Goal: Ask a question: Seek information or help from site administrators or community

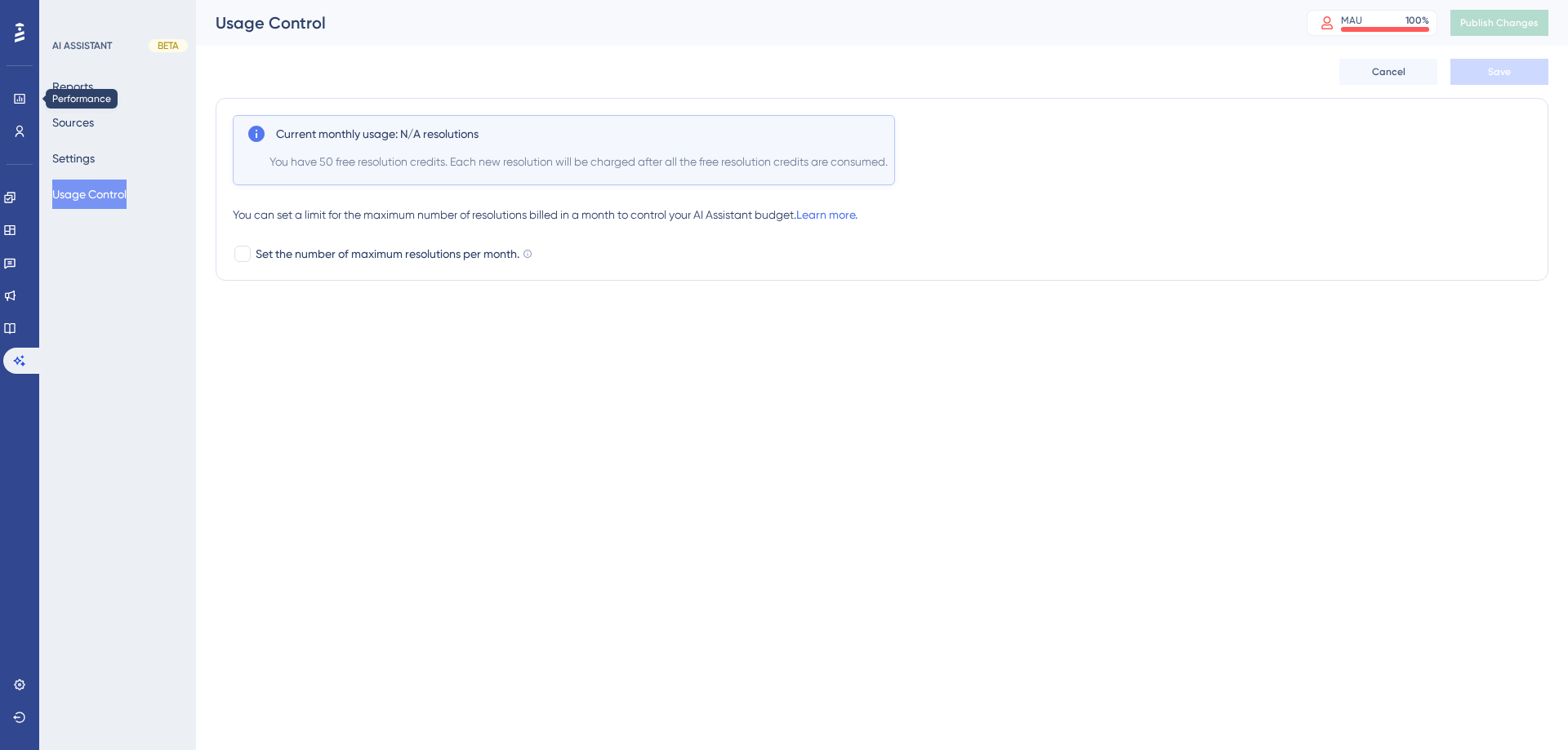
click at [21, 90] on link at bounding box center [19, 99] width 13 height 27
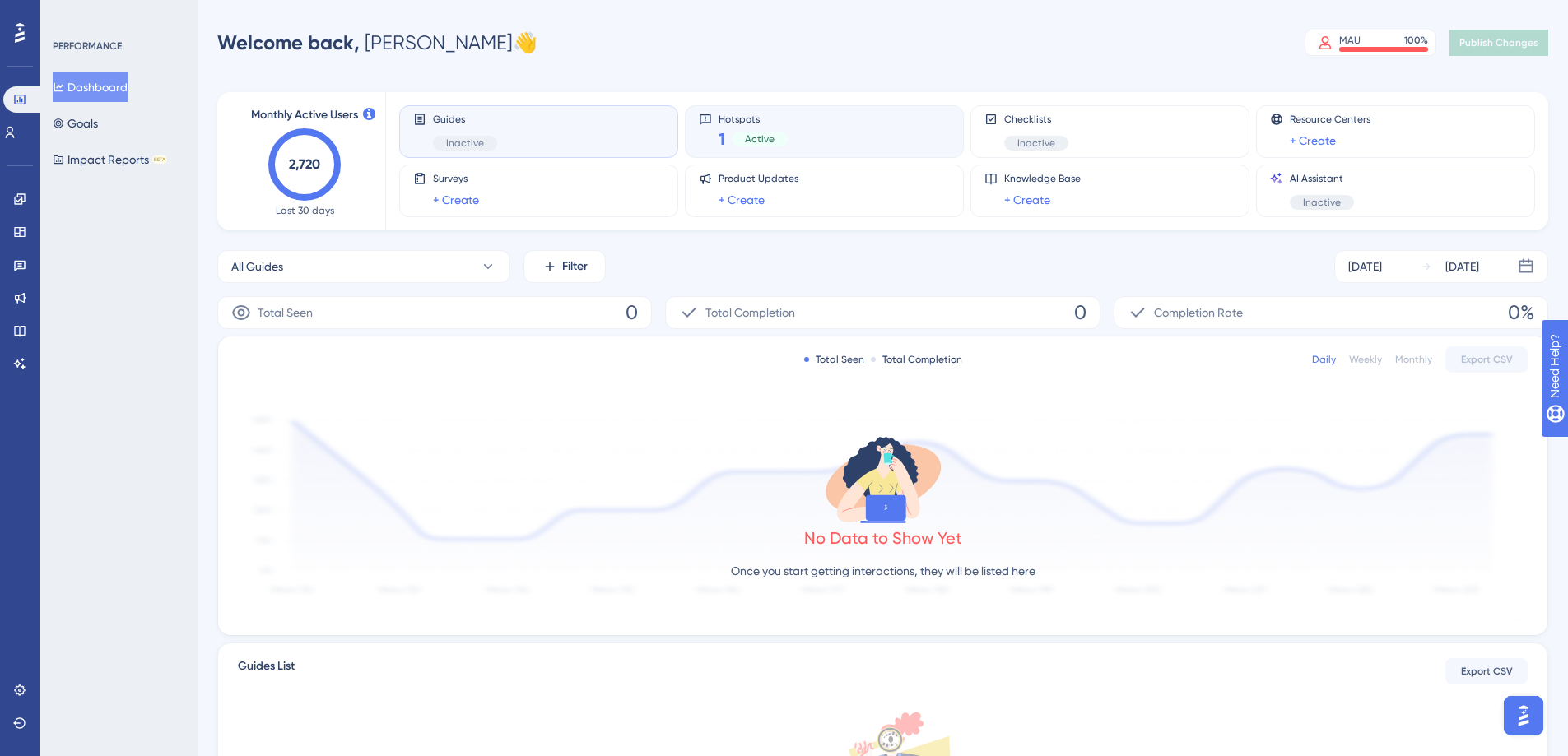
click at [817, 127] on div "Hotspots 1 Active" at bounding box center [824, 131] width 251 height 37
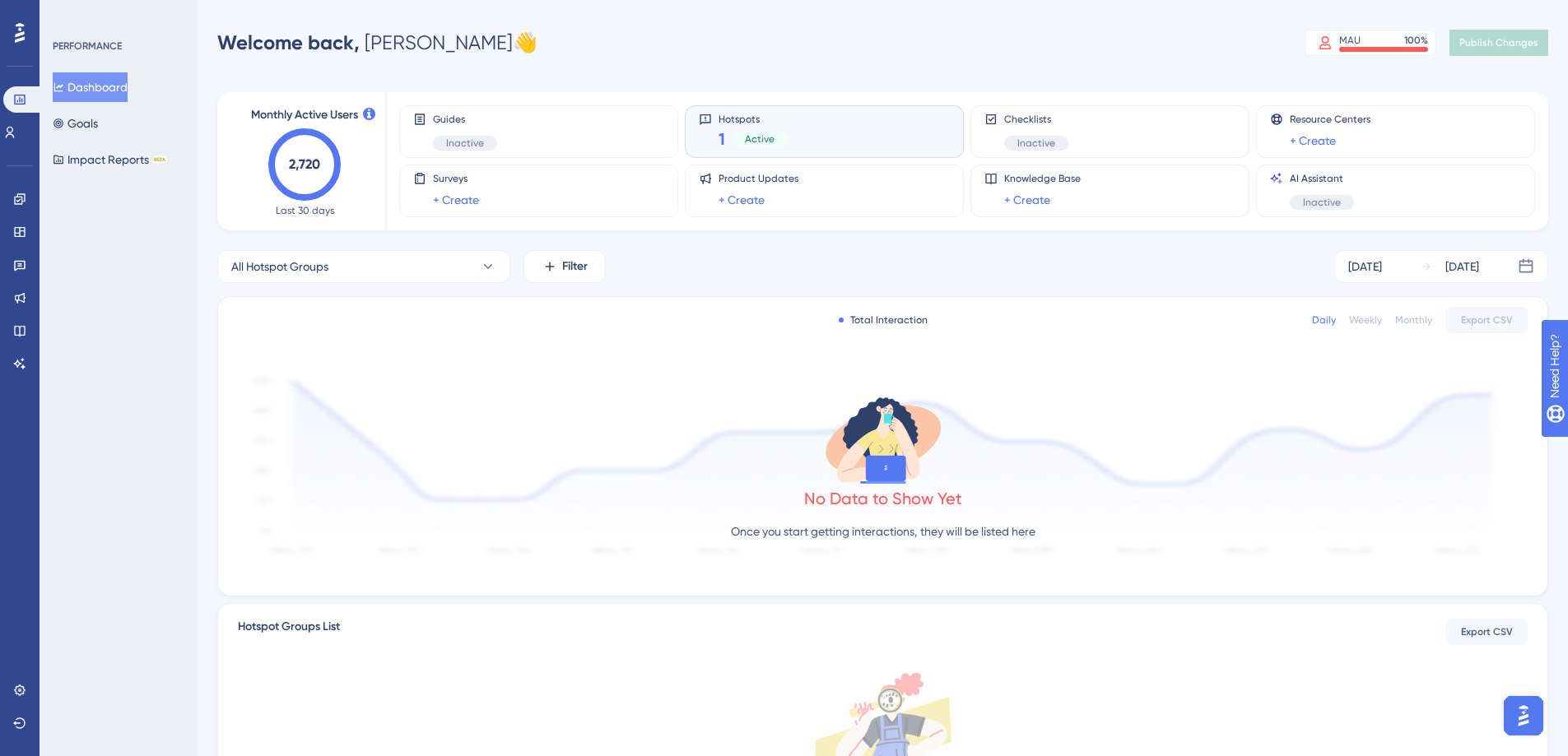
click at [761, 137] on span "Active" at bounding box center [759, 138] width 29 height 13
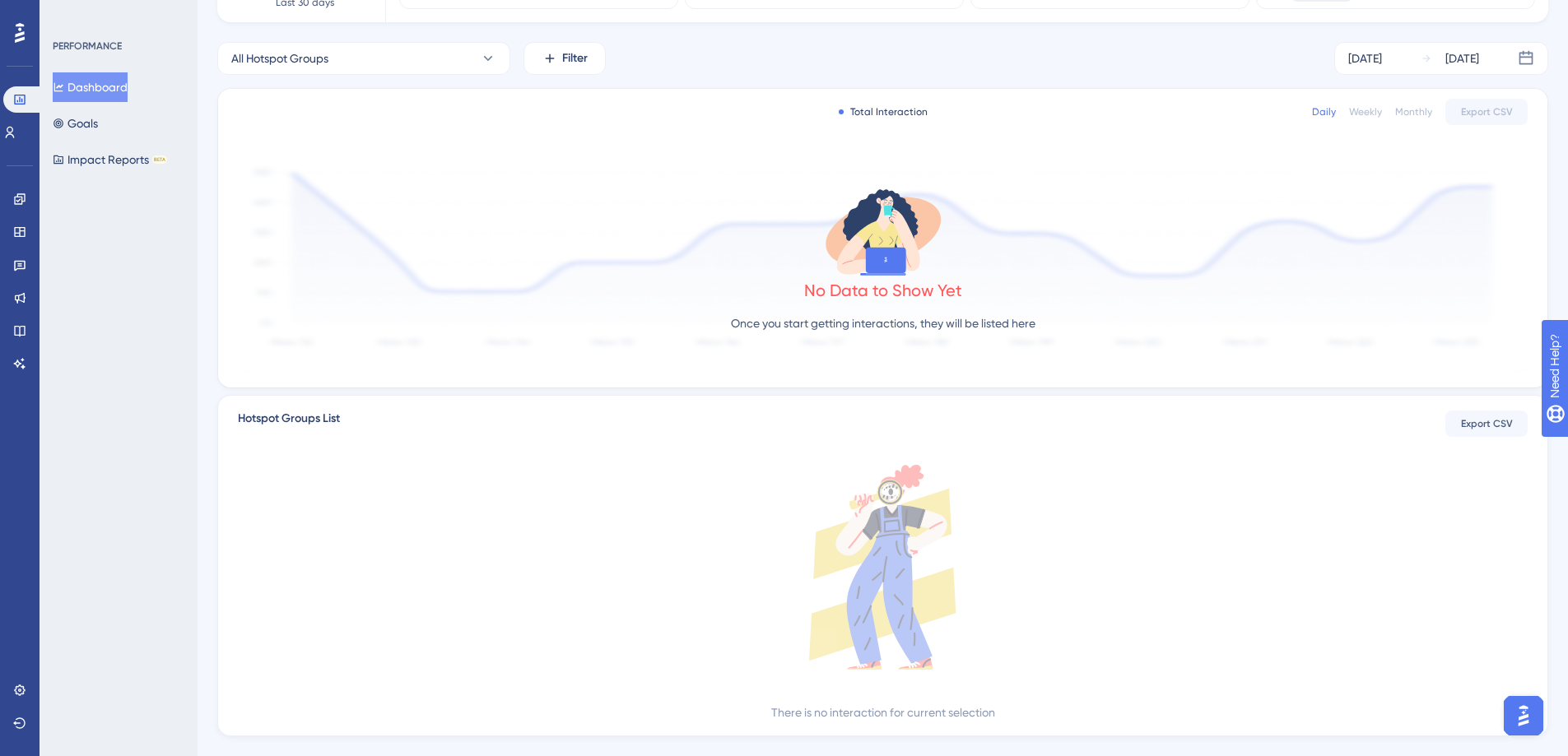
scroll to position [77, 0]
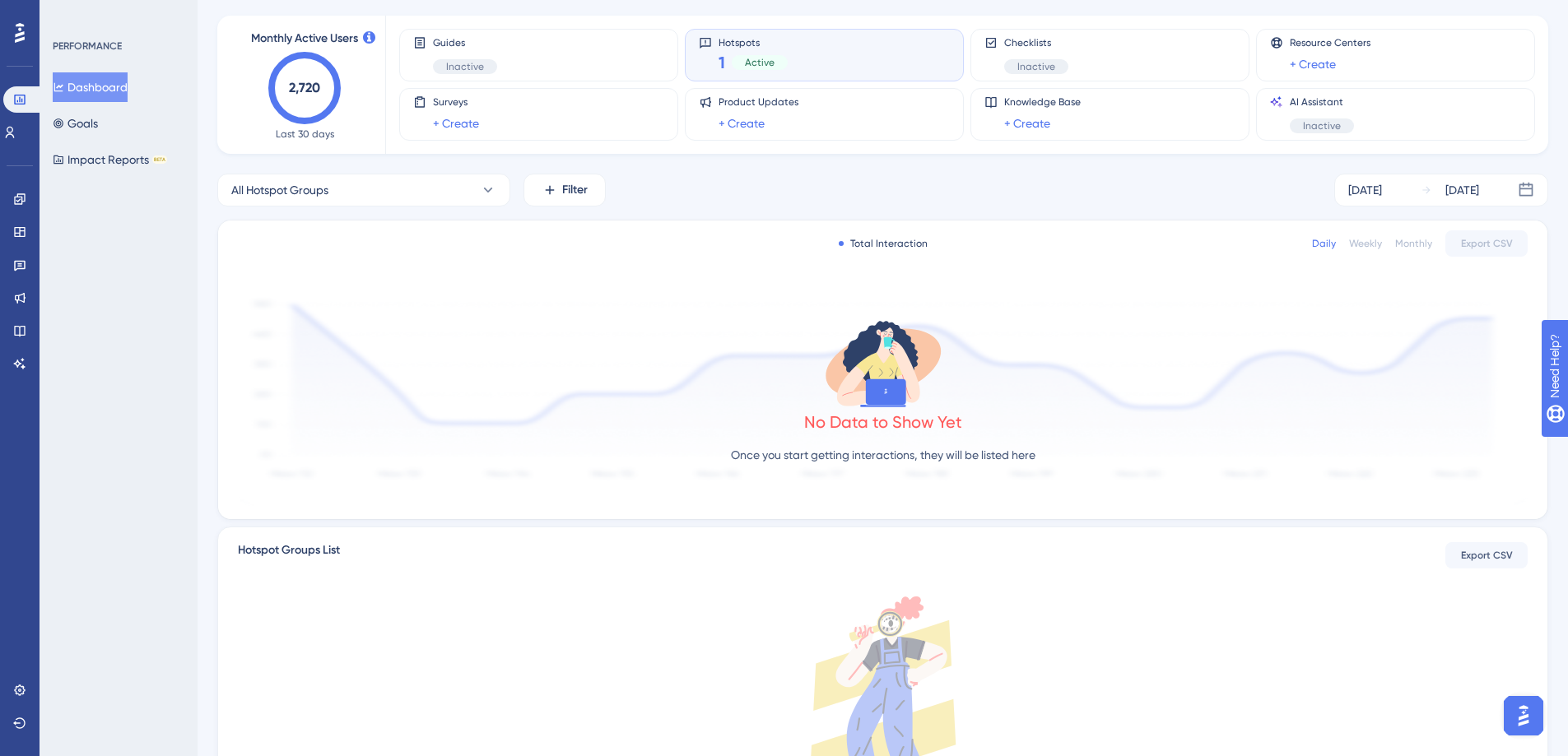
click at [908, 240] on div "Total Interaction" at bounding box center [884, 244] width 89 height 13
click at [925, 429] on div "No Data to Show Yet" at bounding box center [883, 422] width 158 height 23
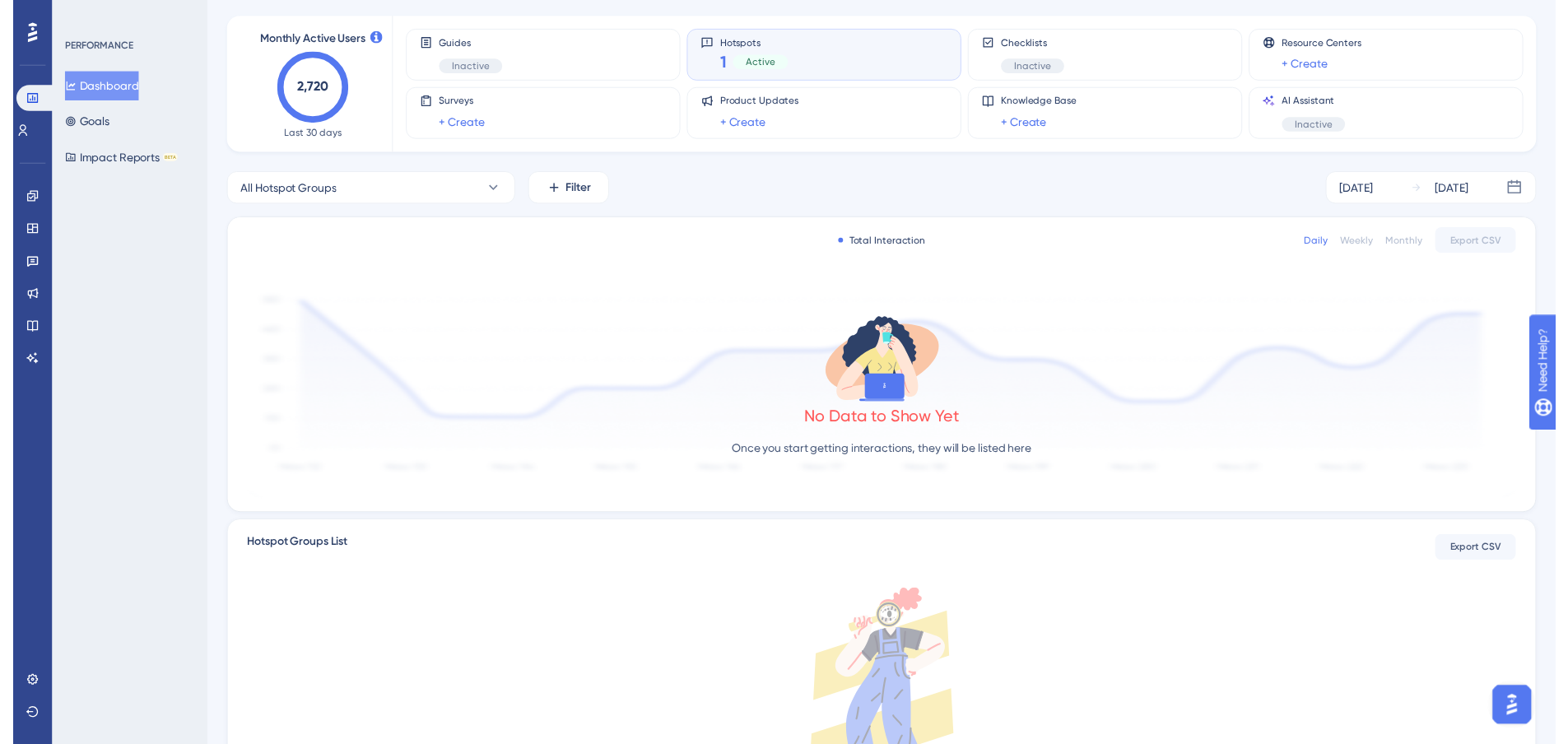
scroll to position [0, 0]
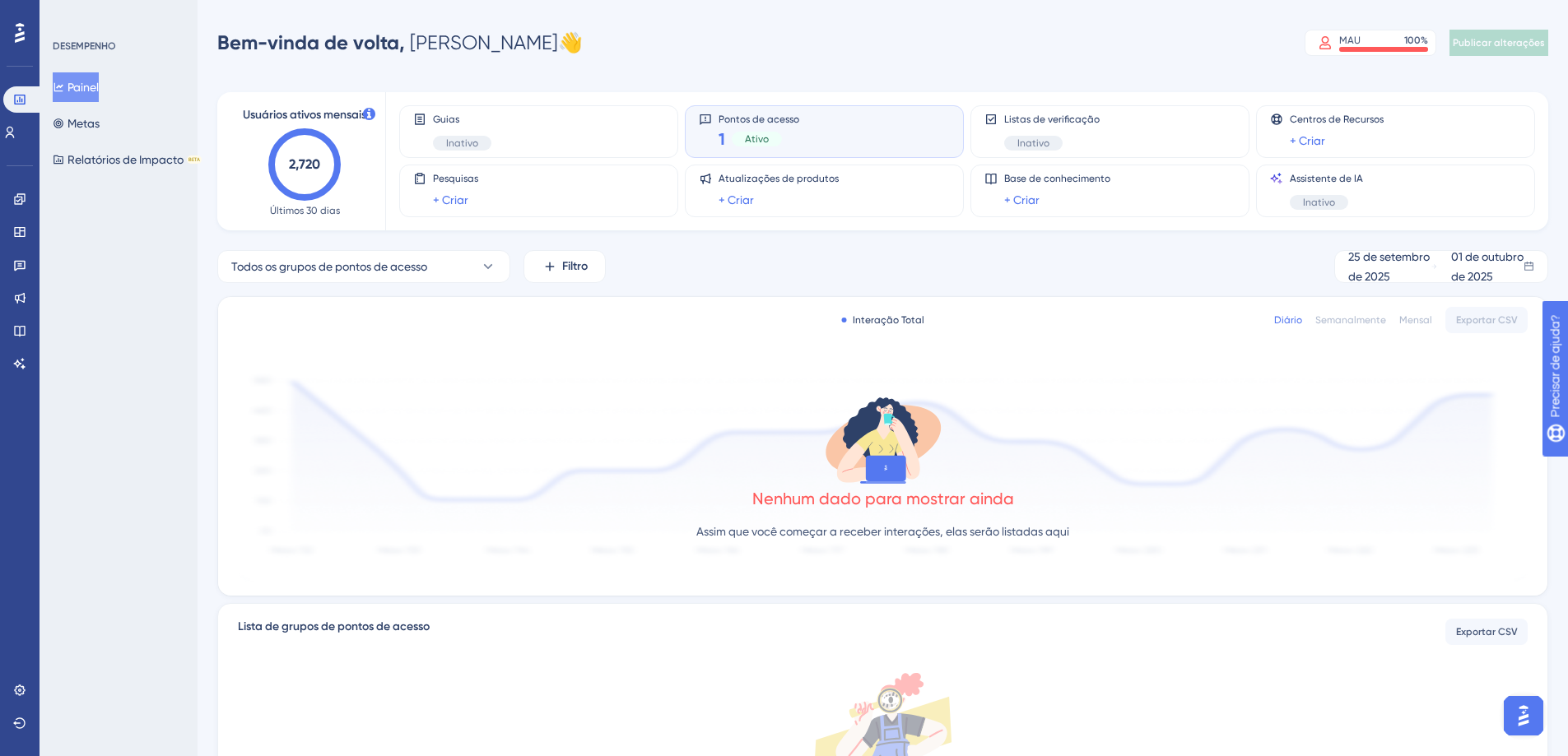
click at [881, 56] on div "Bem-vinda de volta, [PERSON_NAME] 👋 MAU 100 % Clique para ver opções de complem…" at bounding box center [882, 43] width 1331 height 33
click at [87, 123] on font "Metas" at bounding box center [84, 123] width 32 height 13
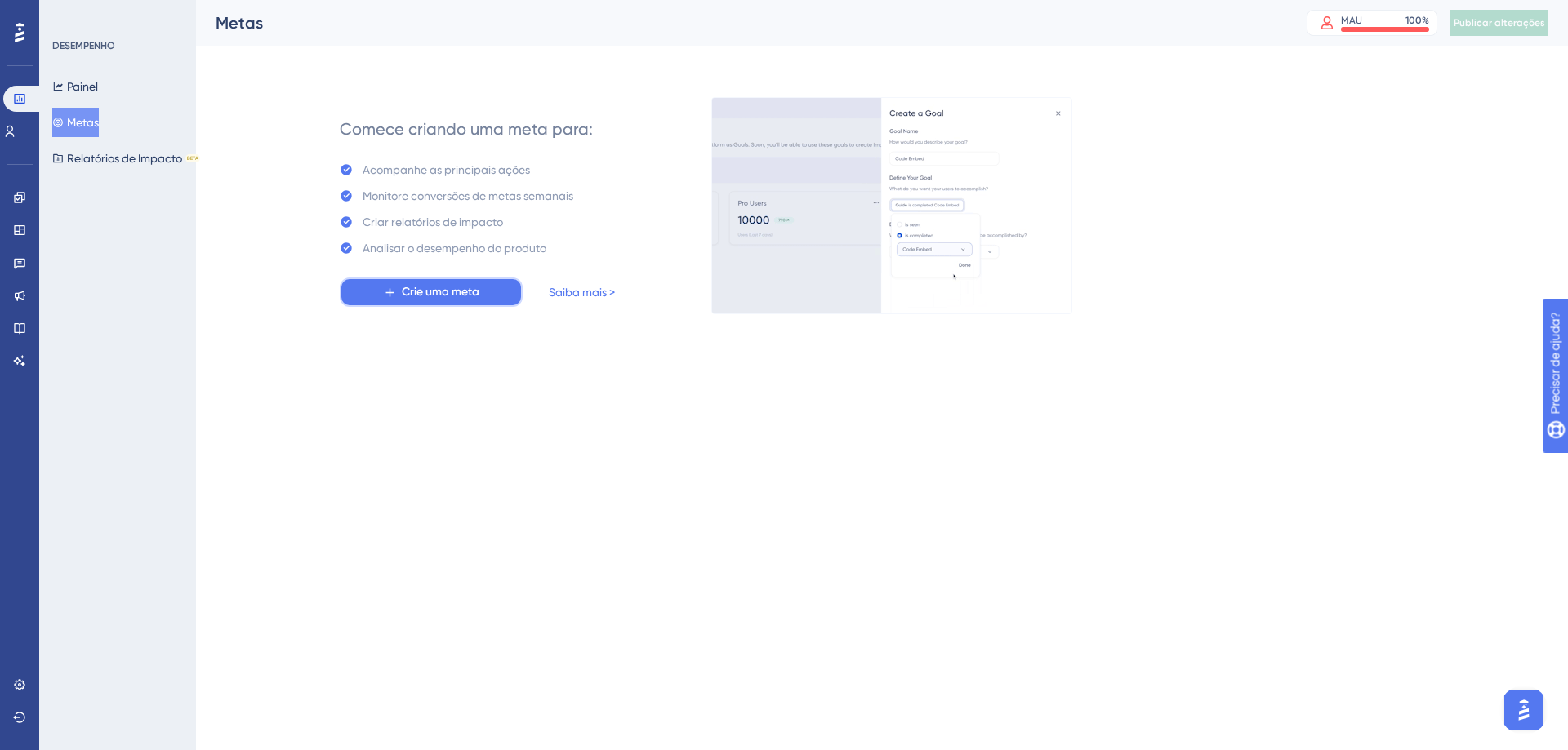
click at [445, 298] on font "Crie uma meta" at bounding box center [441, 292] width 78 height 14
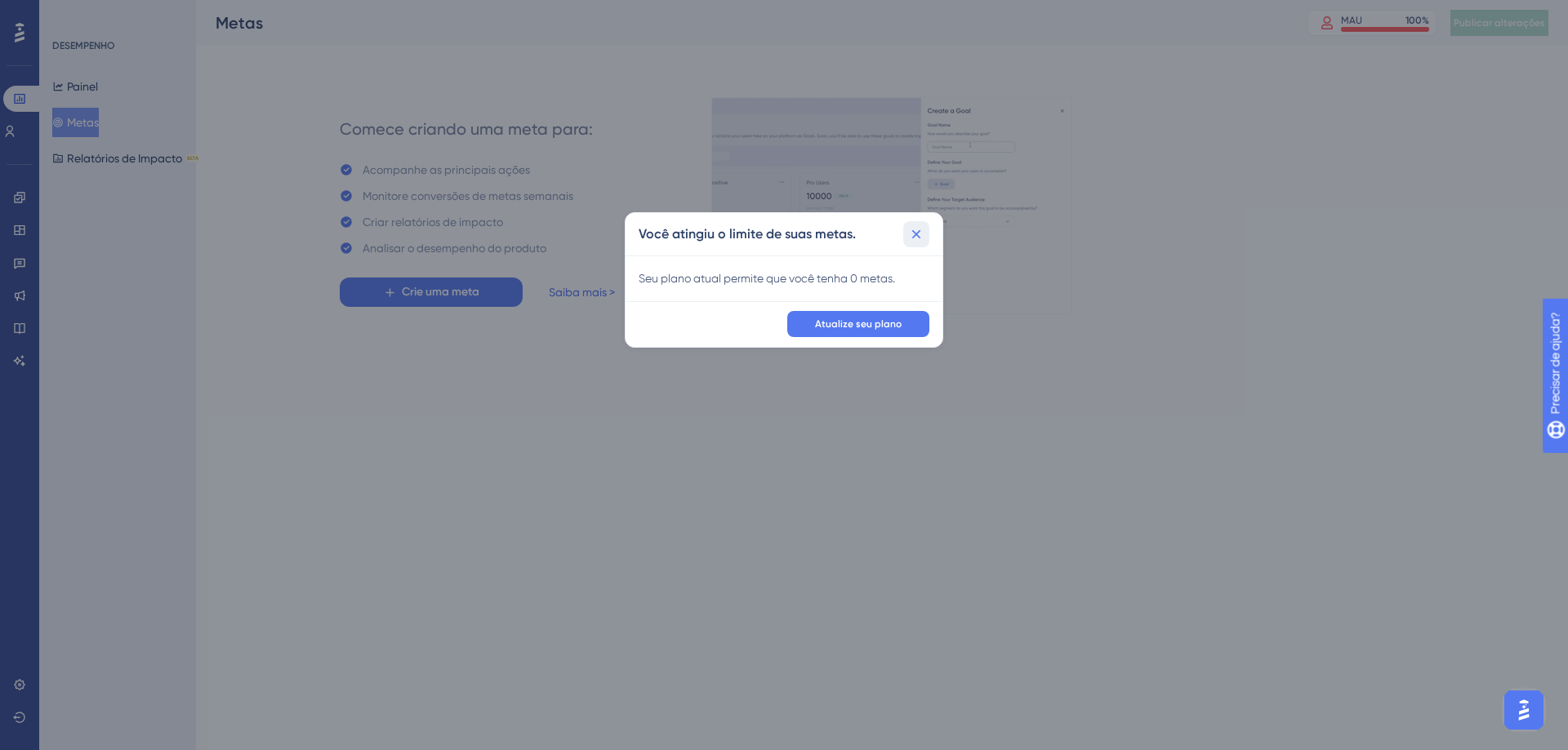
click at [920, 230] on icon at bounding box center [916, 234] width 16 height 16
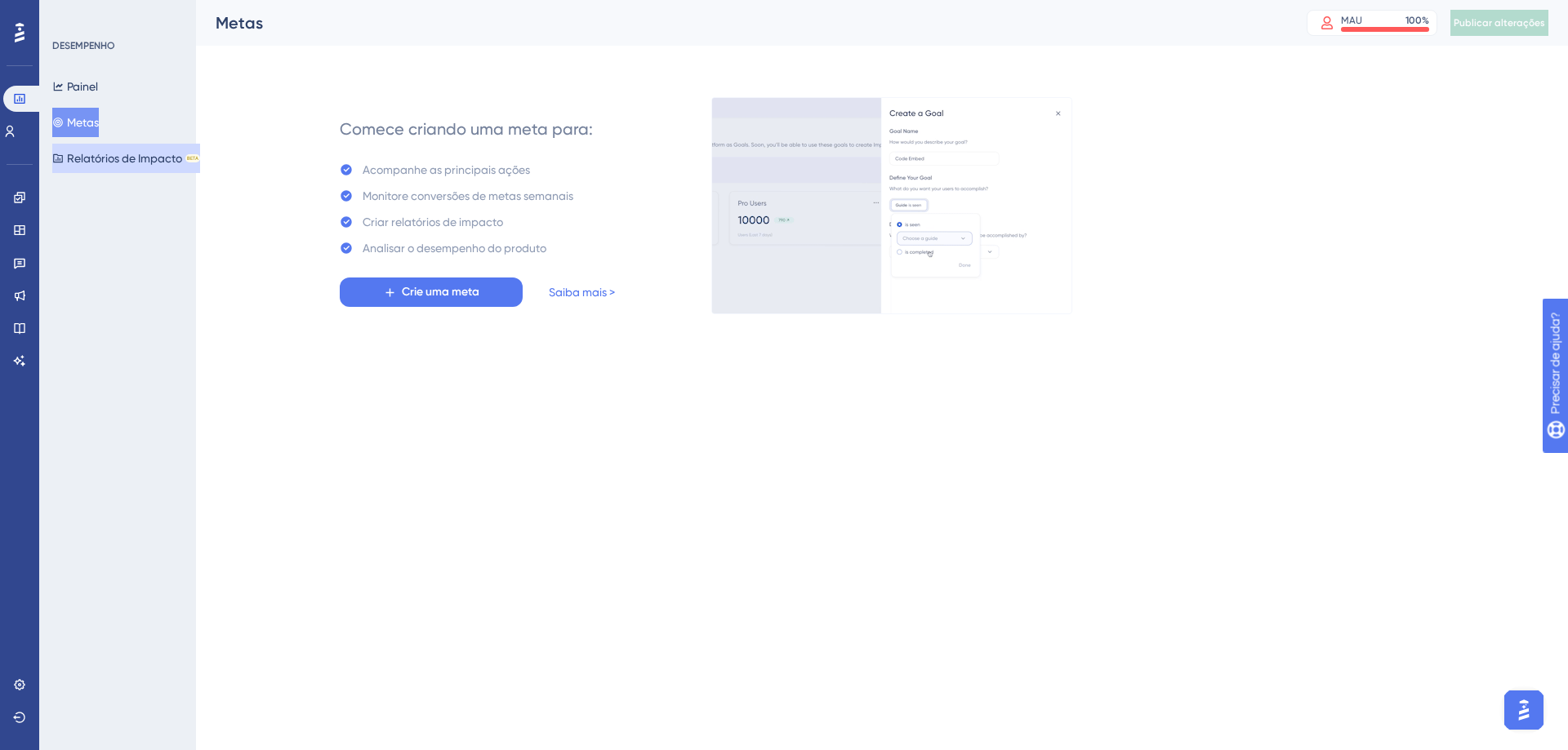
click at [89, 149] on font "Relatórios de Impacto" at bounding box center [125, 159] width 115 height 19
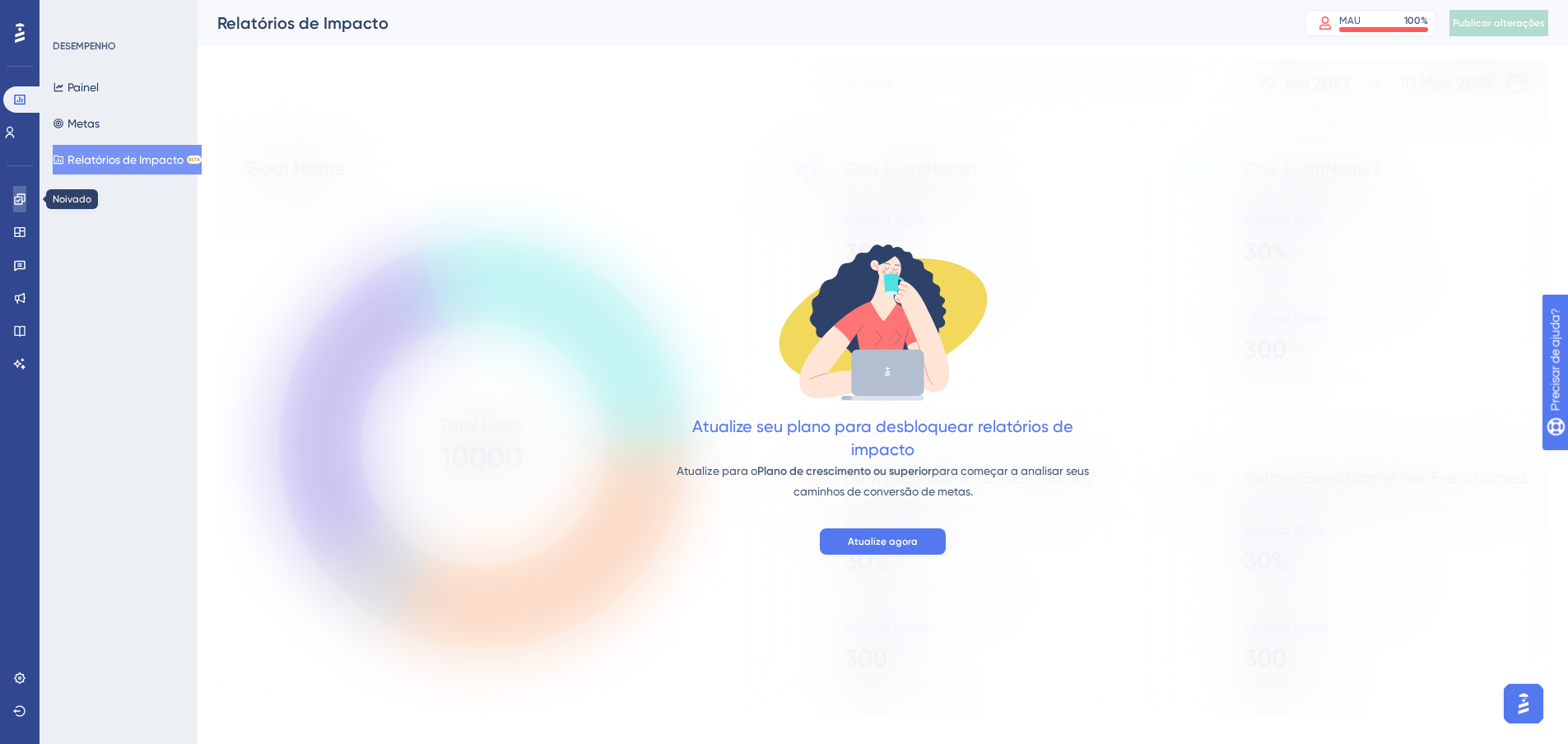
click at [25, 195] on icon at bounding box center [20, 199] width 13 height 13
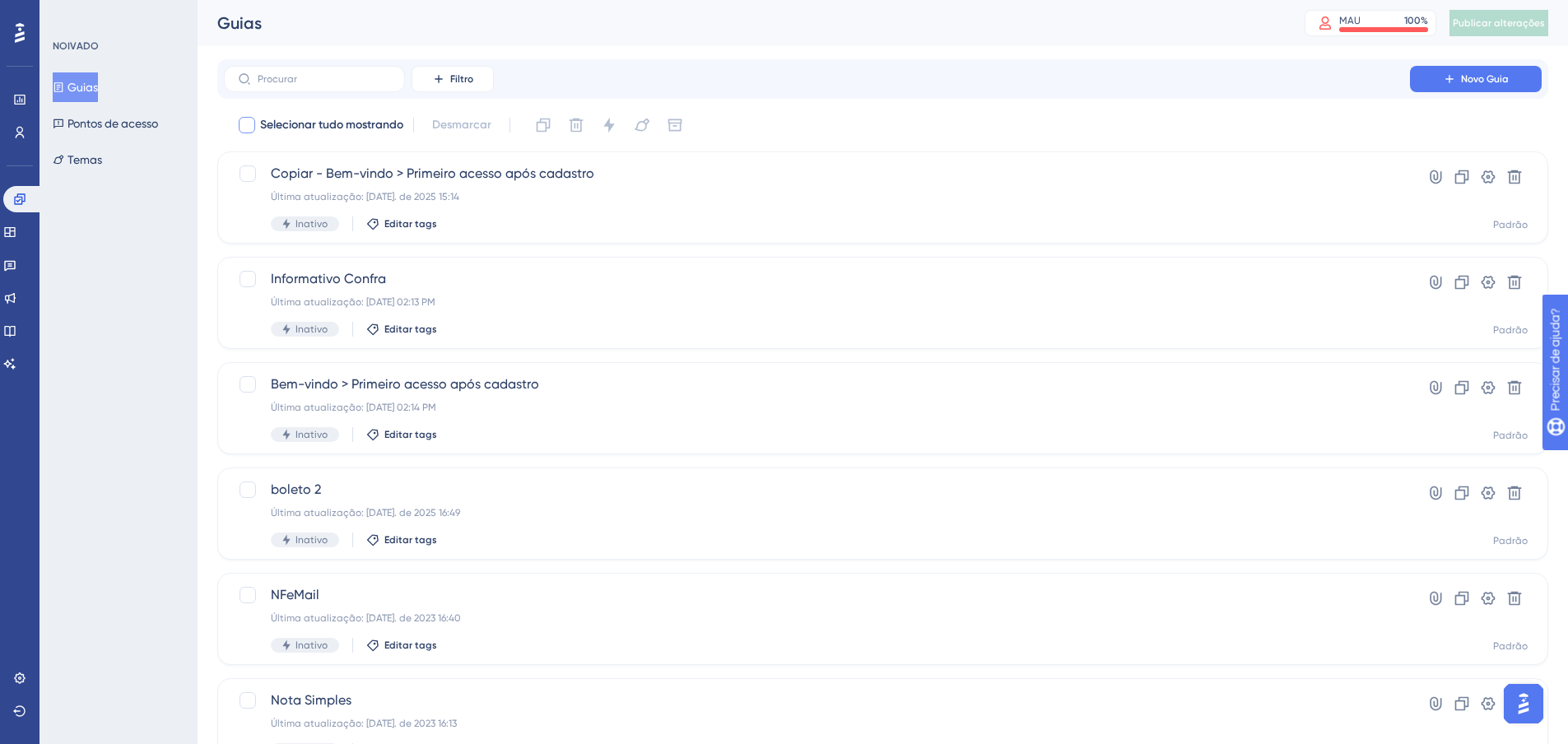
click at [248, 128] on div at bounding box center [246, 125] width 16 height 16
checkbox input "true"
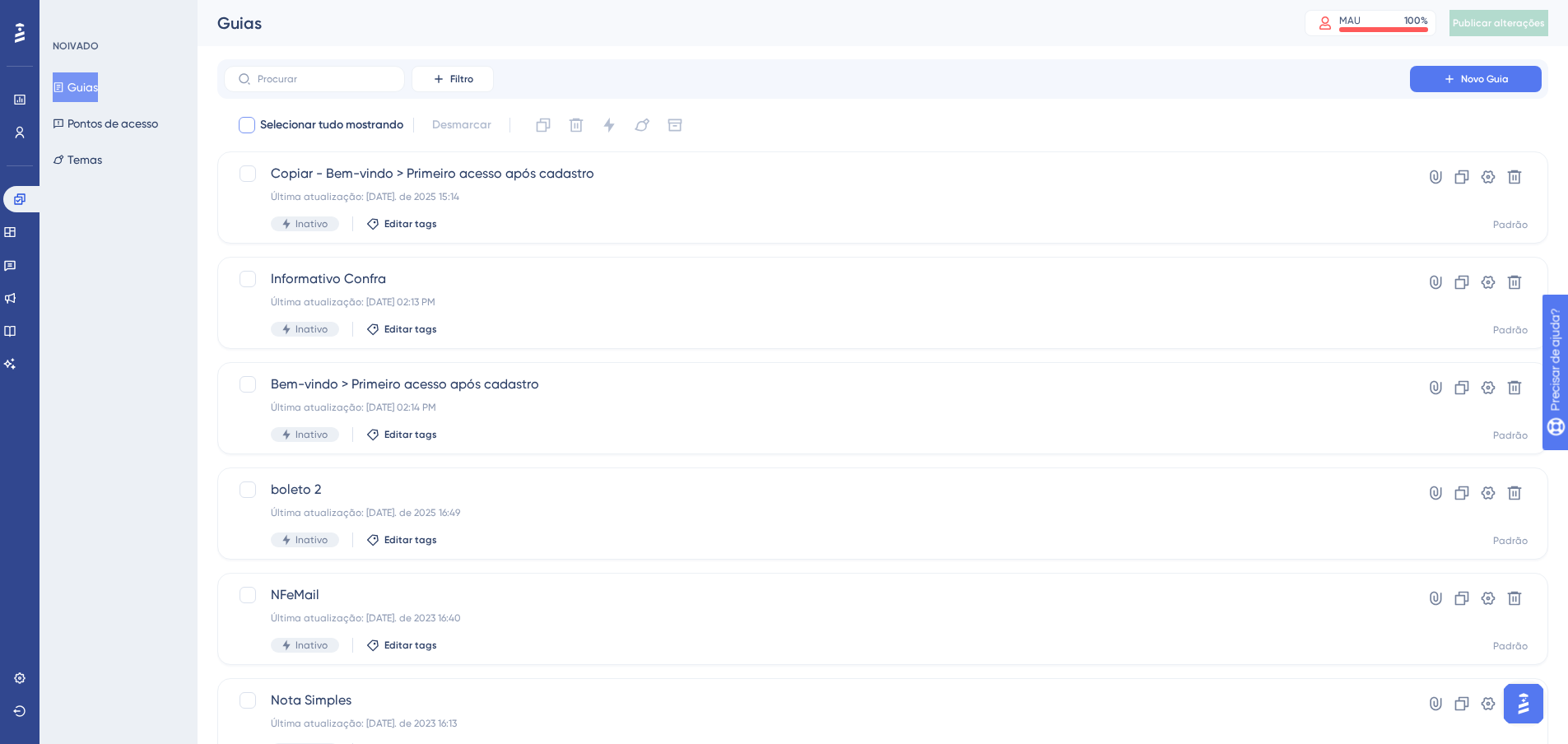
checkbox input "true"
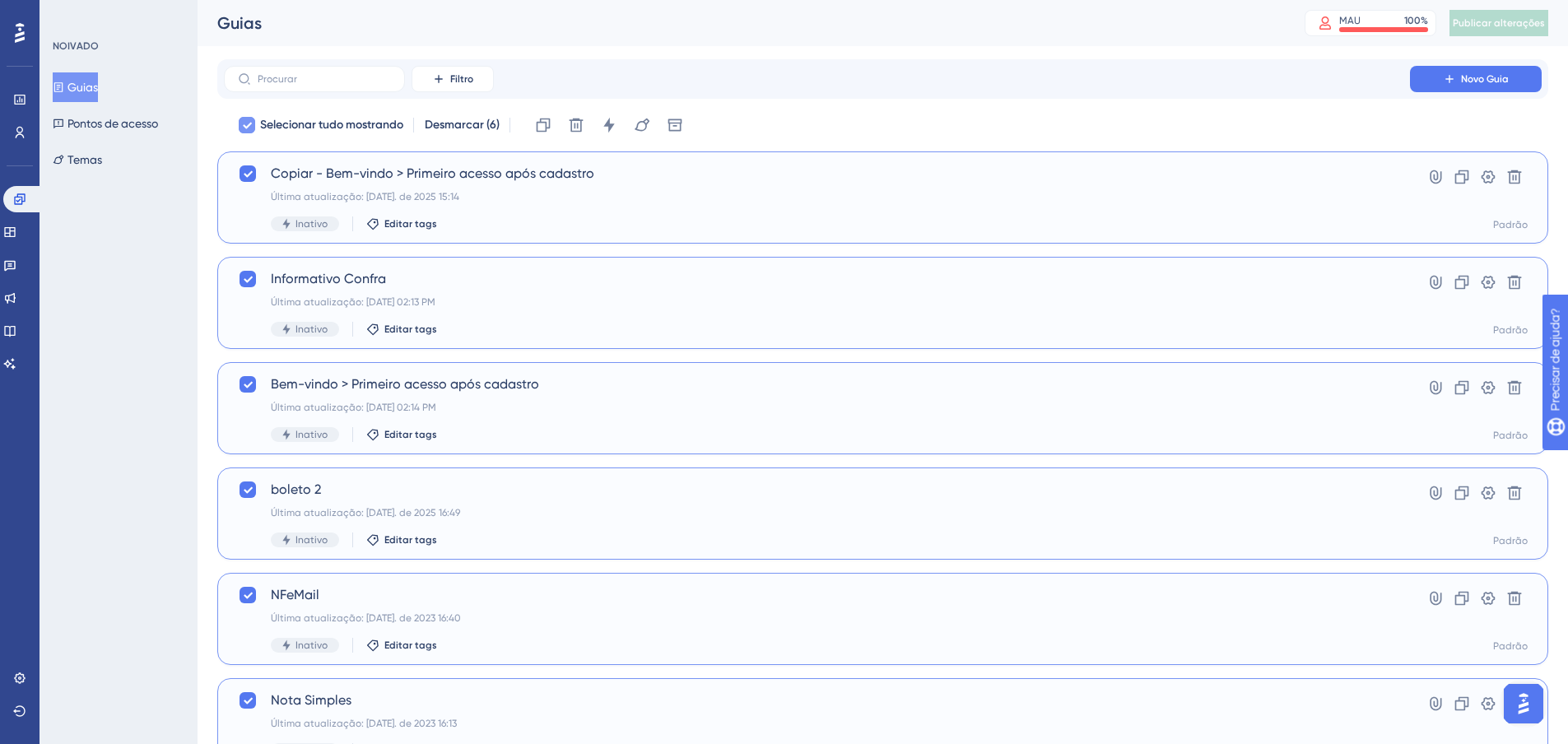
click at [247, 126] on icon at bounding box center [246, 125] width 10 height 13
checkbox input "false"
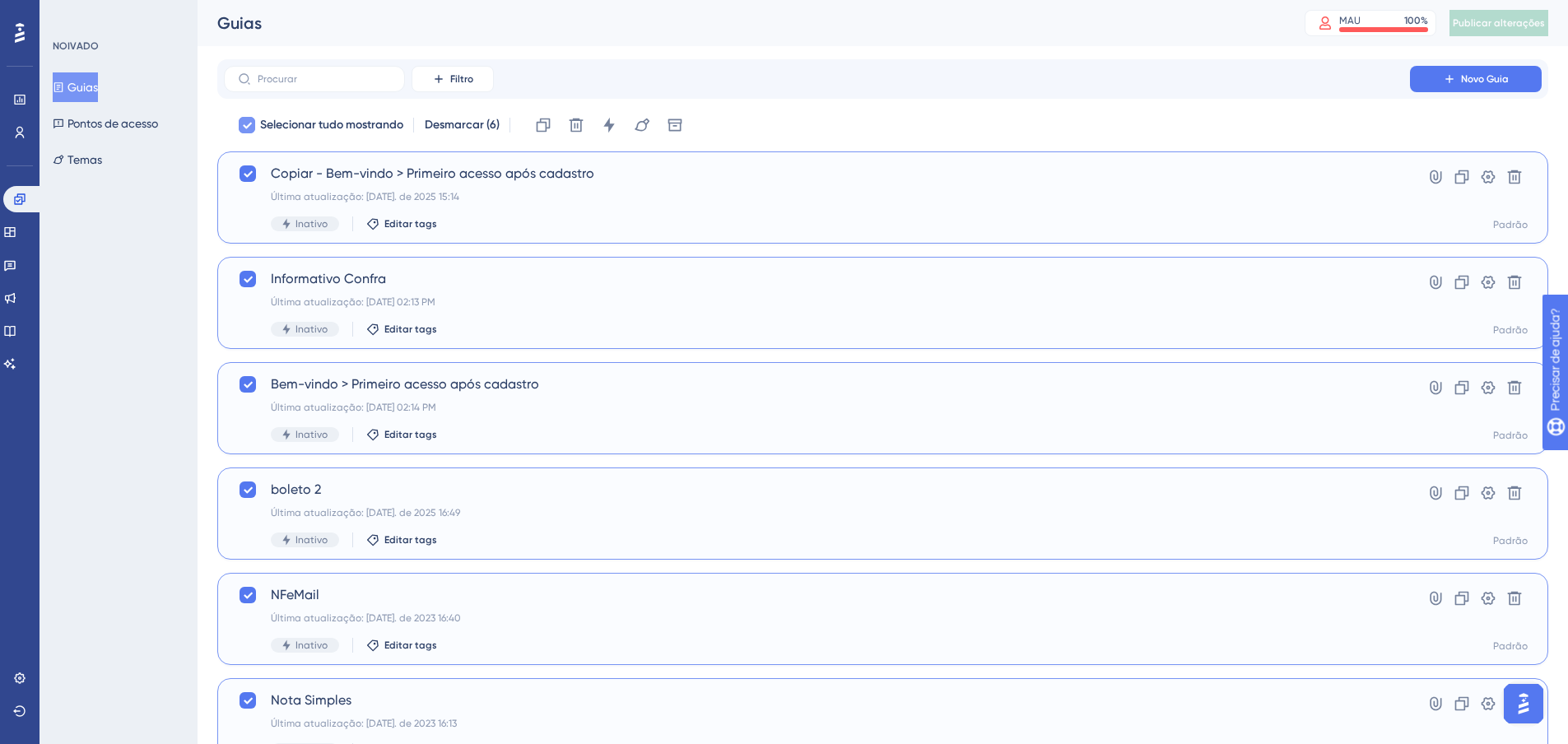
checkbox input "false"
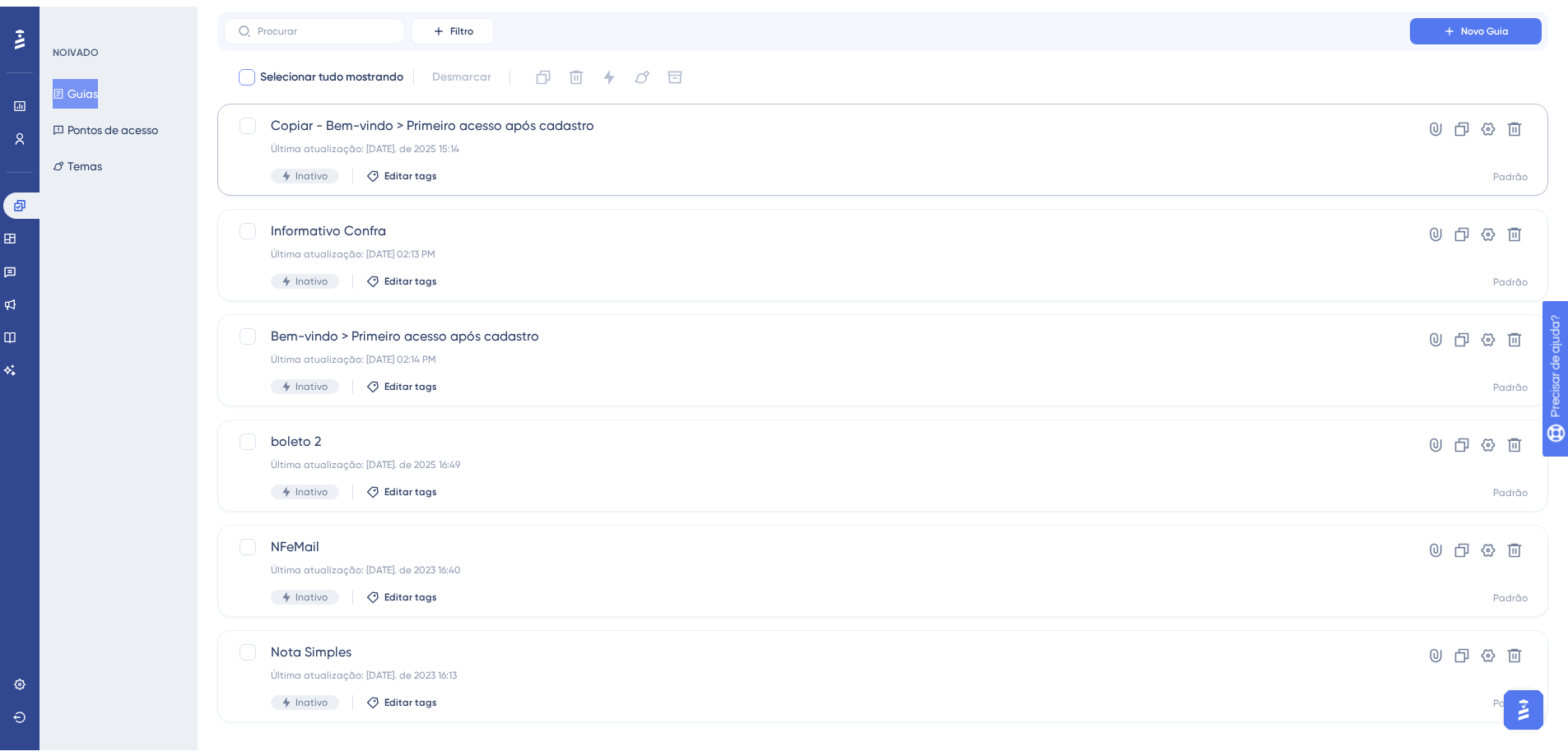
scroll to position [67, 0]
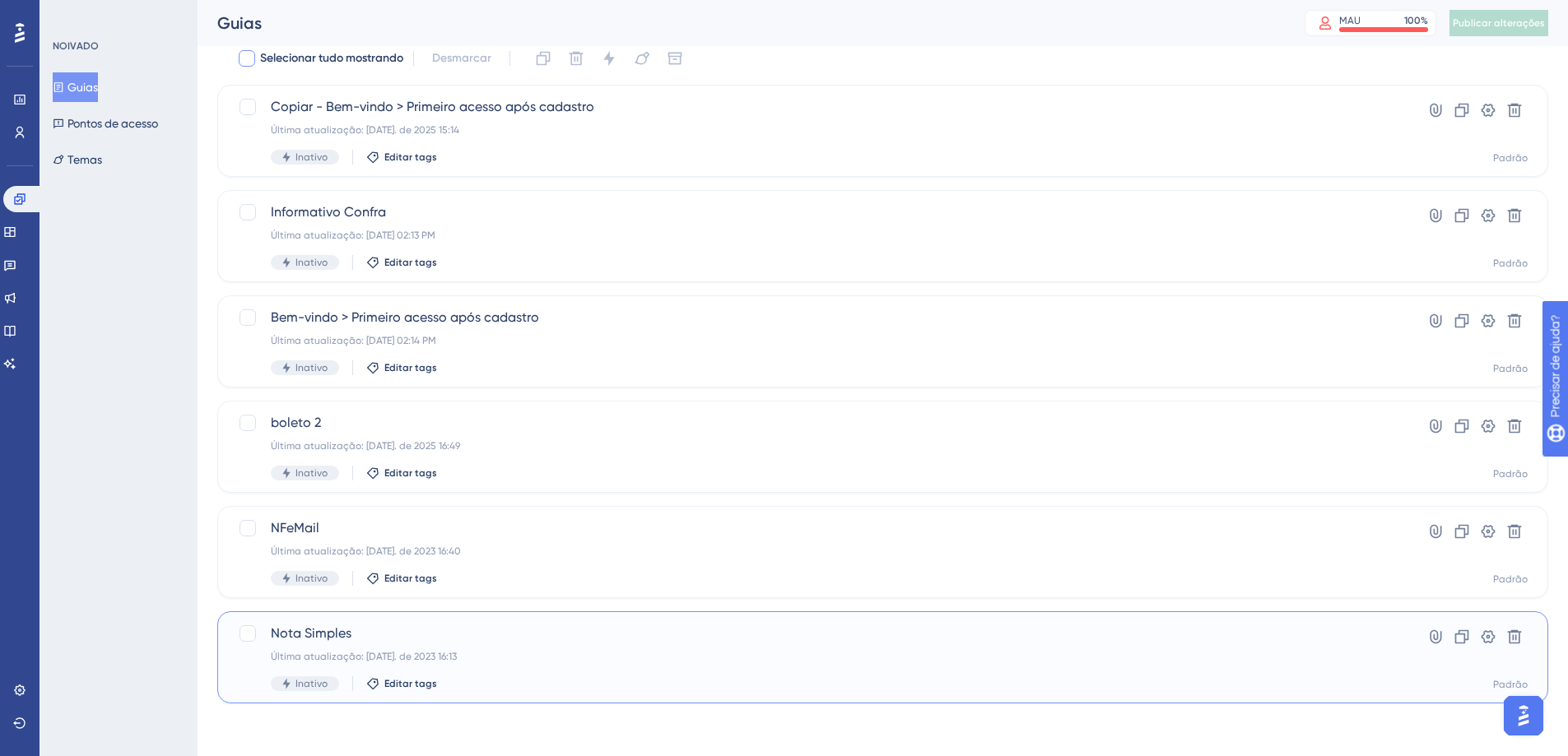
click at [618, 648] on div "Nota Simples Última atualização: [DATE]. de 2023 16:13 Inativo Editar tags" at bounding box center [817, 658] width 1092 height 68
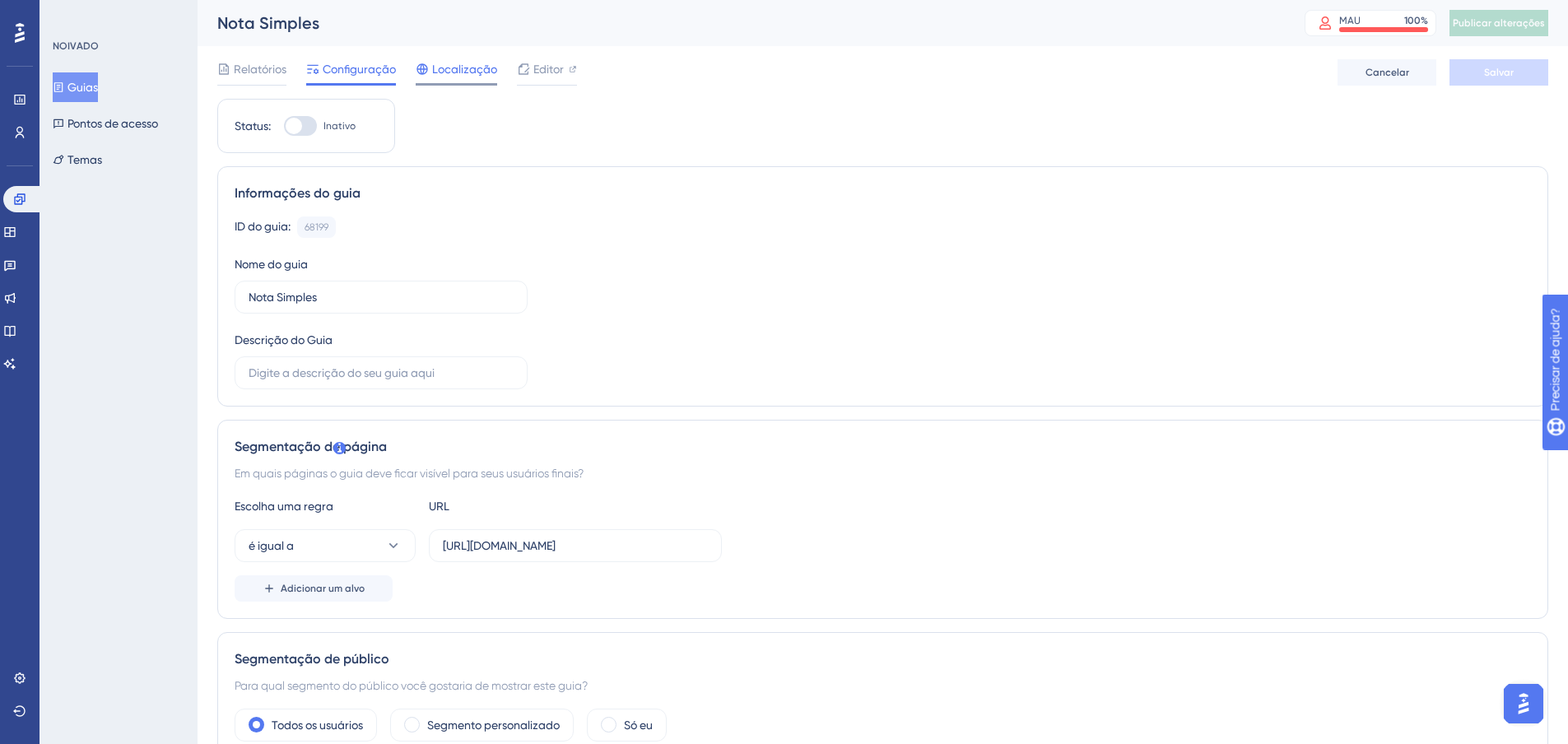
click at [438, 62] on span "Localização" at bounding box center [464, 69] width 65 height 20
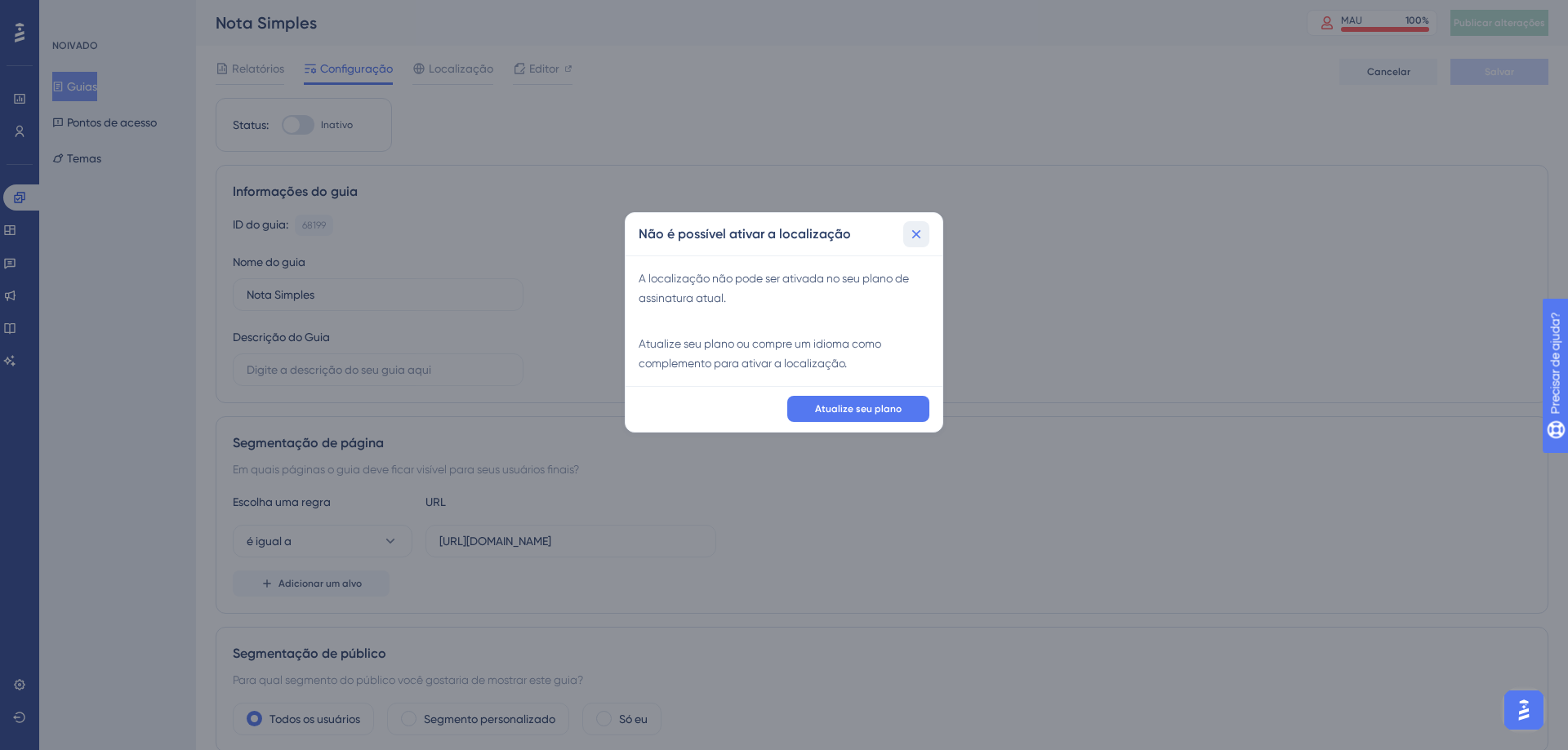
click at [921, 228] on icon at bounding box center [916, 234] width 16 height 16
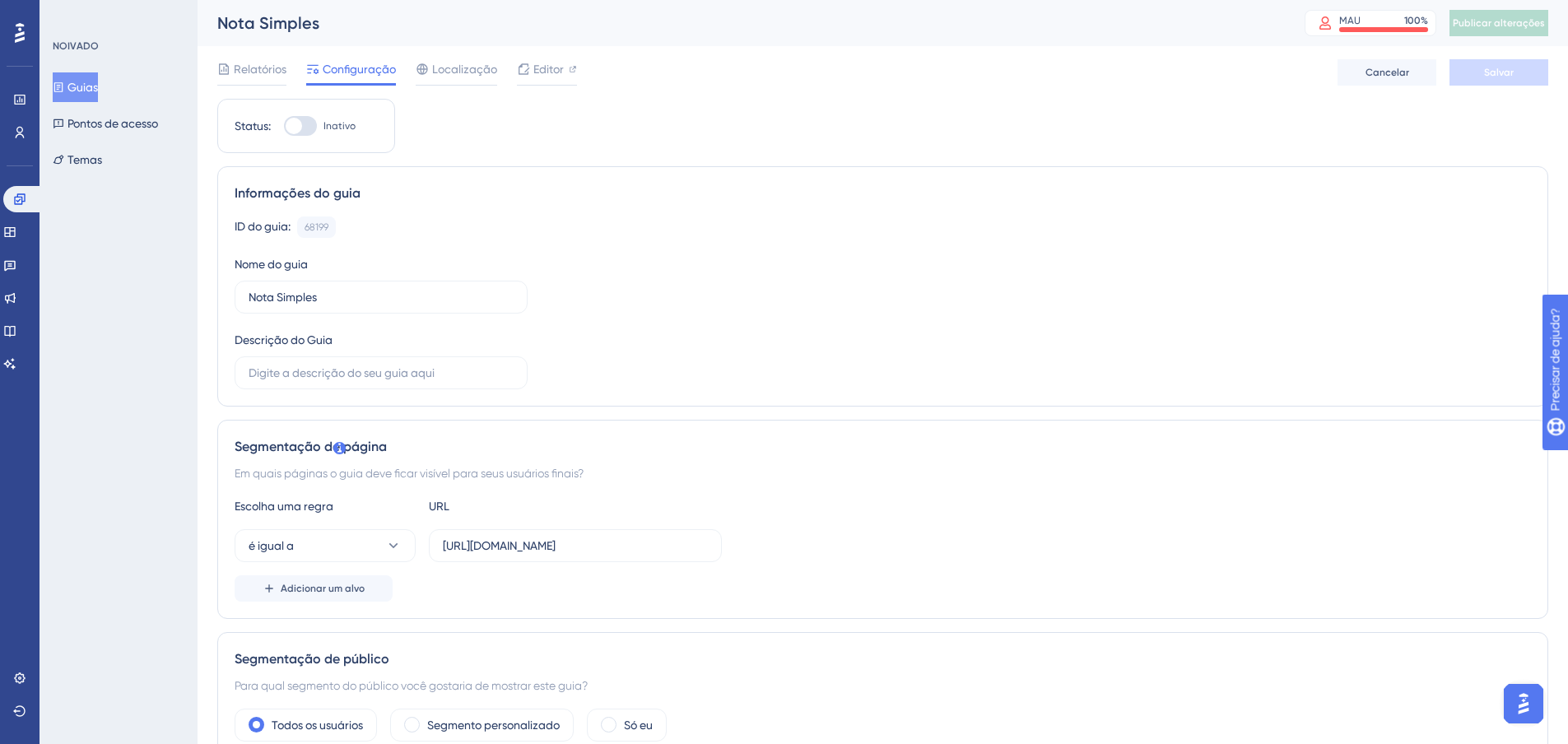
click at [68, 79] on button "Guias" at bounding box center [75, 87] width 46 height 29
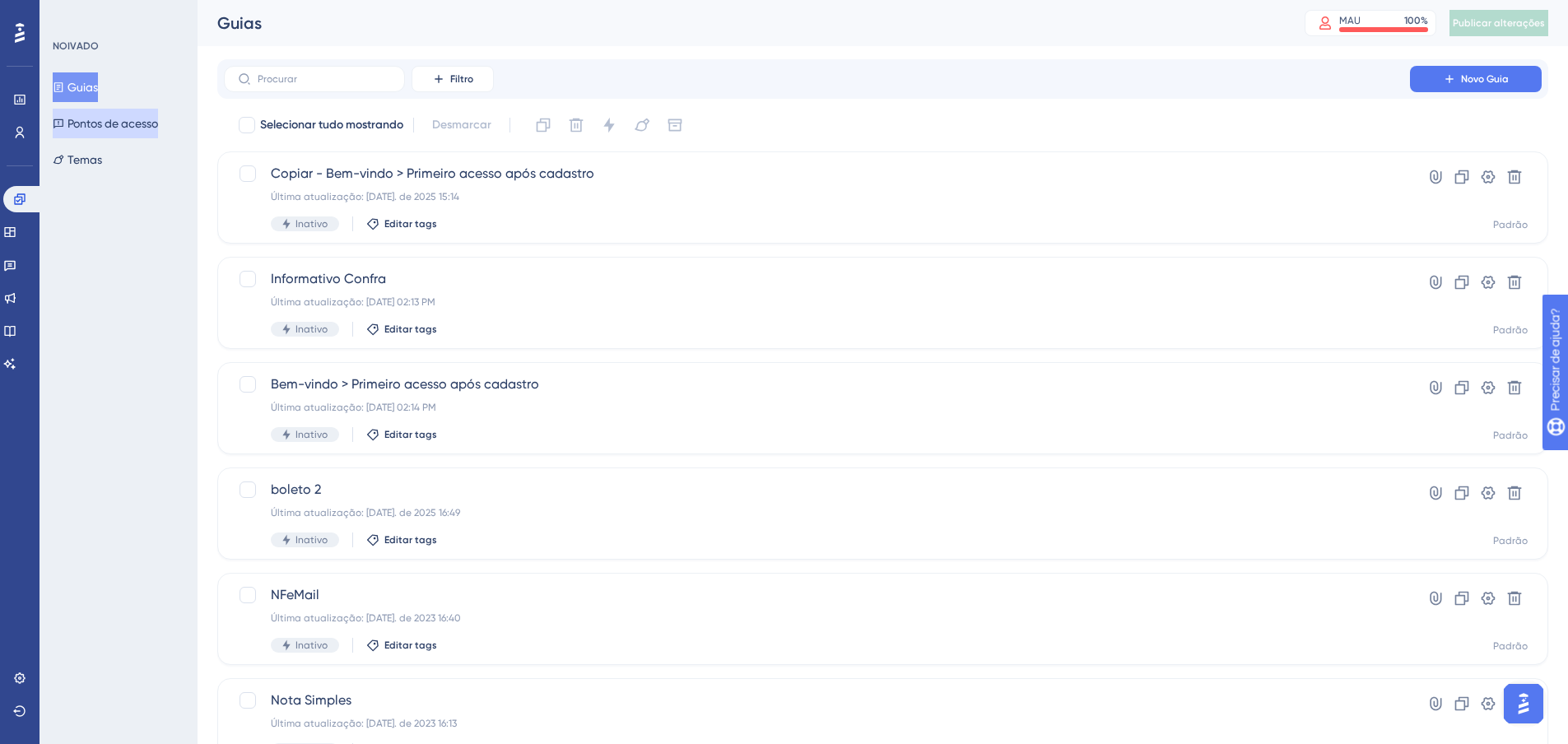
click at [114, 135] on button "Pontos de acesso" at bounding box center [105, 123] width 105 height 29
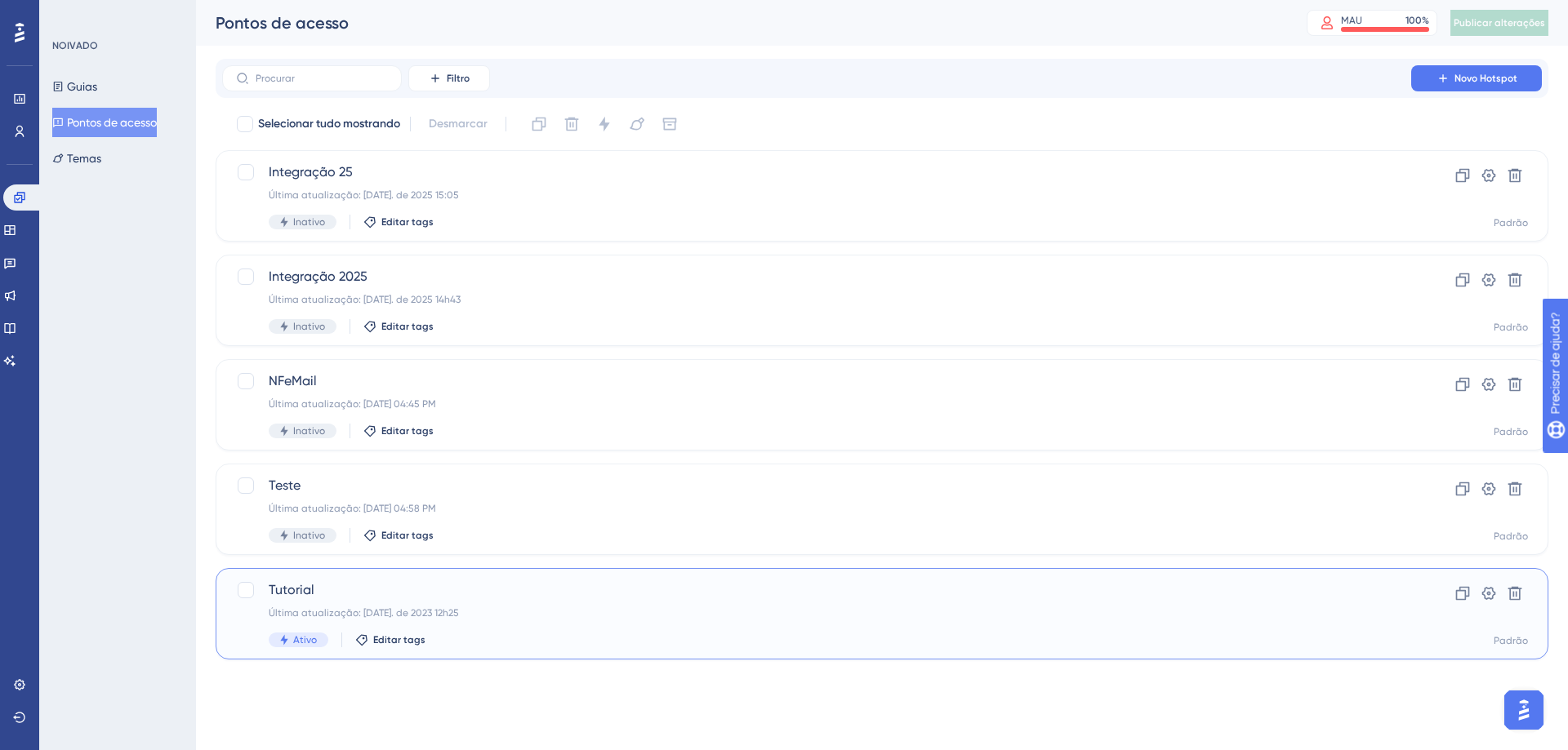
click at [470, 605] on div "Tutorial Última atualização: [DATE]. de 2023 12h25 Ativo Editar tags" at bounding box center [816, 615] width 1096 height 67
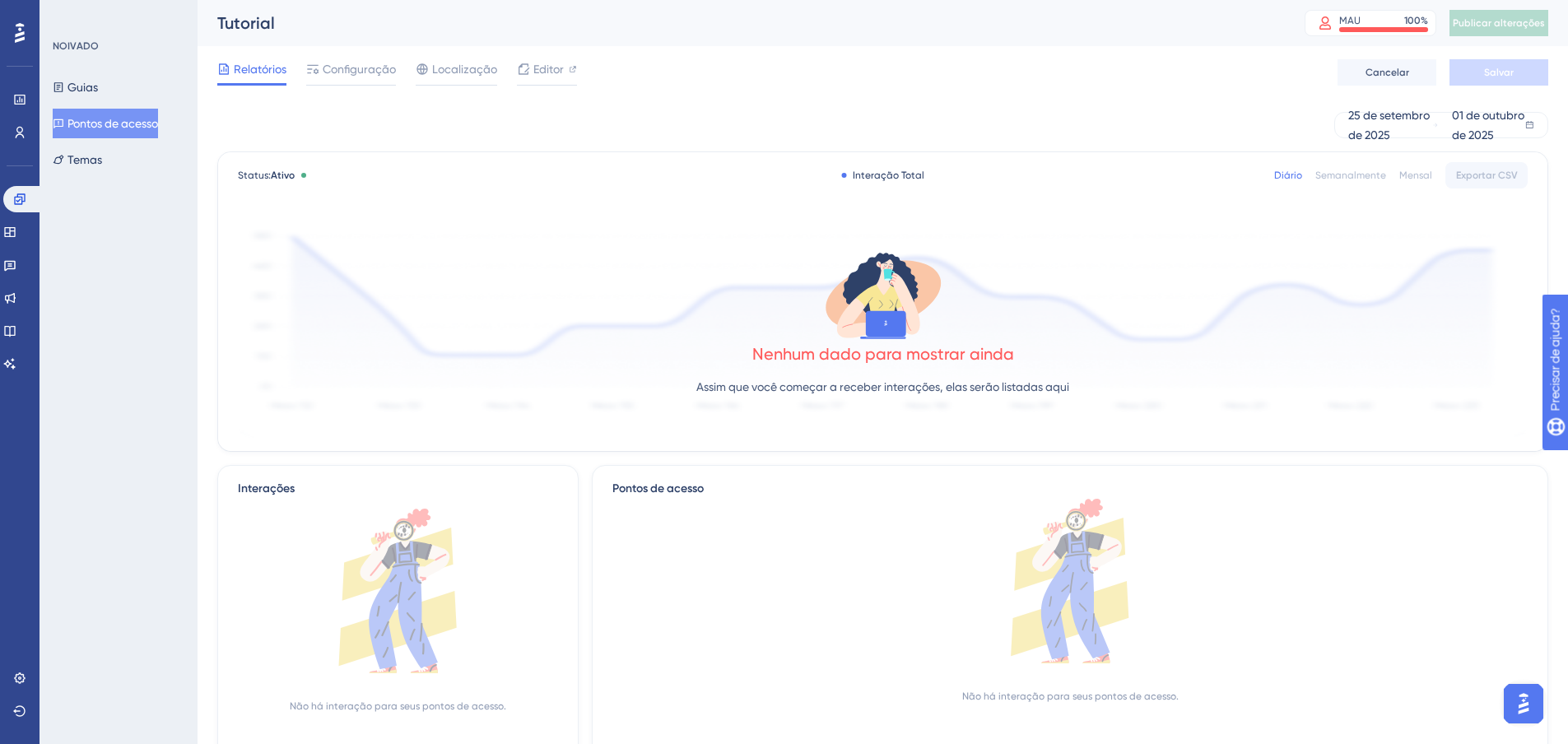
click at [808, 405] on div "Nenhum dado para mostrar ainda Assim que você começar a receber interações, ela…" at bounding box center [882, 327] width 1290 height 220
click at [93, 120] on font "Pontos de acesso" at bounding box center [112, 123] width 90 height 13
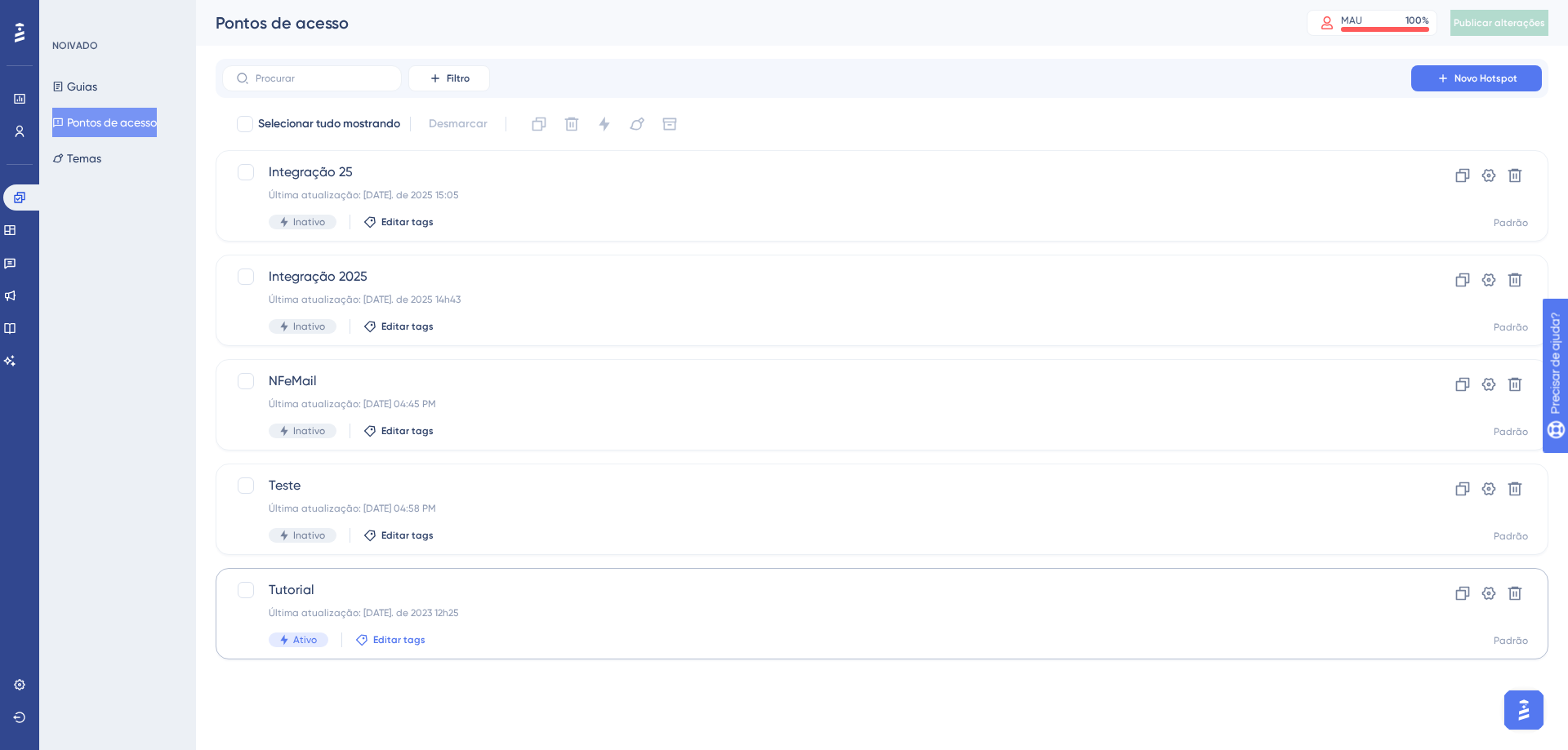
click at [392, 635] on font "Editar tags" at bounding box center [399, 639] width 52 height 12
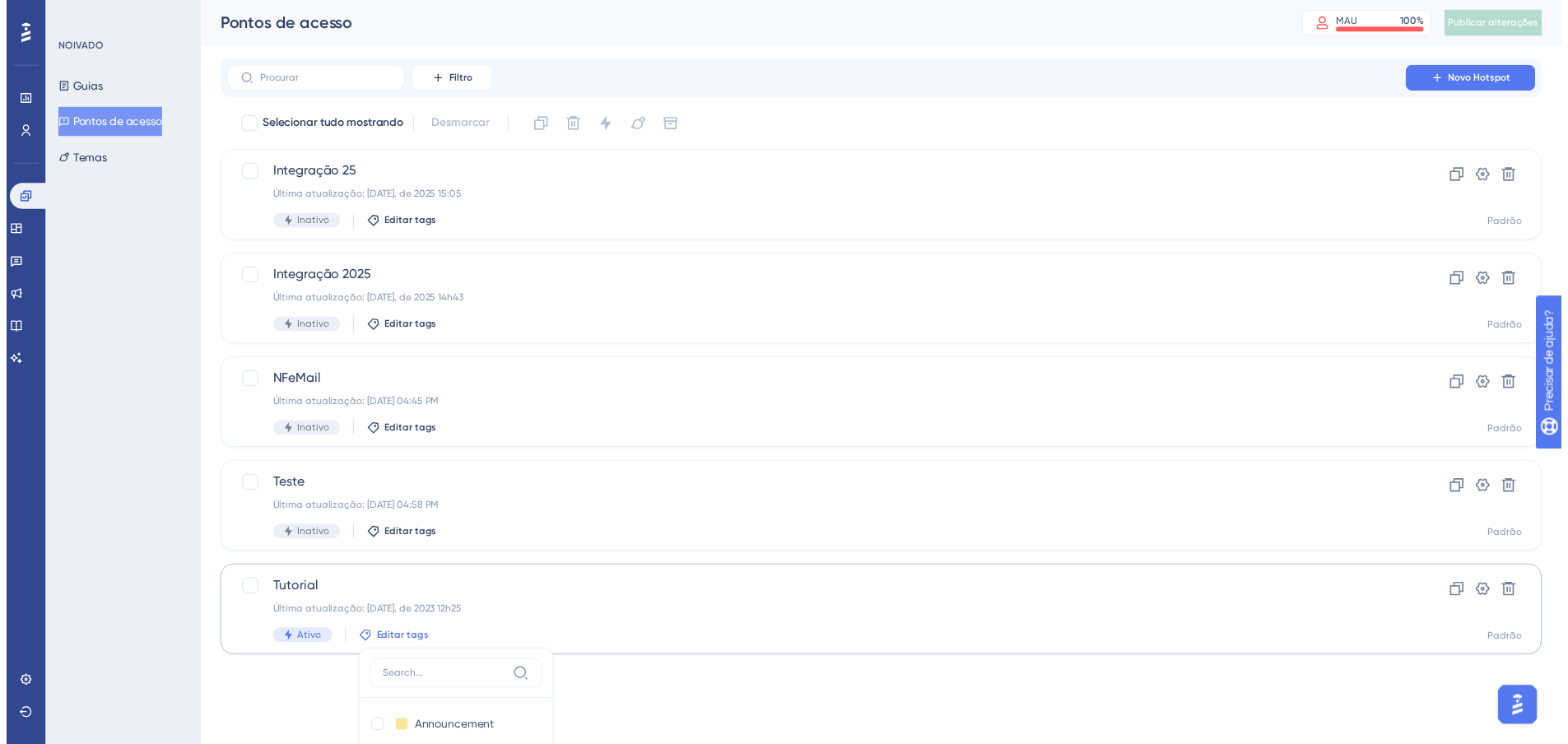
scroll to position [119, 0]
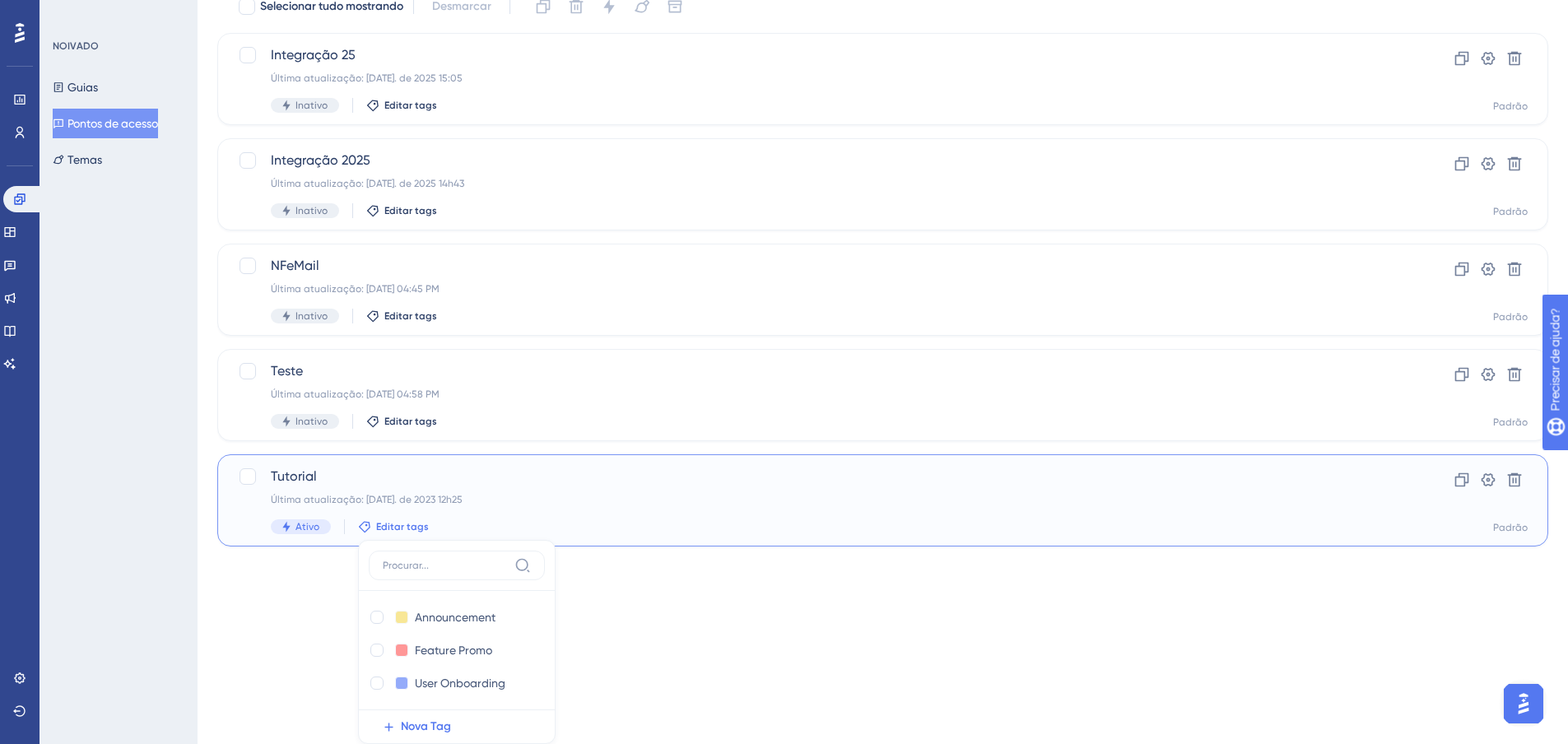
click at [714, 511] on div "Tutorial Última atualização: [DATE]. de 2023 12h25 Ativo Editar tags Anúncio An…" at bounding box center [817, 500] width 1092 height 68
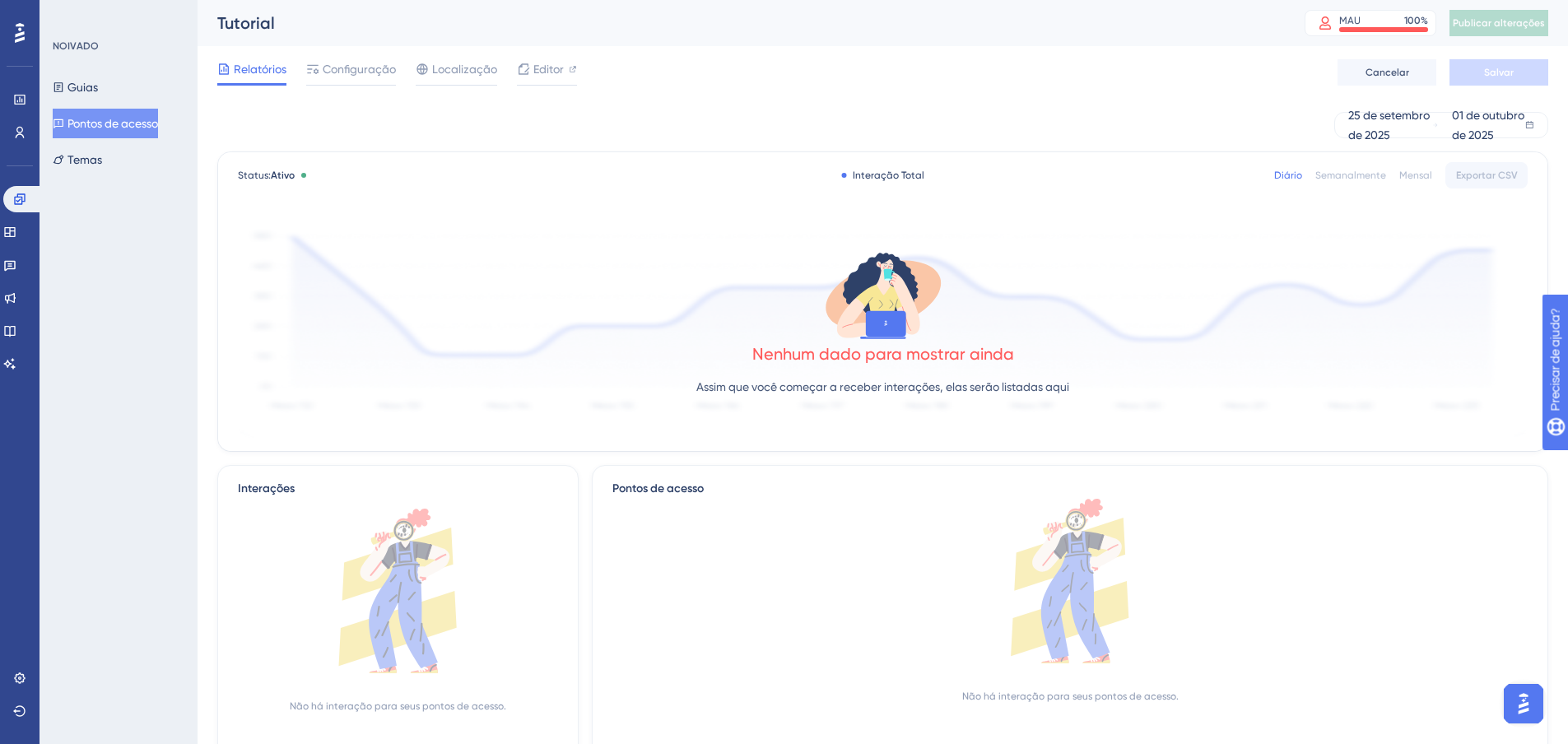
click at [133, 123] on font "Pontos de acesso" at bounding box center [112, 123] width 90 height 13
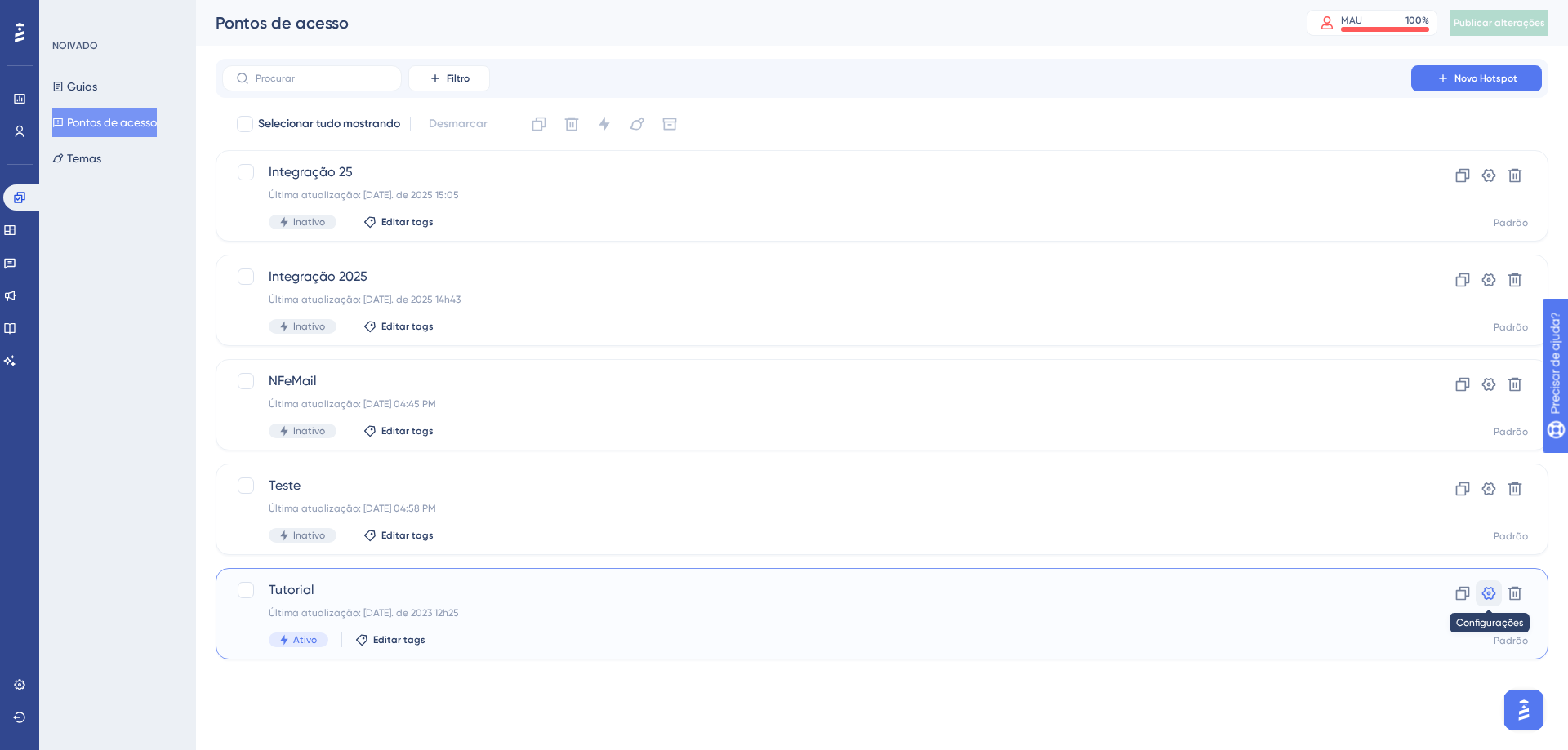
click at [1492, 596] on icon at bounding box center [1489, 593] width 16 height 16
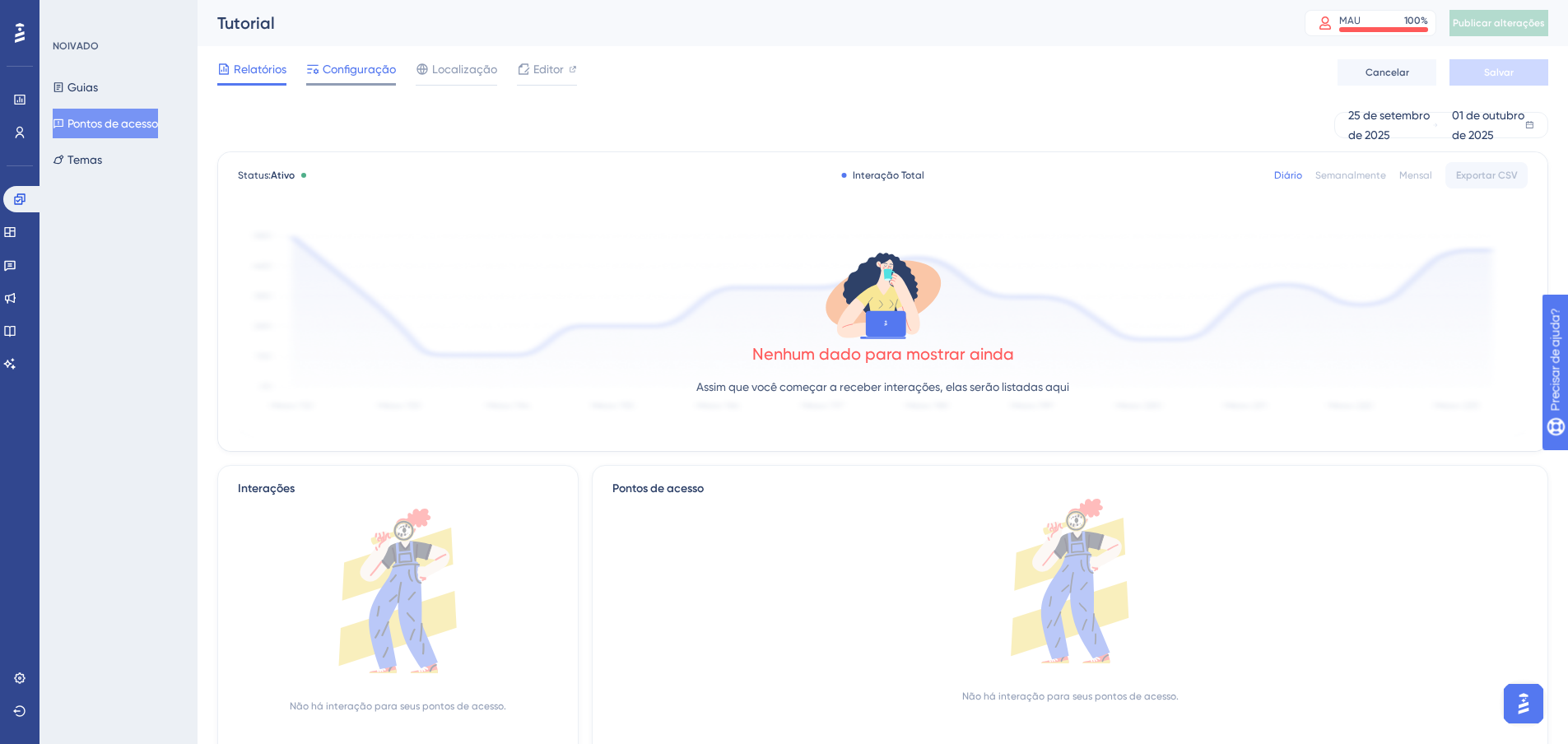
click at [364, 79] on div "Configuração" at bounding box center [351, 72] width 90 height 27
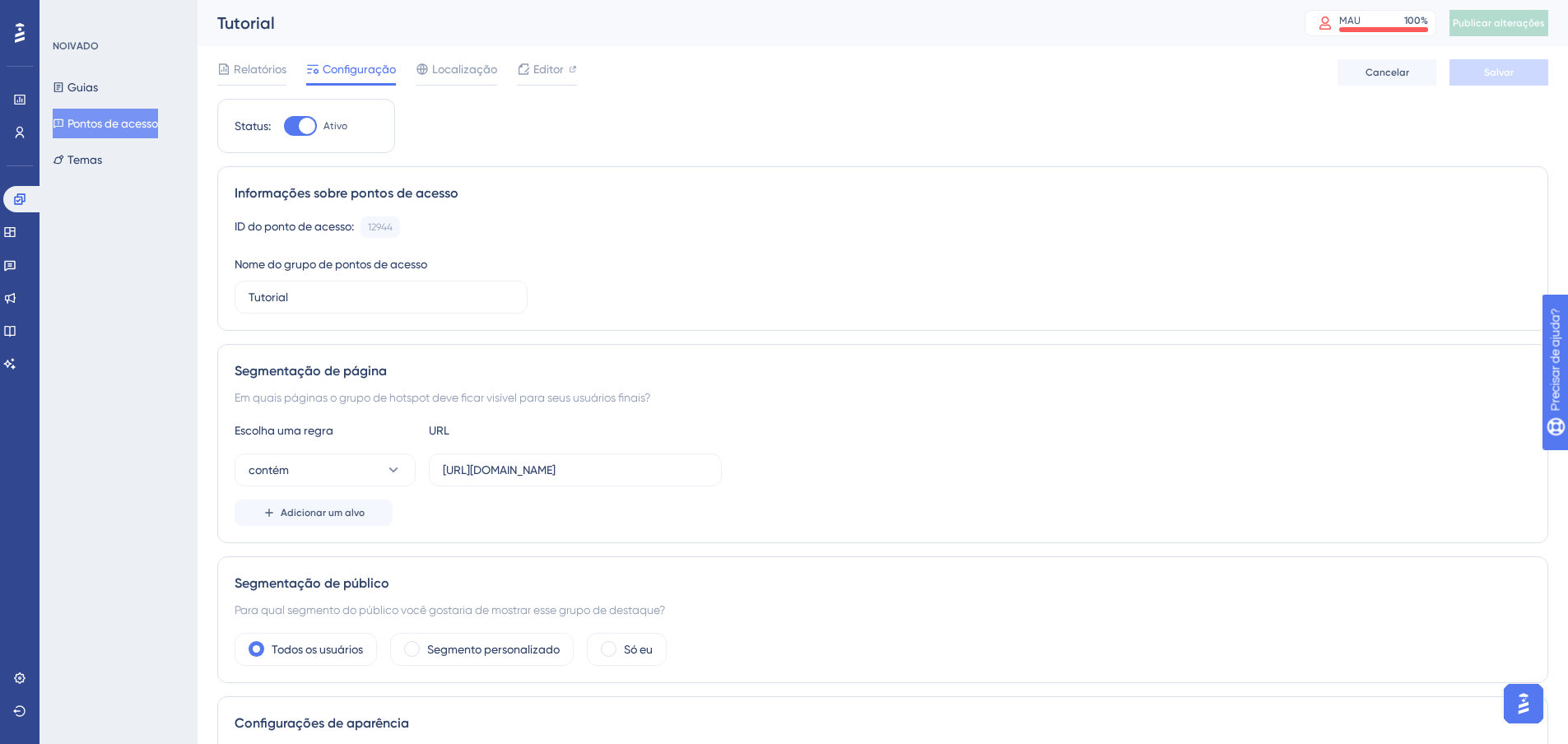
click at [303, 123] on div at bounding box center [307, 126] width 16 height 16
click at [284, 126] on input "Ativo" at bounding box center [283, 126] width 1 height 1
checkbox input "false"
click at [1504, 70] on font "Salvar" at bounding box center [1498, 72] width 29 height 12
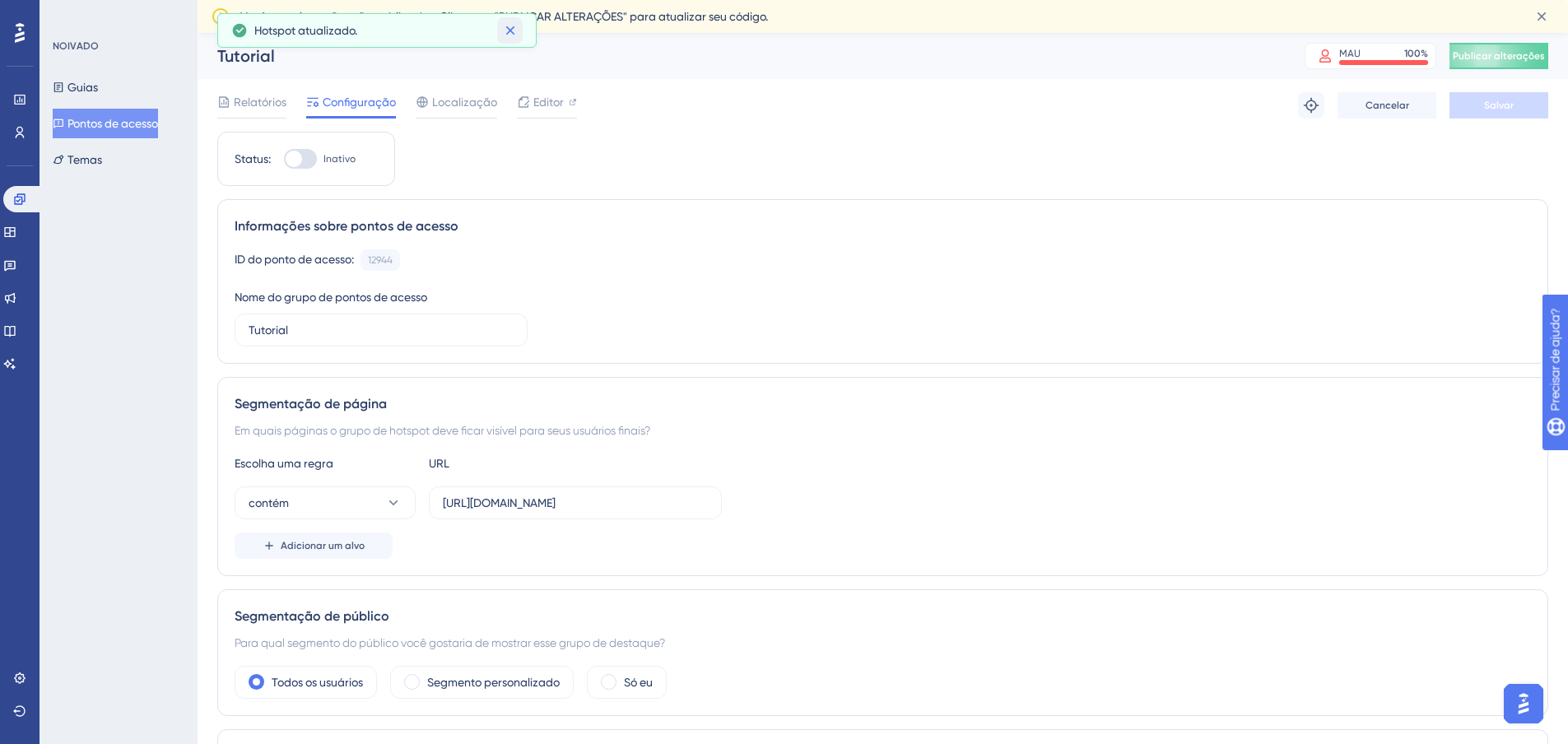
click at [508, 28] on icon at bounding box center [510, 31] width 9 height 9
click at [114, 114] on font "Pontos de acesso" at bounding box center [112, 123] width 90 height 20
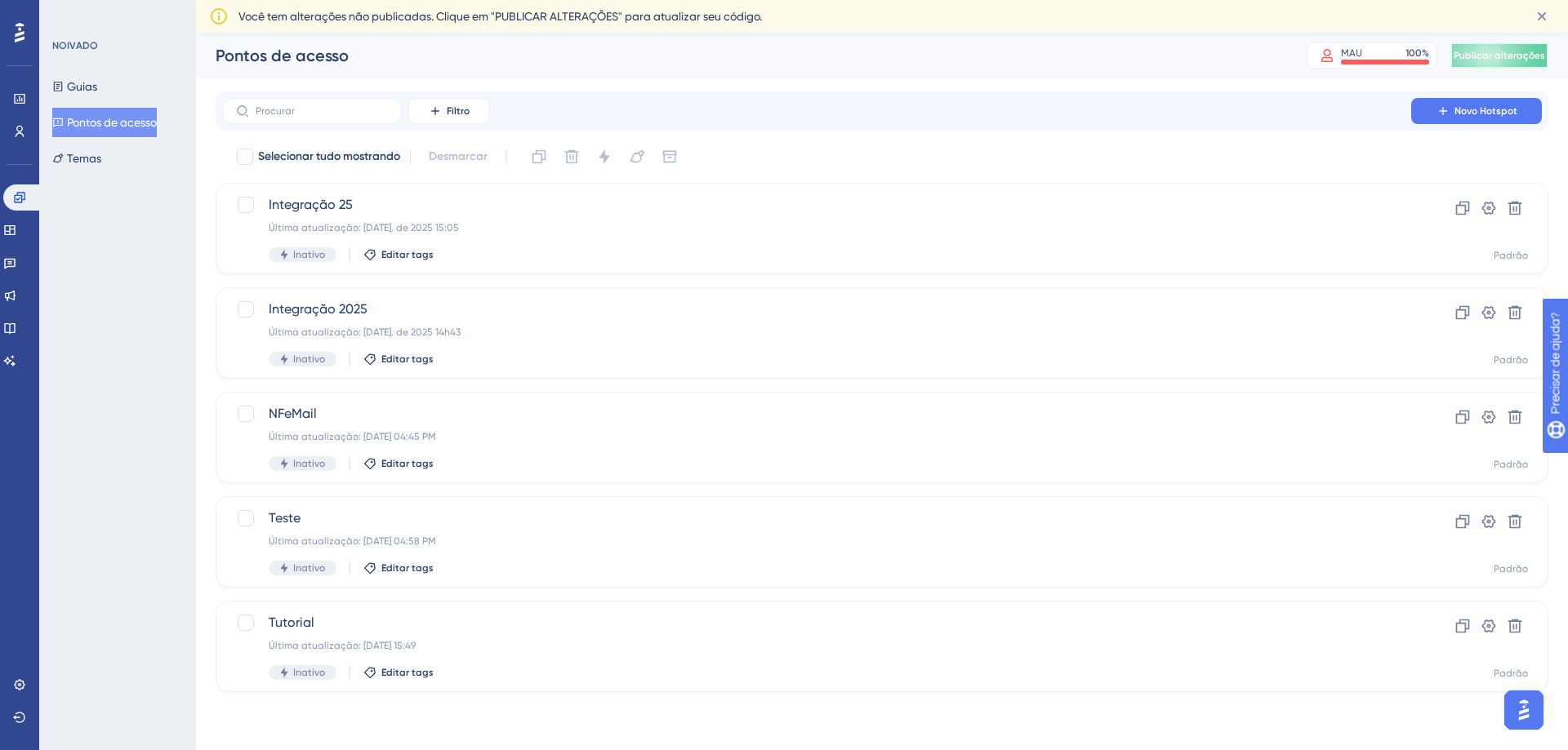
click at [1528, 49] on span "Publicar alterações" at bounding box center [1499, 55] width 91 height 13
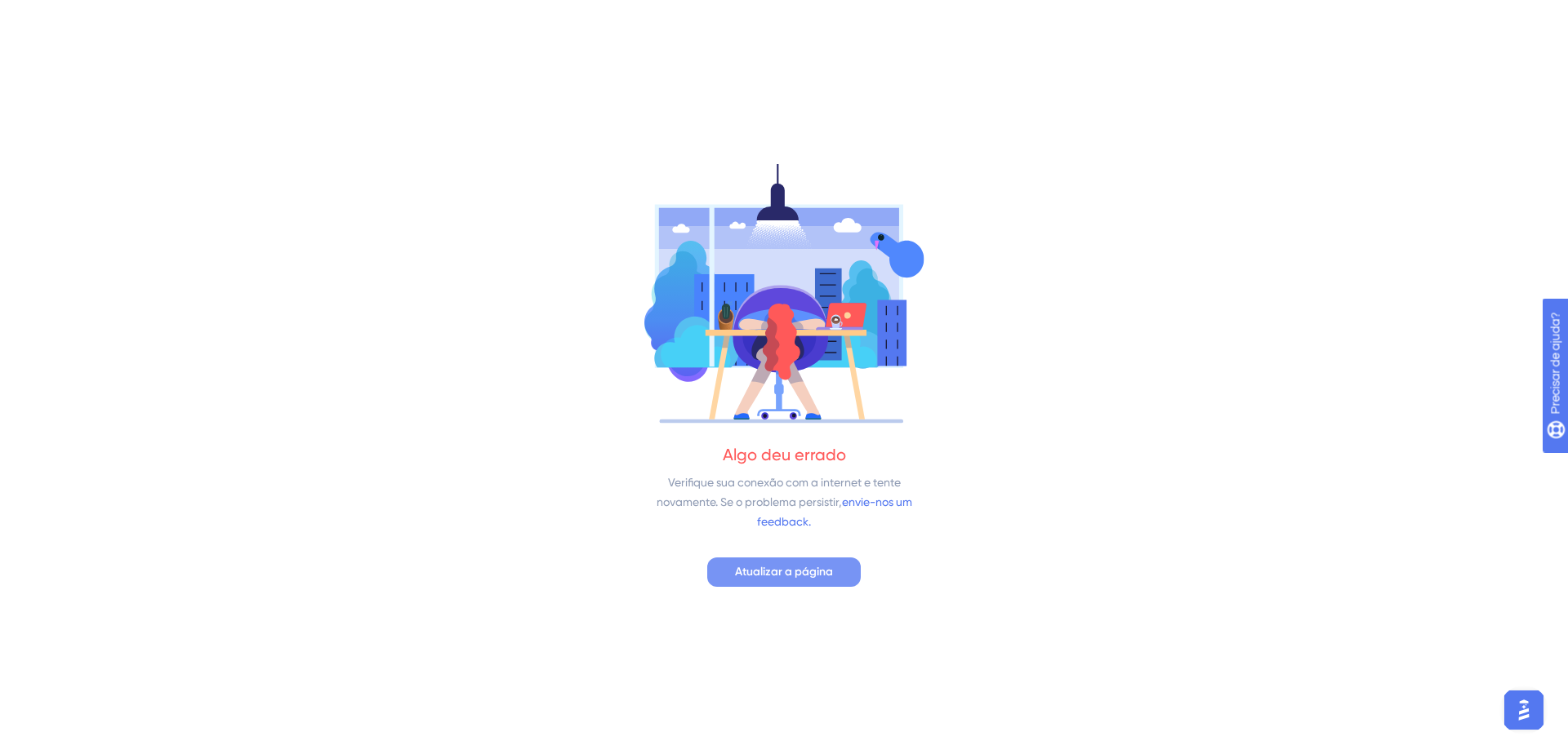
click at [794, 572] on font "Atualizar a página" at bounding box center [784, 572] width 98 height 14
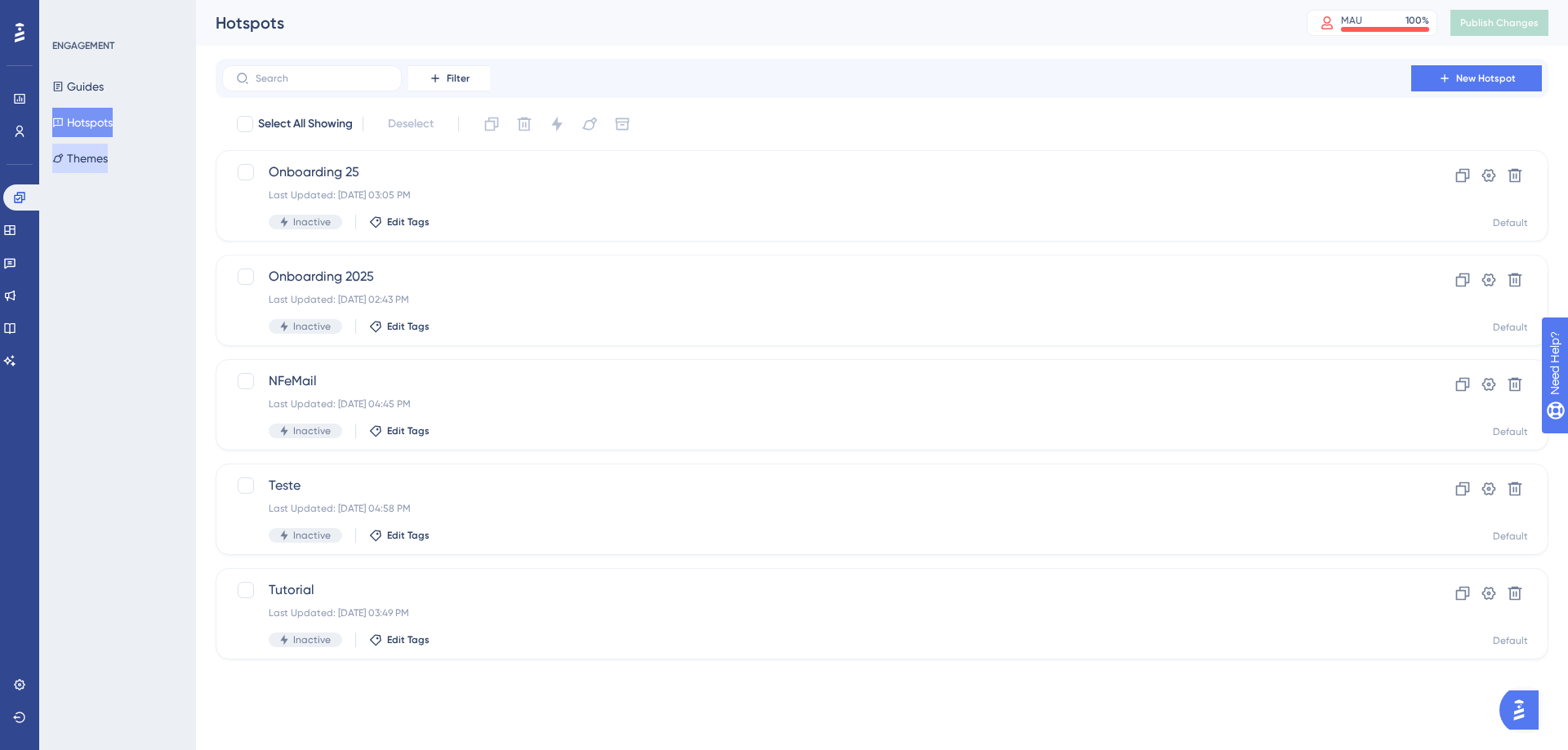
click at [108, 163] on button "Themes" at bounding box center [80, 158] width 56 height 29
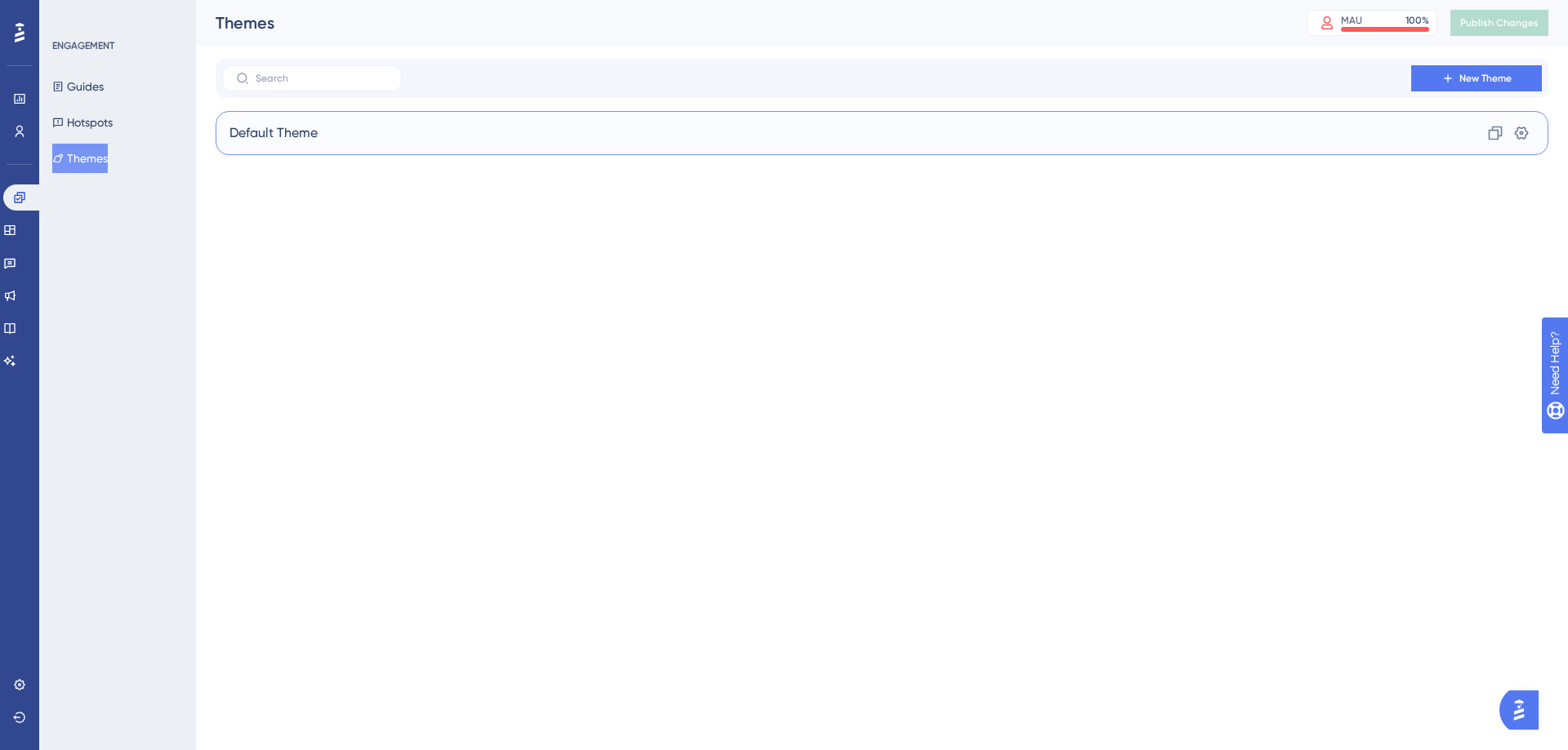
click at [353, 140] on div "Default Theme Clone Settings" at bounding box center [881, 133] width 1333 height 44
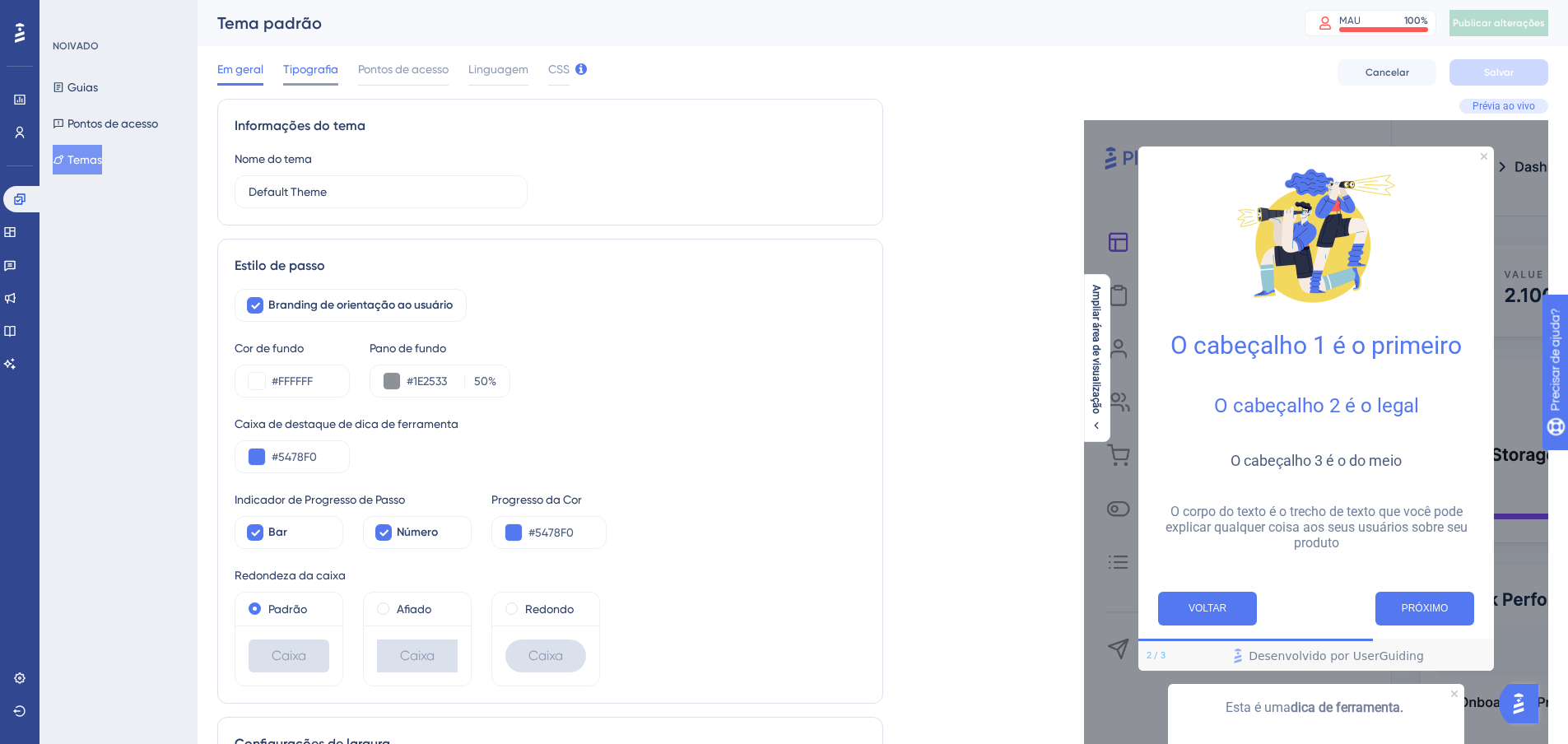
click at [308, 79] on div "Tipografia" at bounding box center [311, 72] width 55 height 27
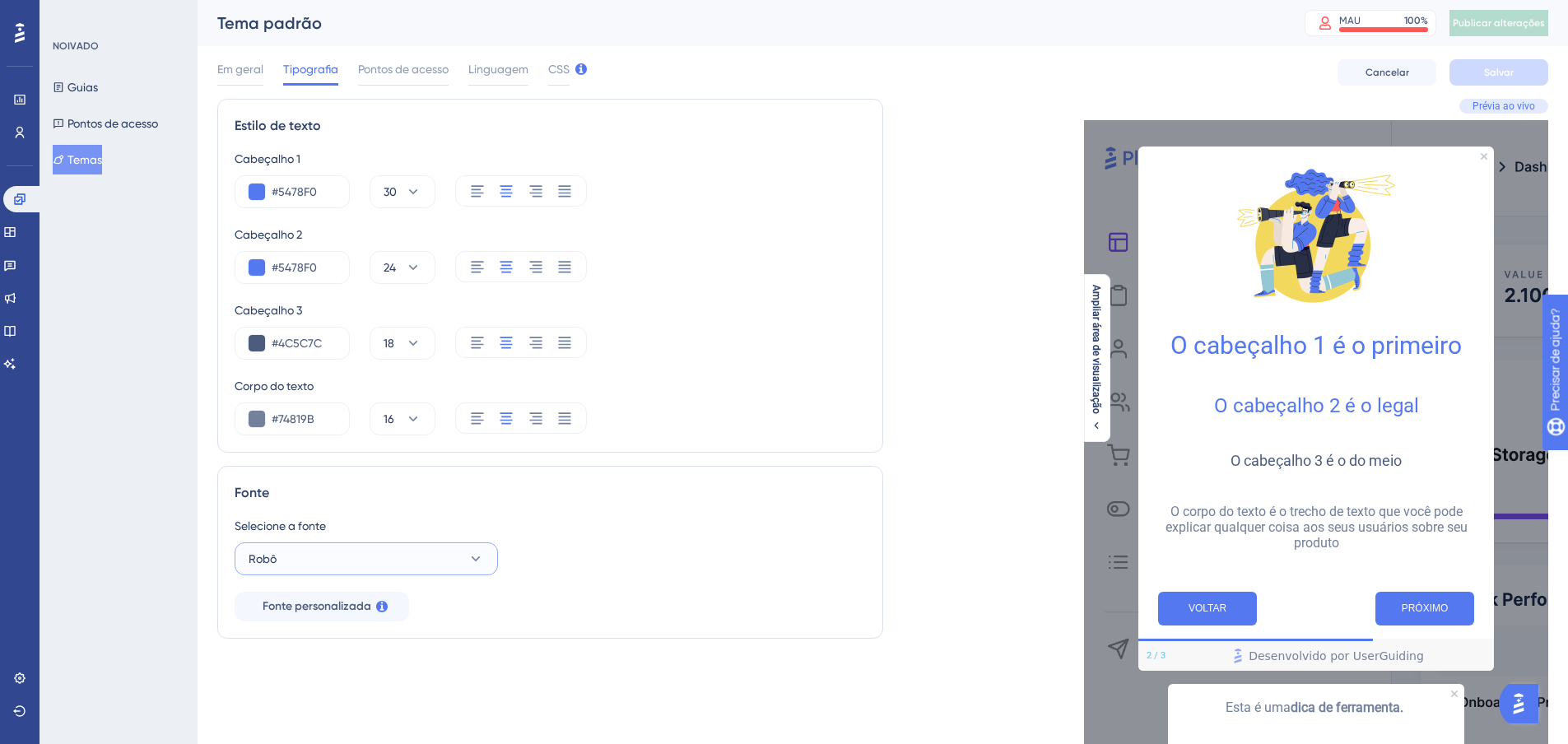
click at [475, 555] on icon at bounding box center [476, 558] width 16 height 16
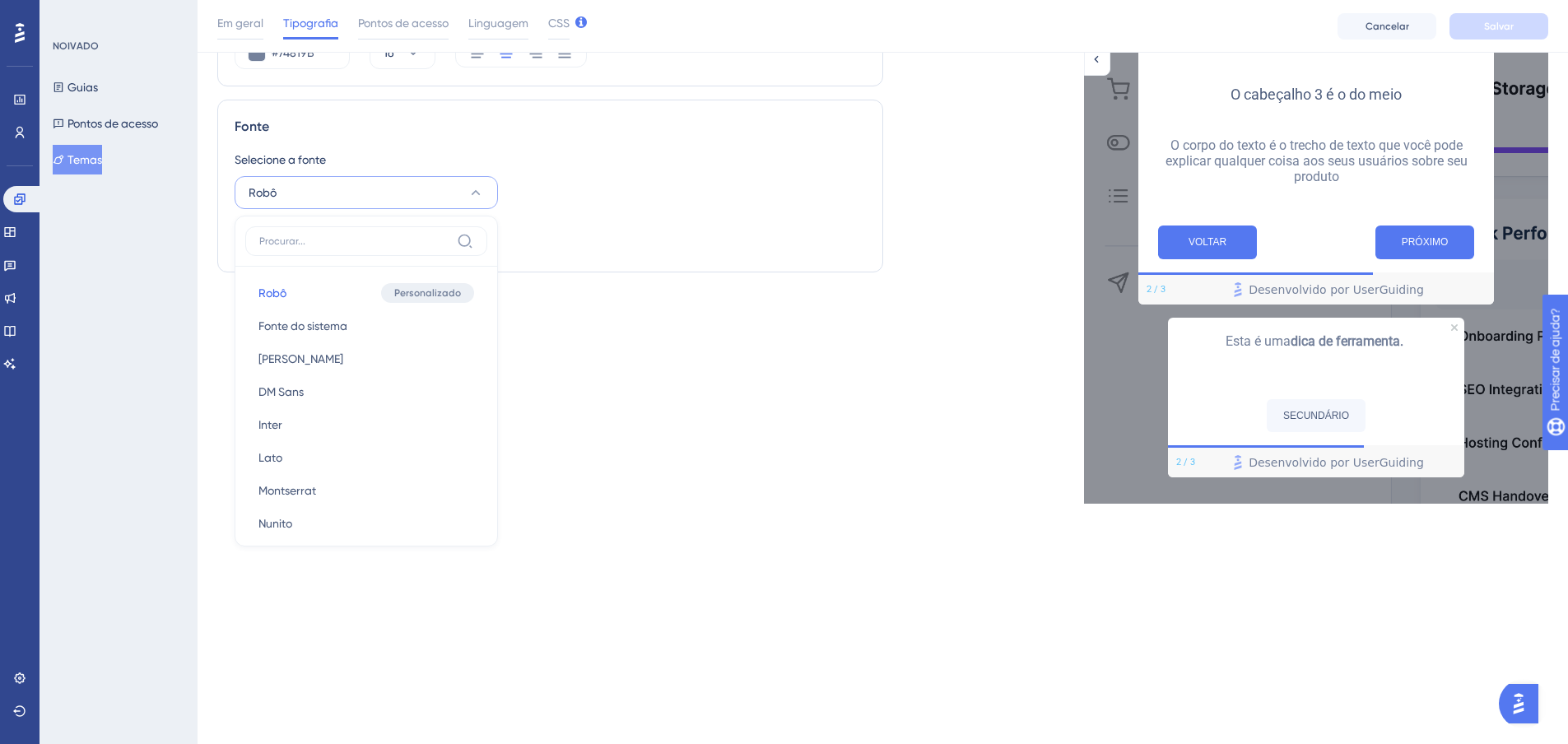
click at [650, 322] on div "Estilo de texto Cabeçalho 1 #5478F0 30 Cabeçalho 2 #5478F0 24 Cabeçalho 3 #4C5C…" at bounding box center [550, 118] width 666 height 771
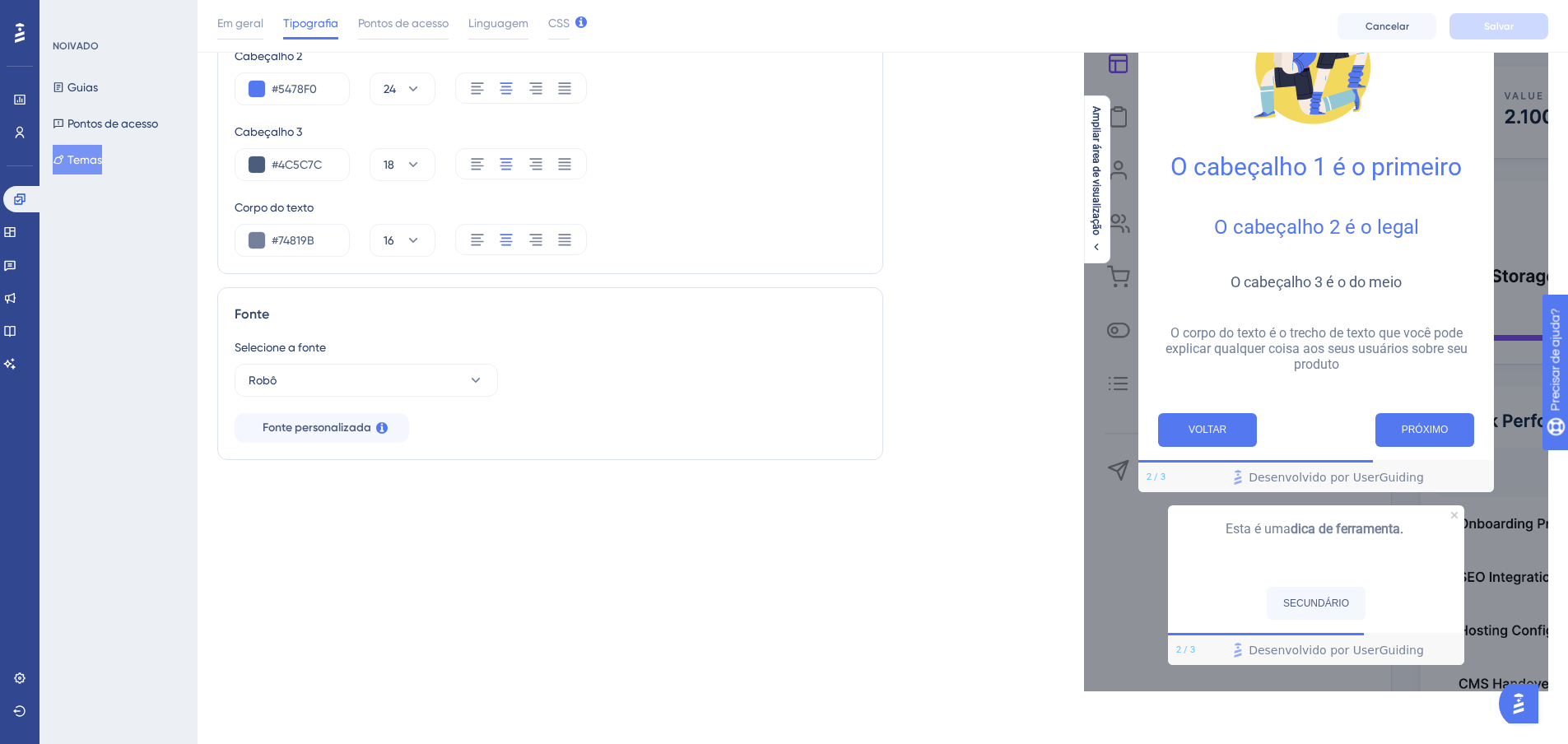
scroll to position [0, 0]
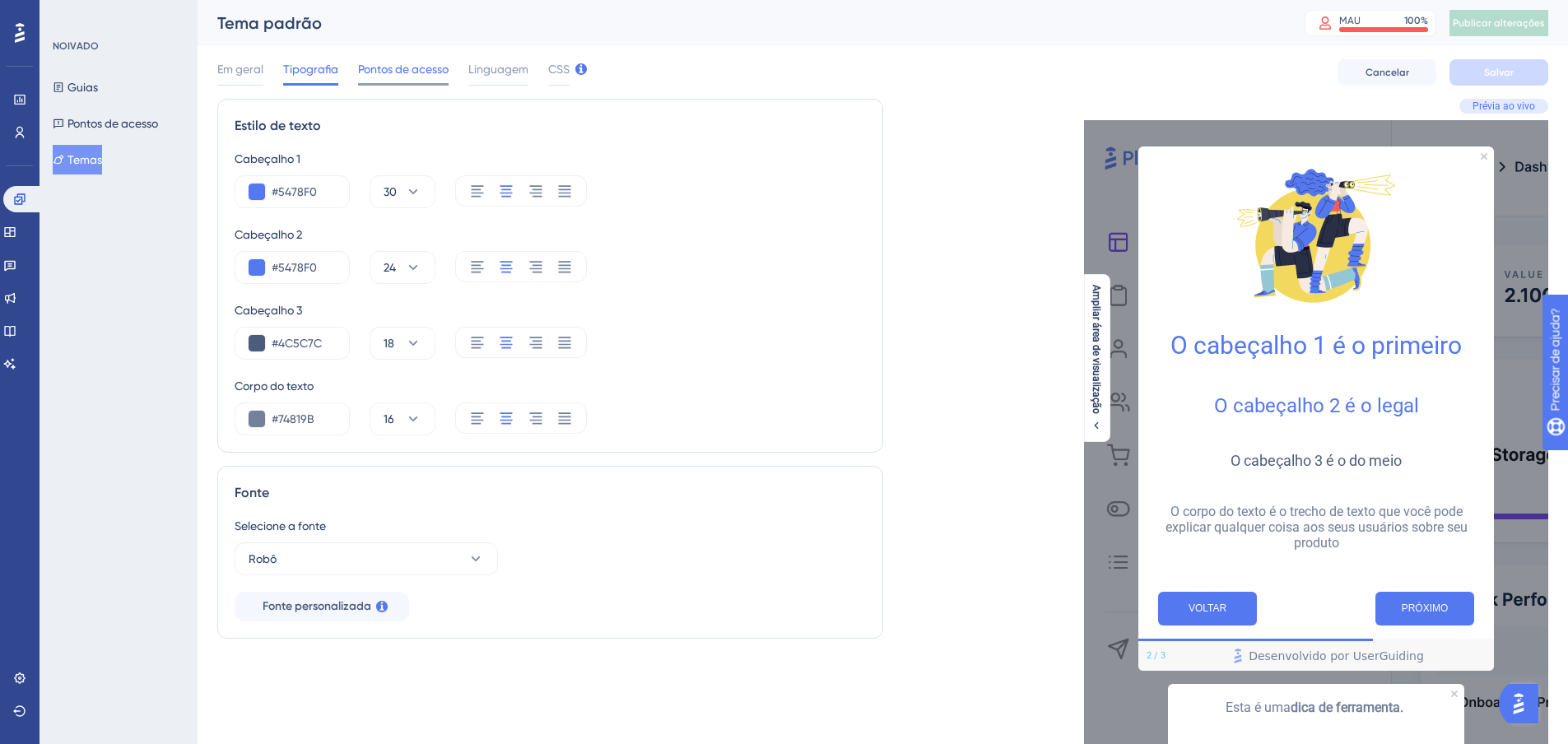
click at [428, 72] on font "Pontos de acesso" at bounding box center [402, 69] width 90 height 13
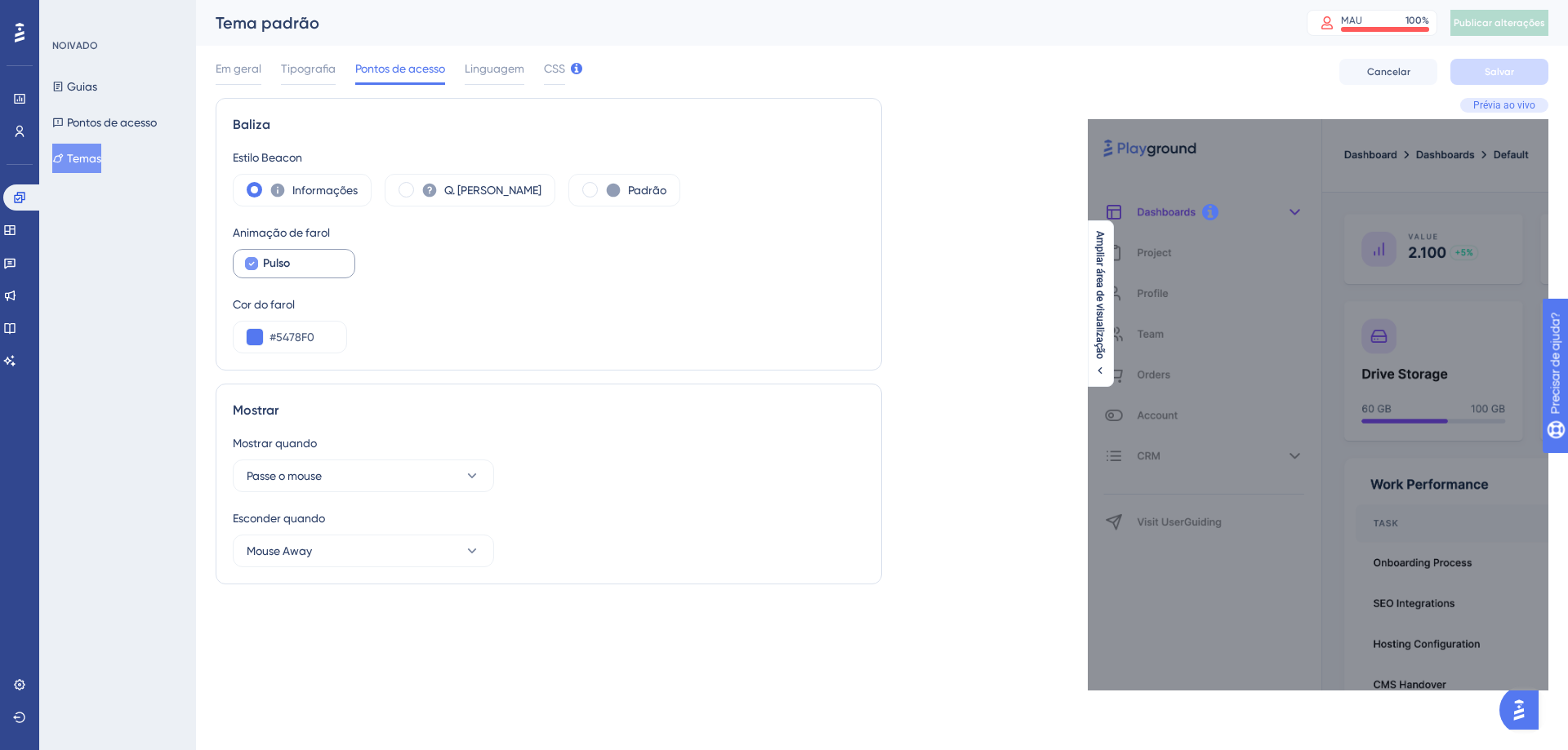
click at [299, 269] on div "Pulso" at bounding box center [302, 264] width 79 height 19
click at [299, 270] on div "Pulso" at bounding box center [302, 264] width 79 height 19
click at [259, 268] on label "Pulso" at bounding box center [294, 263] width 122 height 29
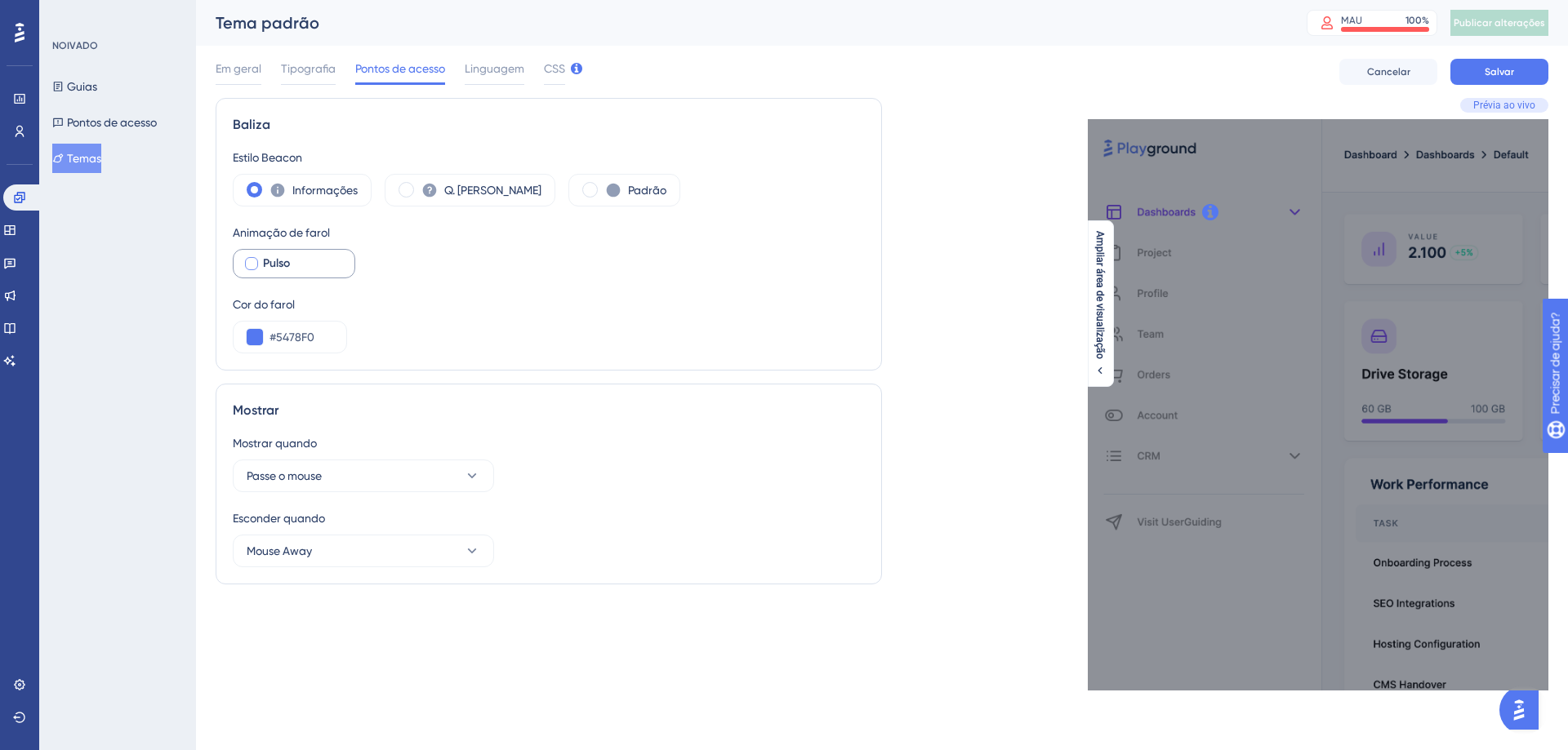
click at [295, 254] on div "Pulso" at bounding box center [302, 264] width 79 height 19
checkbox input "true"
click at [415, 181] on div "Q. Marcos" at bounding box center [470, 189] width 171 height 33
click at [582, 190] on span at bounding box center [590, 190] width 16 height 16
click at [603, 184] on input "radio" at bounding box center [603, 184] width 0 height 0
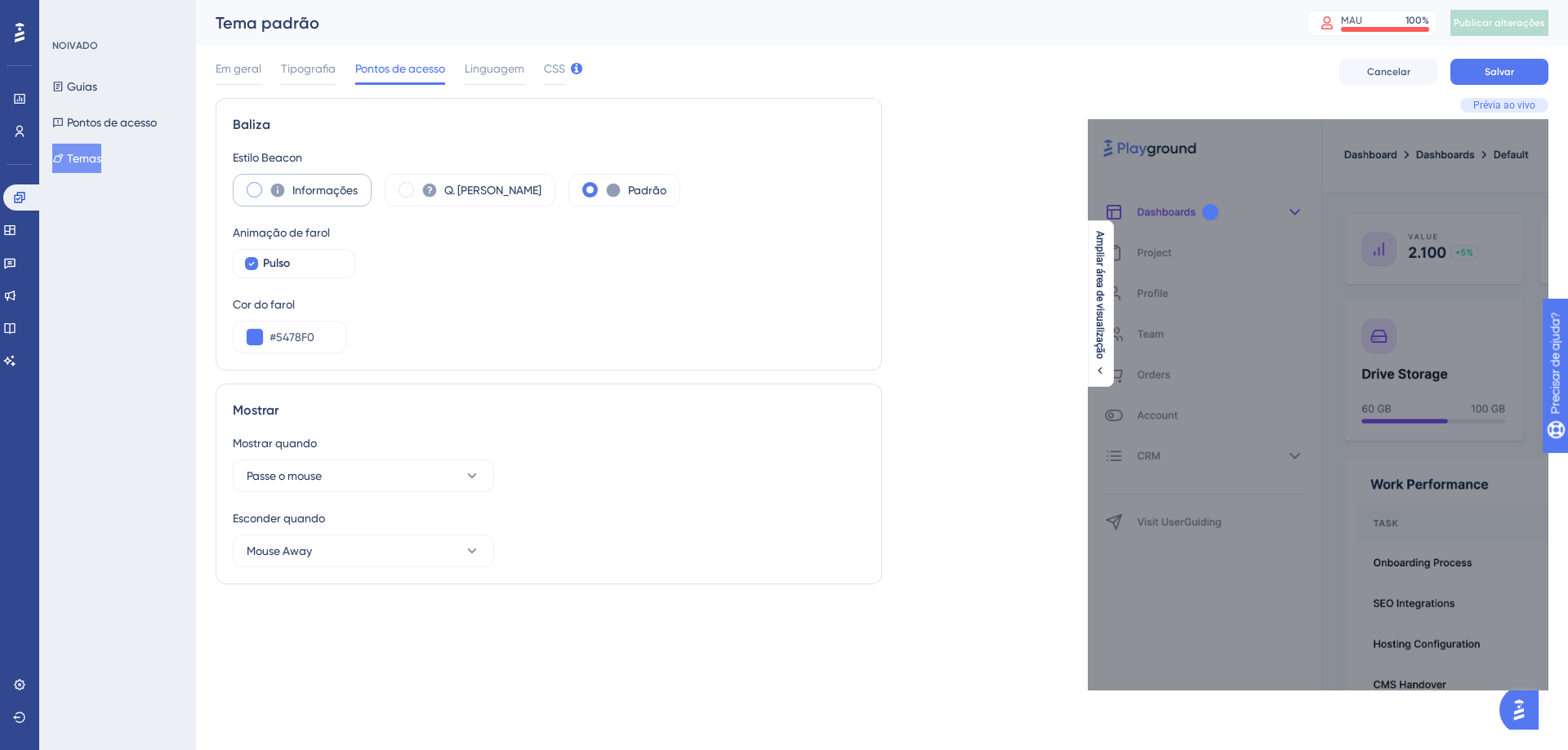
click at [249, 182] on div "Informações" at bounding box center [302, 189] width 139 height 33
click at [459, 475] on button "Passe o mouse" at bounding box center [363, 476] width 261 height 33
click at [459, 474] on button "Passe o mouse" at bounding box center [363, 476] width 261 height 33
click at [469, 545] on icon at bounding box center [472, 551] width 16 height 16
click at [695, 356] on div "Baliza Estilo Beacon Informações Q. Marcos Padrão Animação de farol Pulso Cor d…" at bounding box center [548, 235] width 666 height 273
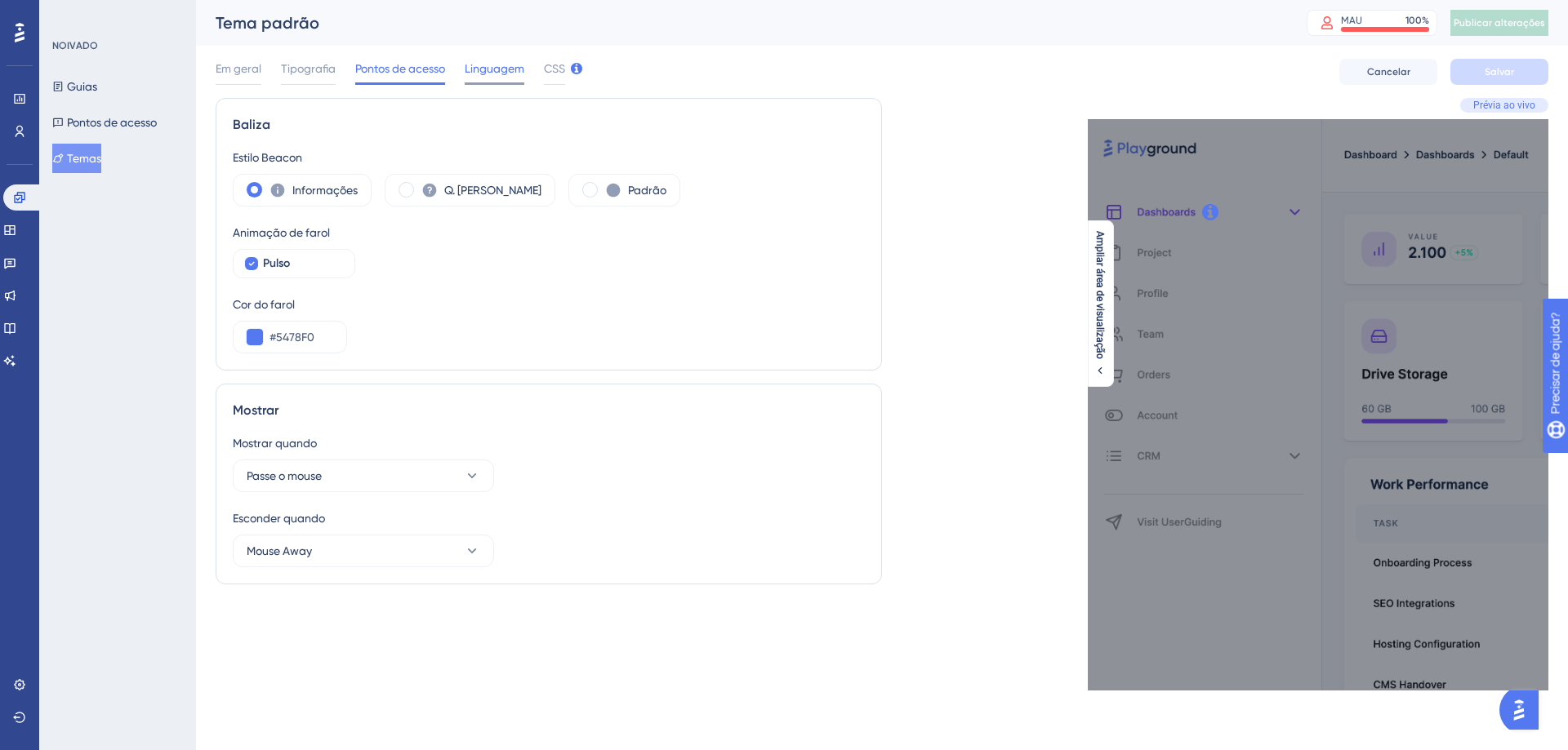
click at [507, 65] on font "Linguagem" at bounding box center [494, 68] width 59 height 13
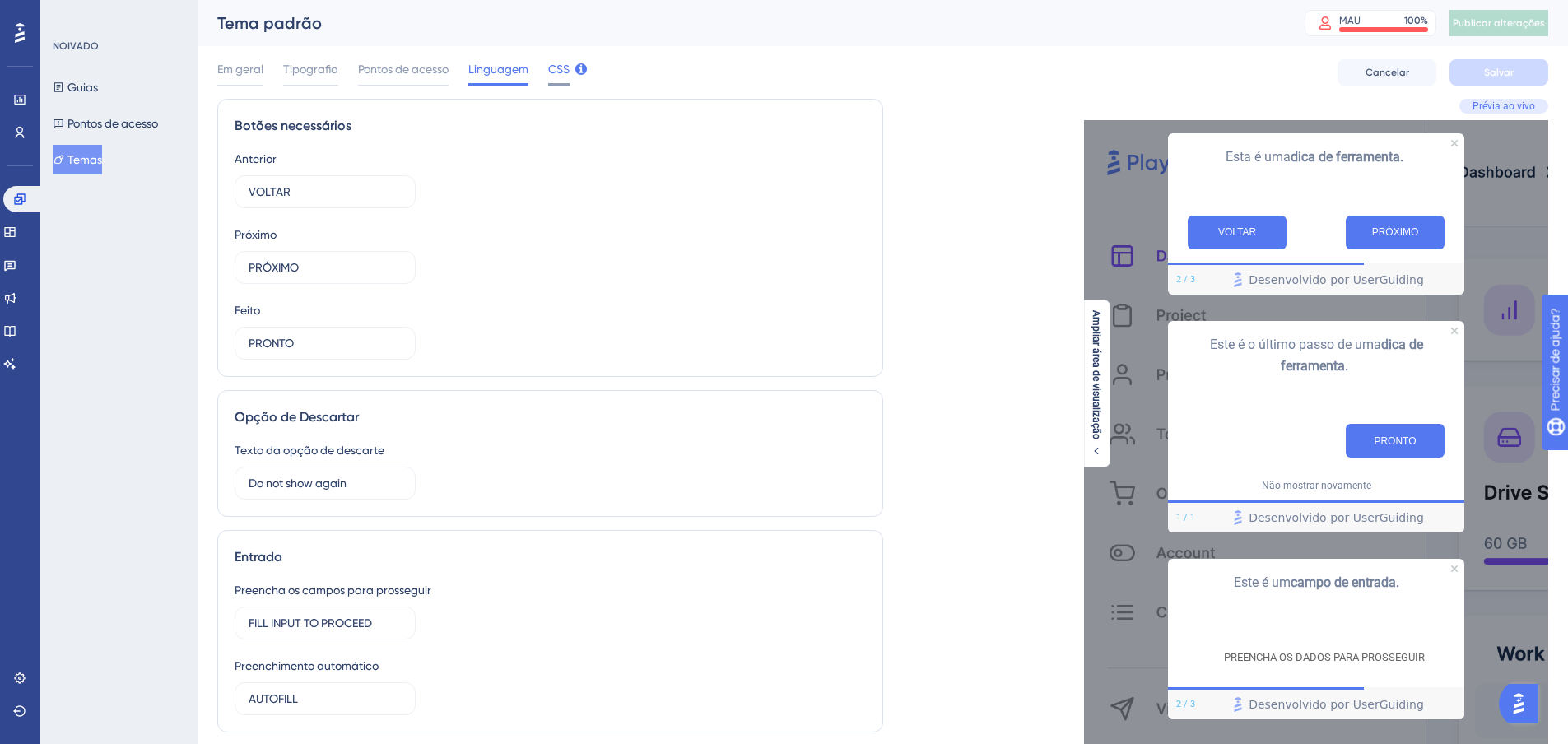
click at [553, 75] on font "CSS" at bounding box center [559, 69] width 21 height 13
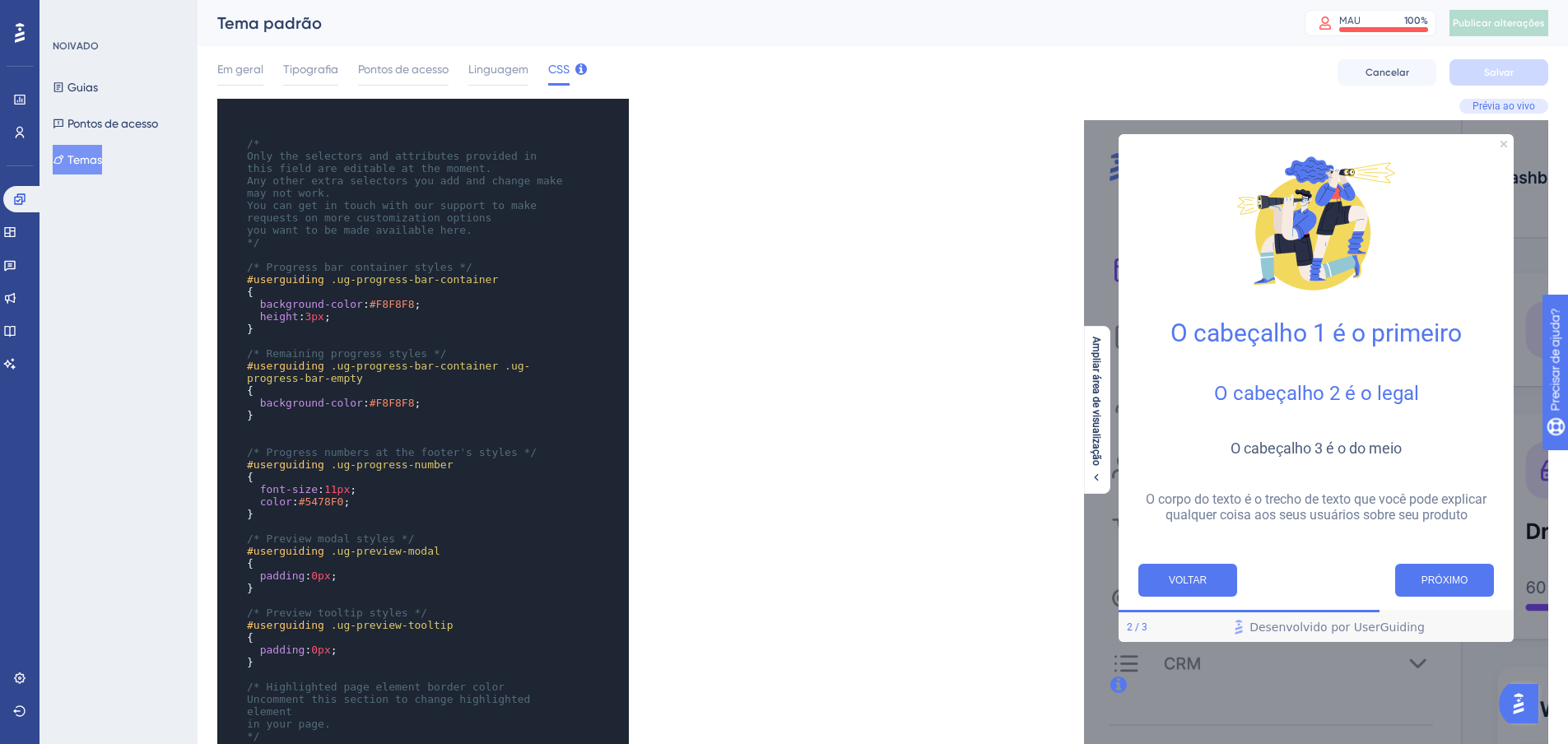
scroll to position [351, 0]
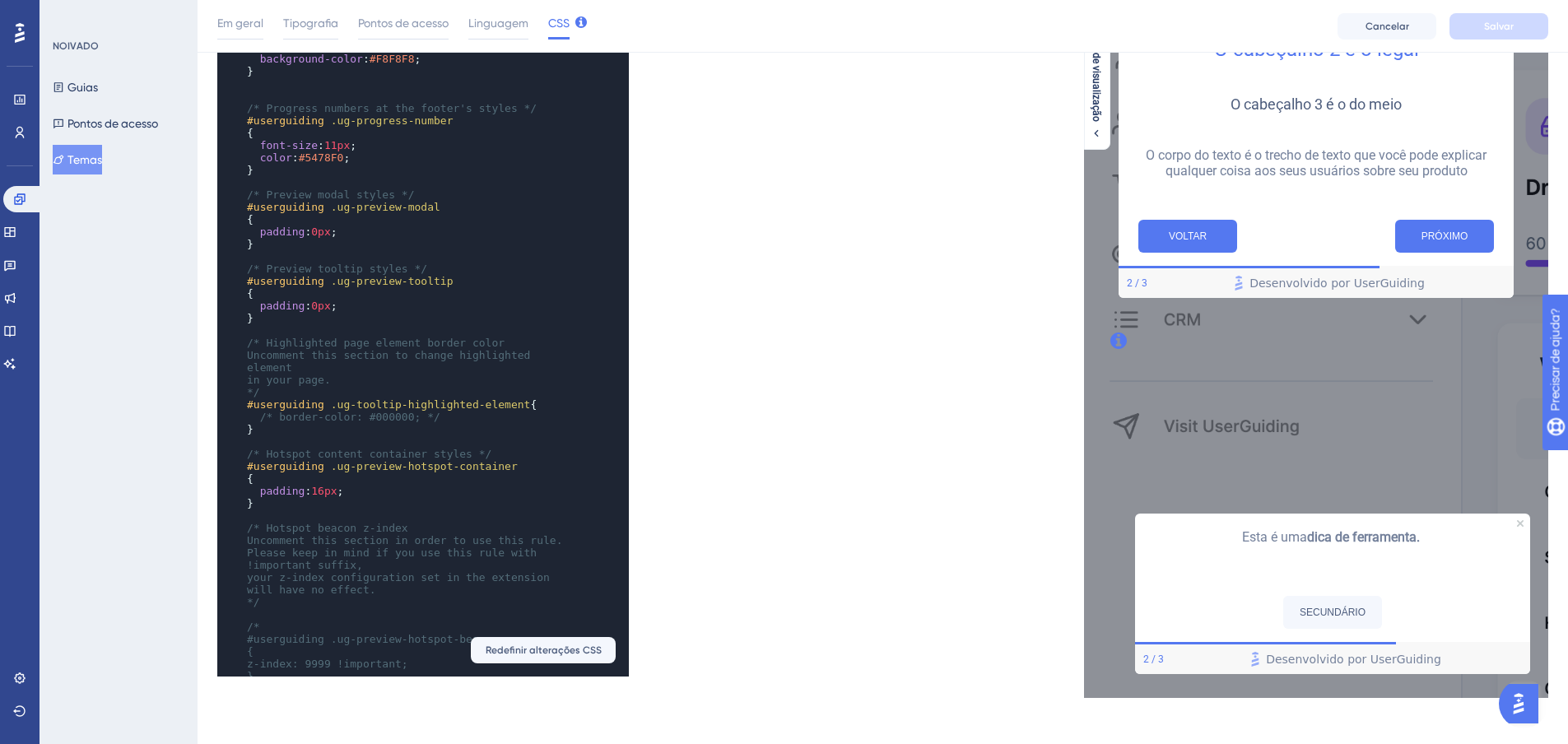
drag, startPoint x: 616, startPoint y: 139, endPoint x: 615, endPoint y: 185, distance: 46.0
click at [615, 181] on div "​ x ​ ​ /* Only the selectors and attributes provided in this field are editabl…" at bounding box center [422, 215] width 411 height 922
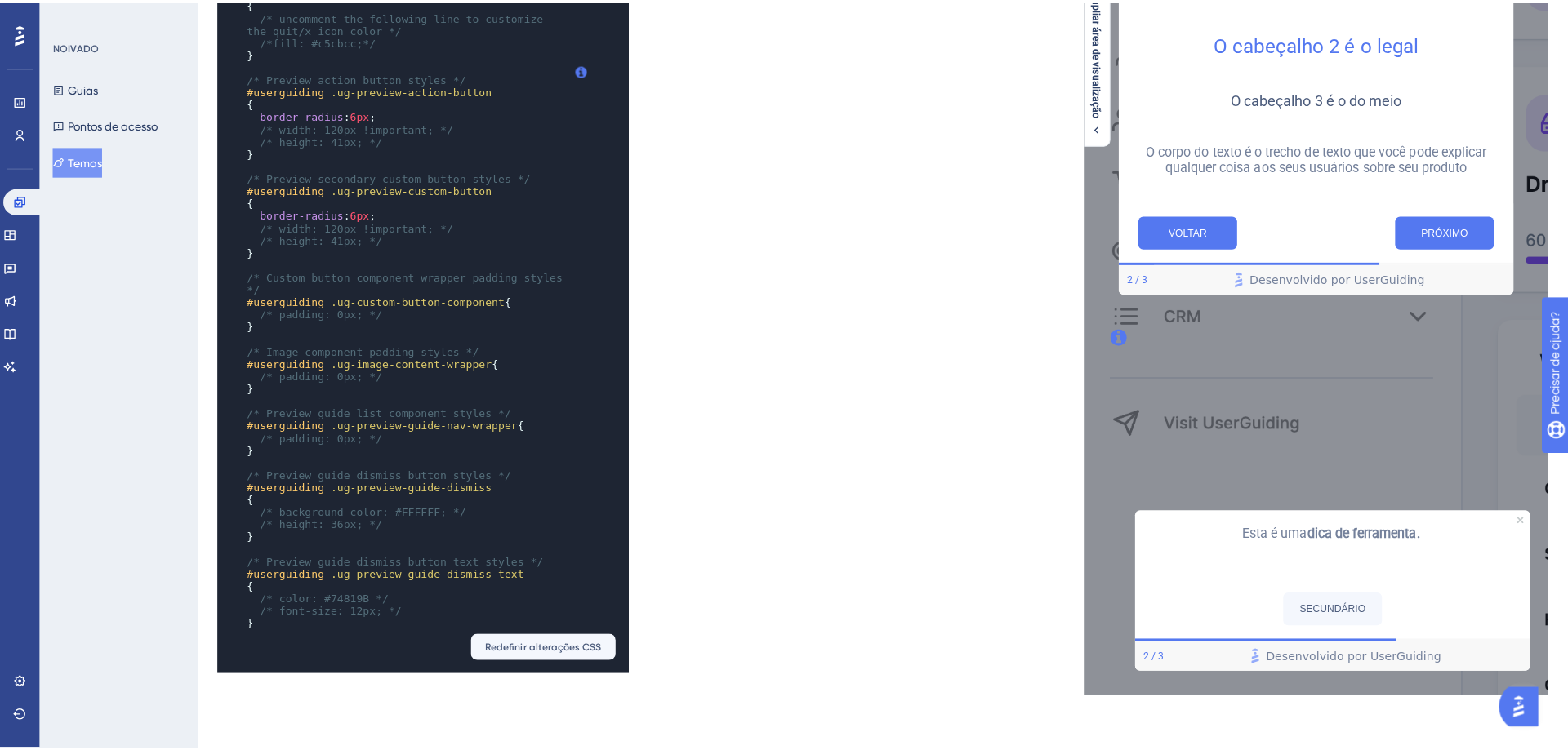
scroll to position [0, 0]
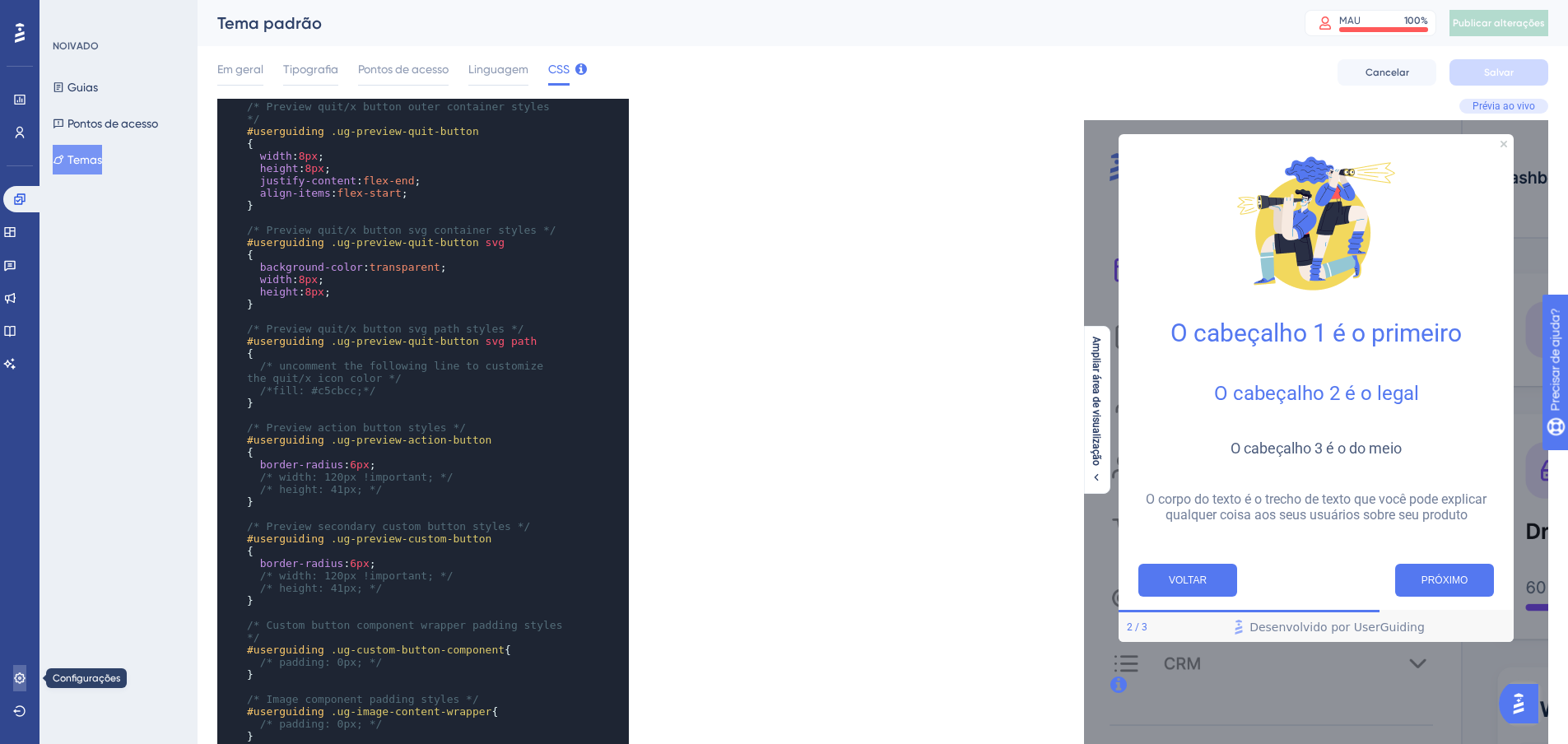
click at [21, 678] on icon at bounding box center [20, 677] width 13 height 13
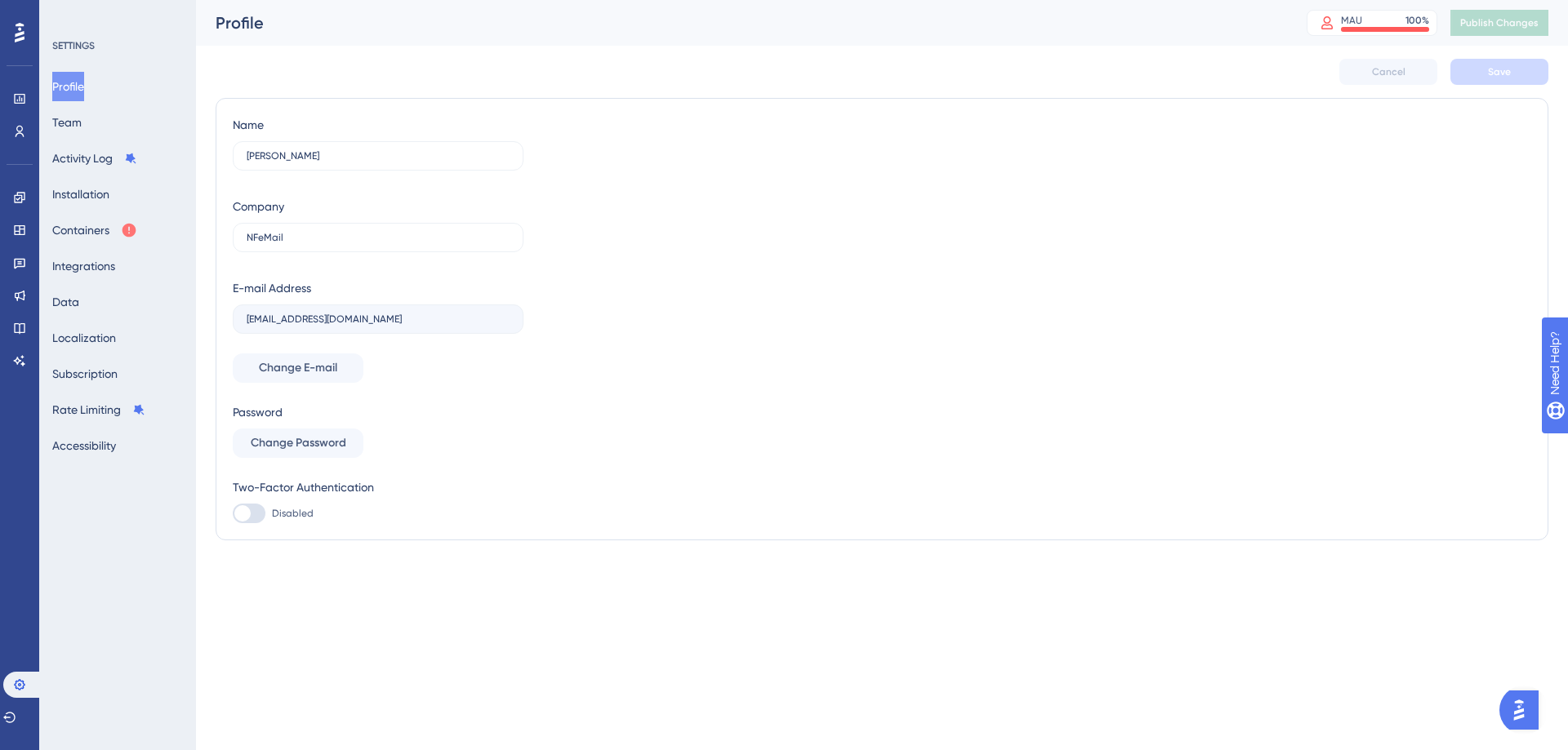
click at [783, 203] on div "Name Ana Luiza Araujo Company NFeMail E-mail Address analuiza@nfemail.com.br Ch…" at bounding box center [882, 319] width 1299 height 408
click at [74, 115] on button "Team" at bounding box center [66, 122] width 29 height 29
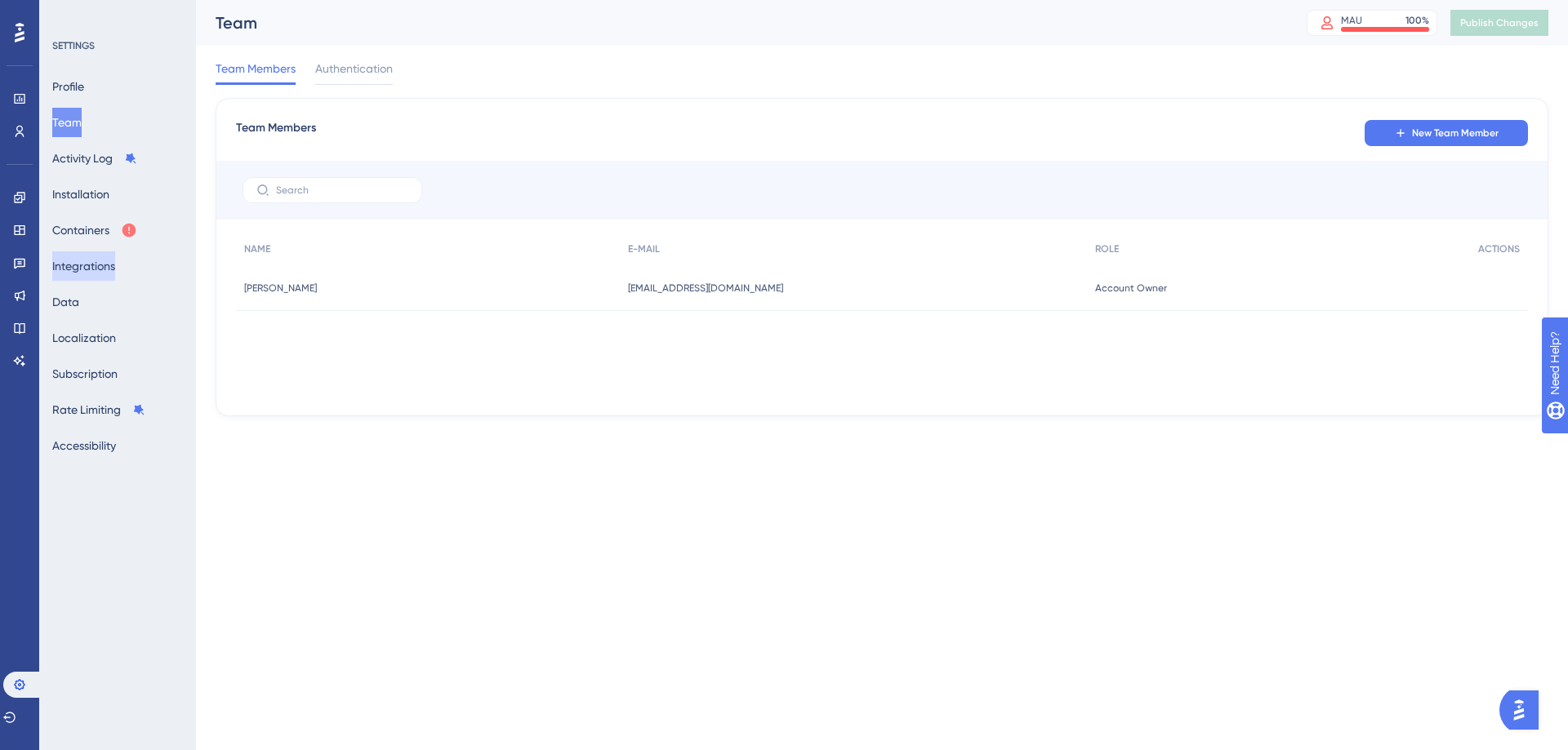
click at [103, 267] on button "Integrations" at bounding box center [83, 266] width 63 height 29
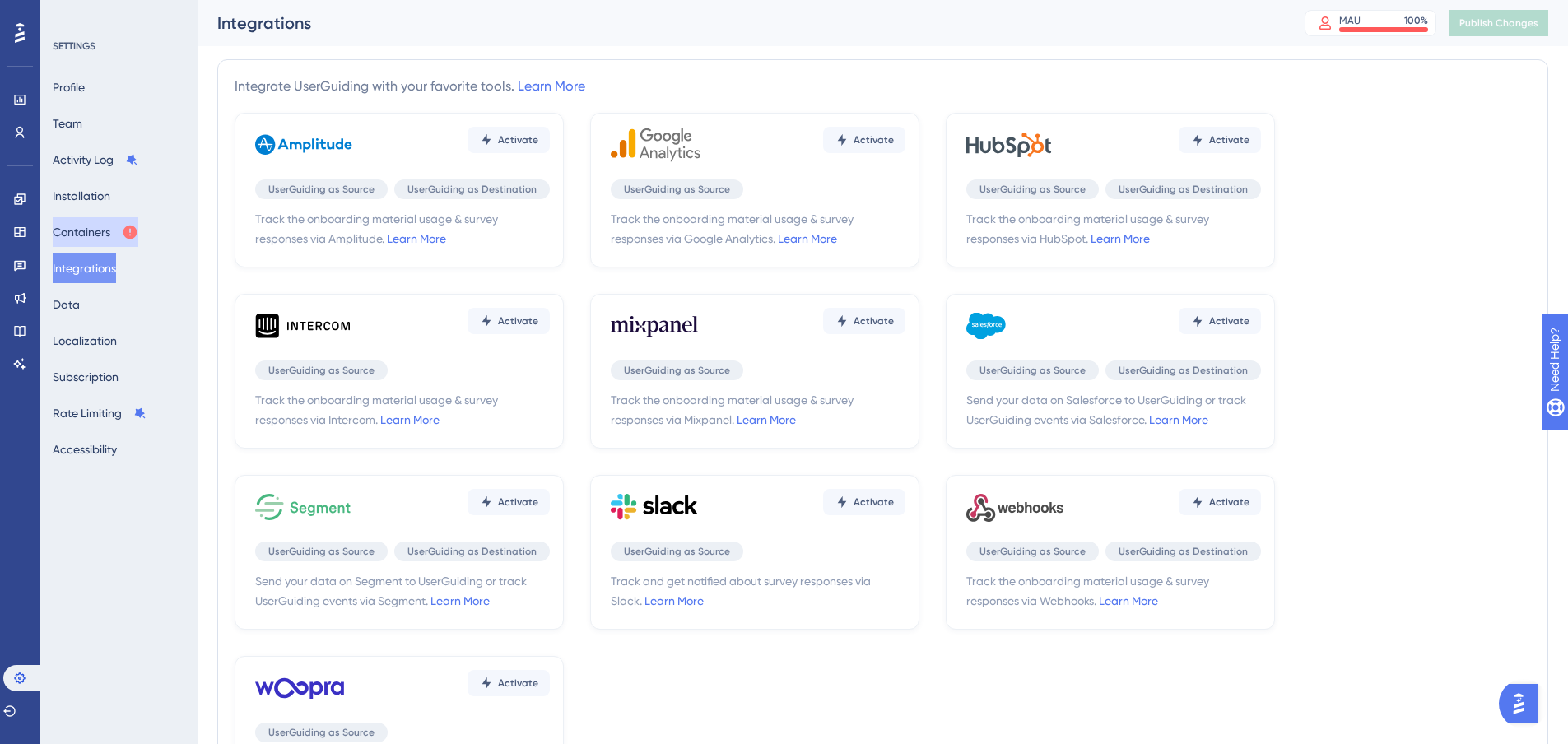
click at [88, 236] on button "Containers" at bounding box center [95, 231] width 86 height 29
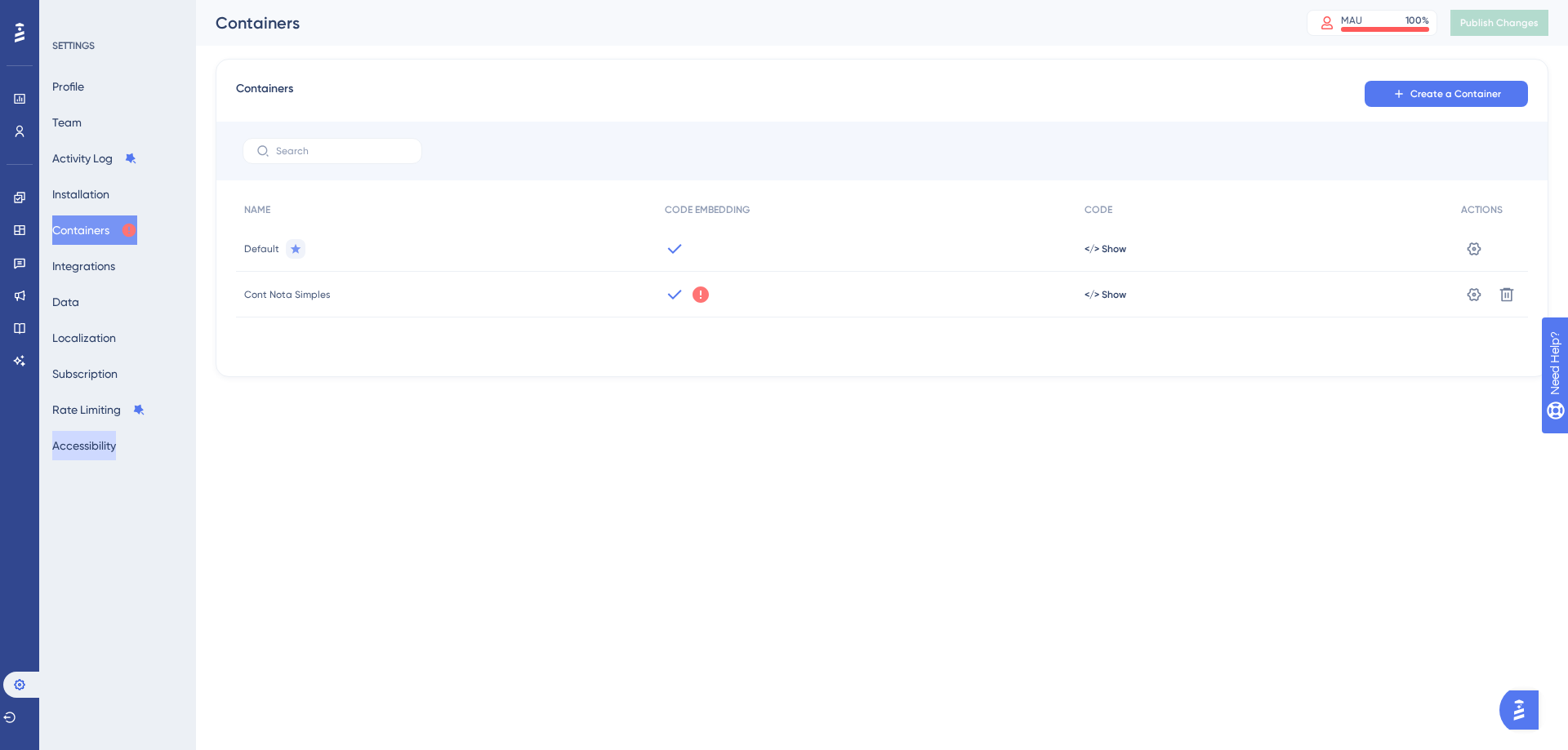
click at [109, 448] on button "Accessibility" at bounding box center [84, 445] width 64 height 29
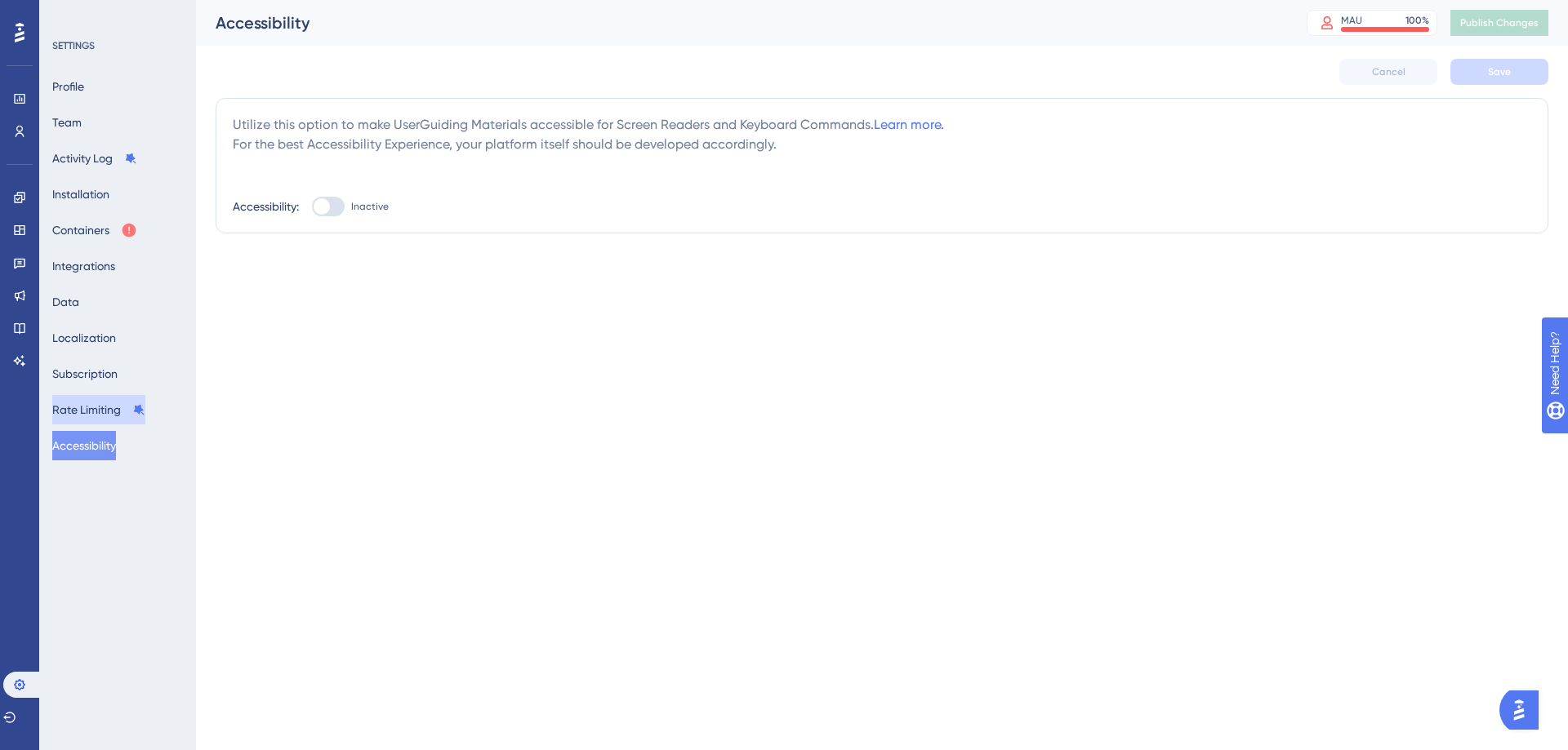
click at [93, 419] on button "Rate Limiting" at bounding box center [98, 409] width 93 height 29
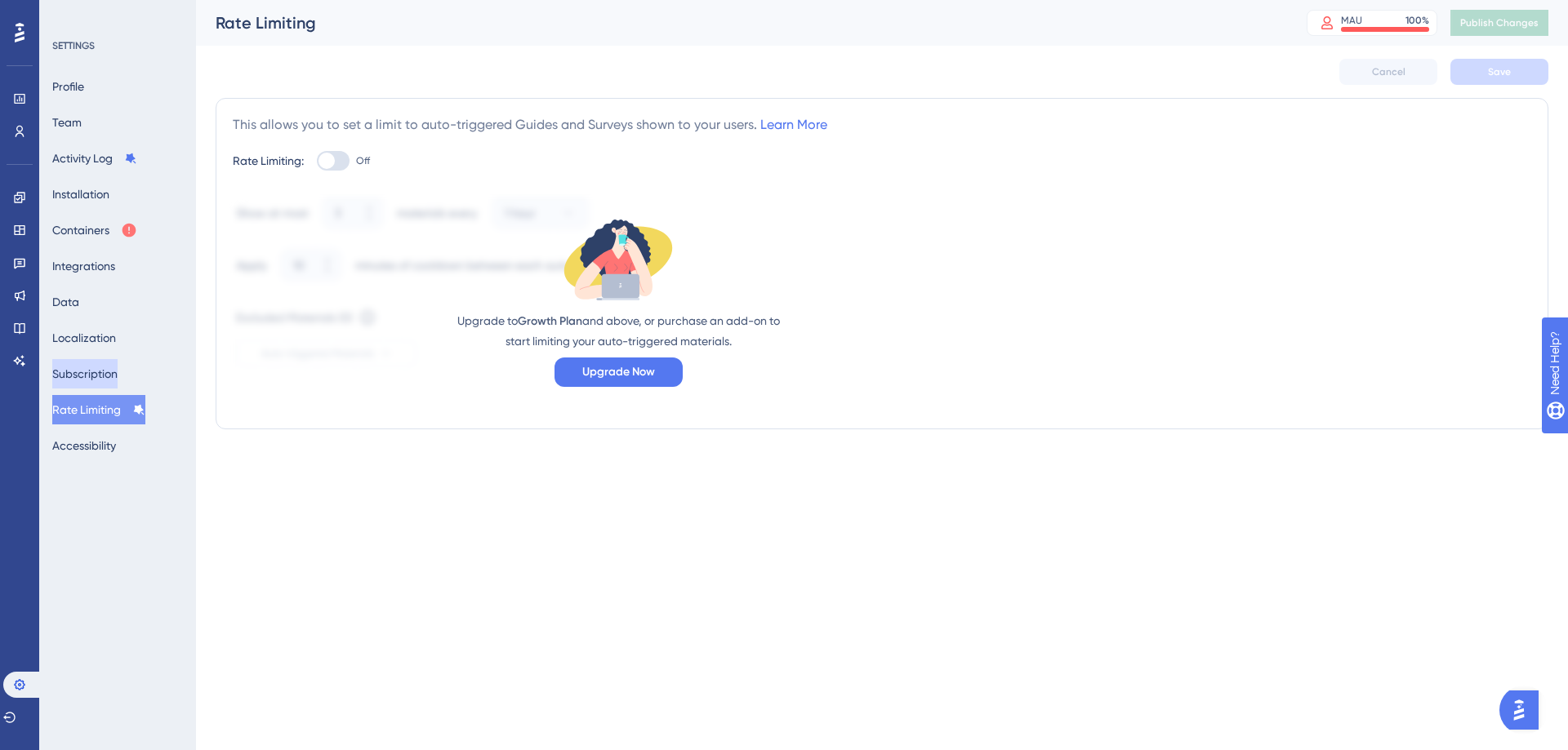
click at [92, 379] on button "Subscription" at bounding box center [85, 374] width 66 height 29
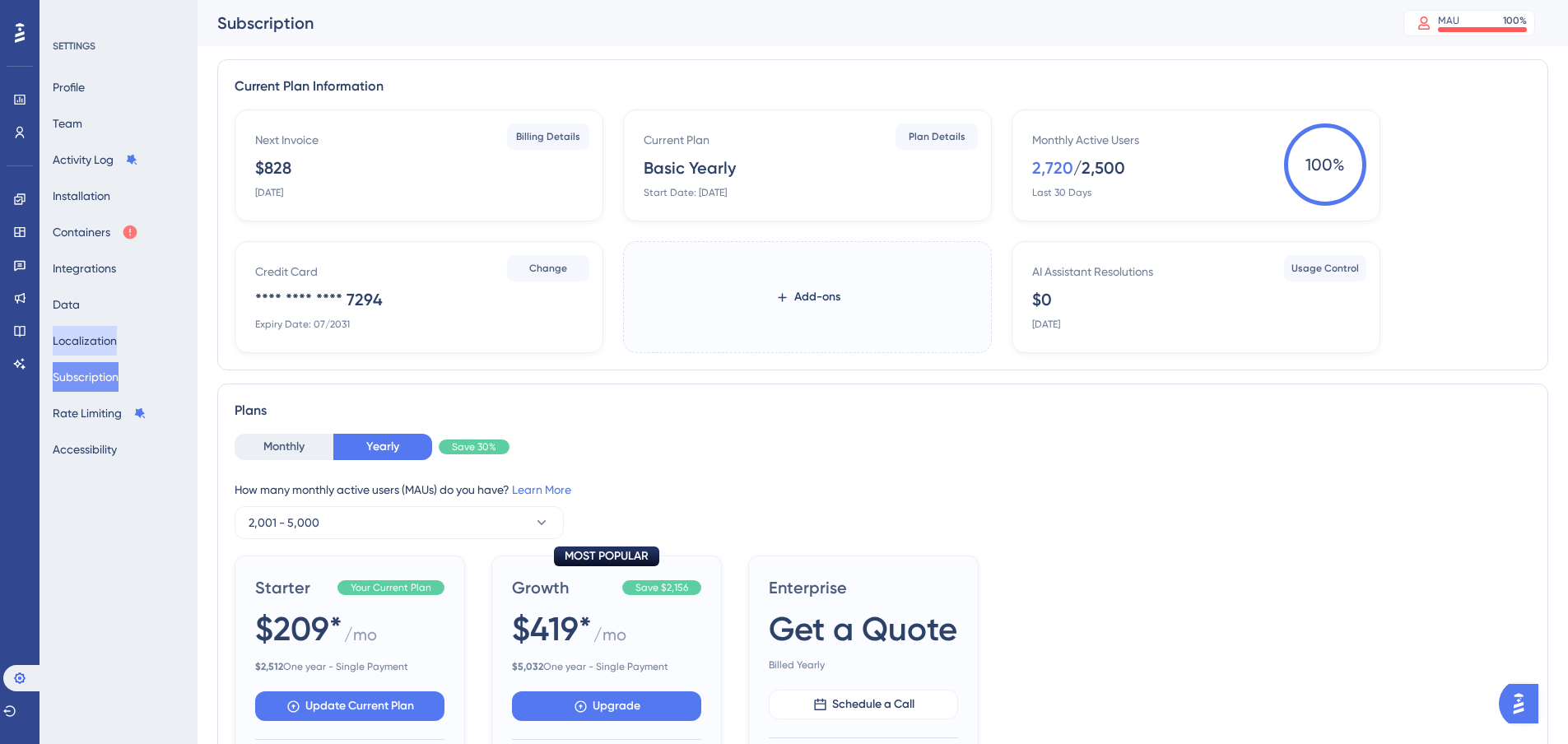
click at [108, 326] on button "Localization" at bounding box center [85, 340] width 64 height 29
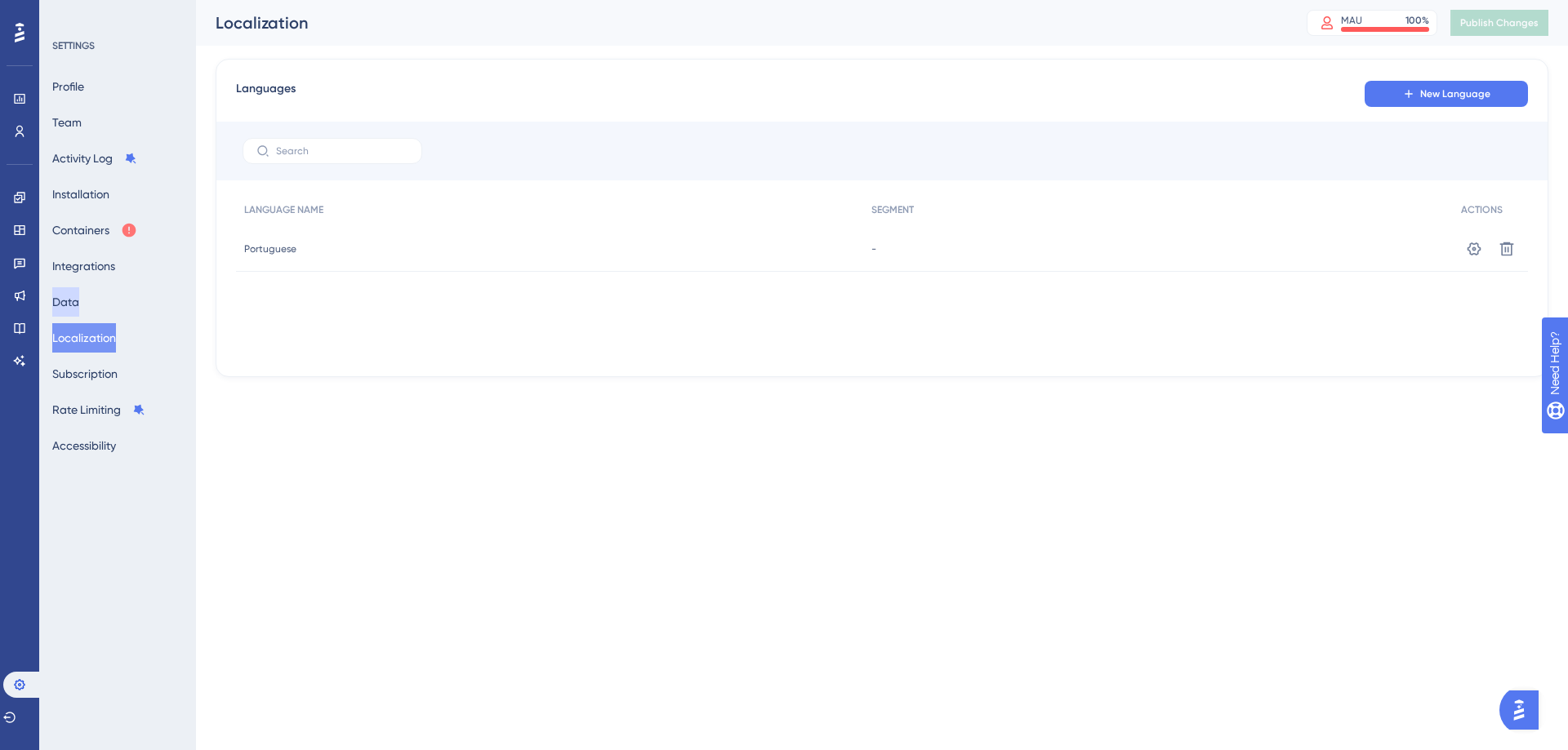
click at [68, 309] on button "Data" at bounding box center [66, 302] width 27 height 29
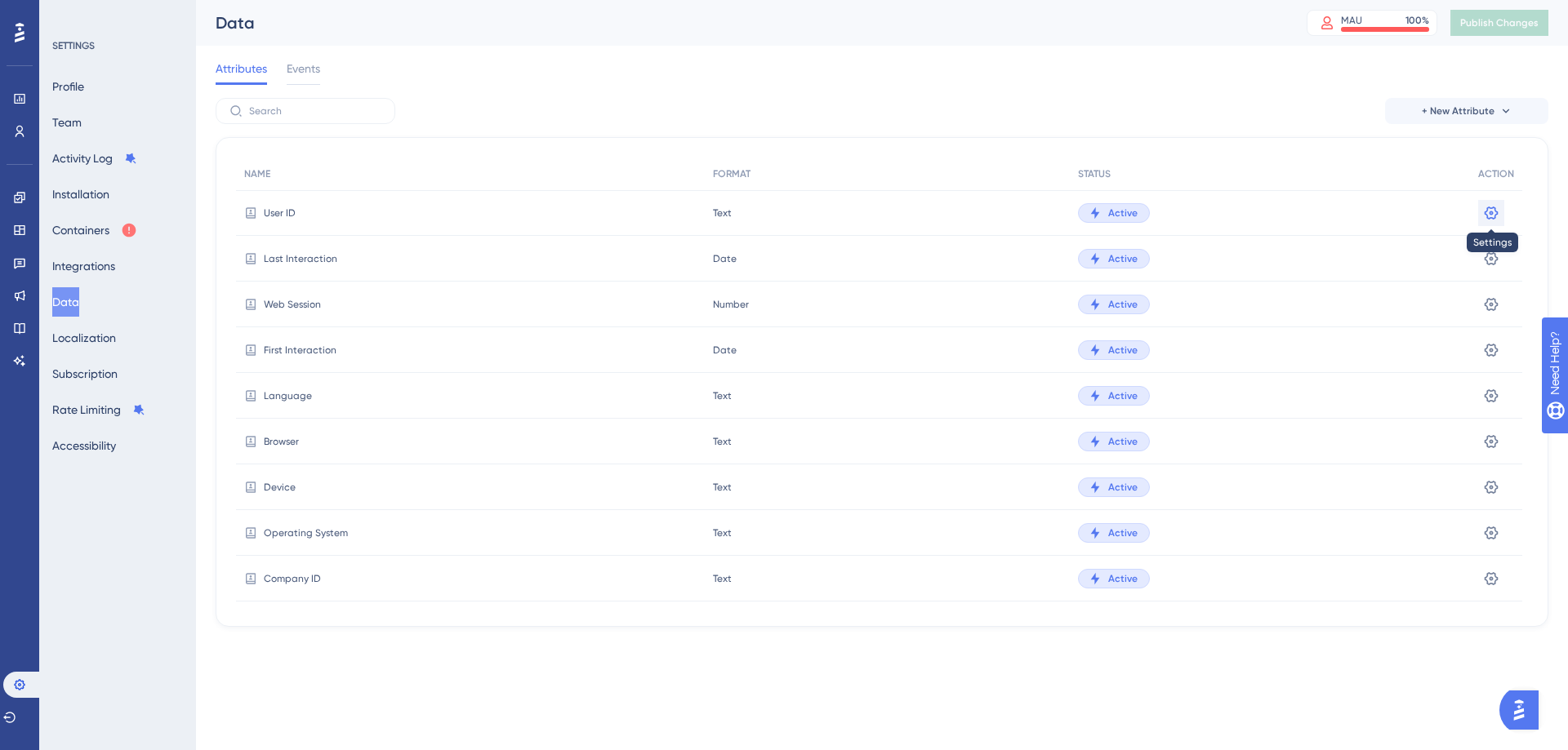
click at [1499, 212] on icon at bounding box center [1492, 213] width 16 height 16
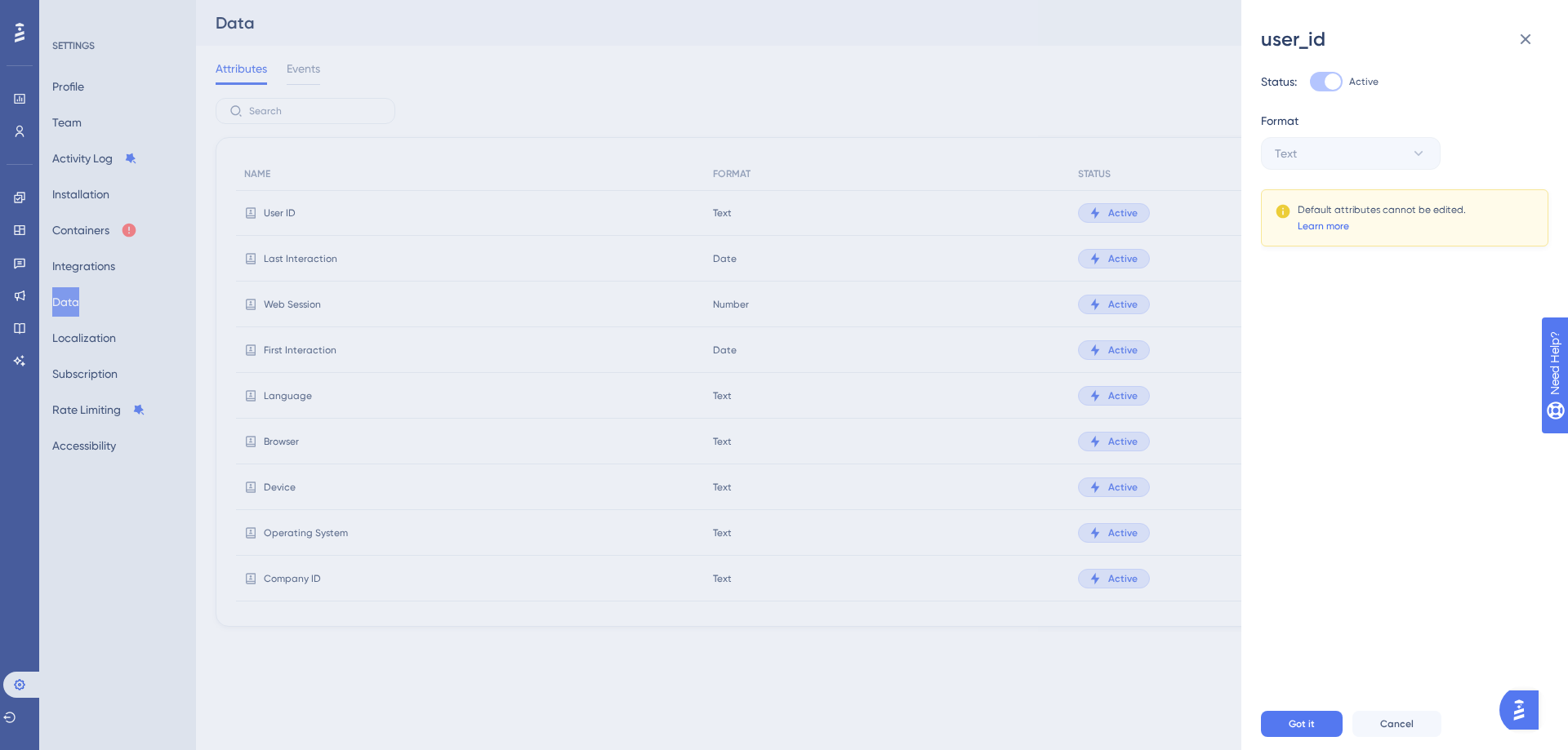
click at [1316, 227] on link "Learn more" at bounding box center [1323, 226] width 51 height 13
click at [1529, 37] on icon at bounding box center [1525, 39] width 19 height 19
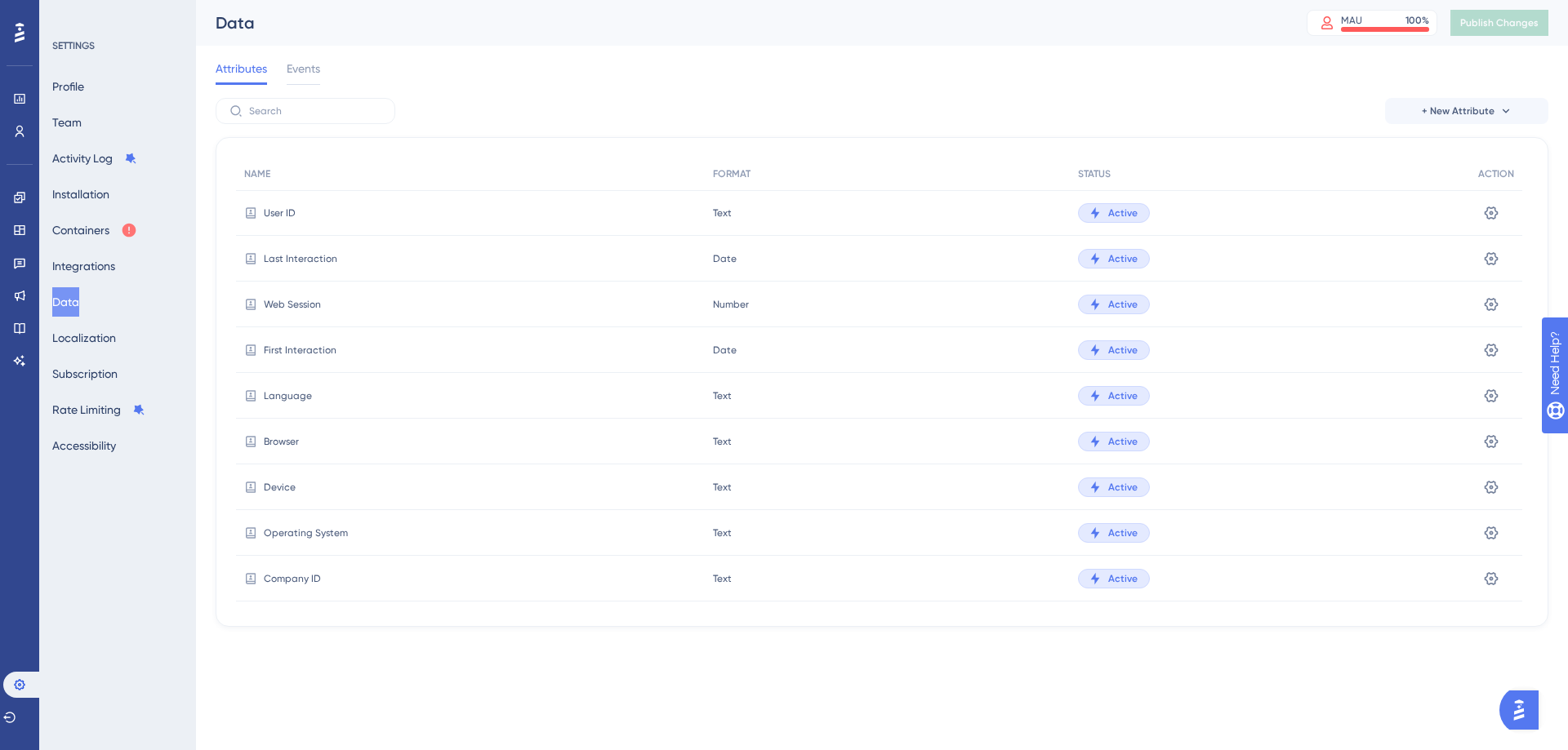
click at [74, 46] on div "SETTINGS" at bounding box center [118, 45] width 132 height 13
click at [97, 185] on button "Installation" at bounding box center [81, 194] width 58 height 29
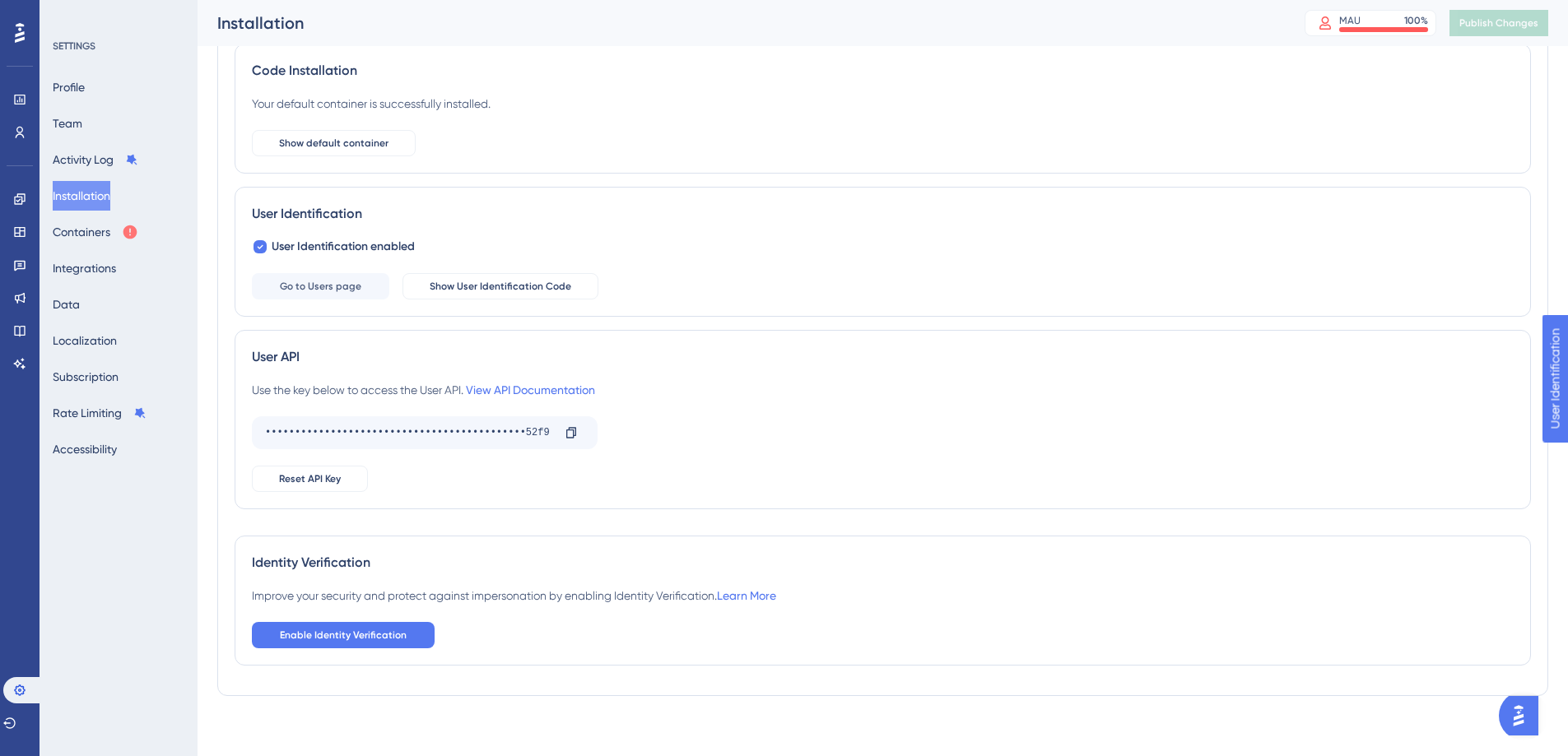
scroll to position [111, 0]
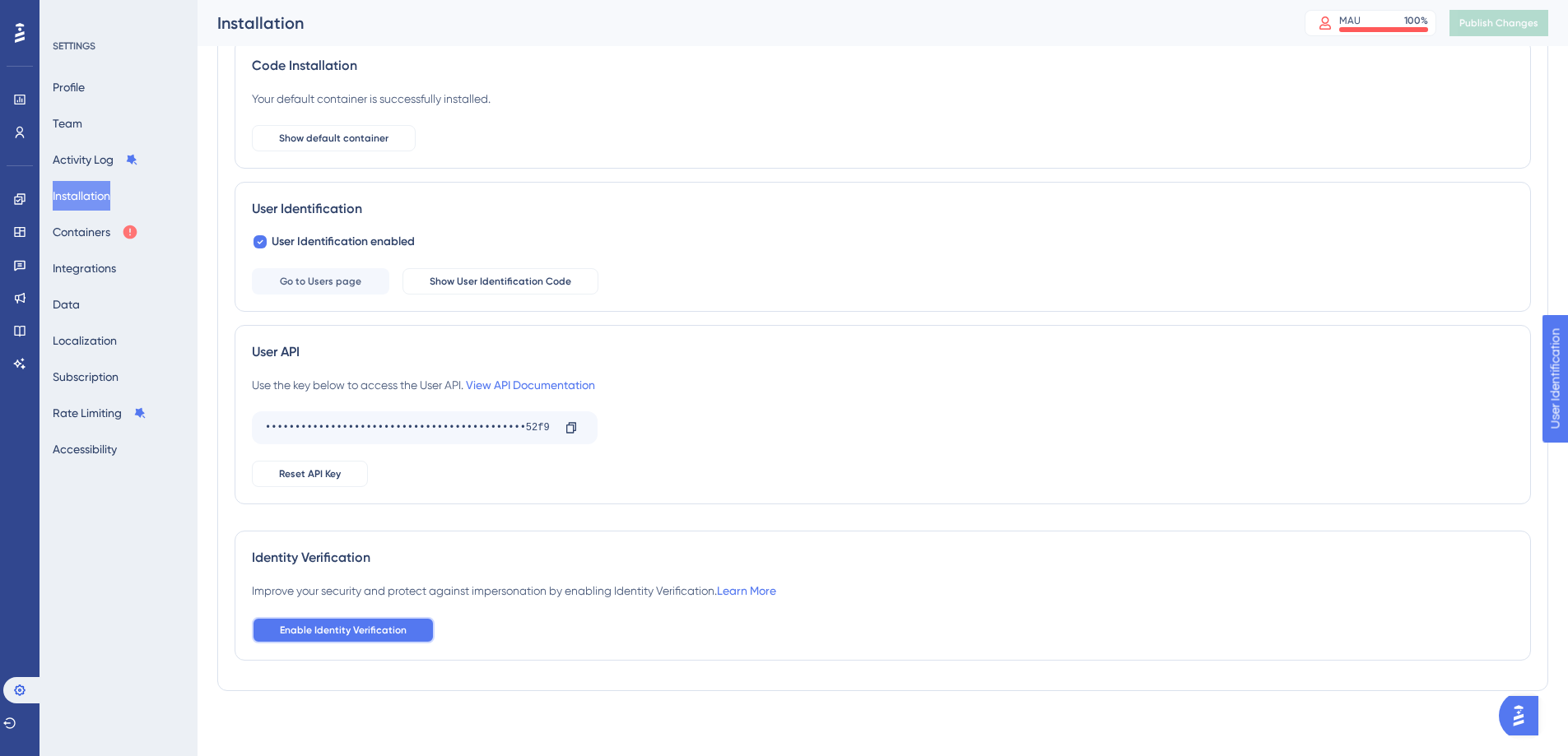
click at [389, 639] on button "Enable Identity Verification" at bounding box center [343, 631] width 183 height 27
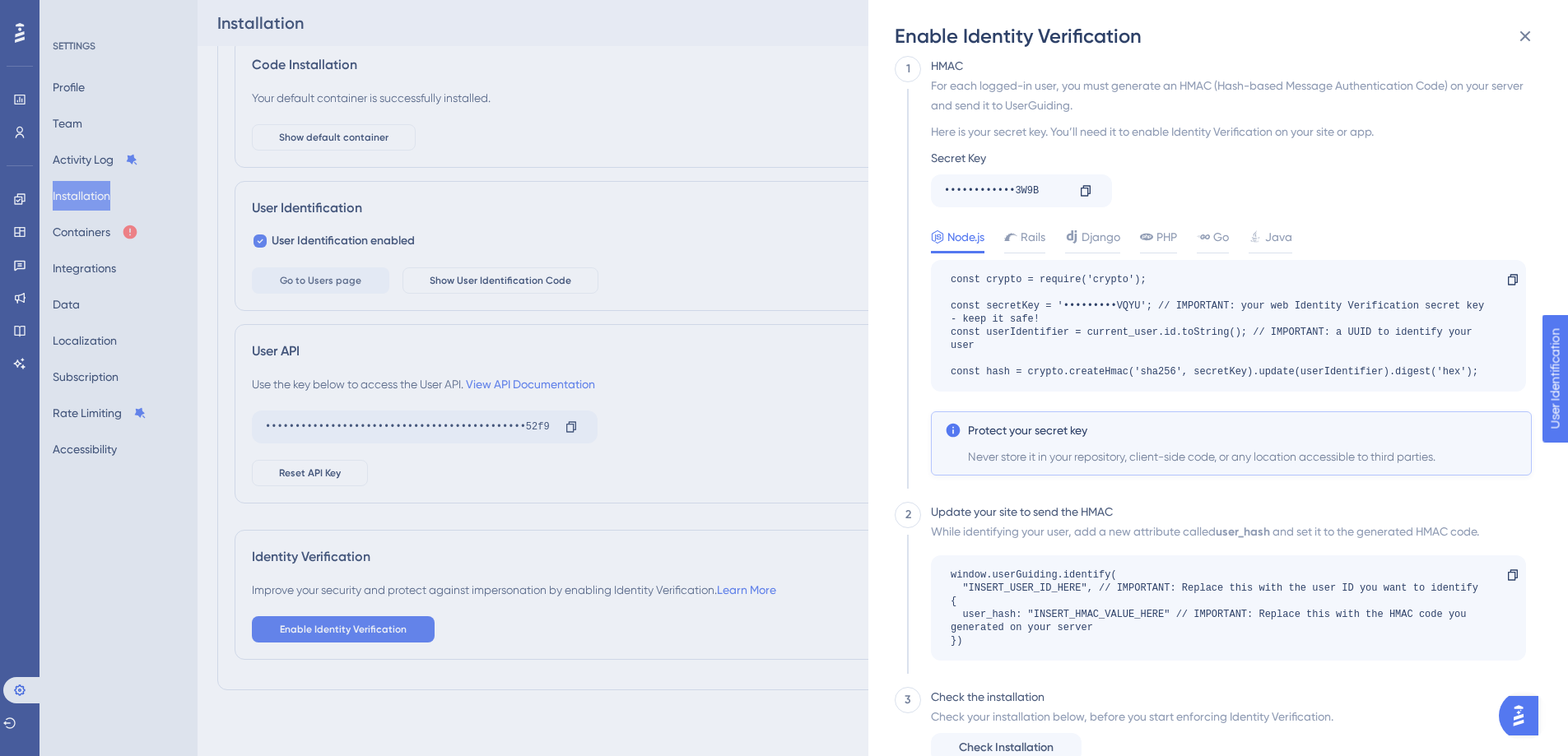
scroll to position [0, 0]
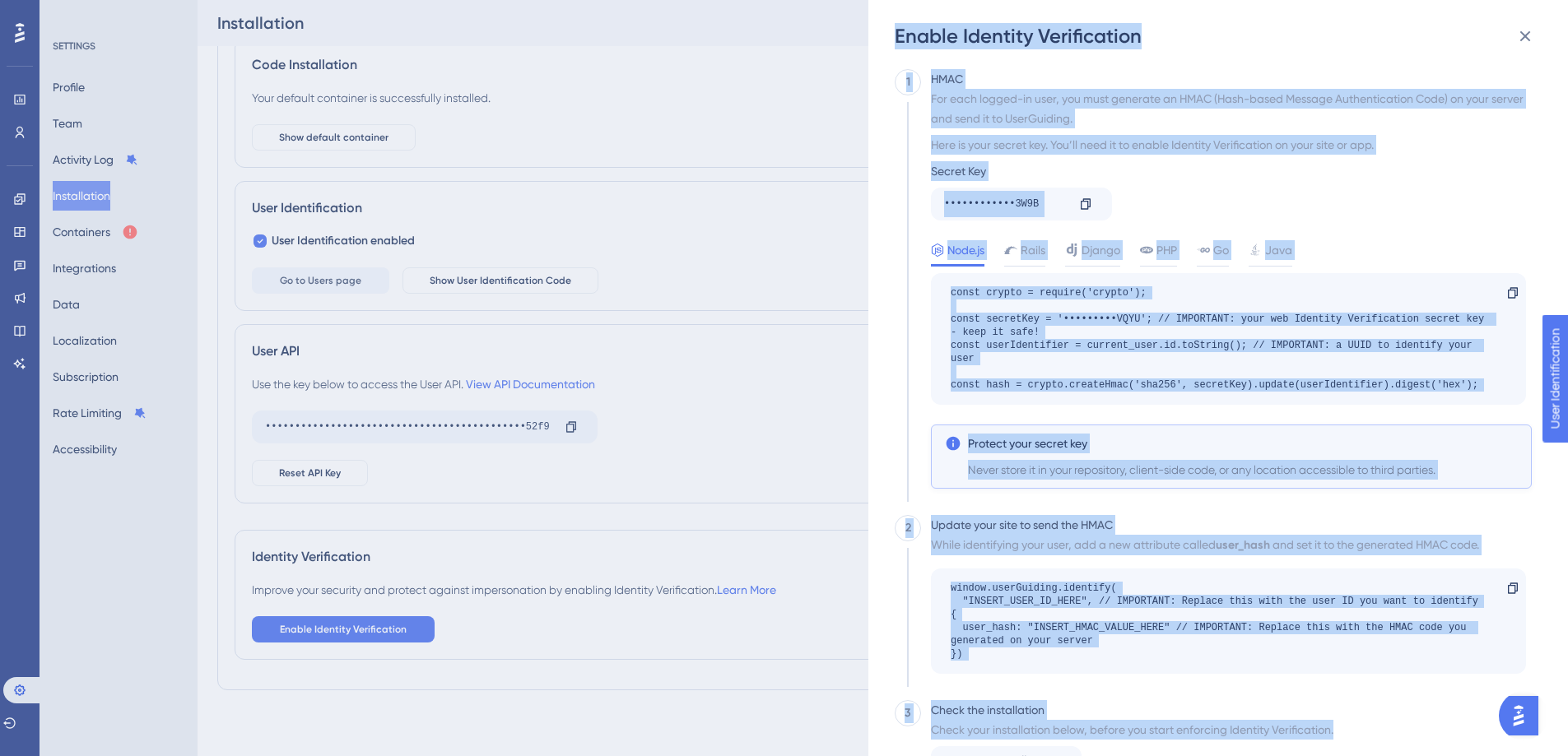
drag, startPoint x: 882, startPoint y: 33, endPoint x: 1357, endPoint y: 726, distance: 840.2
click at [1357, 725] on div "Enable Identity Verification 1 HMAC For each logged-in user, you must generate …" at bounding box center [1218, 378] width 700 height 756
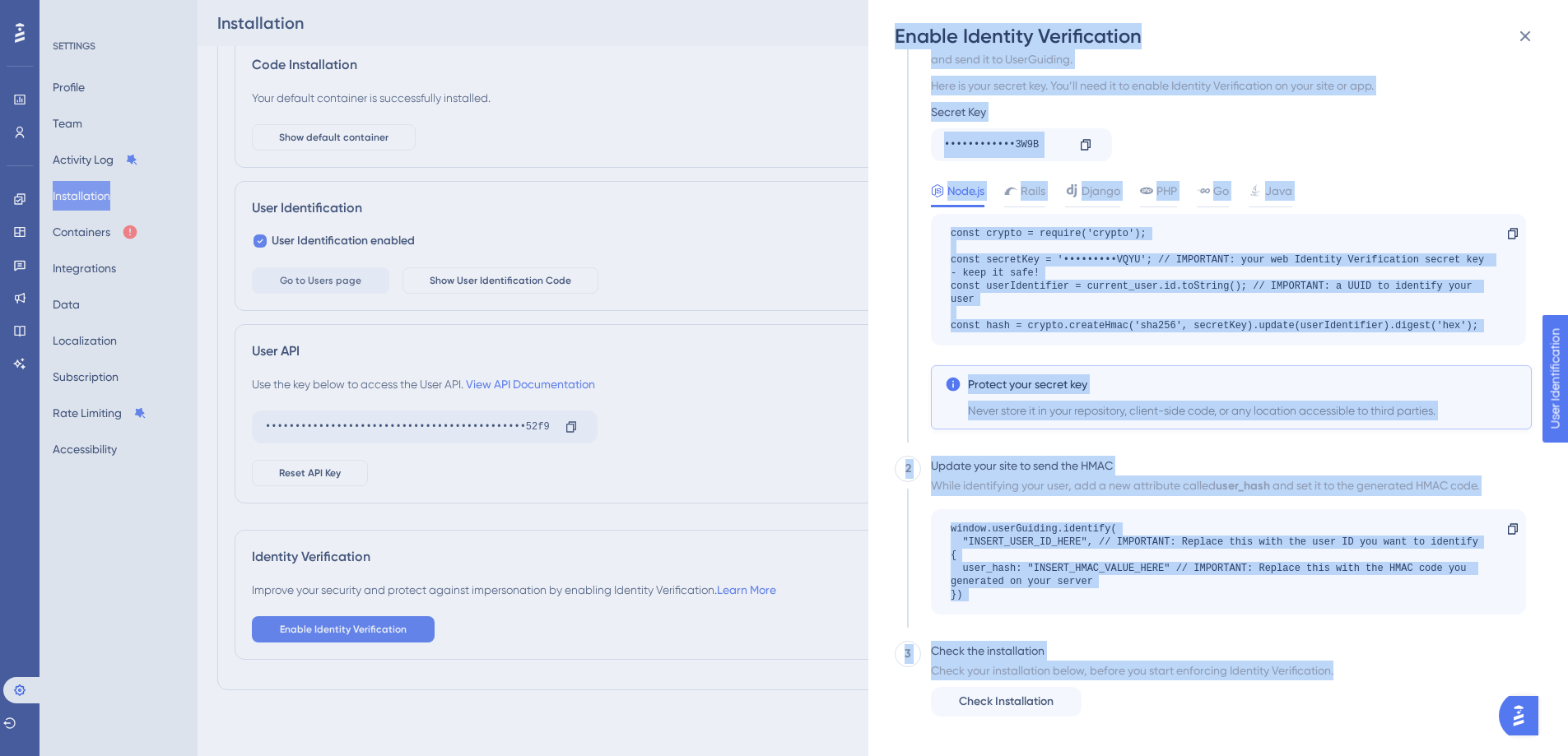
copy div "Enable Identity Verification 1 HMAC For each logged-in user, you must generate …"
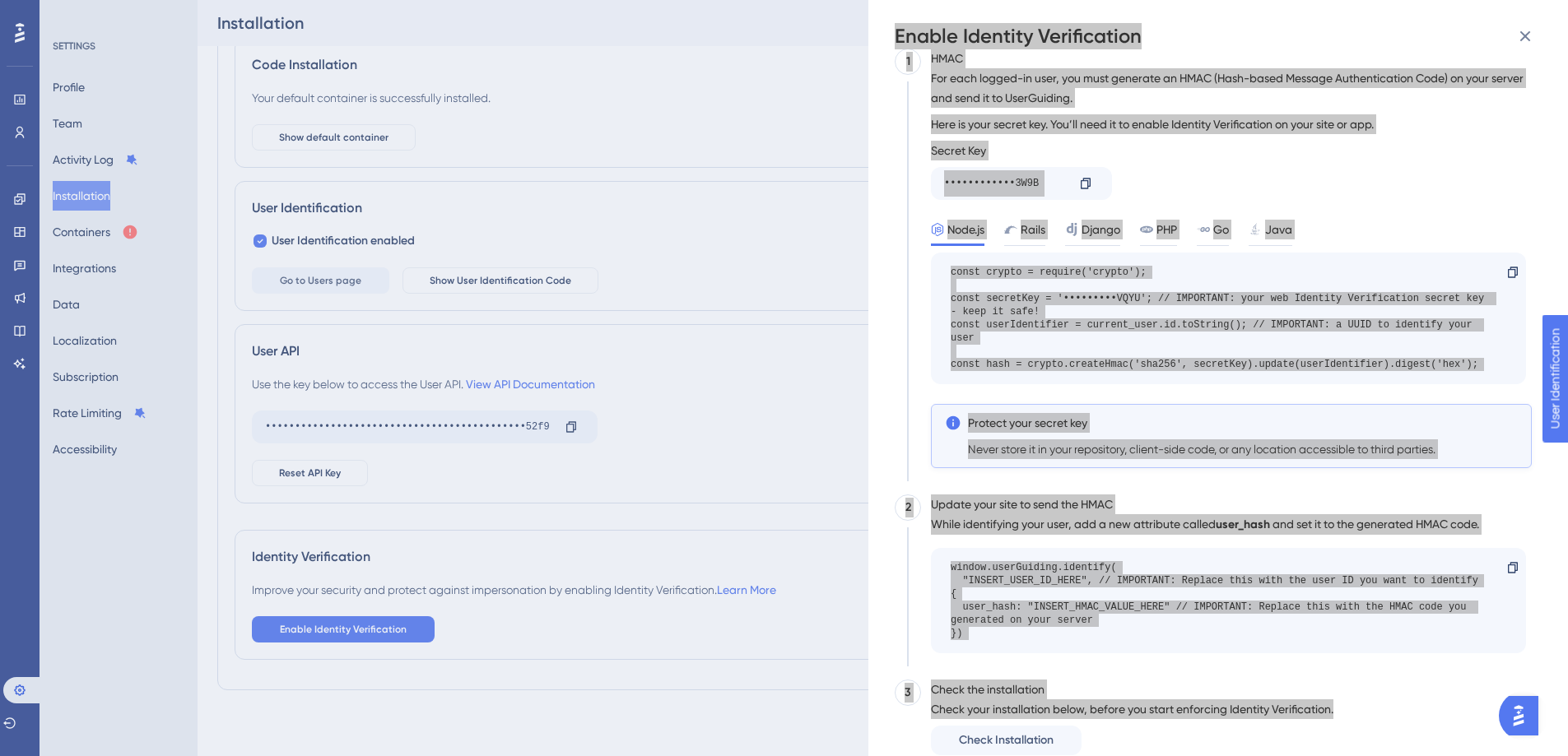
scroll to position [0, 0]
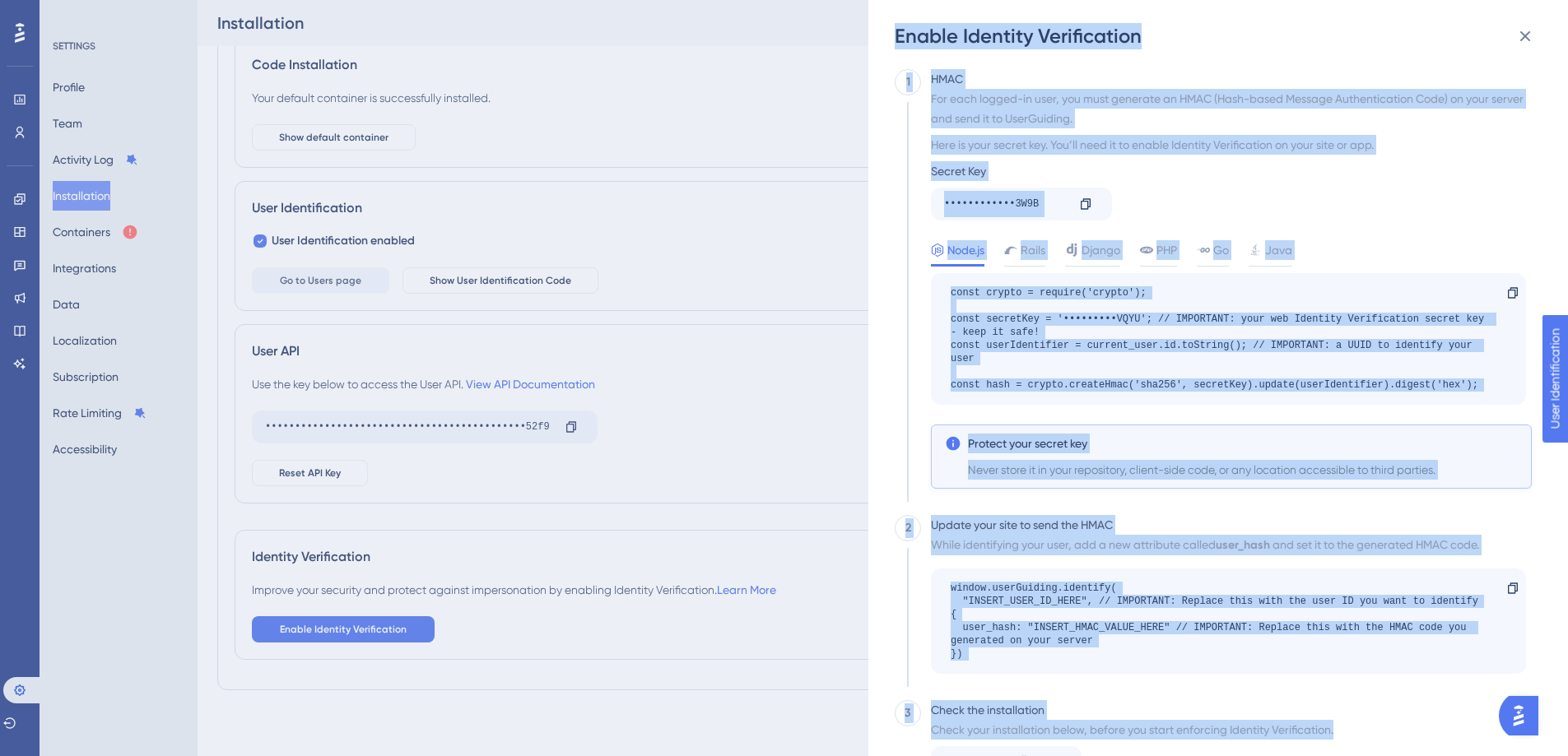
click at [1162, 116] on div "For each logged-in user, you must generate an HMAC (Hash-based Message Authenti…" at bounding box center [1231, 109] width 601 height 39
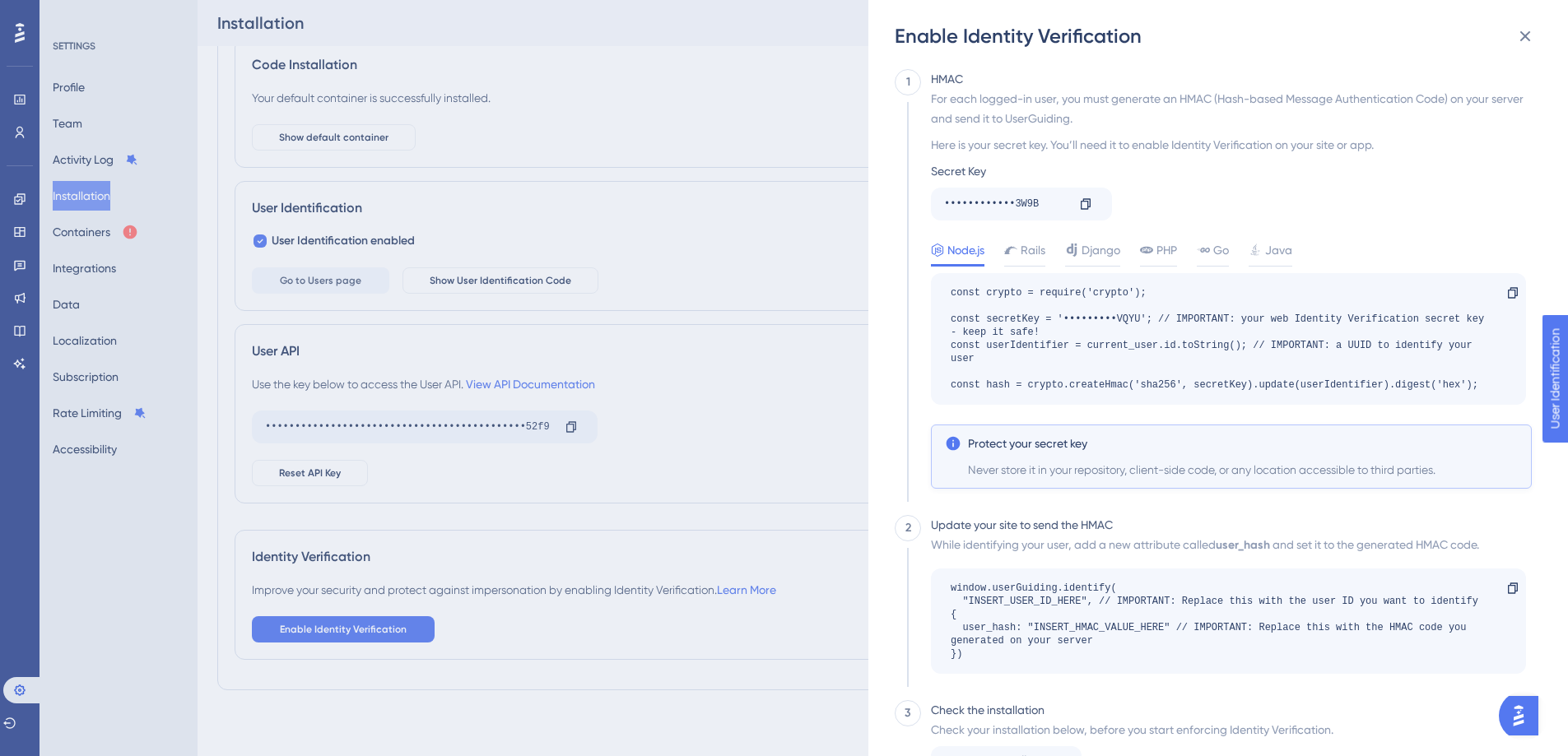
drag, startPoint x: 1290, startPoint y: 364, endPoint x: 1306, endPoint y: 349, distance: 21.9
click at [1292, 363] on div "const crypto = require('crypto'); const secretKey = '•••••••••VQYU'; // IMPORTA…" at bounding box center [1220, 339] width 539 height 105
click at [1307, 346] on div "const crypto = require('crypto'); const secretKey = '•••••••••VQYU'; // IMPORTA…" at bounding box center [1220, 339] width 539 height 105
drag, startPoint x: 1309, startPoint y: 342, endPoint x: 1085, endPoint y: 340, distance: 224.0
click at [1250, 345] on div "const crypto = require('crypto'); const secretKey = '•••••••••VQYU'; // IMPORTA…" at bounding box center [1220, 339] width 539 height 105
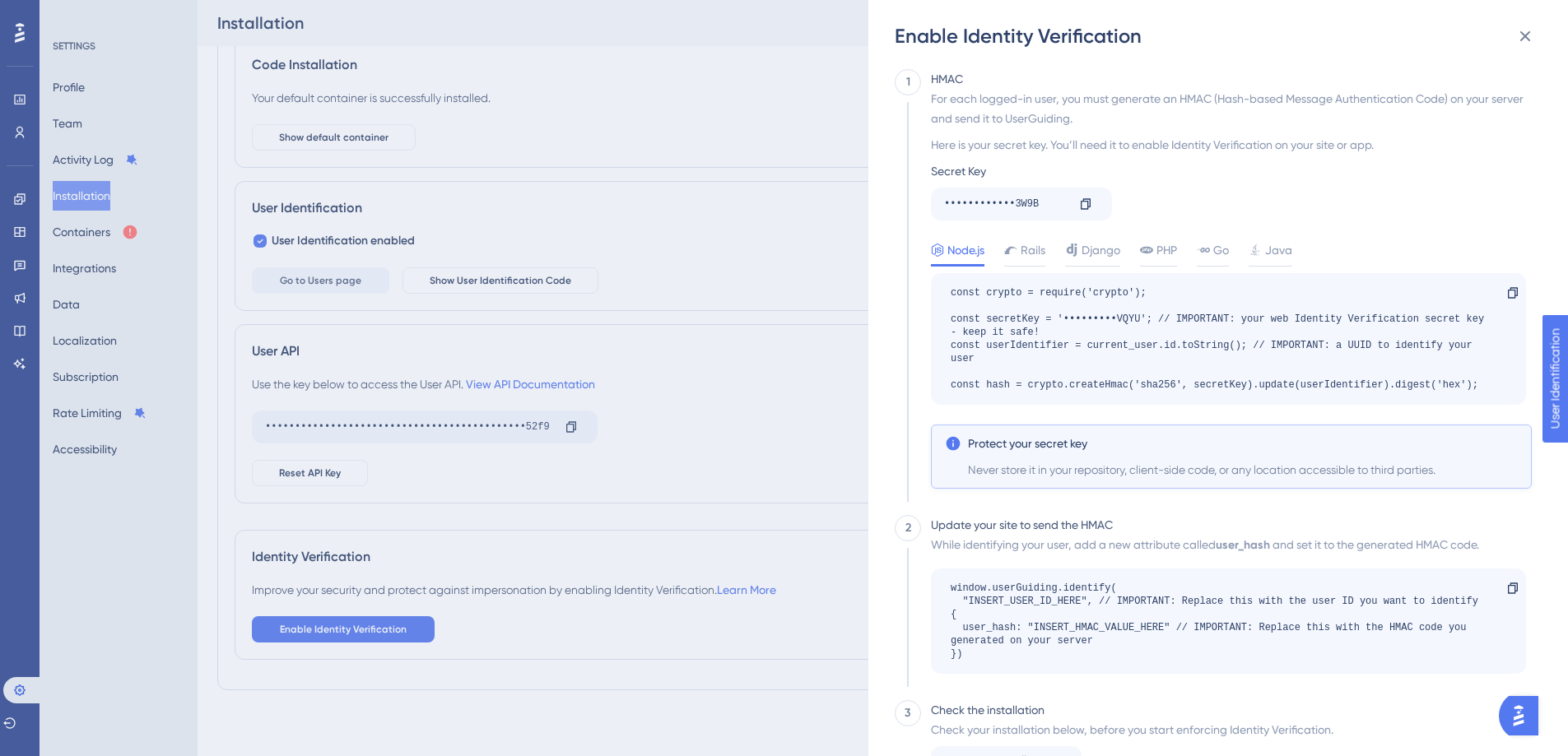
click at [1090, 345] on div "const crypto = require('crypto'); const secretKey = '•••••••••VQYU'; // IMPORTA…" at bounding box center [1220, 339] width 539 height 105
drag, startPoint x: 1091, startPoint y: 345, endPoint x: 1071, endPoint y: 394, distance: 52.9
click at [1091, 345] on div "const crypto = require('crypto'); const secretKey = '•••••••••VQYU'; // IMPORTA…" at bounding box center [1220, 339] width 539 height 105
click at [1528, 29] on icon at bounding box center [1525, 37] width 20 height 20
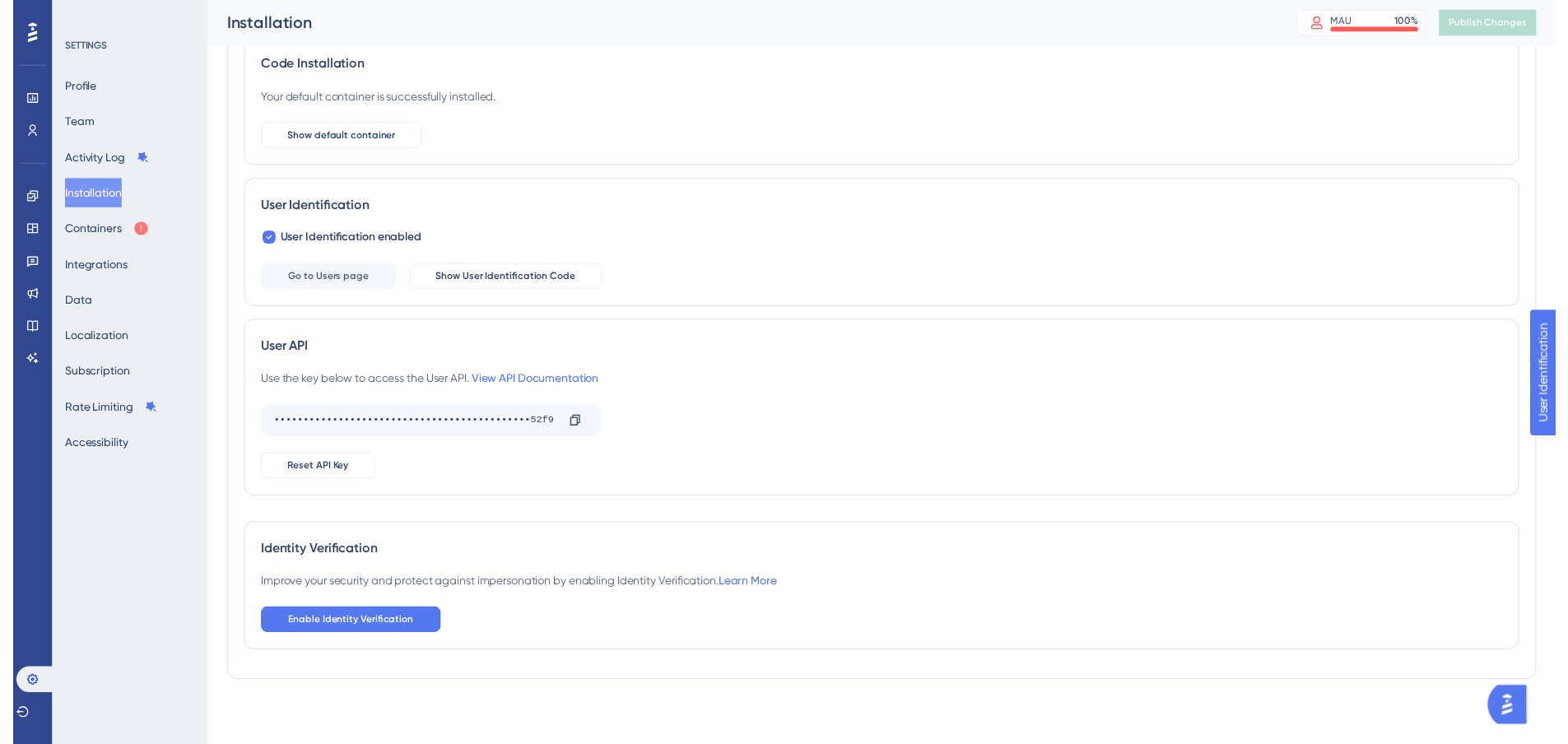
scroll to position [29, 0]
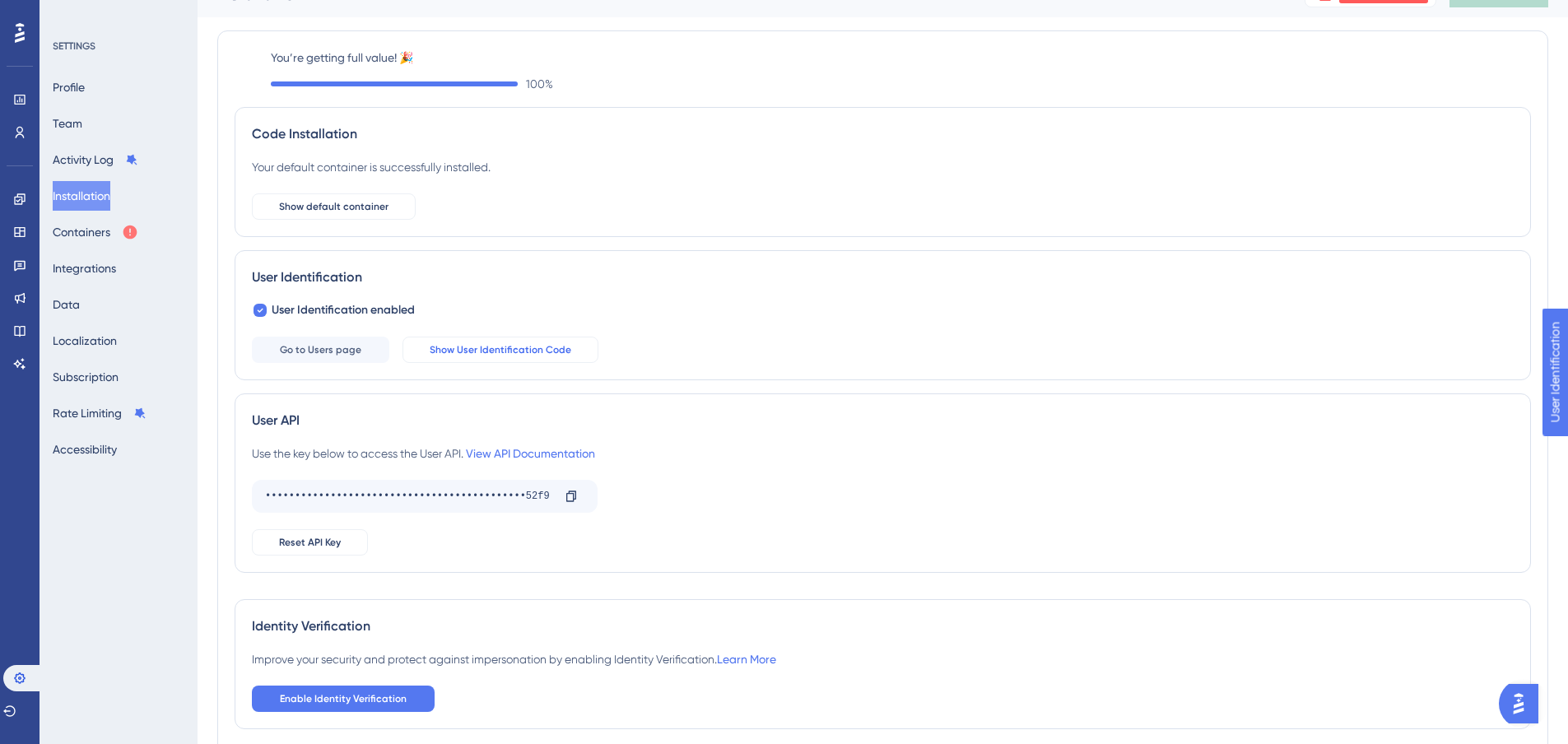
click at [433, 344] on span "Show User Identification Code" at bounding box center [500, 350] width 142 height 13
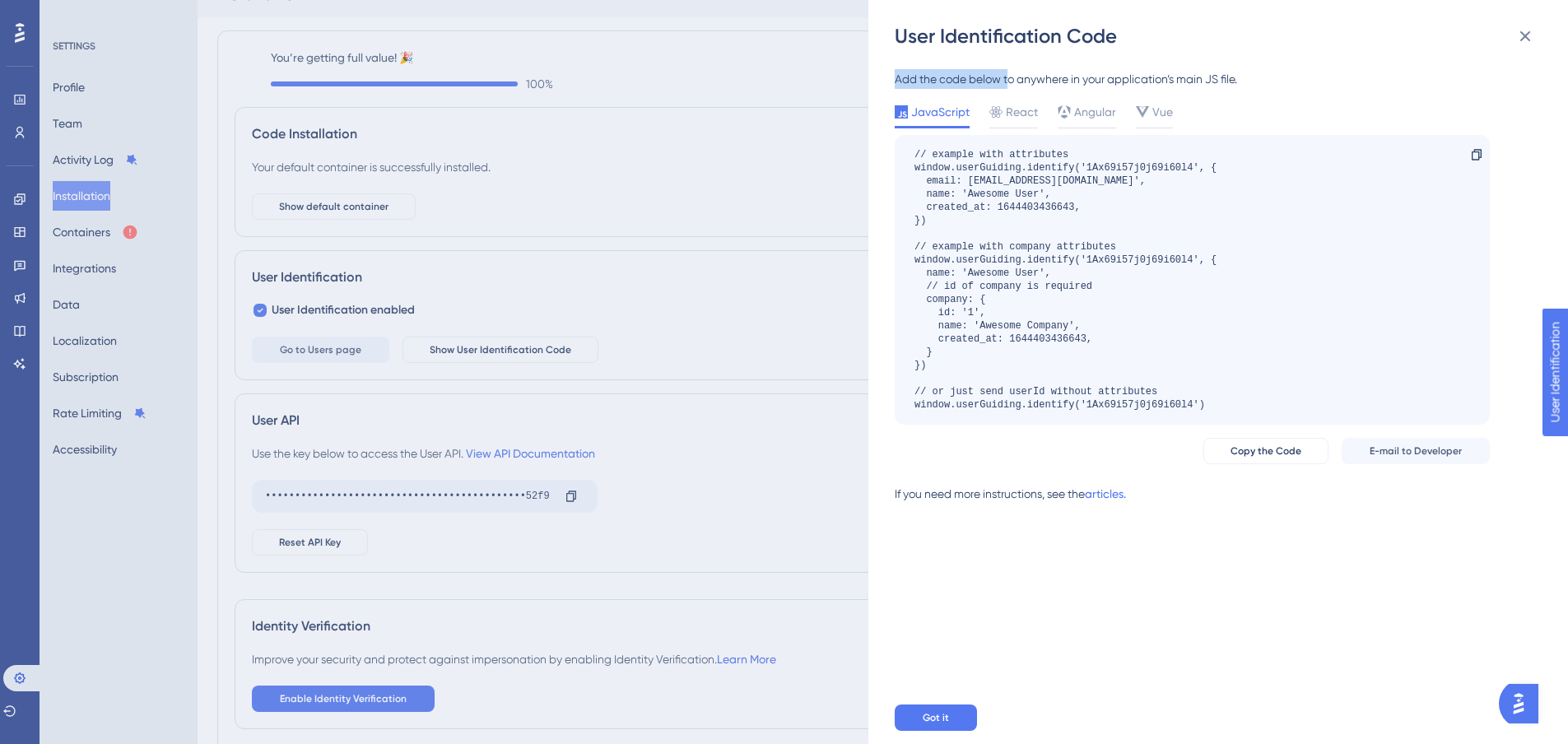
drag, startPoint x: 891, startPoint y: 79, endPoint x: 960, endPoint y: 71, distance: 69.5
click at [1007, 90] on div "User Identification Code Add the code below to anywhere in your application’s m…" at bounding box center [1218, 372] width 700 height 744
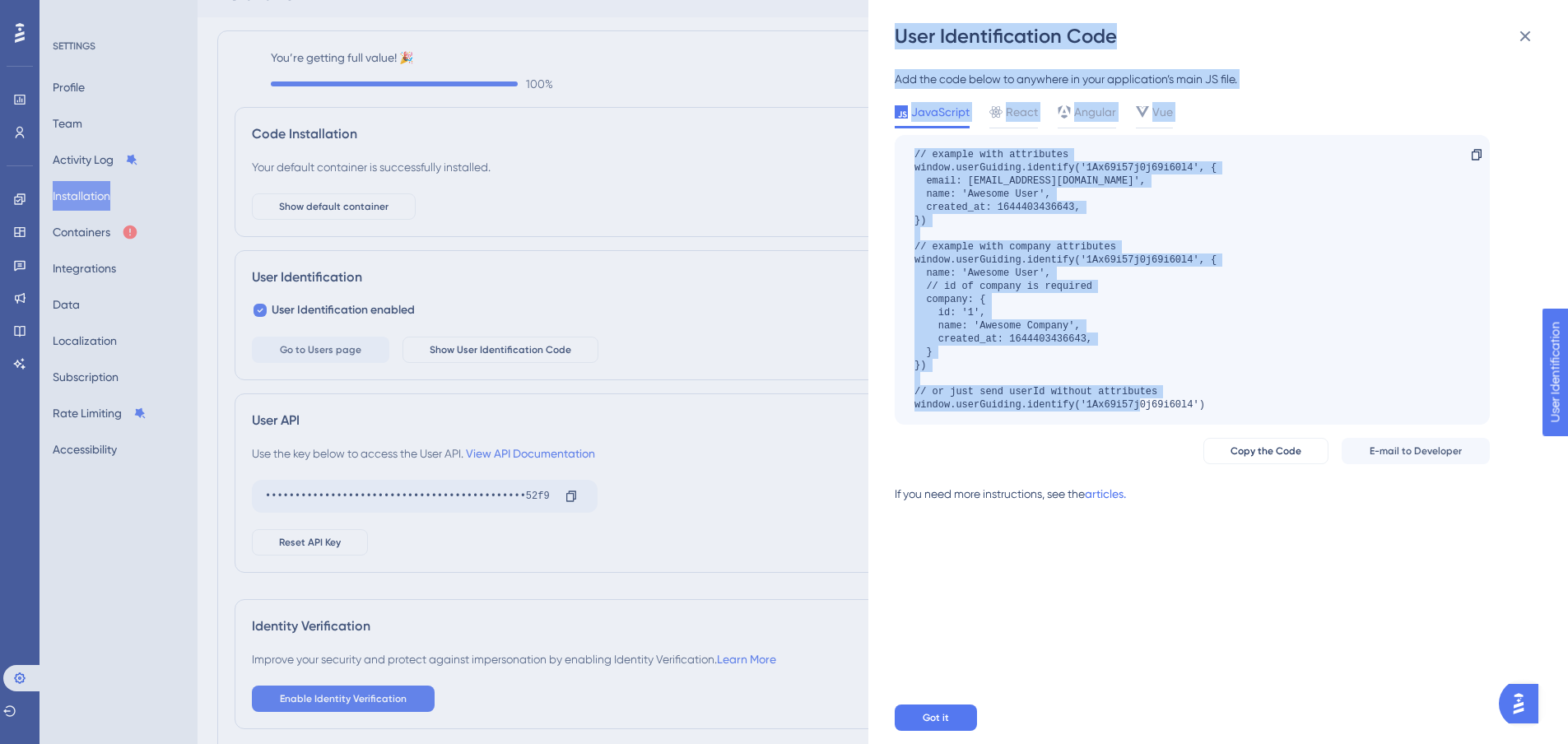
drag, startPoint x: 891, startPoint y: 35, endPoint x: 1315, endPoint y: 428, distance: 578.1
click at [1315, 428] on div "User Identification Code Add the code below to anywhere in your application’s m…" at bounding box center [1218, 372] width 700 height 744
copy div "User Identification Code Add the code below to anywhere in your application’s m…"
drag, startPoint x: 1292, startPoint y: 391, endPoint x: 1306, endPoint y: 369, distance: 26.1
click at [1290, 390] on div "// example with attributes window.userGuiding.identify('1Ax69i57j0j69i60l4', { …" at bounding box center [1191, 279] width 595 height 290
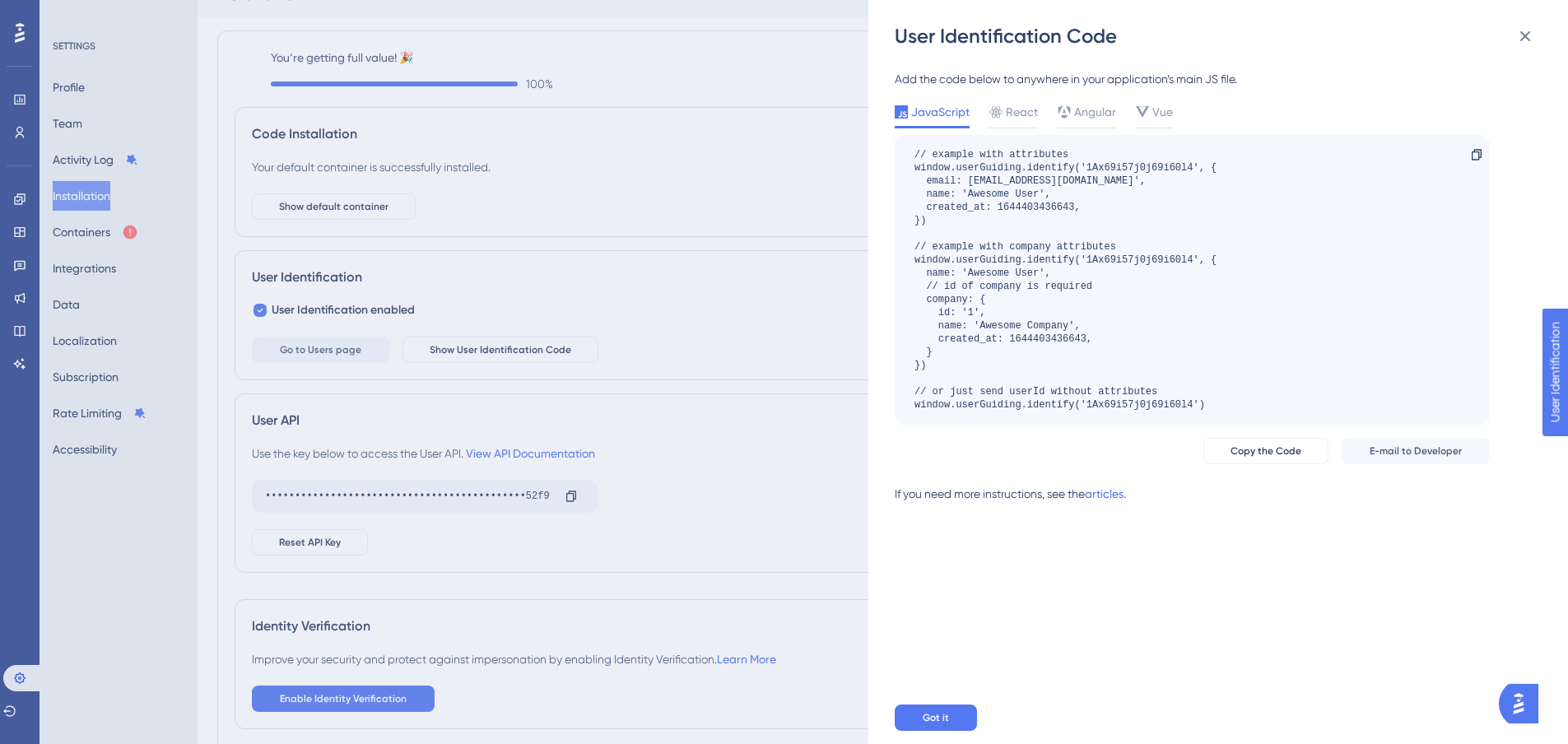
click at [1534, 223] on div "Add the code below to anywhere in your application’s main JS file. JavaScript R…" at bounding box center [1225, 369] width 663 height 641
drag, startPoint x: 1113, startPoint y: 297, endPoint x: 1074, endPoint y: 313, distance: 42.2
click at [1094, 310] on div "// example with attributes window.userGuiding.identify('1Ax69i57j0j69i60l4', { …" at bounding box center [1065, 279] width 302 height 263
click at [1032, 327] on div "// example with attributes window.userGuiding.identify('1Ax69i57j0j69i60l4', { …" at bounding box center [1065, 279] width 302 height 263
click at [1043, 354] on div "// example with attributes window.userGuiding.identify('1Ax69i57j0j69i60l4', { …" at bounding box center [1065, 279] width 302 height 263
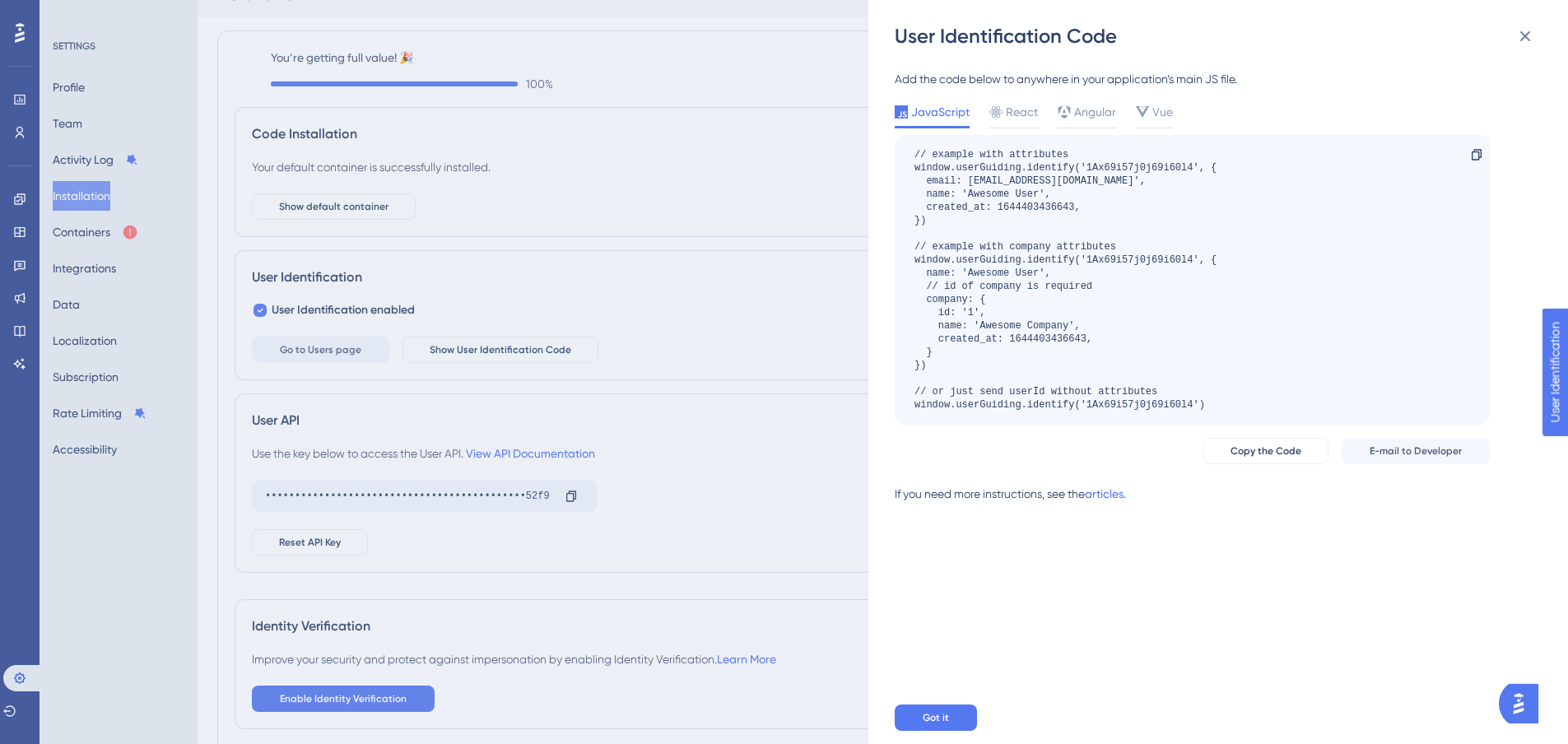
click at [1060, 384] on div "// example with attributes window.userGuiding.identify('1Ax69i57j0j69i60l4', { …" at bounding box center [1065, 279] width 302 height 263
click at [593, 285] on div "User Identification Code Add the code below to anywhere in your application’s m…" at bounding box center [784, 372] width 1568 height 744
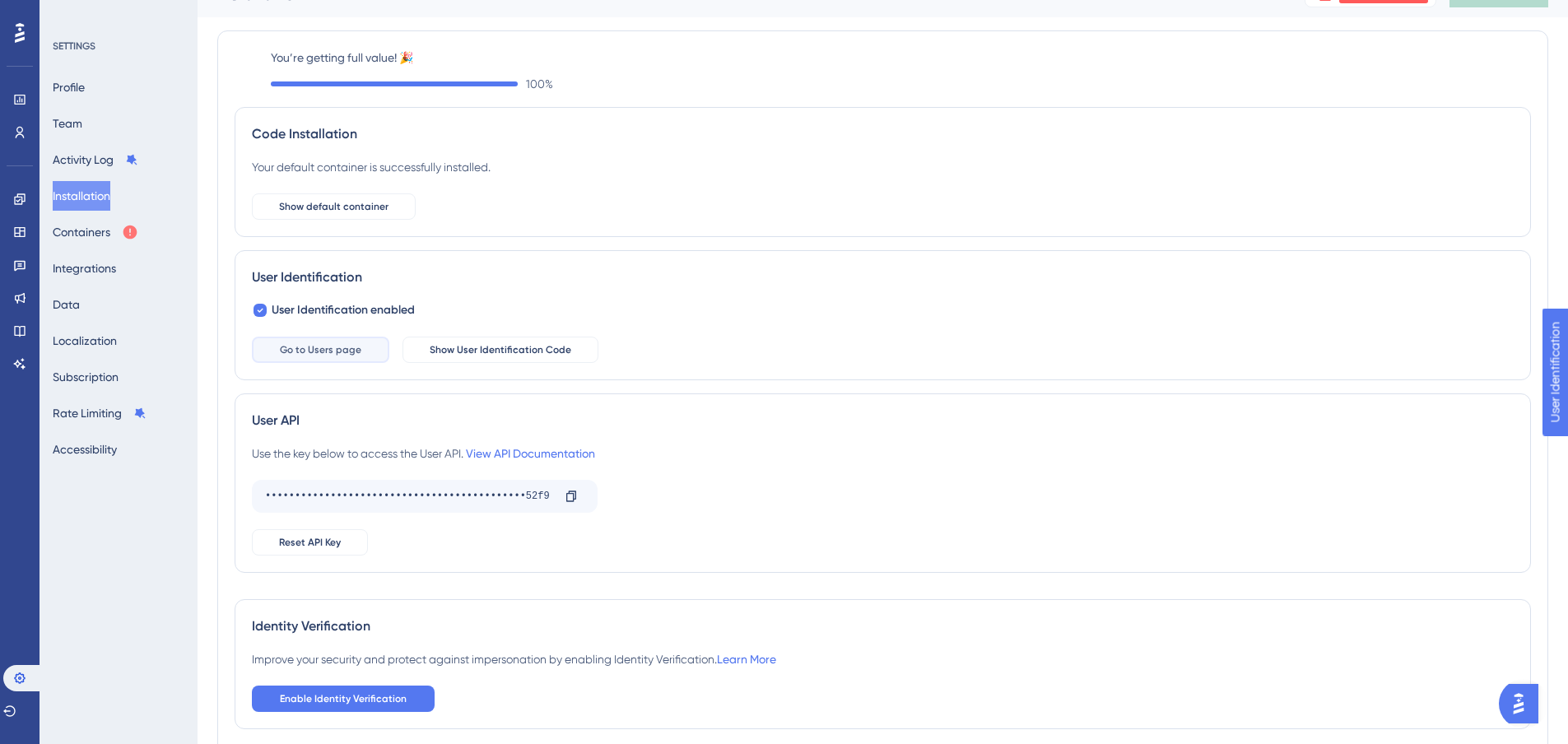
click at [304, 346] on span "Go to Users page" at bounding box center [320, 350] width 81 height 13
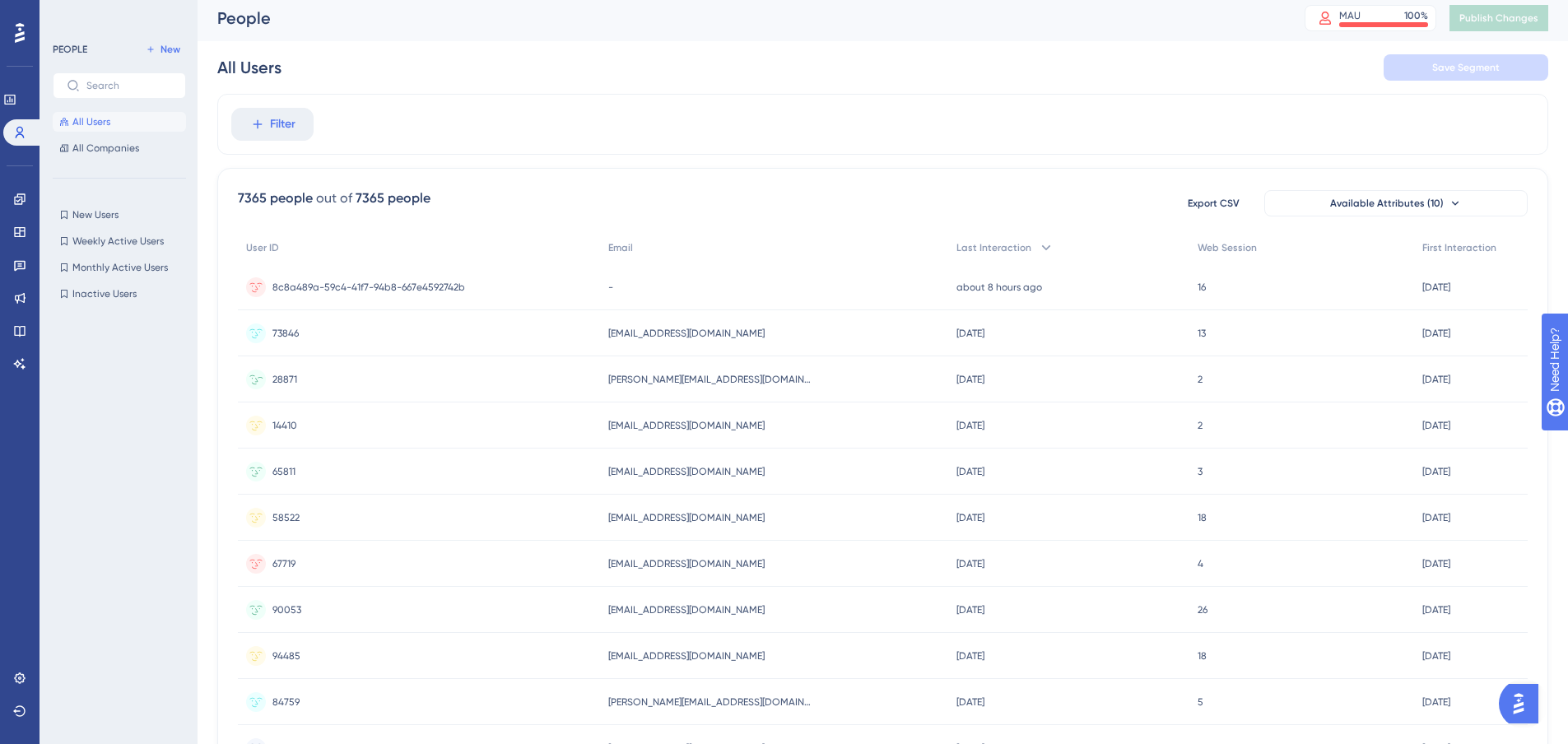
scroll to position [82, 0]
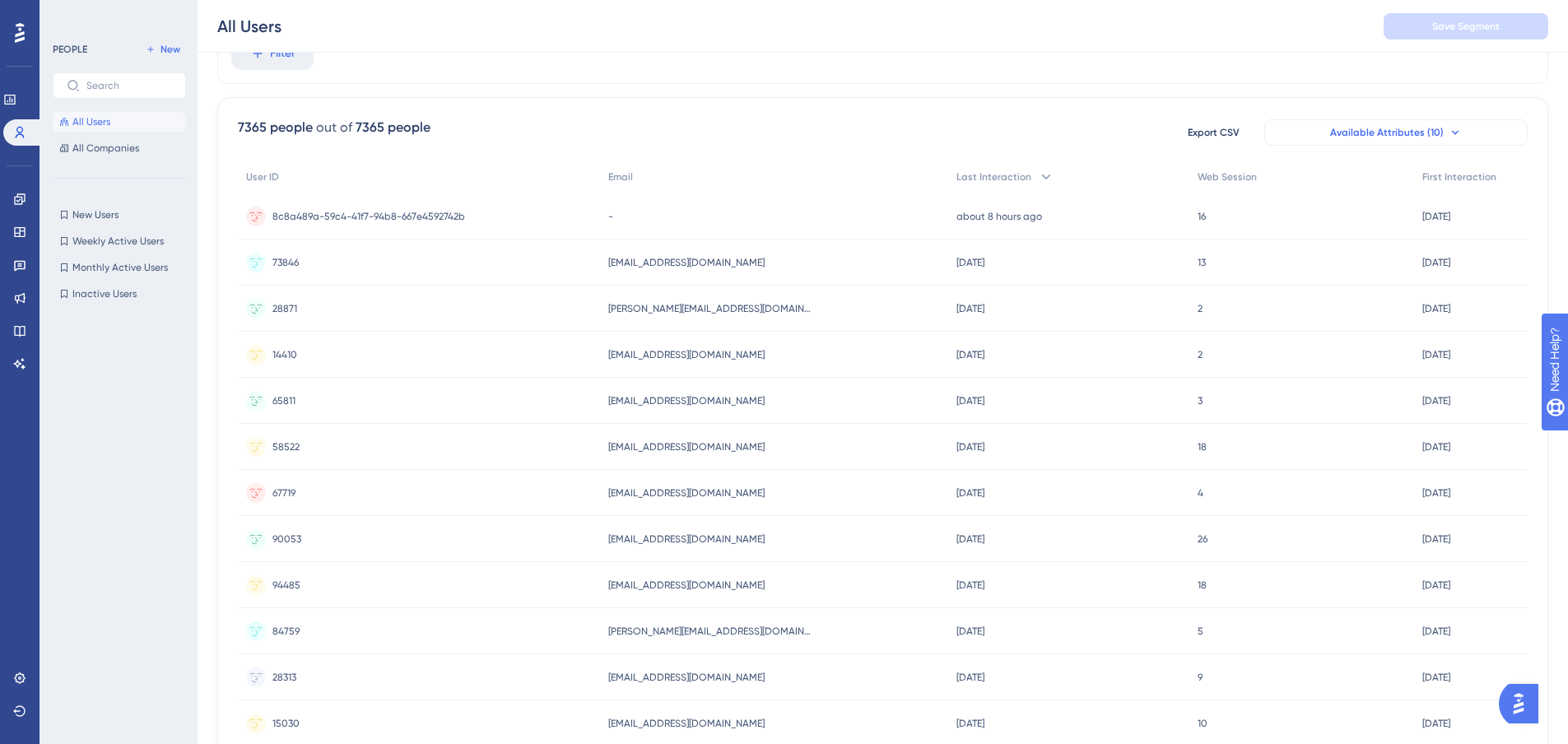
click at [1485, 127] on button "Available Attributes (10)" at bounding box center [1395, 133] width 263 height 27
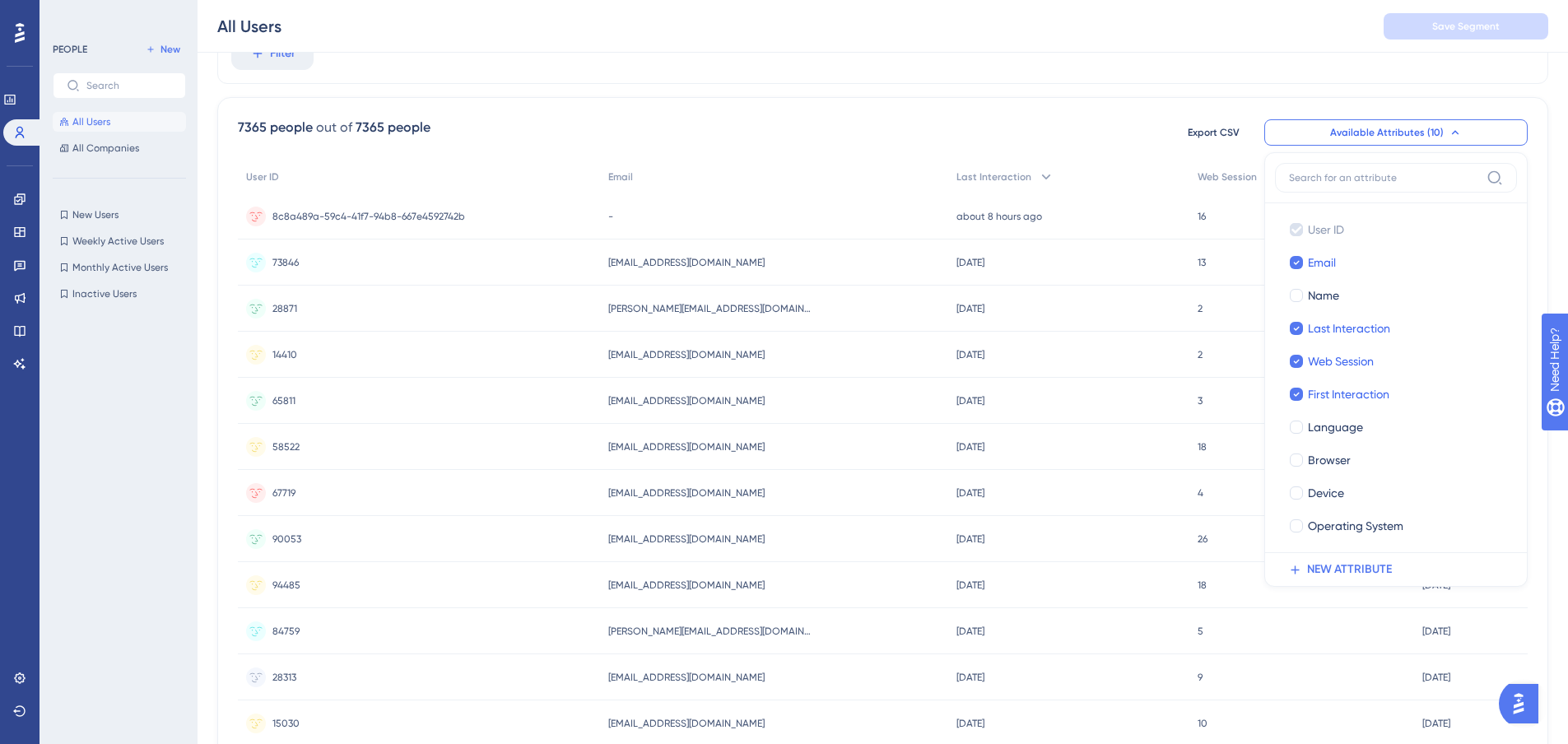
scroll to position [79, 0]
click at [1486, 127] on button "Available Attributes (10)" at bounding box center [1395, 135] width 263 height 27
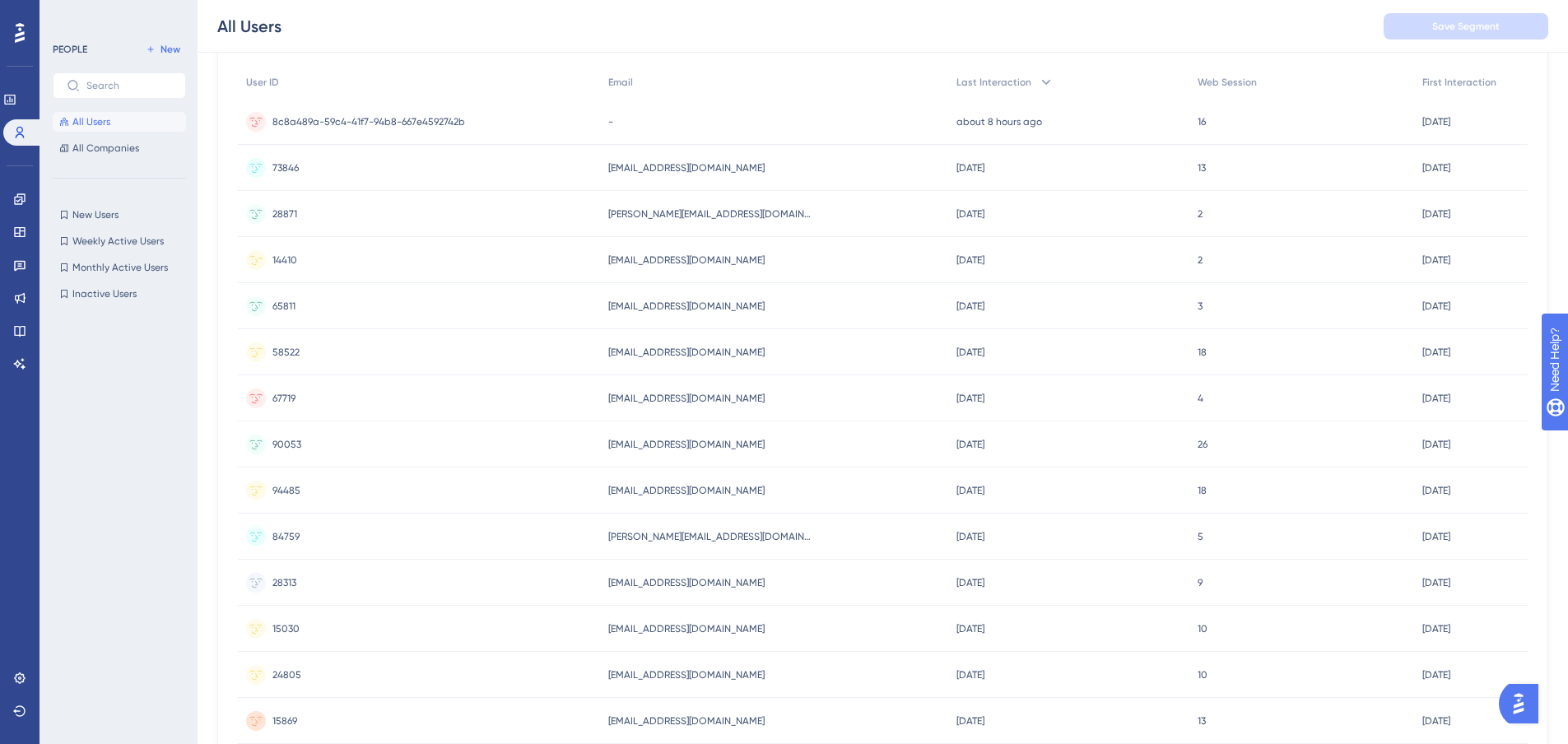
scroll to position [0, 0]
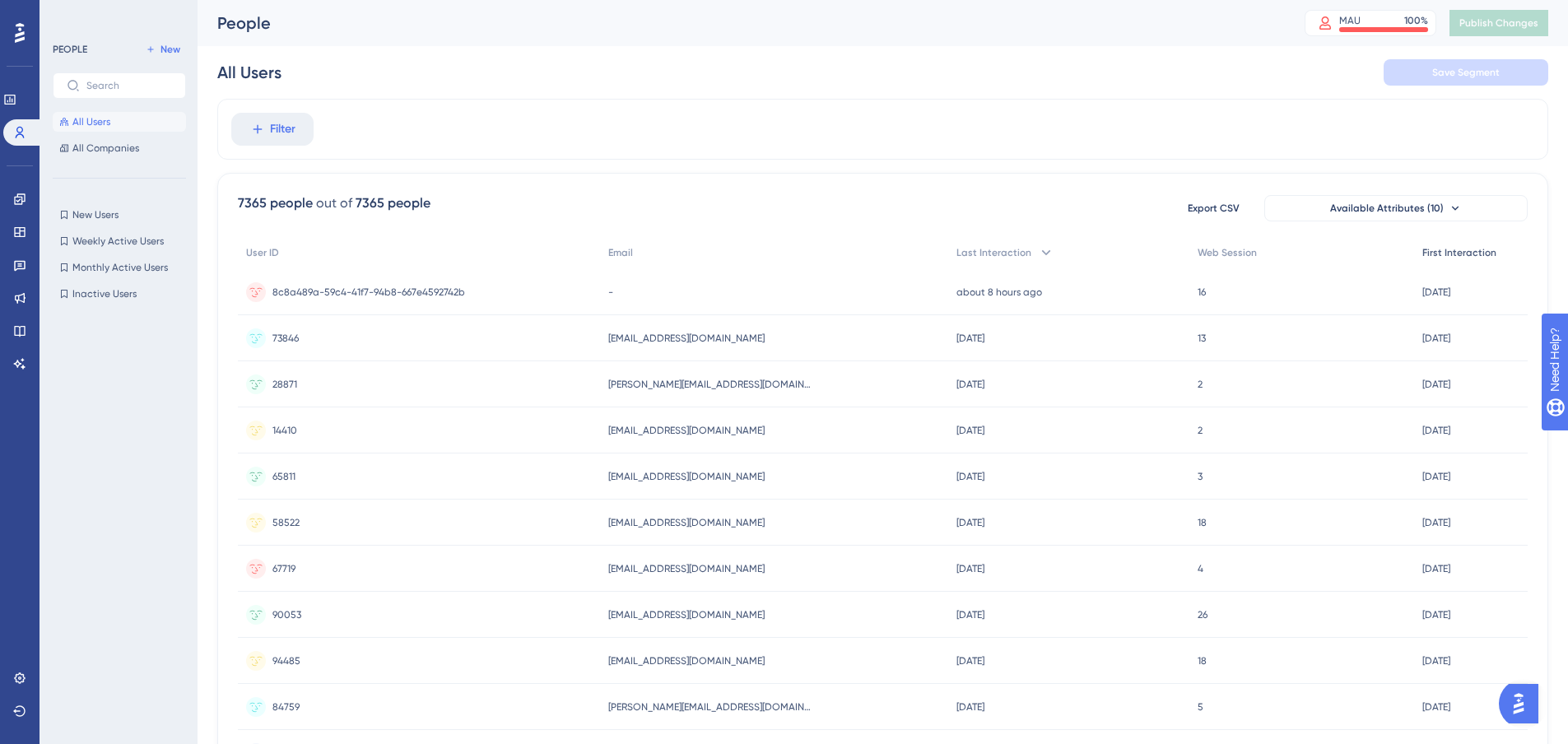
click at [1484, 244] on div "First Interaction" at bounding box center [1470, 253] width 113 height 34
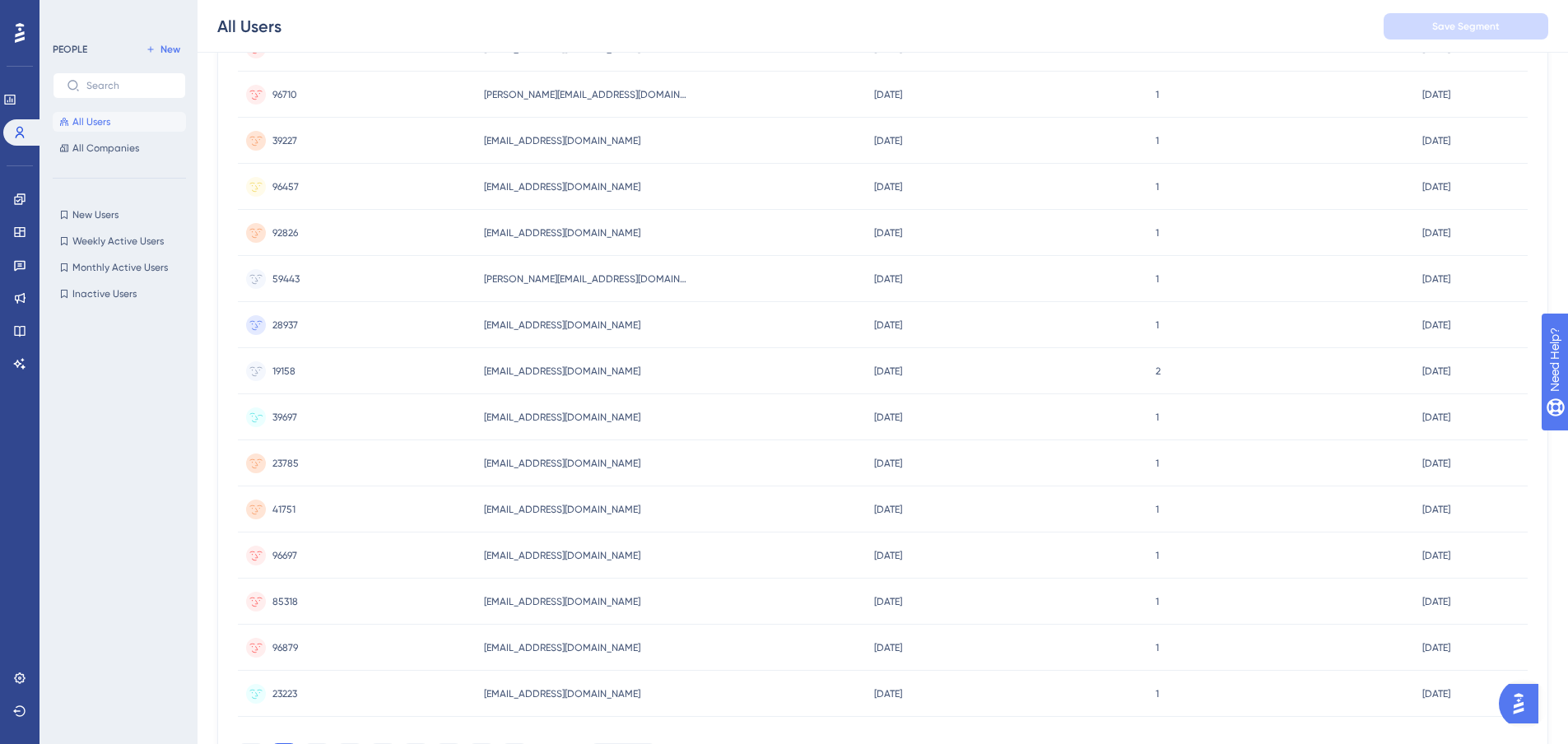
scroll to position [575, 0]
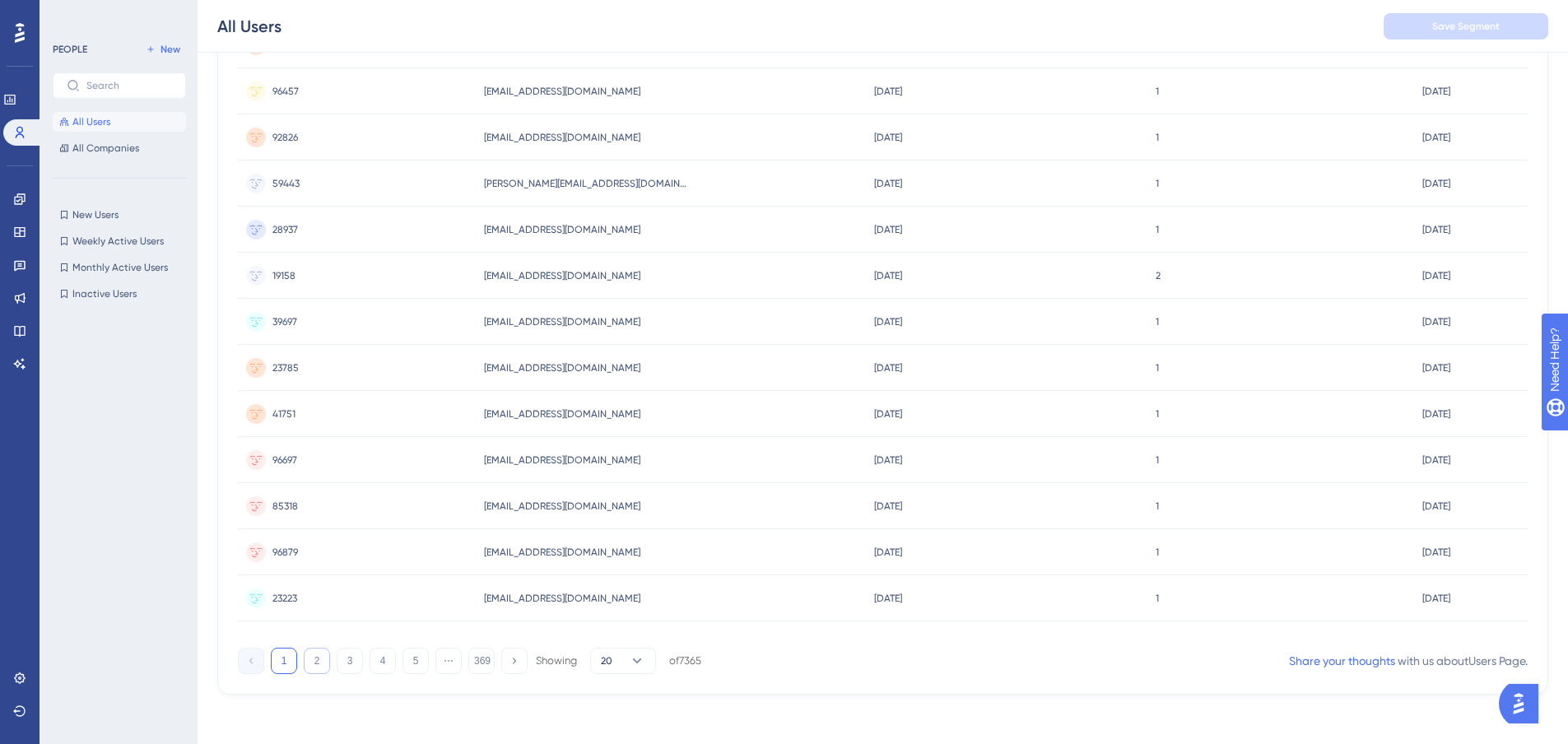
click at [315, 657] on button "2" at bounding box center [317, 661] width 27 height 27
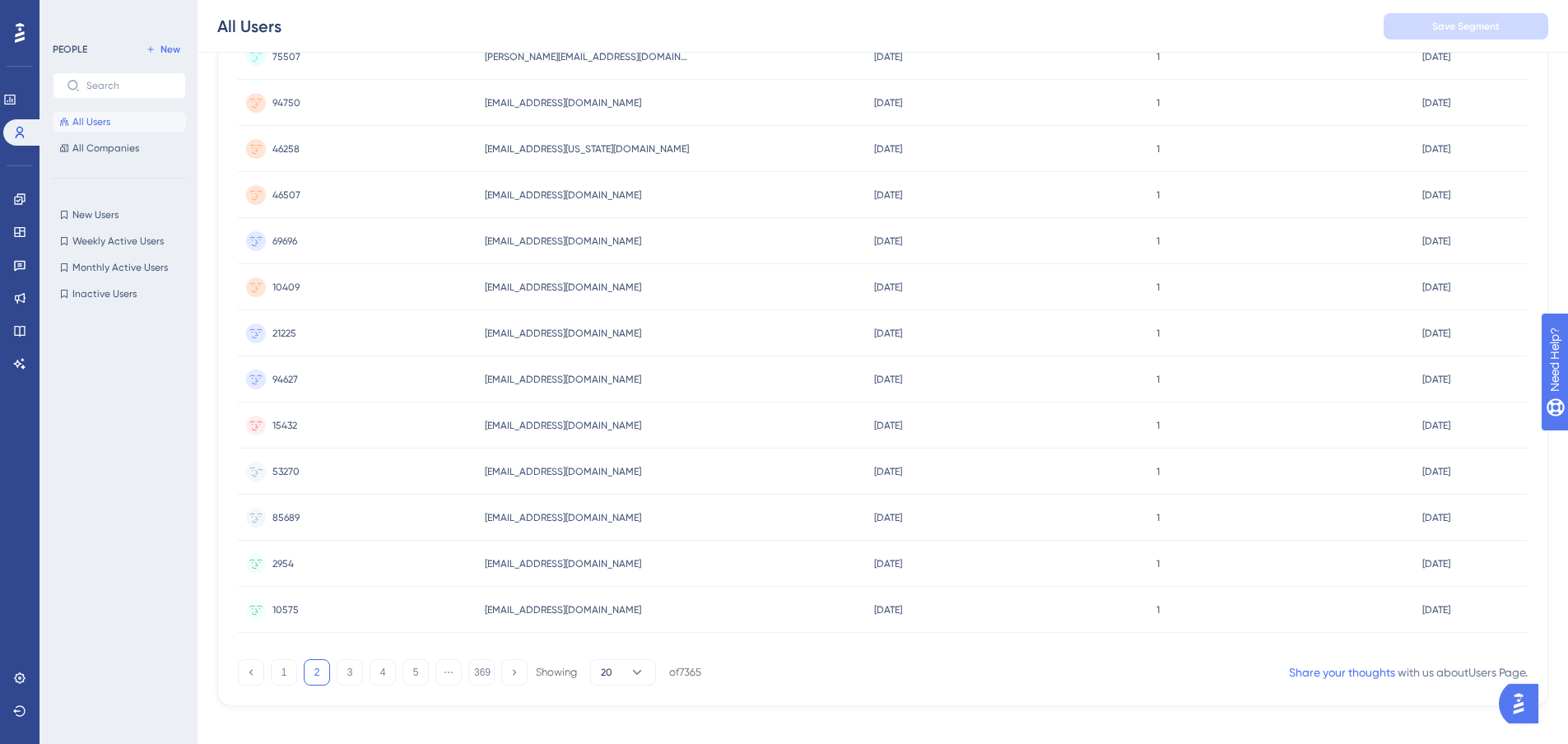
scroll to position [579, 0]
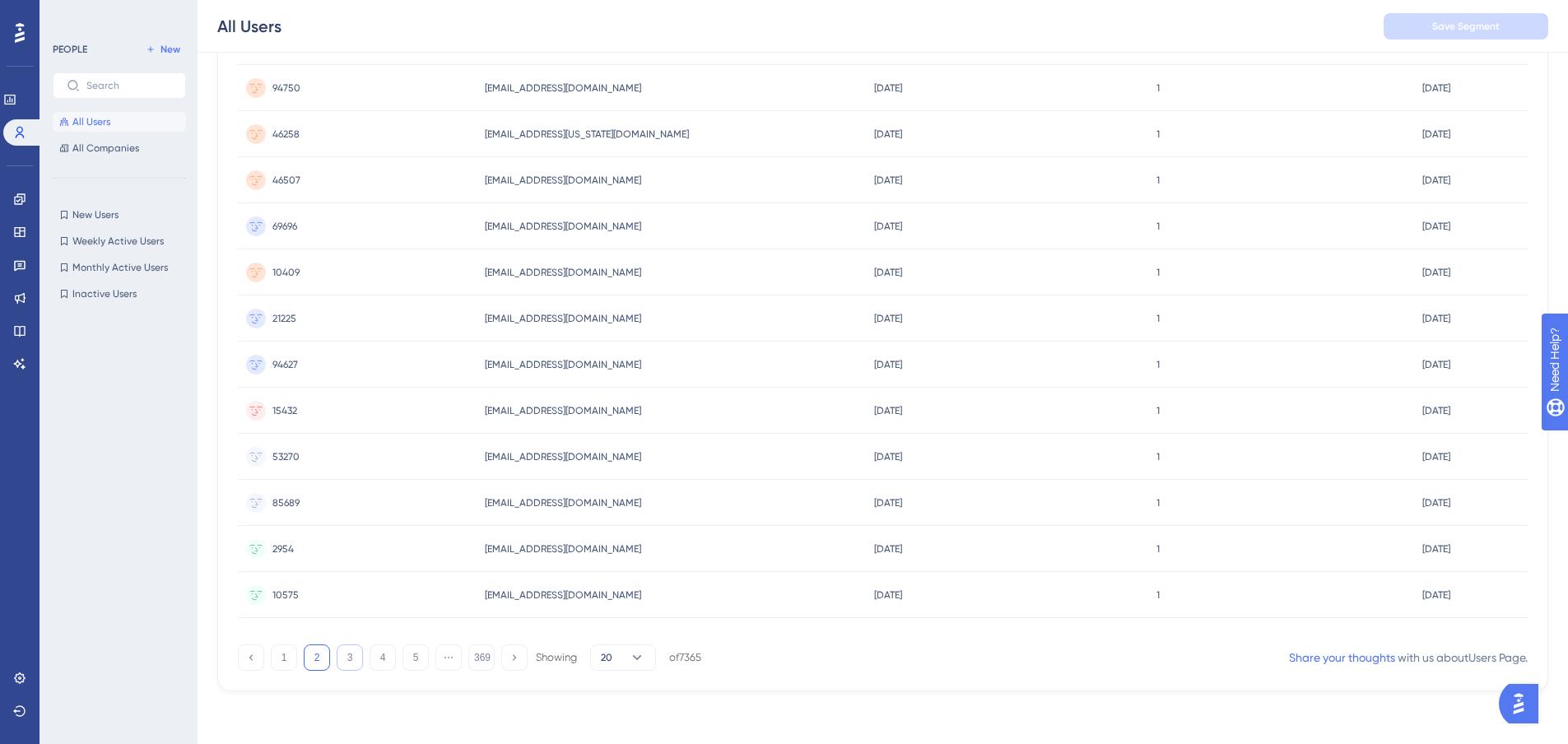
click at [343, 666] on button "3" at bounding box center [350, 657] width 27 height 27
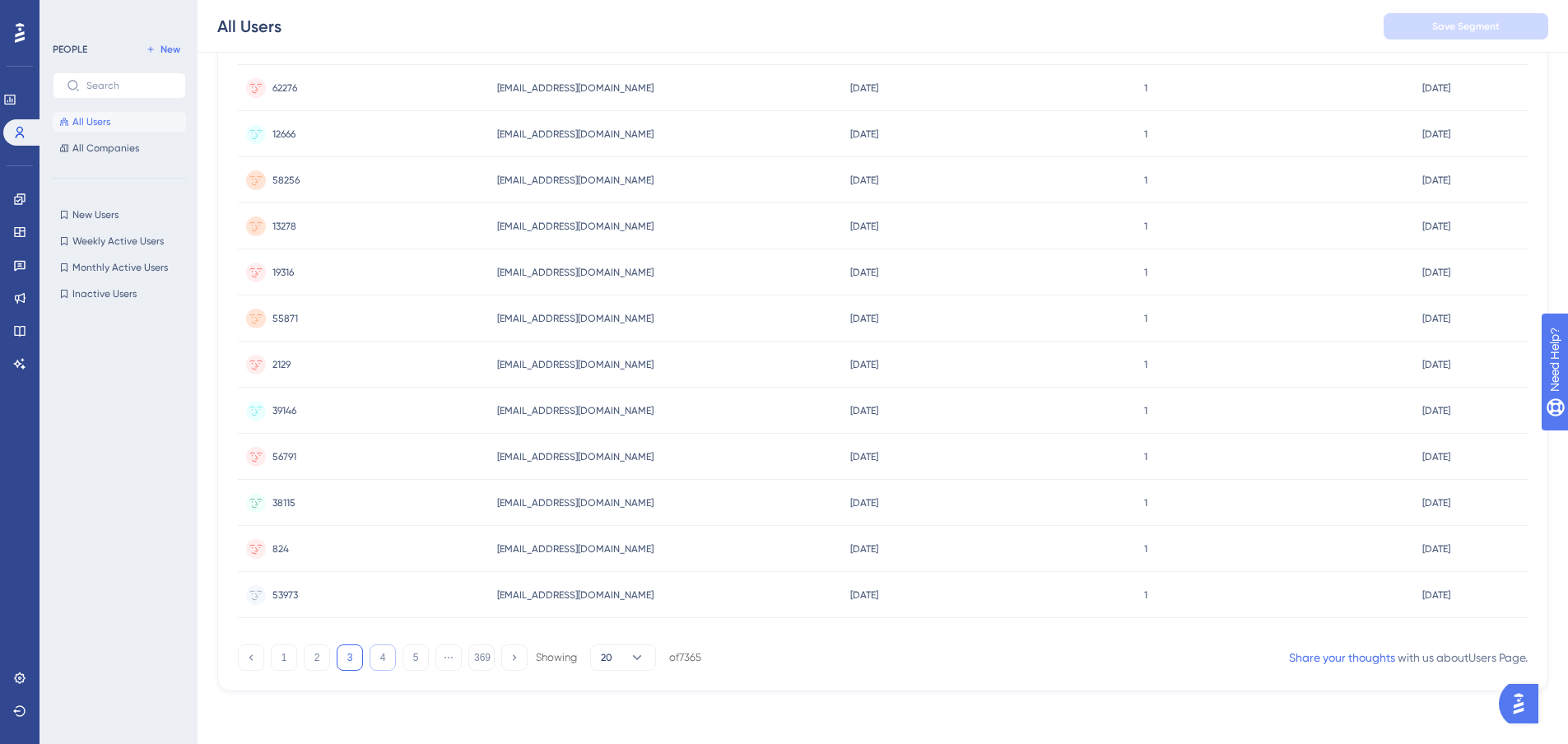
click at [386, 659] on button "4" at bounding box center [383, 657] width 27 height 27
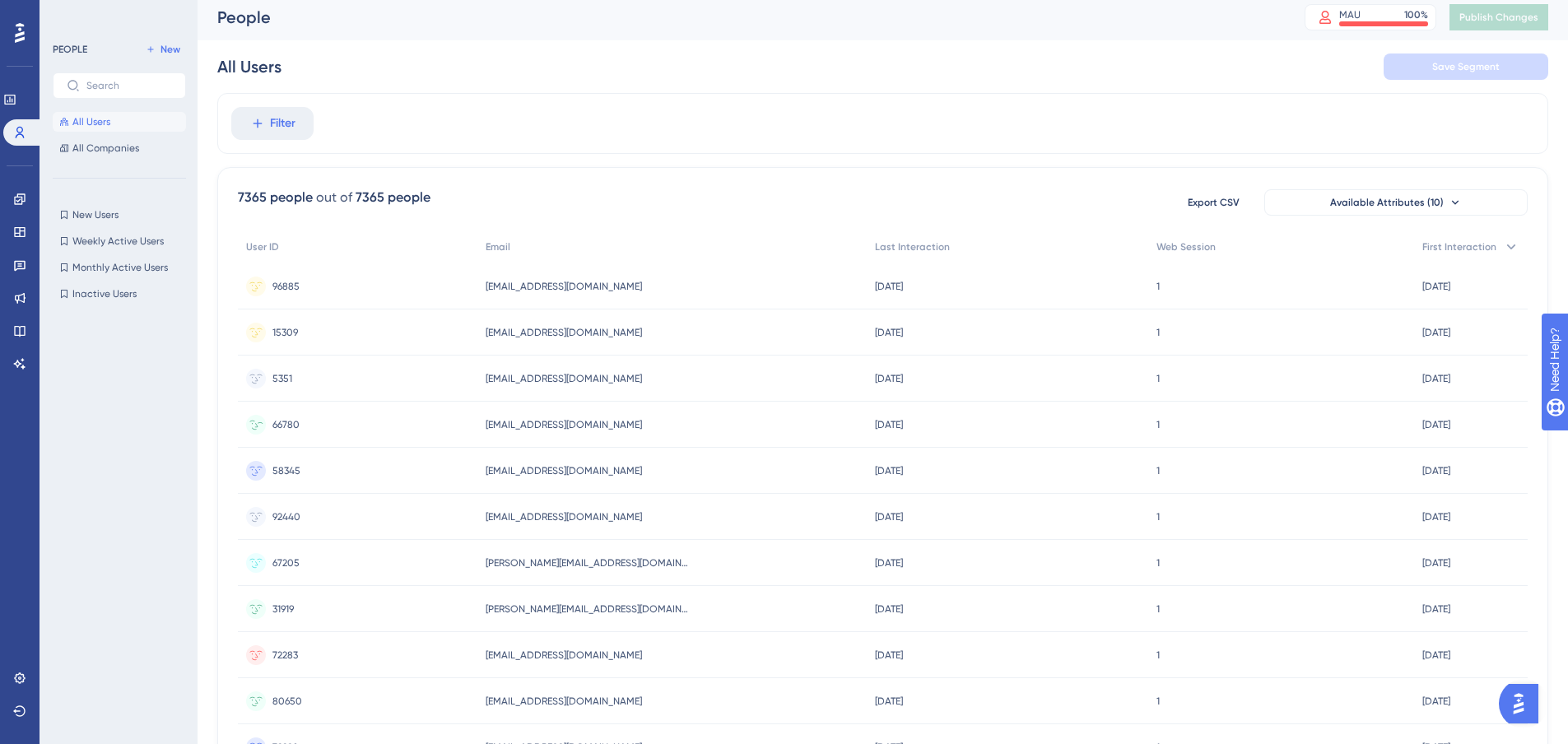
scroll to position [0, 0]
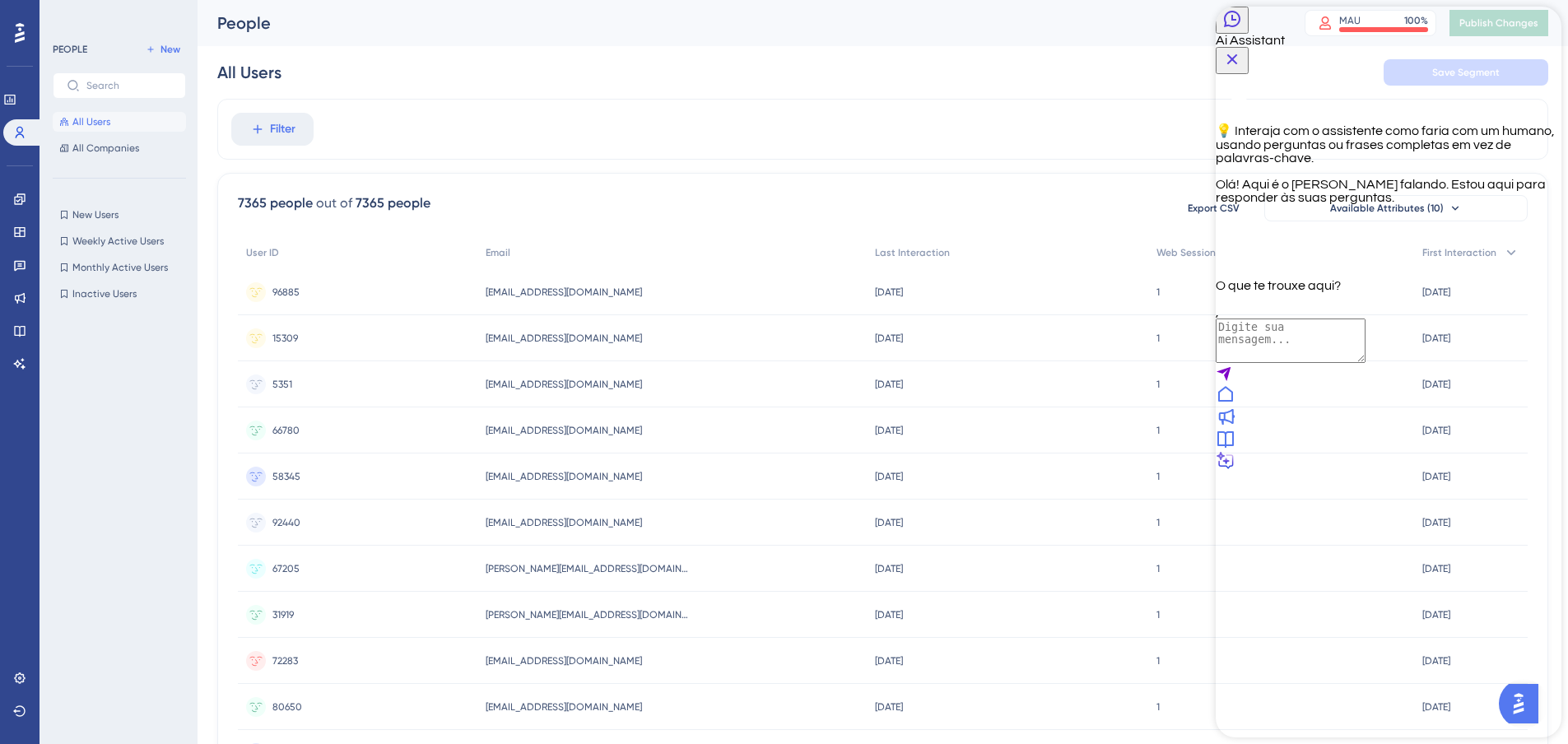
click at [1359, 363] on textarea "AI Assistant Text Input" at bounding box center [1290, 341] width 150 height 45
click at [1313, 397] on textarea "Dúvidas sobre como configurar o userguiding para calcular o MAU só dele cliente…" at bounding box center [1290, 358] width 150 height 79
click at [1365, 397] on textarea "Dúvidas sobre como configurar o userguiding para calcular o MAU só dele cliente…" at bounding box center [1290, 358] width 150 height 79
type textarea "Dúvidas sobre como configurar o userguiding para calcular o MAU só dele cliente…"
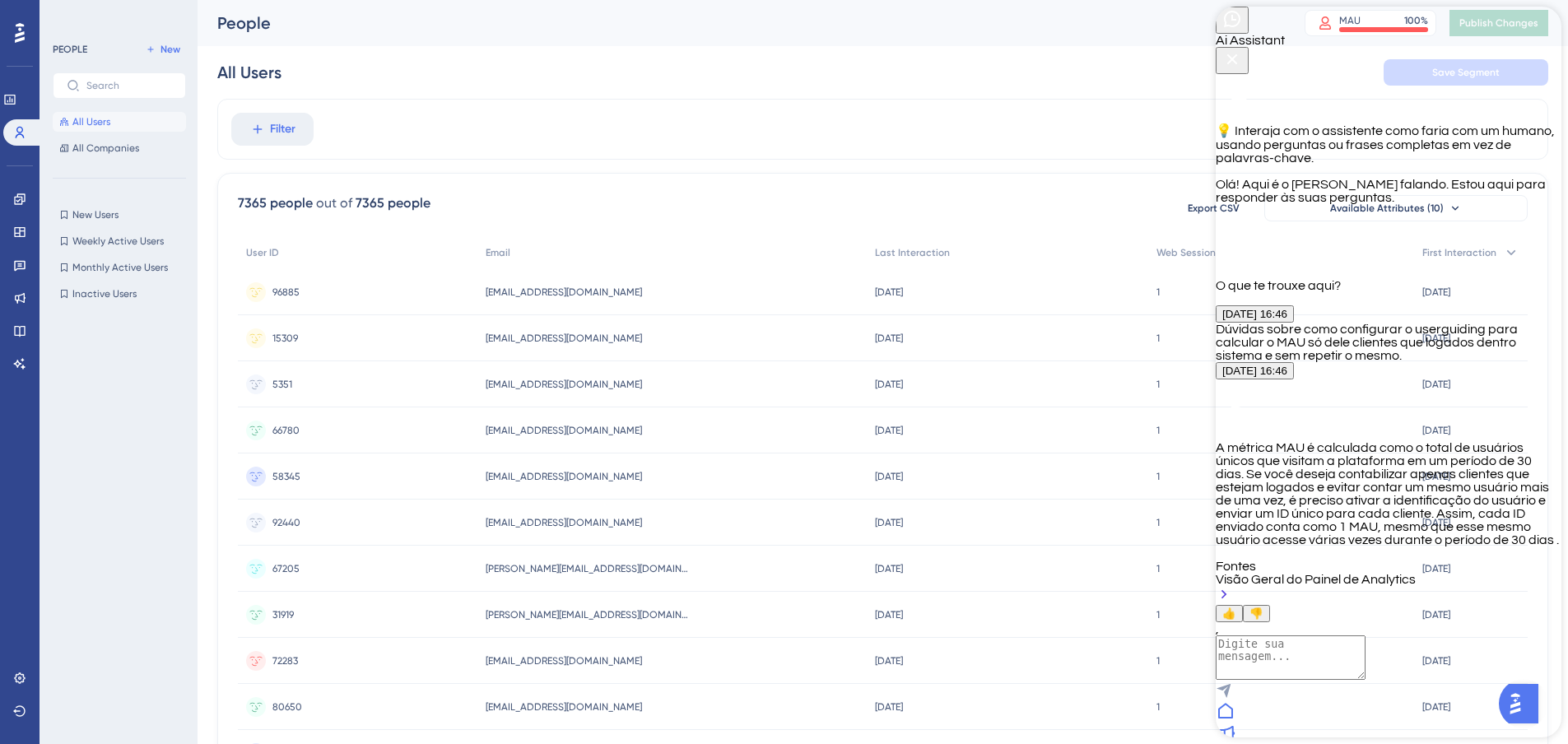
scroll to position [261, 0]
click at [1334, 653] on textarea "AI Assistant Text Input" at bounding box center [1290, 657] width 150 height 45
type textarea "Como sei se já está configurado com dessa forma?"
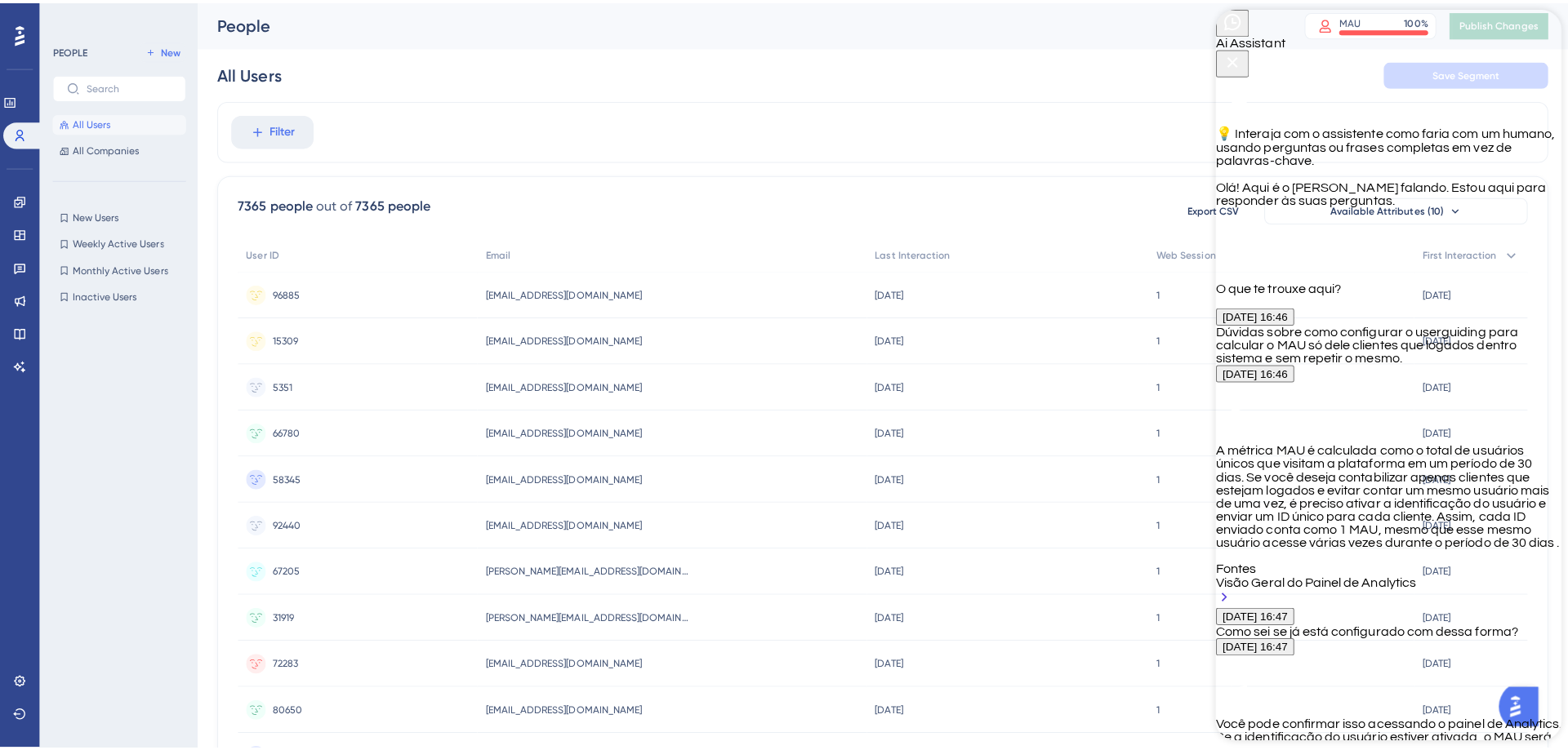
scroll to position [830, 0]
click at [16, 106] on link at bounding box center [10, 99] width 13 height 27
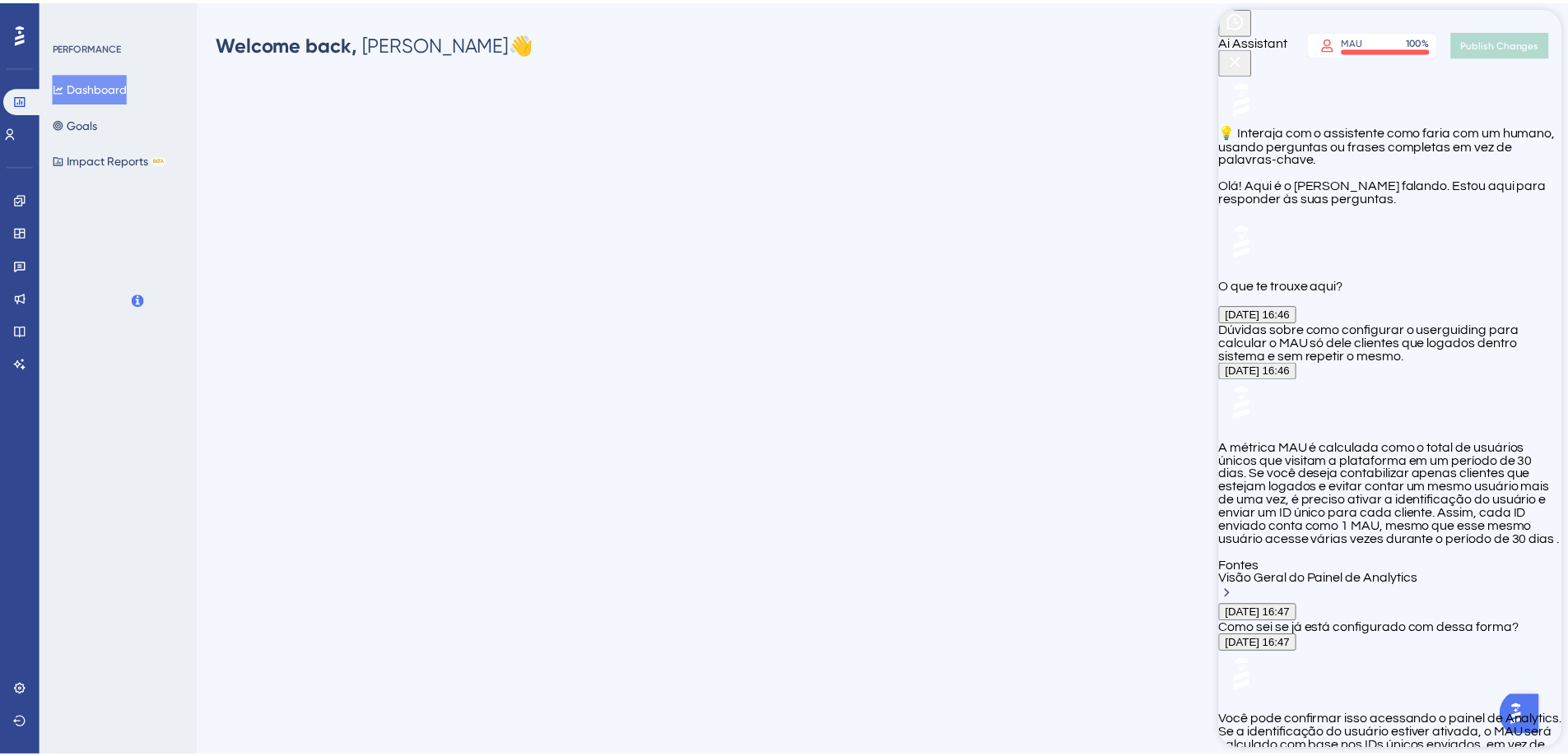
scroll to position [824, 0]
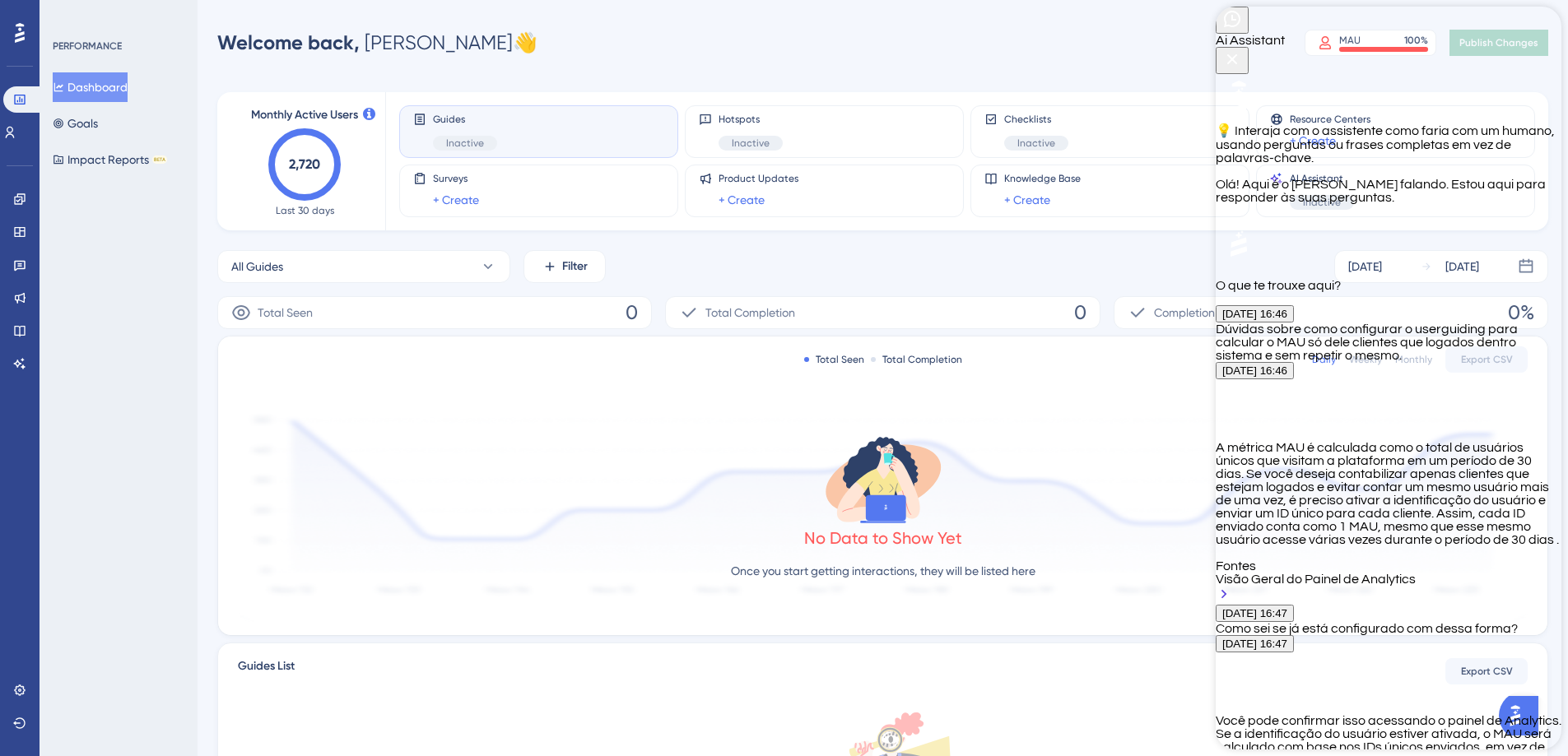
click at [915, 227] on div "Guides Inactive Hotspots Inactive Checklists Inactive Resource Centers + Create…" at bounding box center [957, 161] width 1116 height 138
click at [1235, 28] on icon "Back Button" at bounding box center [1232, 19] width 20 height 20
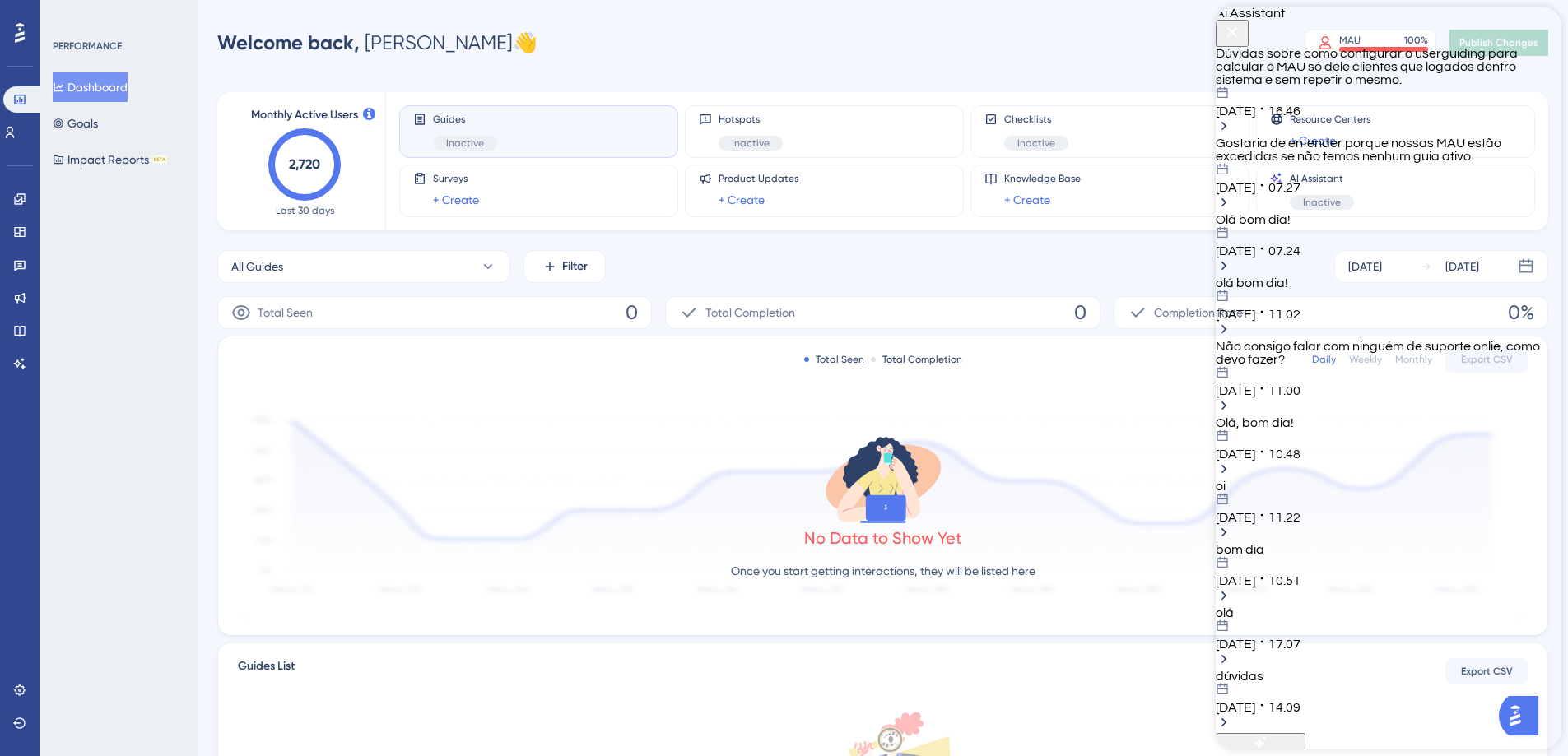
click at [1341, 104] on div "01.10.2025 16.46" at bounding box center [1388, 102] width 345 height 31
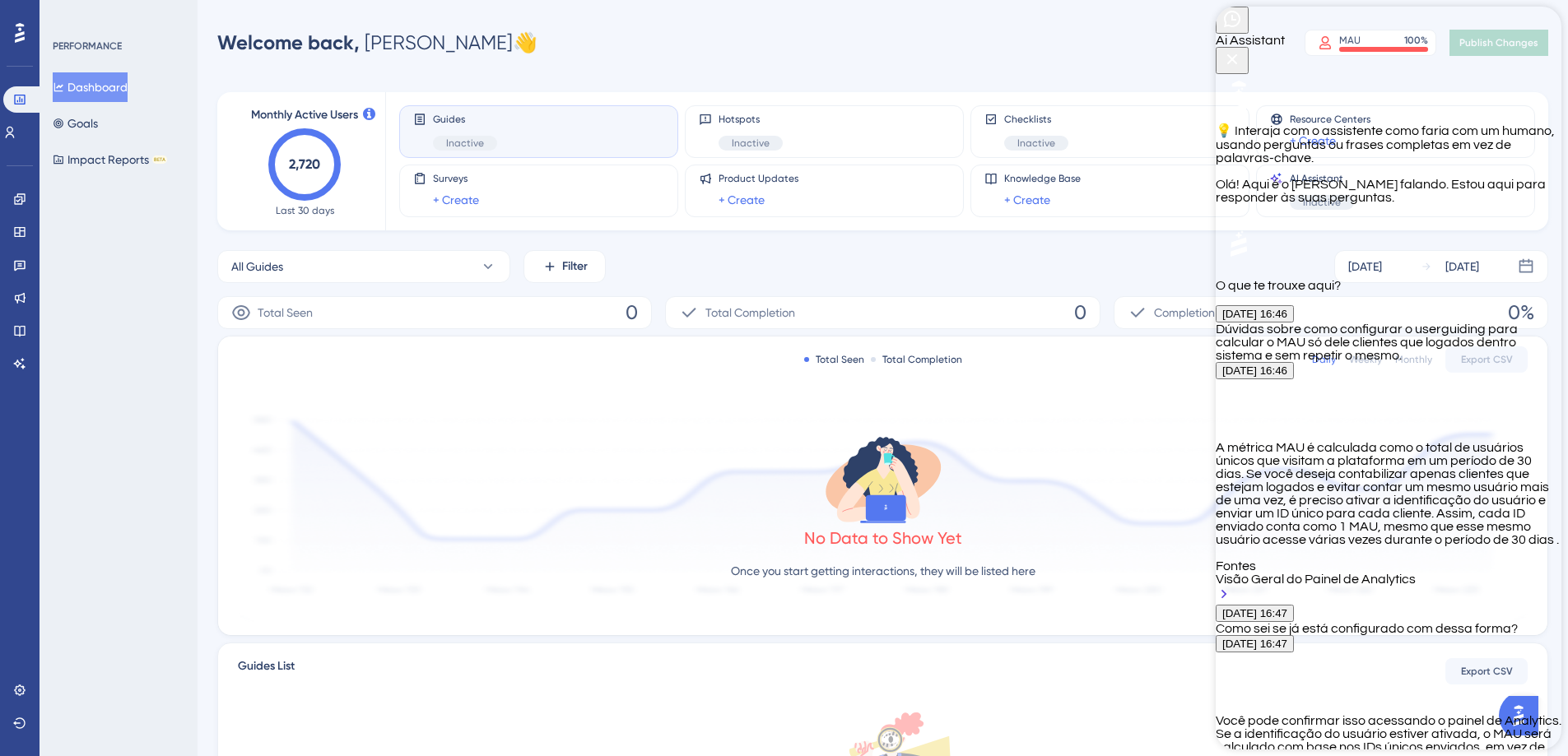
click at [1241, 49] on icon "Close Button" at bounding box center [1232, 59] width 20 height 20
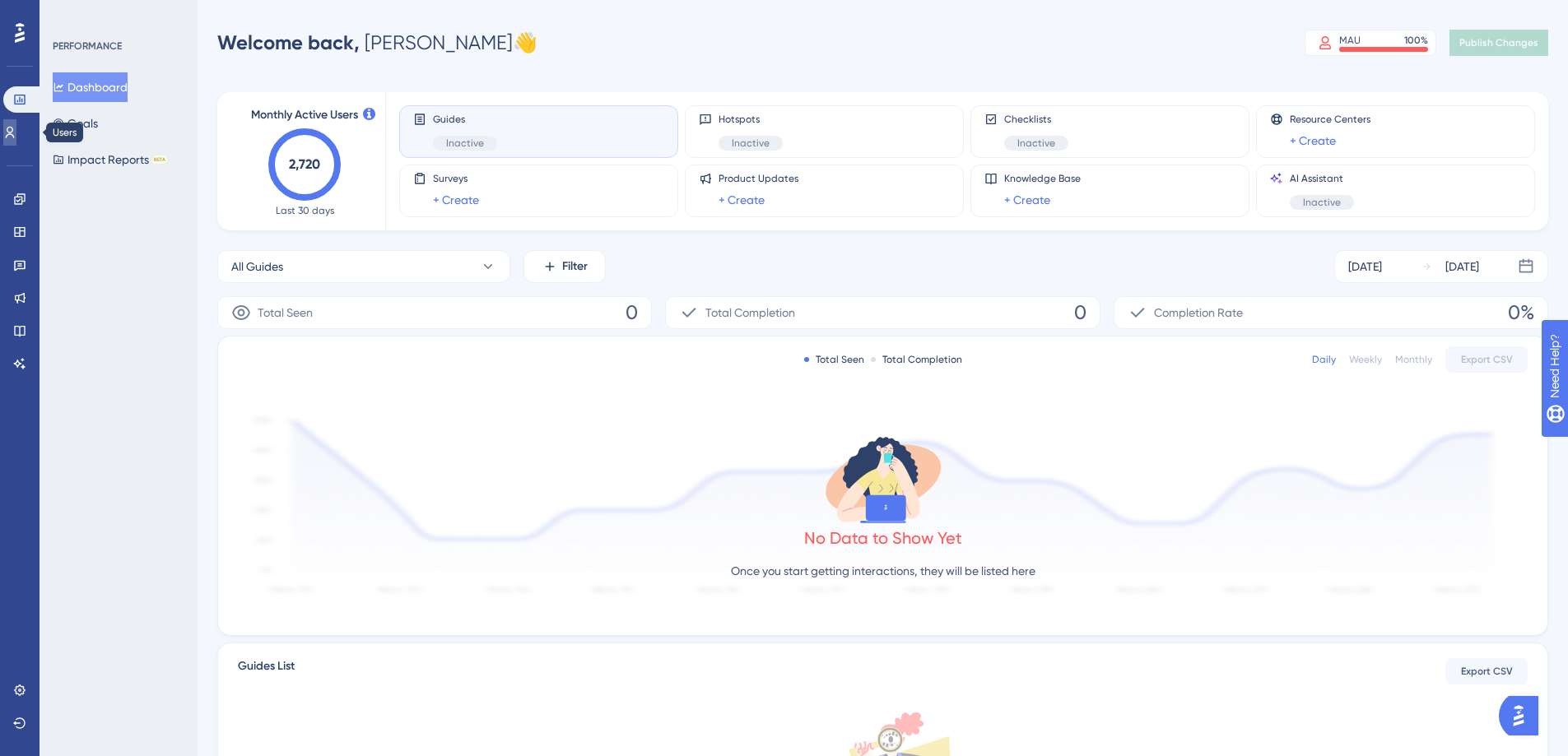
click at [16, 133] on icon at bounding box center [10, 132] width 13 height 13
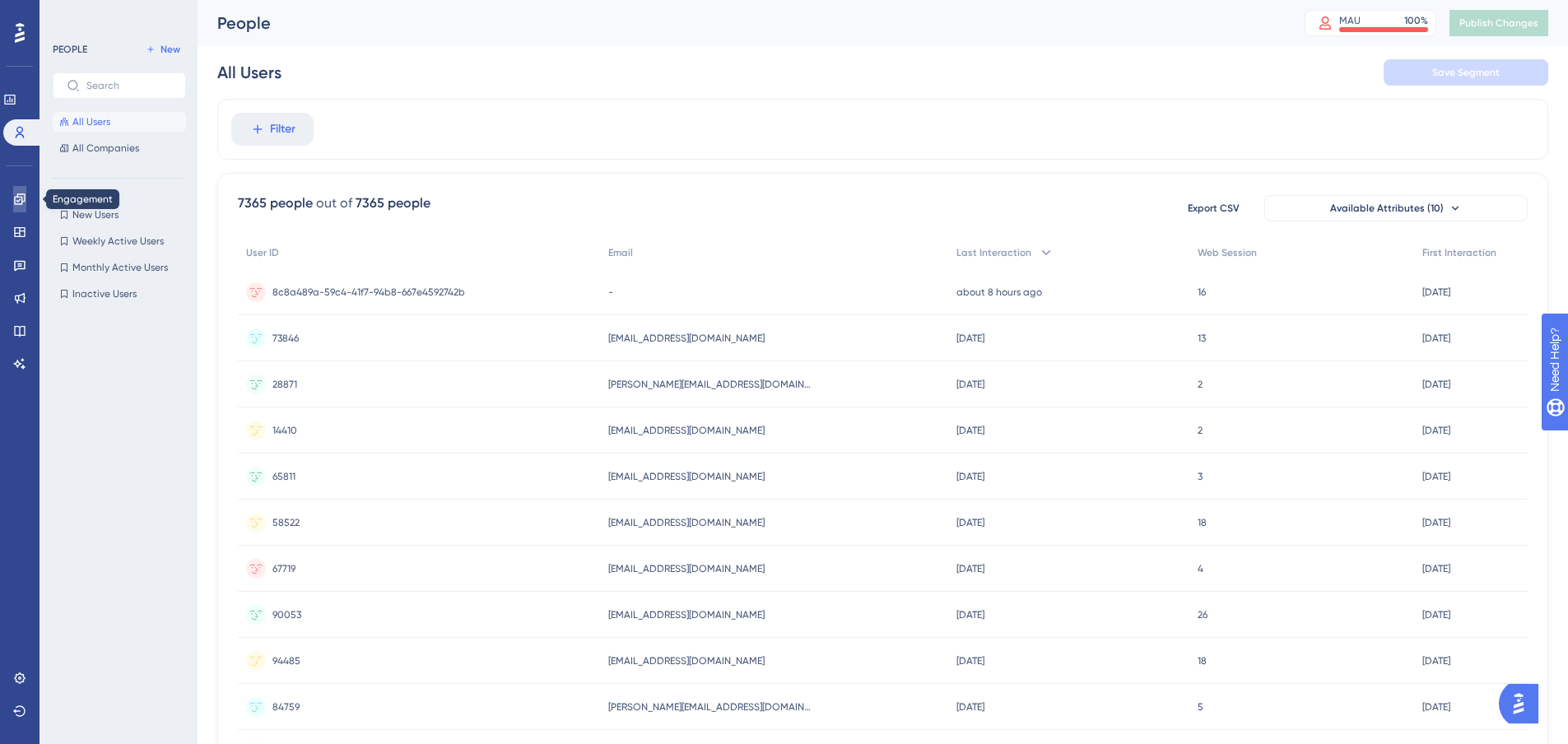
click at [21, 196] on icon at bounding box center [20, 199] width 11 height 11
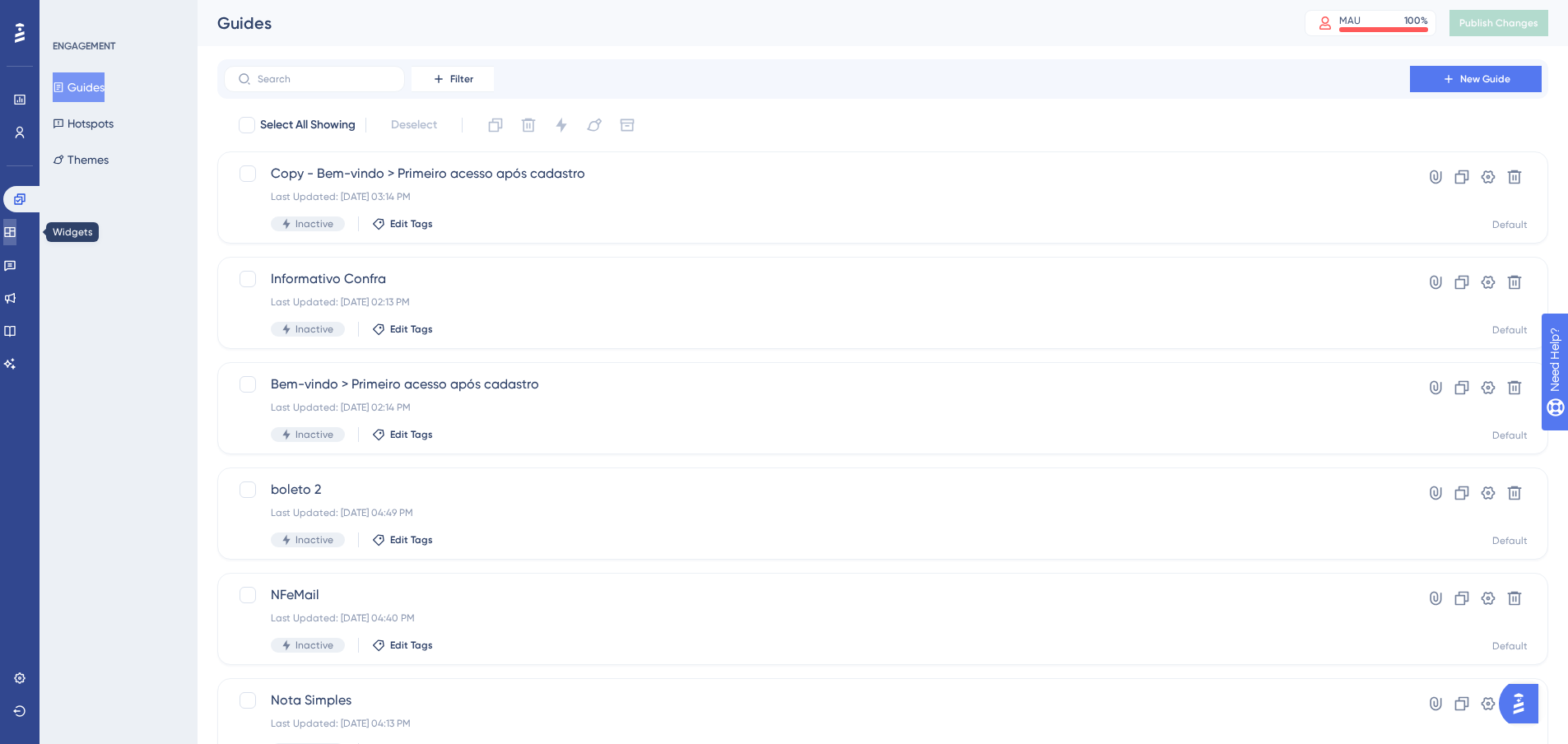
click at [15, 237] on icon at bounding box center [10, 232] width 11 height 10
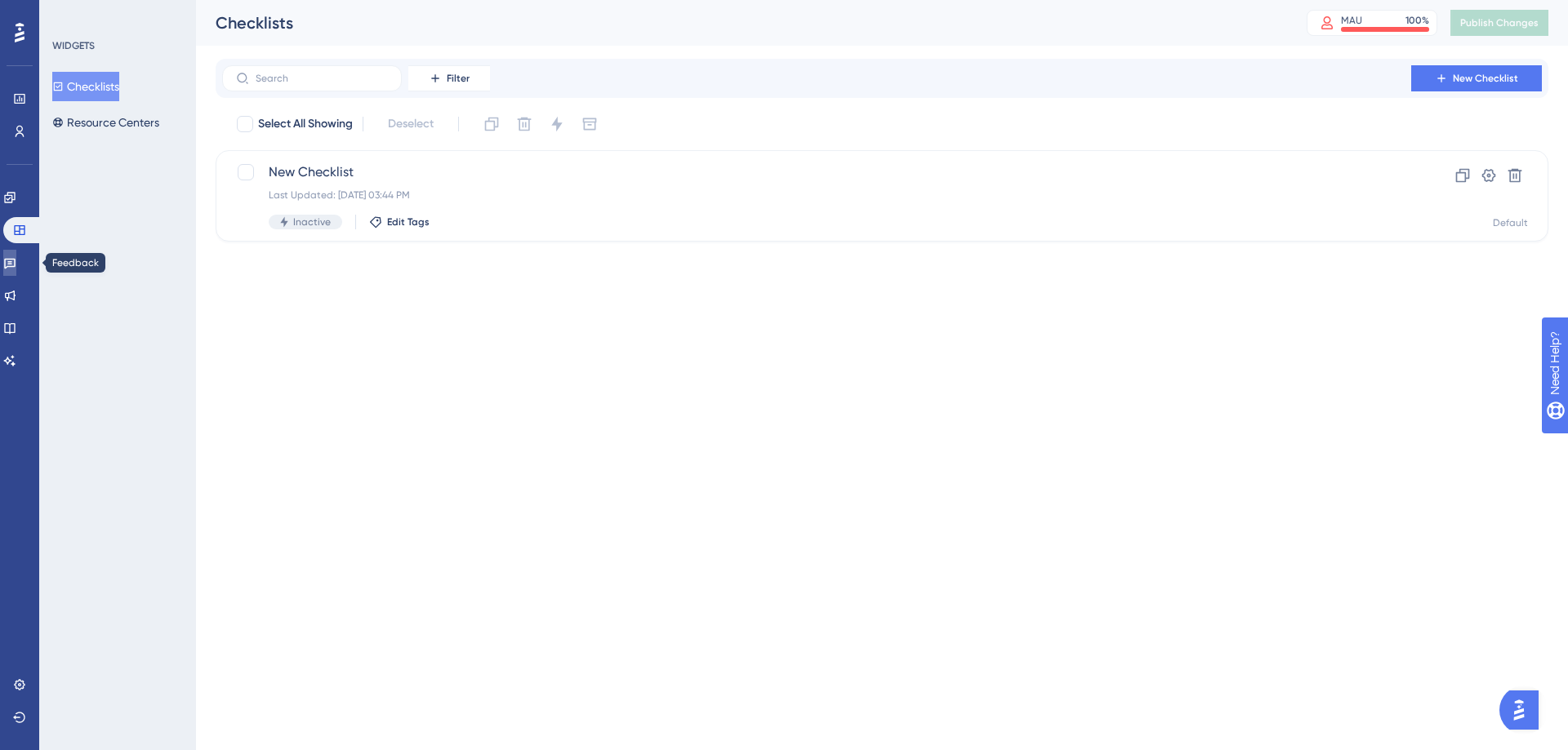
click at [16, 264] on icon at bounding box center [10, 263] width 13 height 13
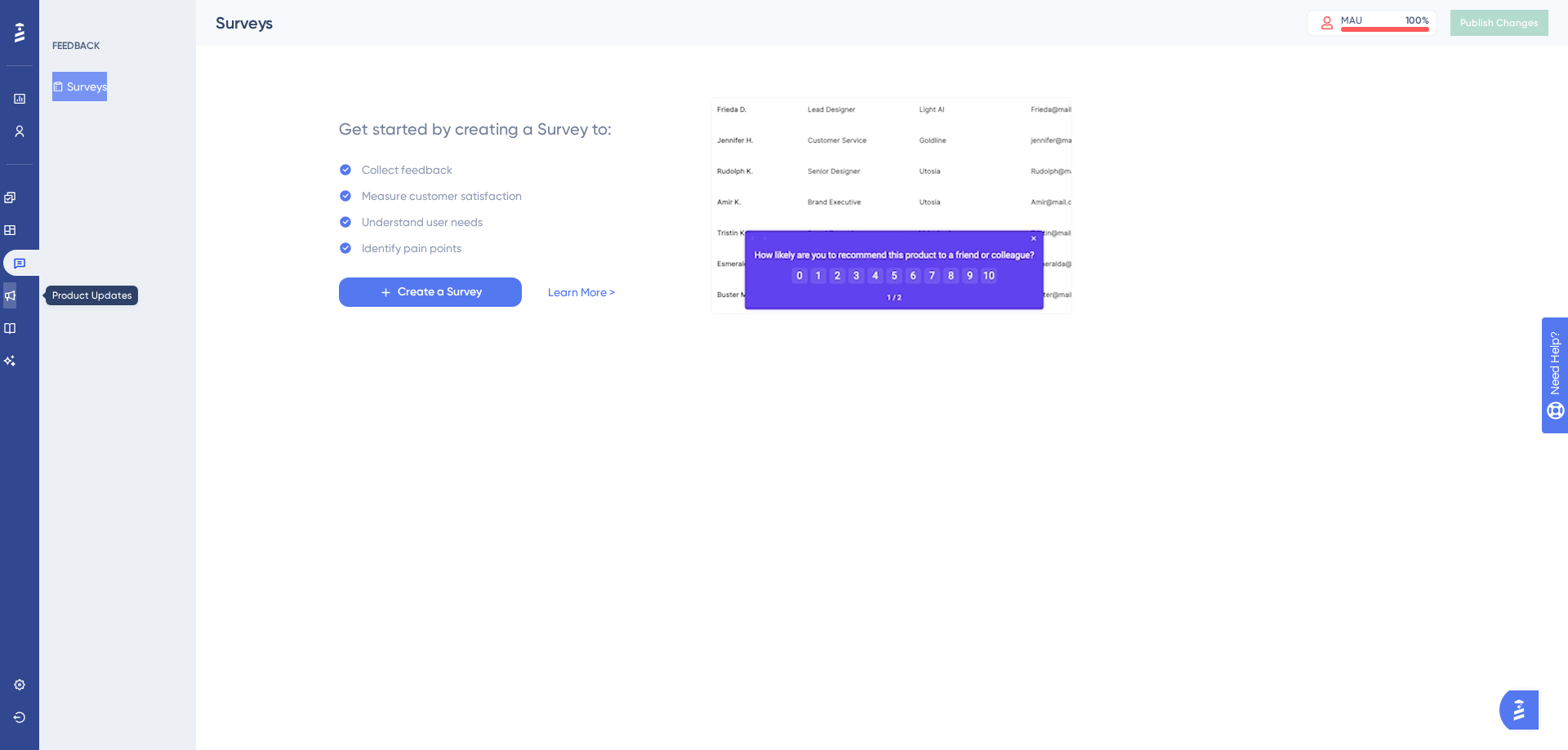
click at [16, 298] on icon at bounding box center [11, 296] width 11 height 11
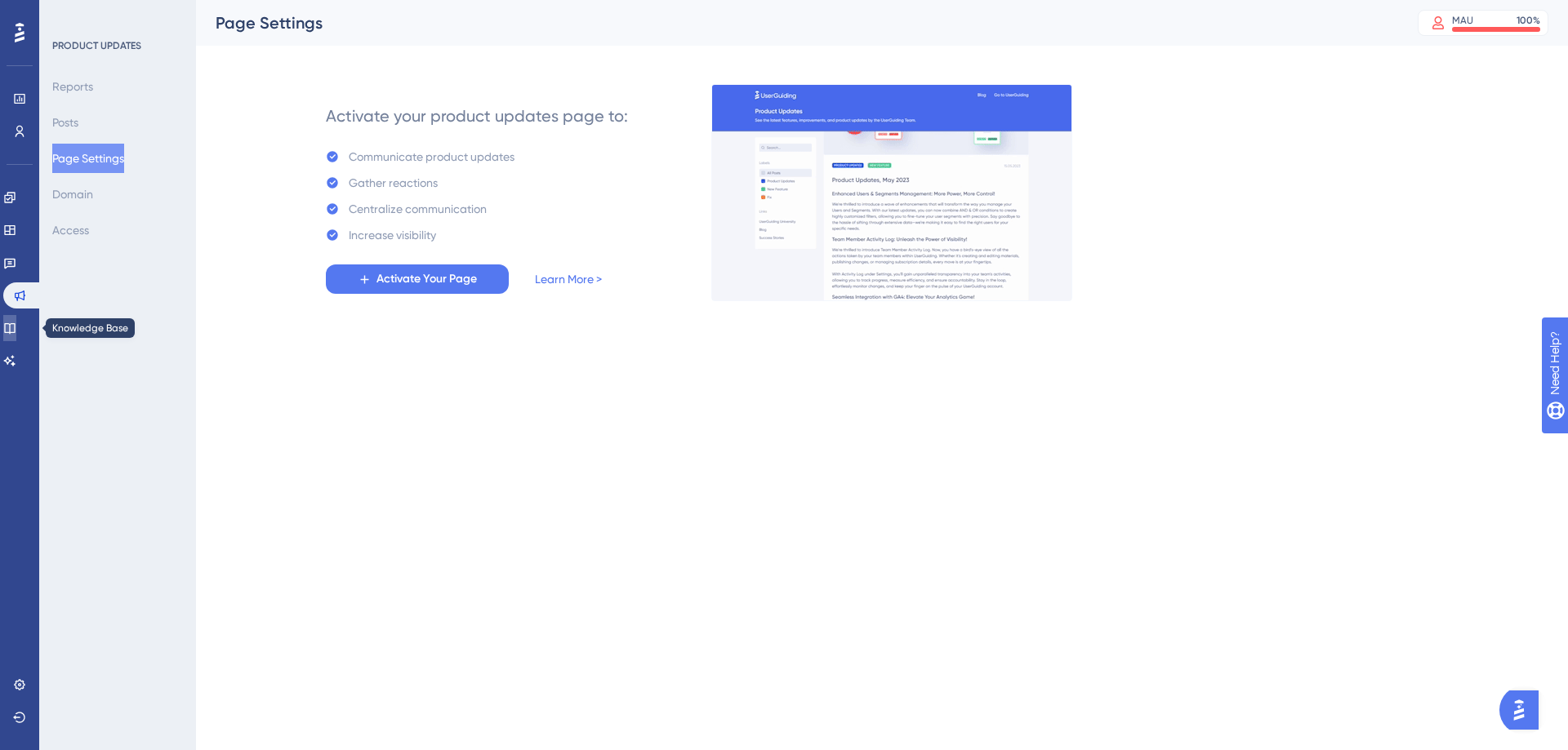
click at [16, 328] on icon at bounding box center [10, 328] width 13 height 13
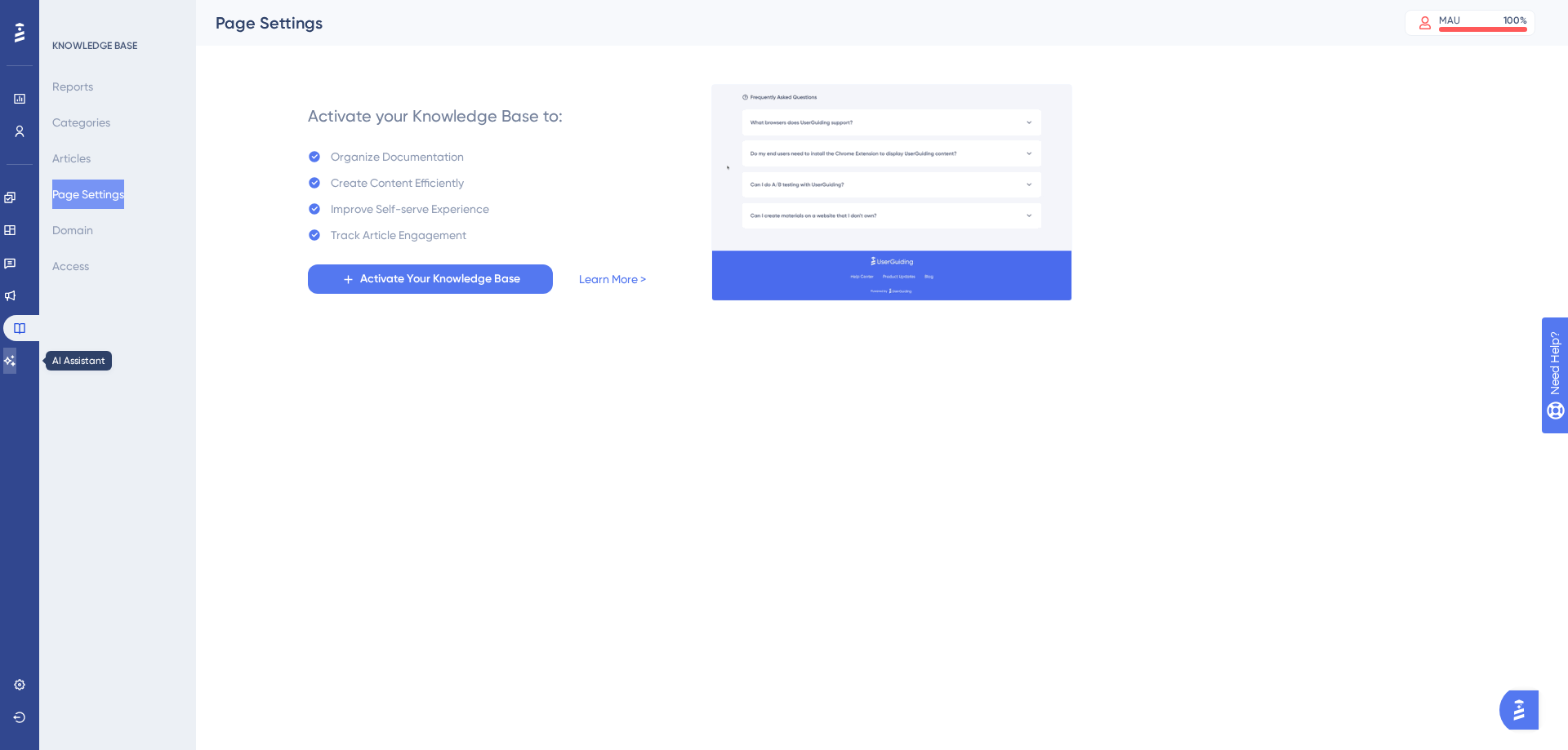
click at [16, 357] on icon at bounding box center [10, 360] width 13 height 13
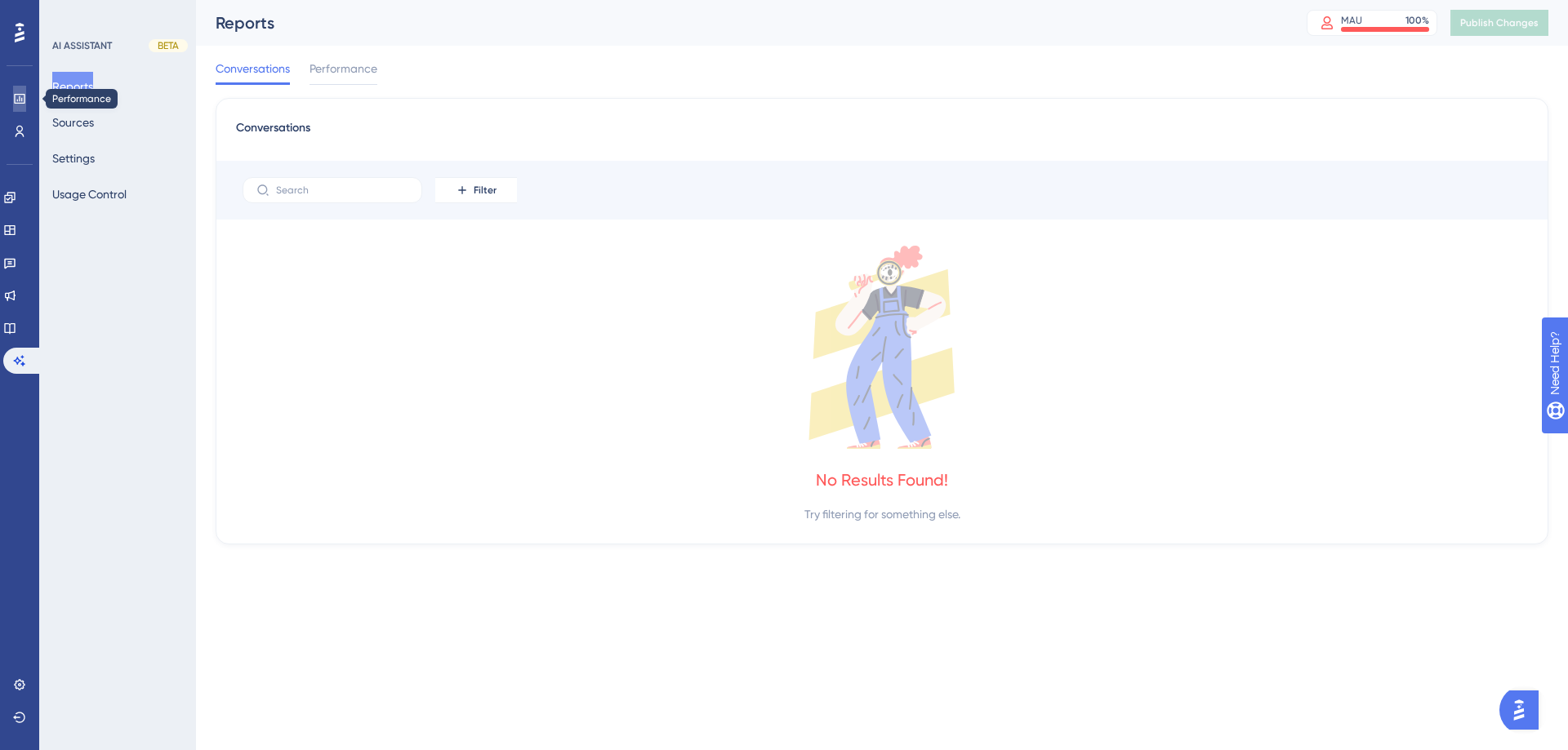
click at [18, 94] on icon at bounding box center [19, 98] width 11 height 10
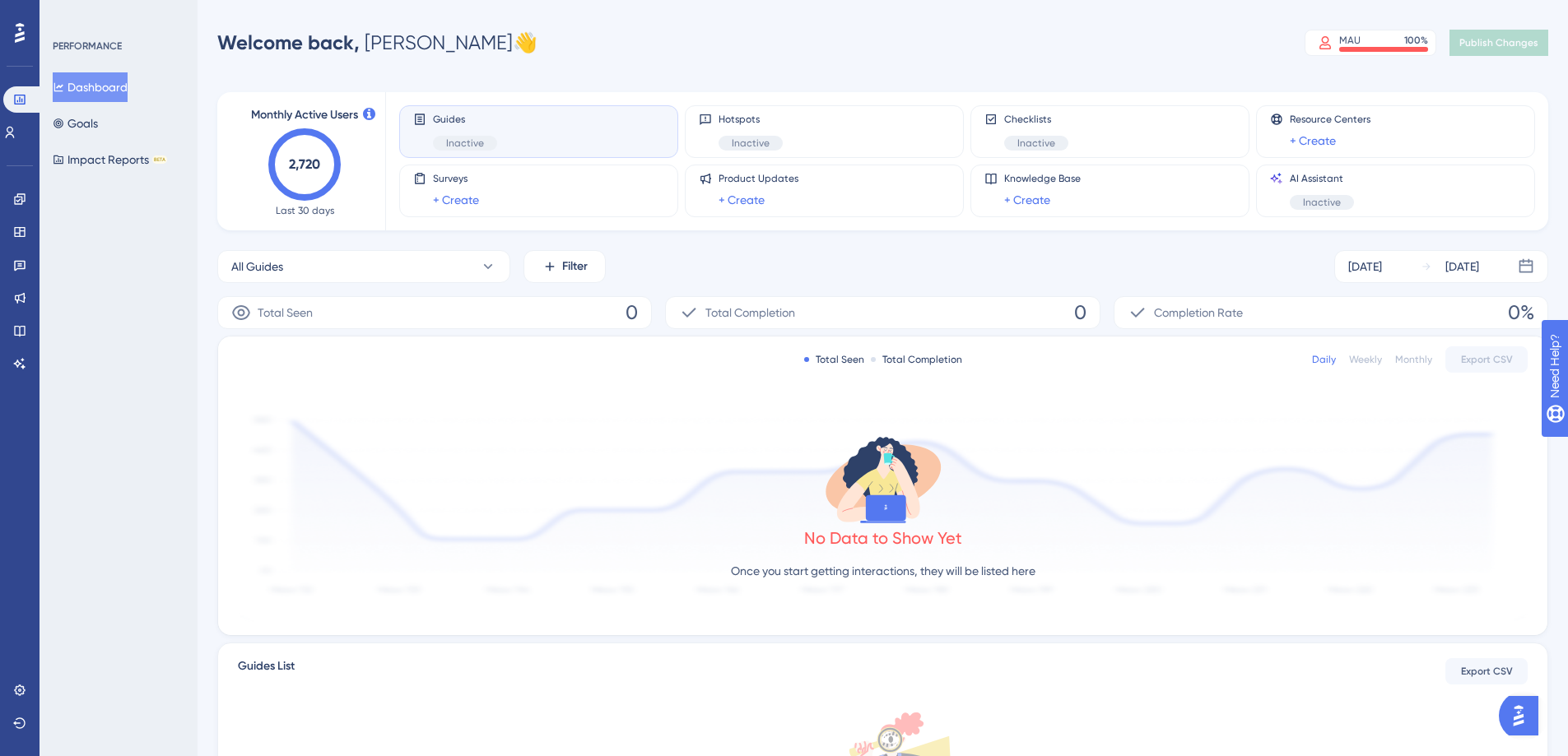
click at [117, 80] on button "Dashboard" at bounding box center [90, 87] width 75 height 29
click at [98, 119] on button "Goals" at bounding box center [75, 123] width 46 height 29
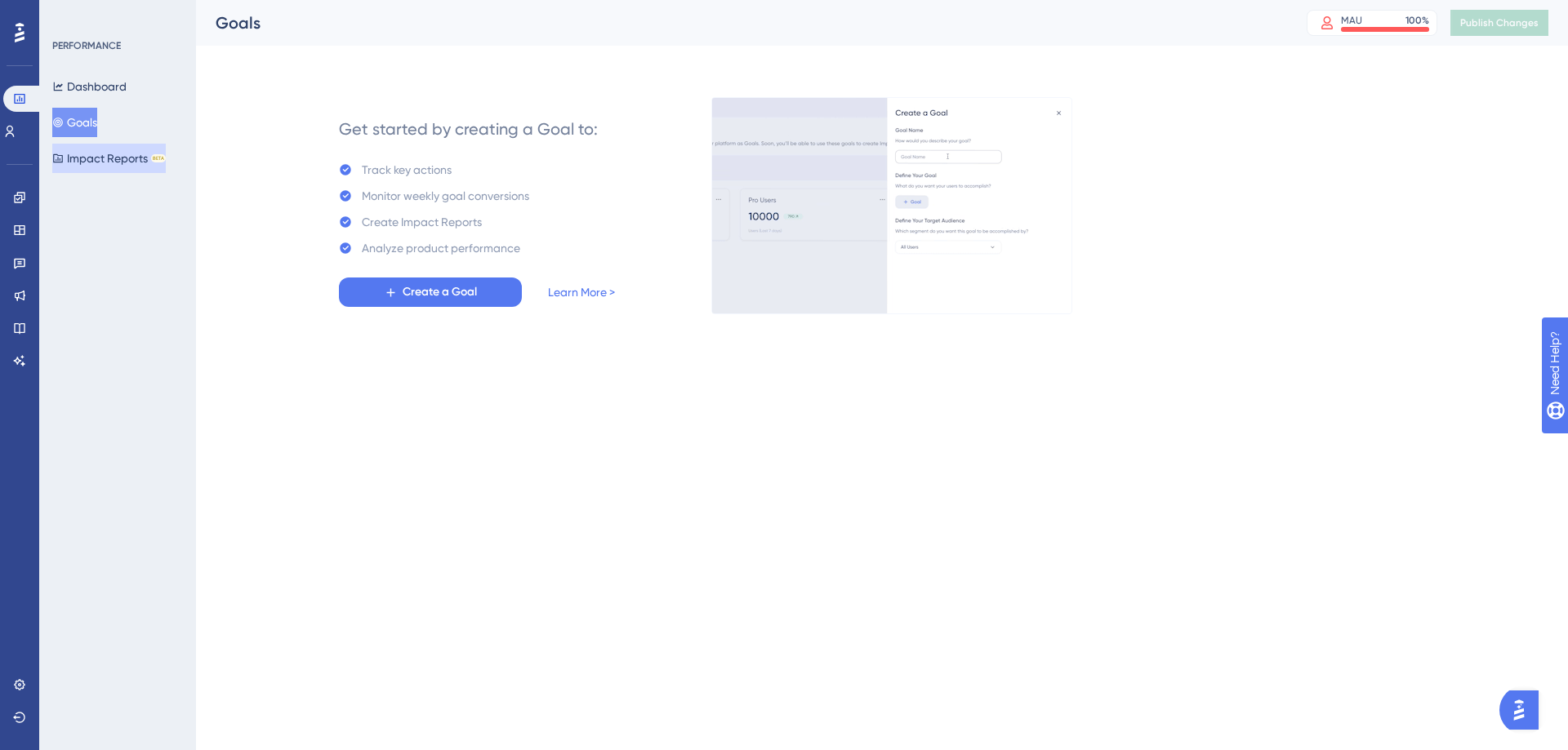
click at [128, 159] on button "Impact Reports BETA" at bounding box center [109, 158] width 113 height 29
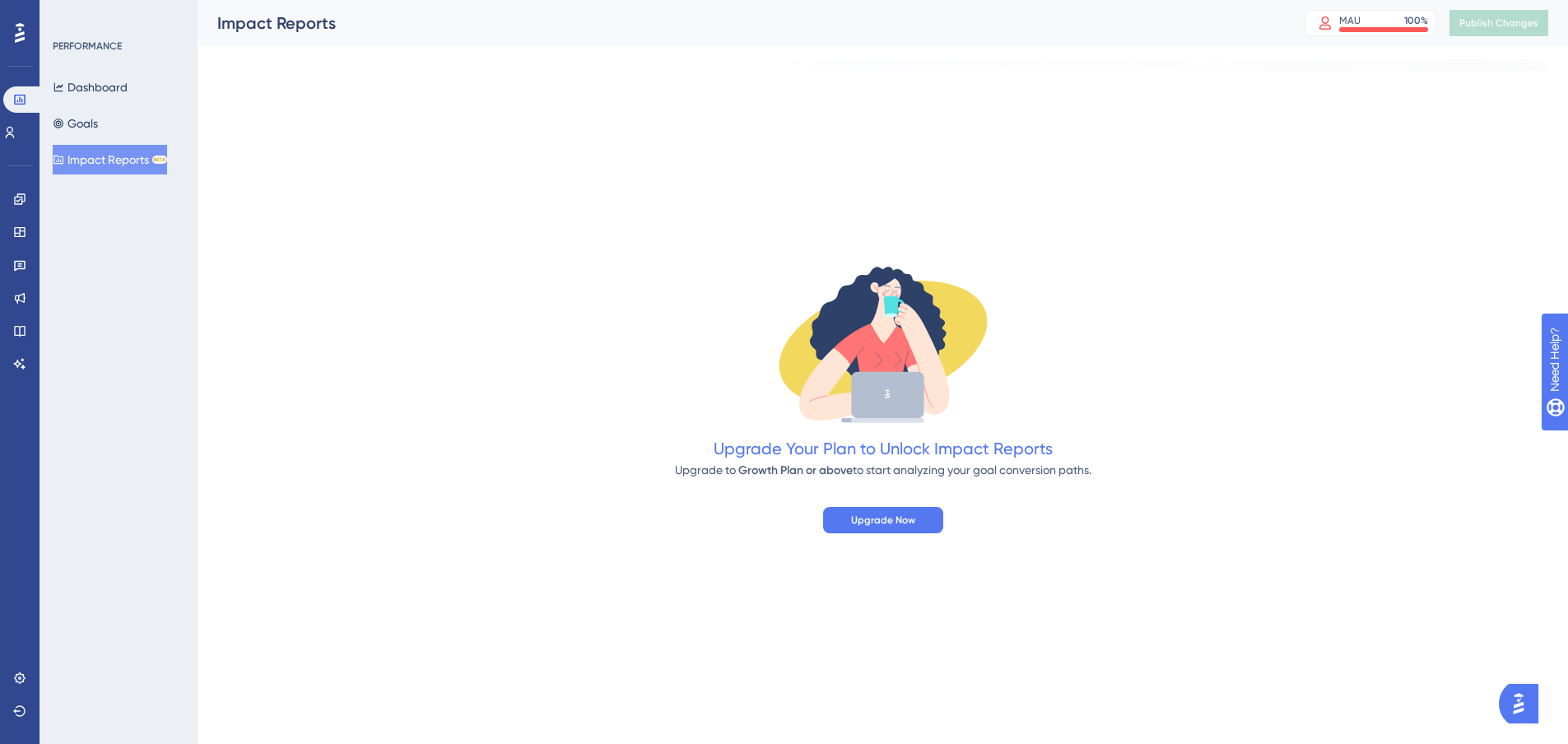
click at [118, 52] on div "PERFORMANCE" at bounding box center [87, 45] width 69 height 13
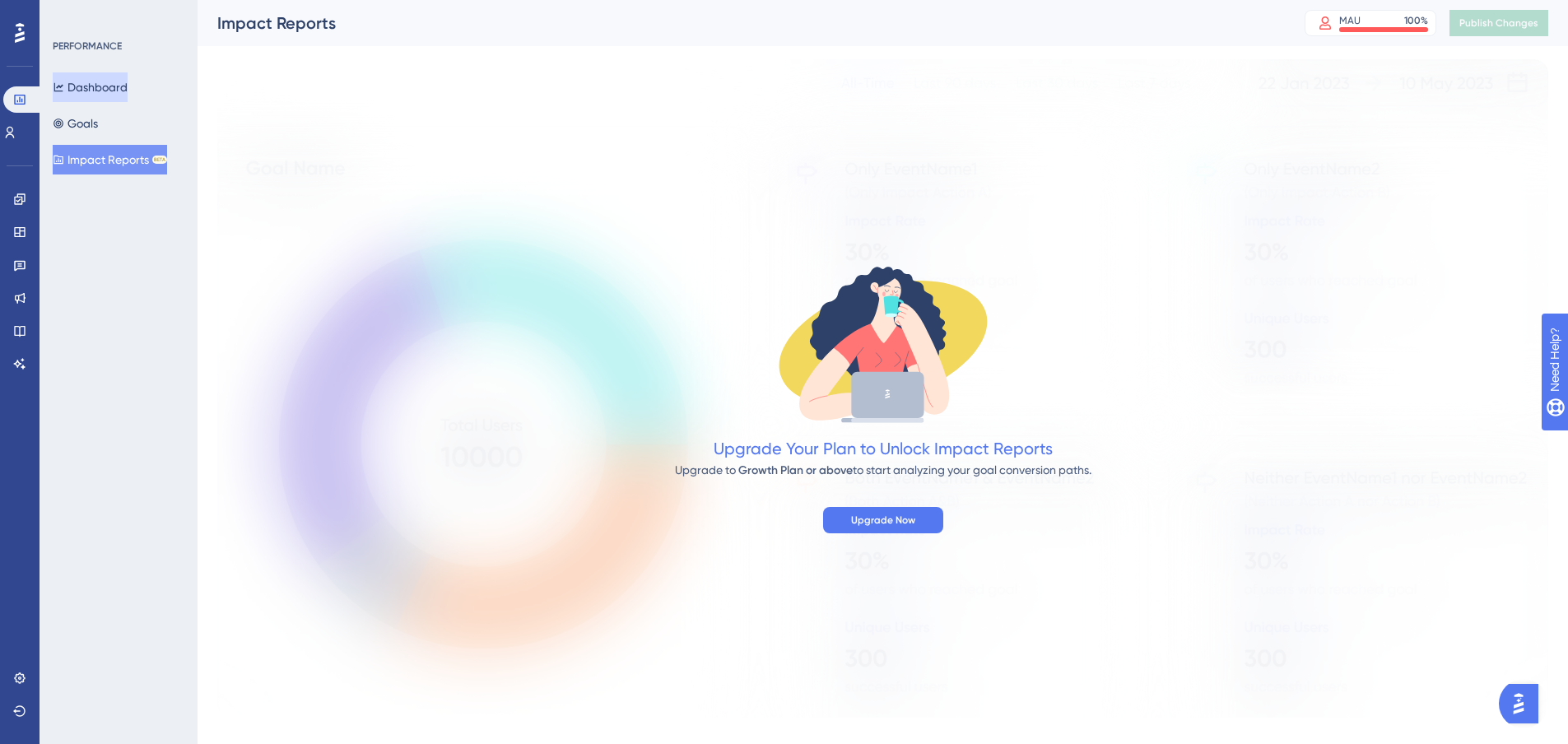
click at [108, 95] on button "Dashboard" at bounding box center [90, 87] width 75 height 29
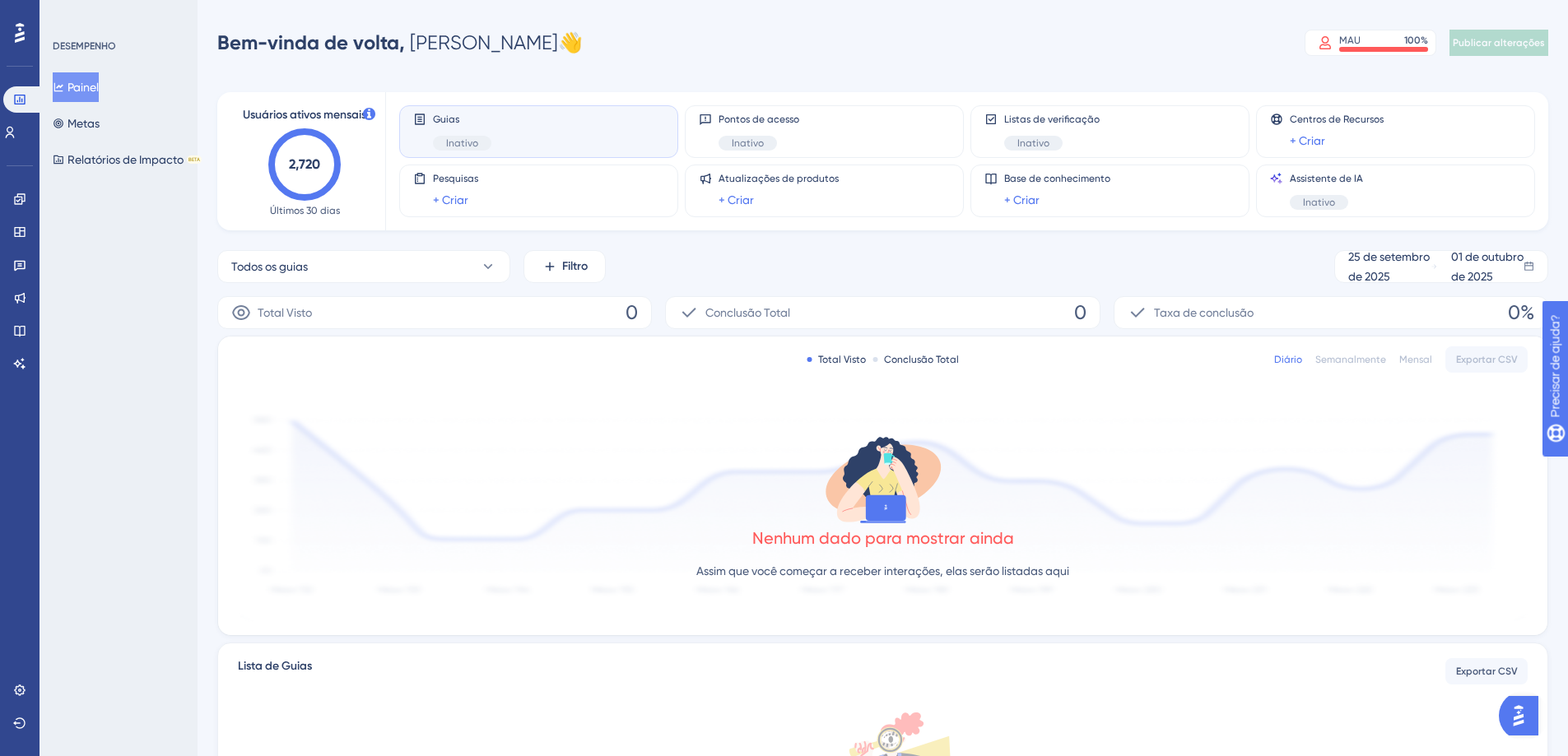
click at [840, 356] on font "Total Visto" at bounding box center [842, 360] width 47 height 12
click at [890, 565] on font "Assim que você começar a receber interações, elas serão listadas aqui" at bounding box center [883, 571] width 373 height 13
click at [1207, 516] on div "Nenhum dado para mostrar ainda Assim que você começar a receber interações, ela…" at bounding box center [882, 511] width 1290 height 220
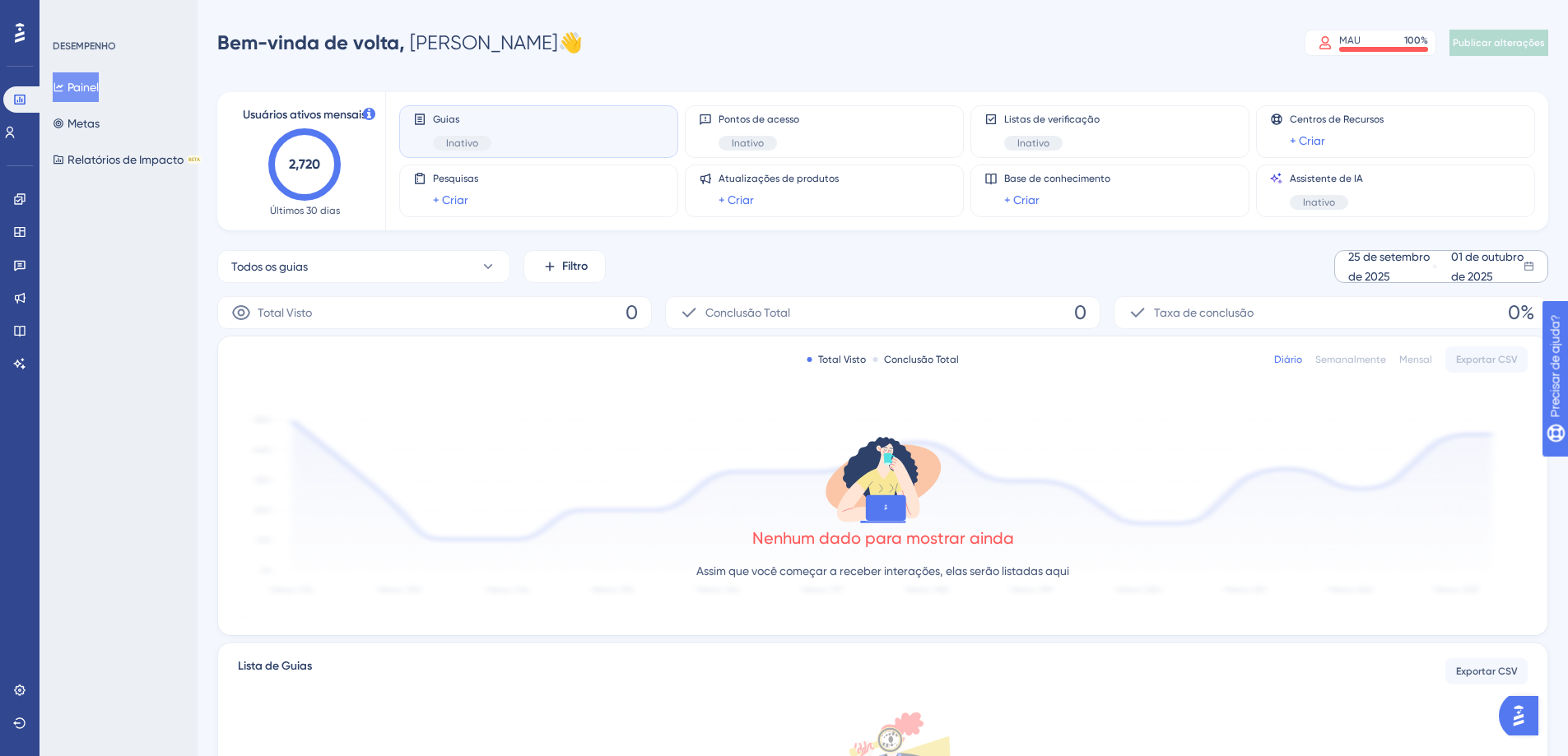
click at [1516, 270] on div "01 de outubro de 2025" at bounding box center [1487, 267] width 72 height 39
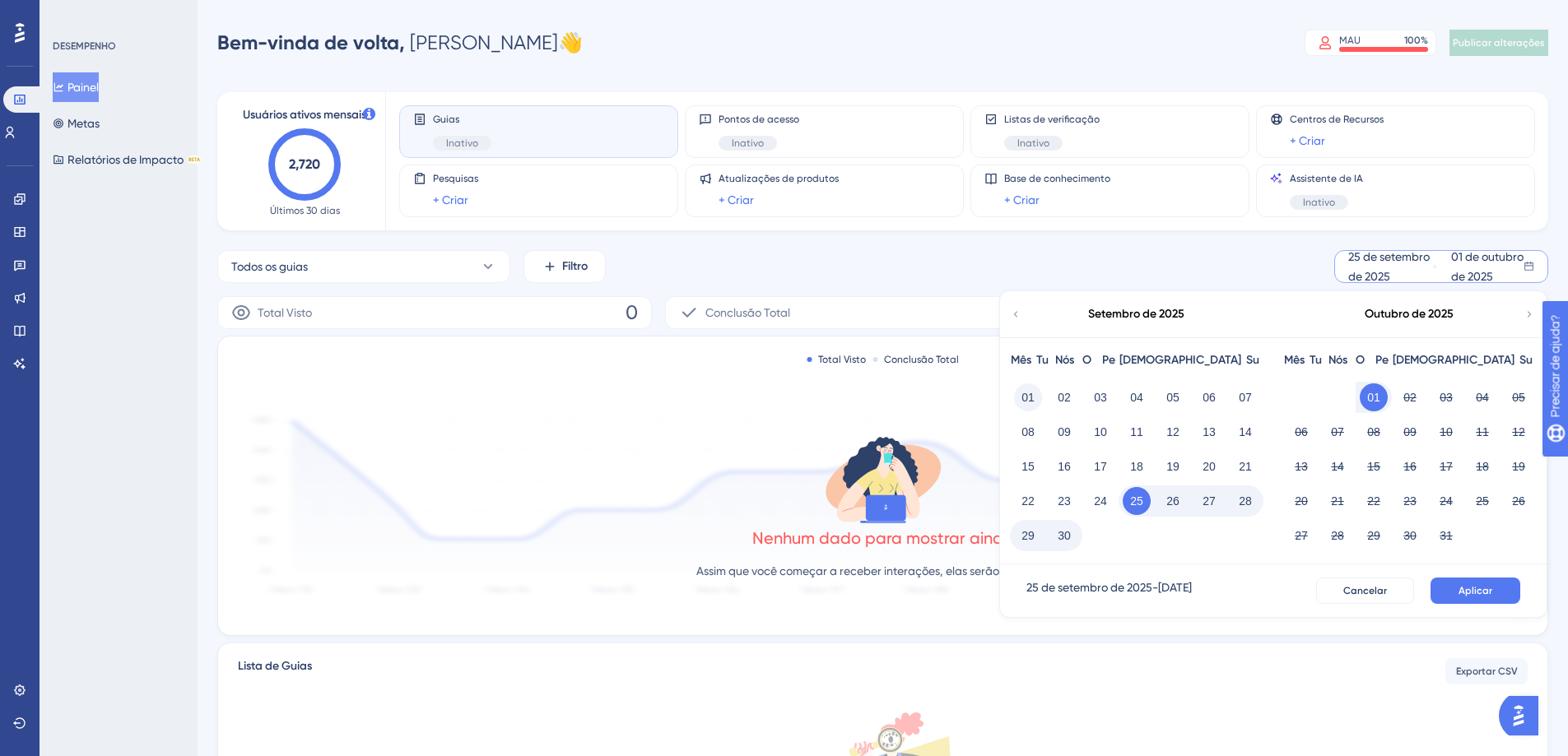
click at [1016, 395] on button "01" at bounding box center [1027, 397] width 28 height 28
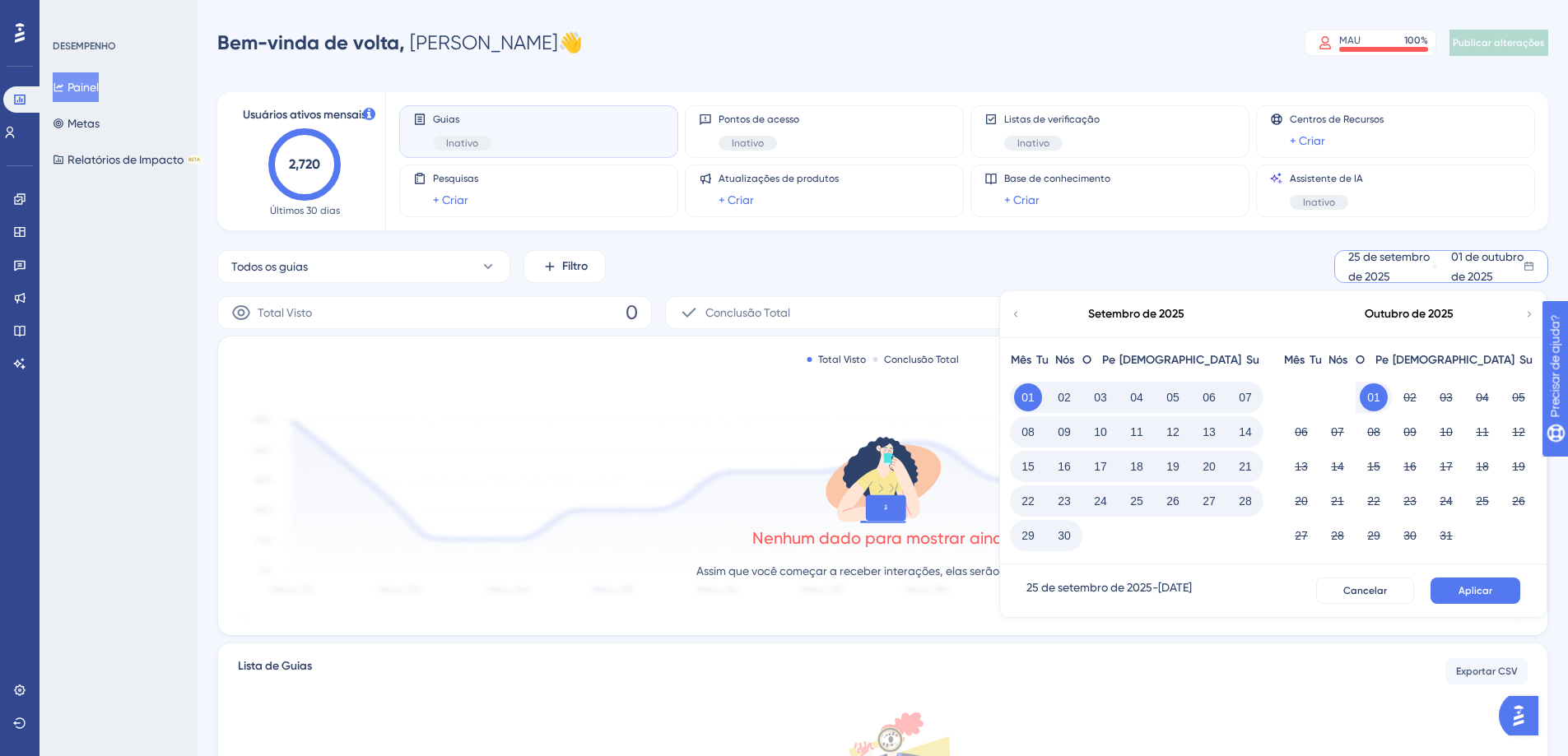
click at [1061, 543] on font "30" at bounding box center [1064, 536] width 13 height 20
click at [1488, 583] on button "Aplicar" at bounding box center [1475, 591] width 90 height 27
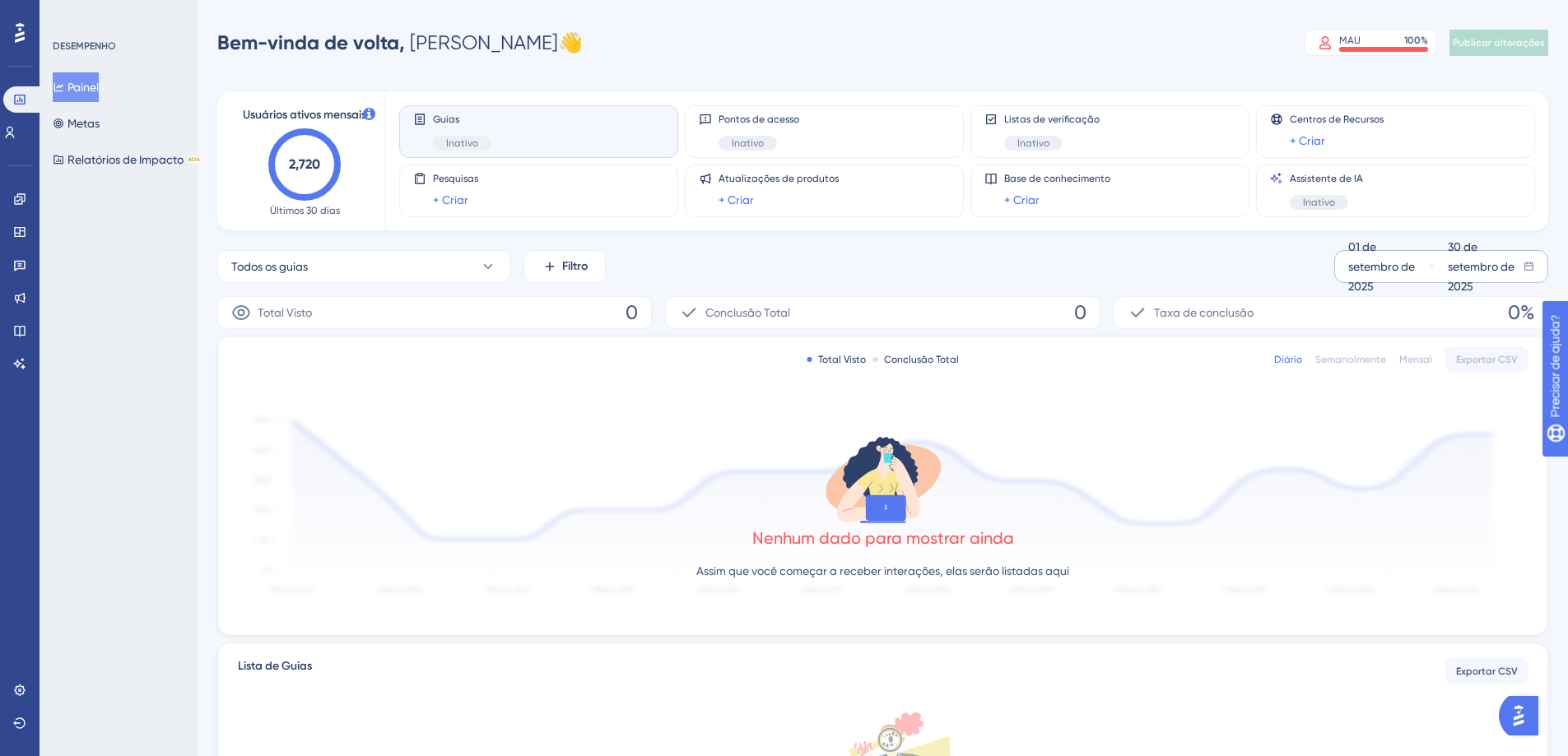
click at [1506, 269] on font "30 de setembro de 2025" at bounding box center [1481, 266] width 67 height 53
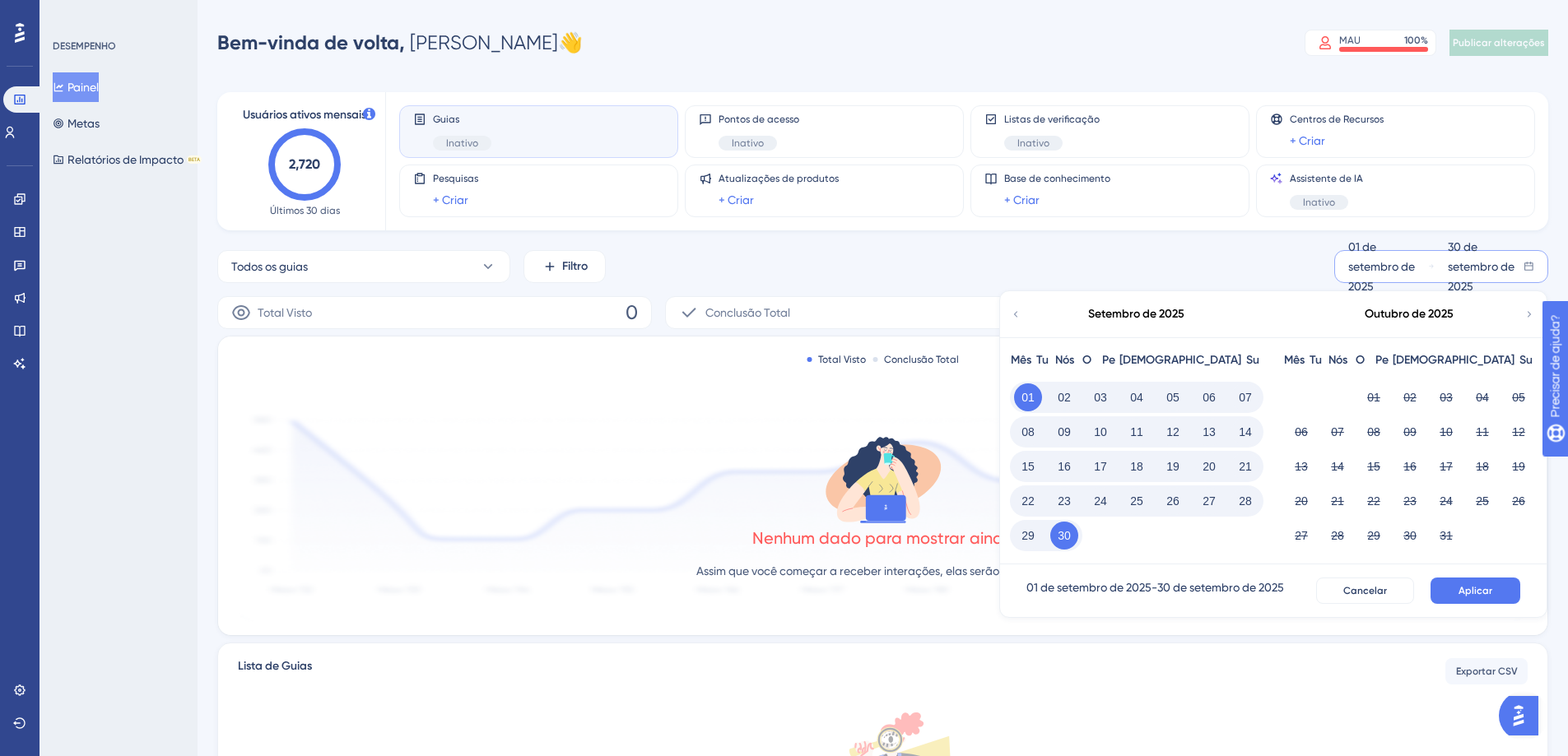
click at [1103, 438] on font "10" at bounding box center [1100, 432] width 13 height 13
click at [1065, 536] on font "30" at bounding box center [1064, 536] width 13 height 13
click at [1351, 591] on font "Cancelar" at bounding box center [1365, 591] width 44 height 12
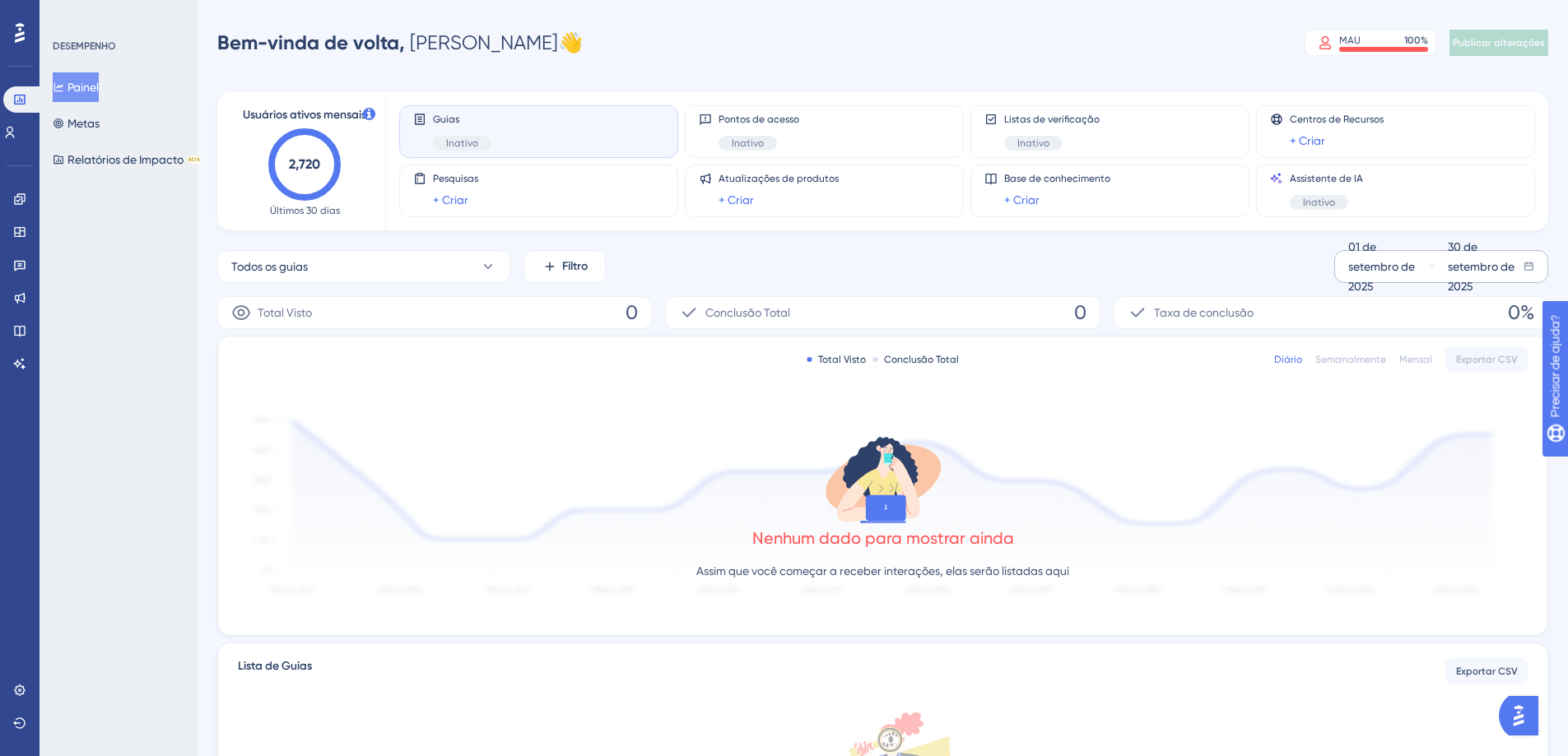
click at [1378, 261] on font "01 de setembro de 2025" at bounding box center [1381, 266] width 67 height 53
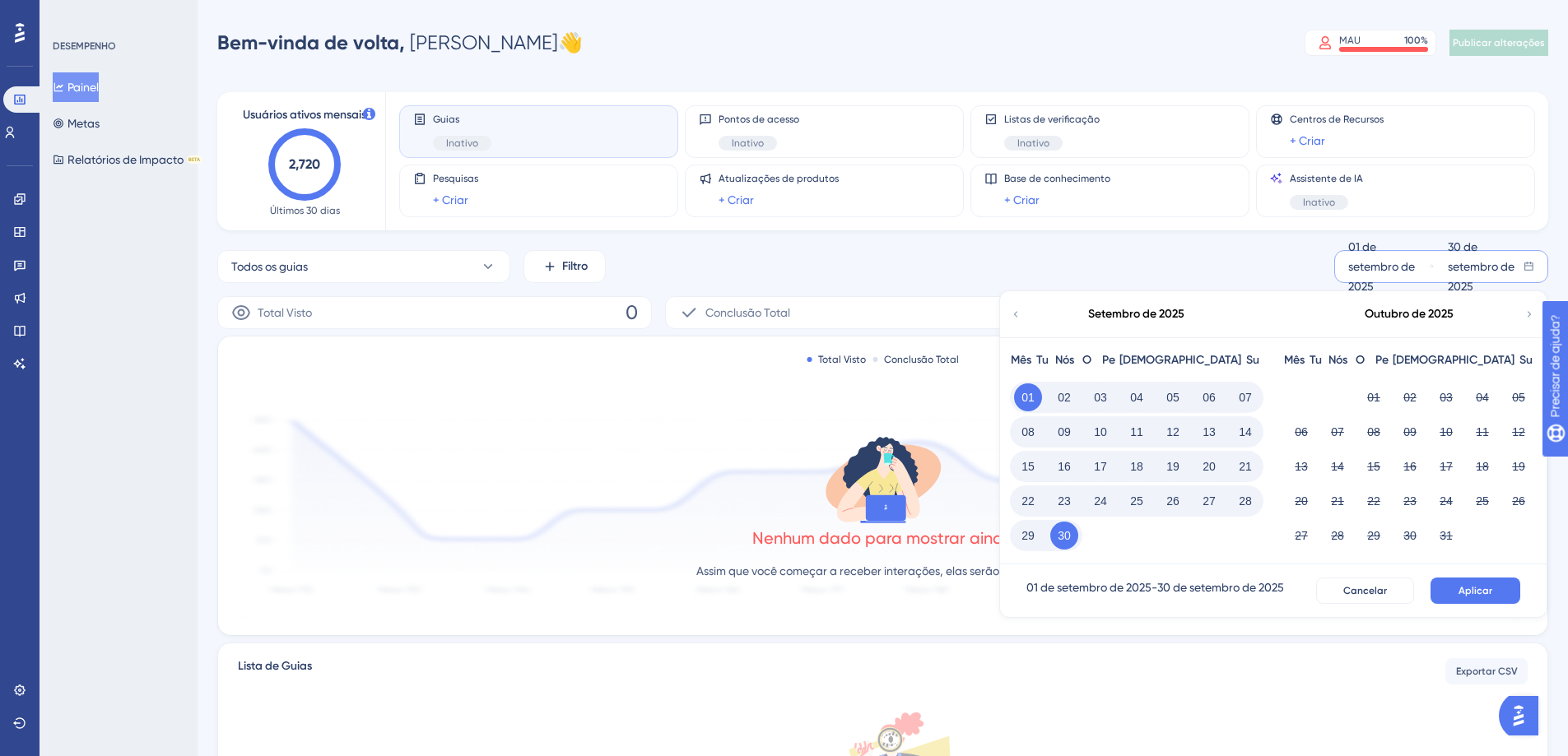
click at [1062, 431] on font "09" at bounding box center [1064, 432] width 13 height 13
click at [1362, 593] on font "Cancelar" at bounding box center [1365, 591] width 44 height 12
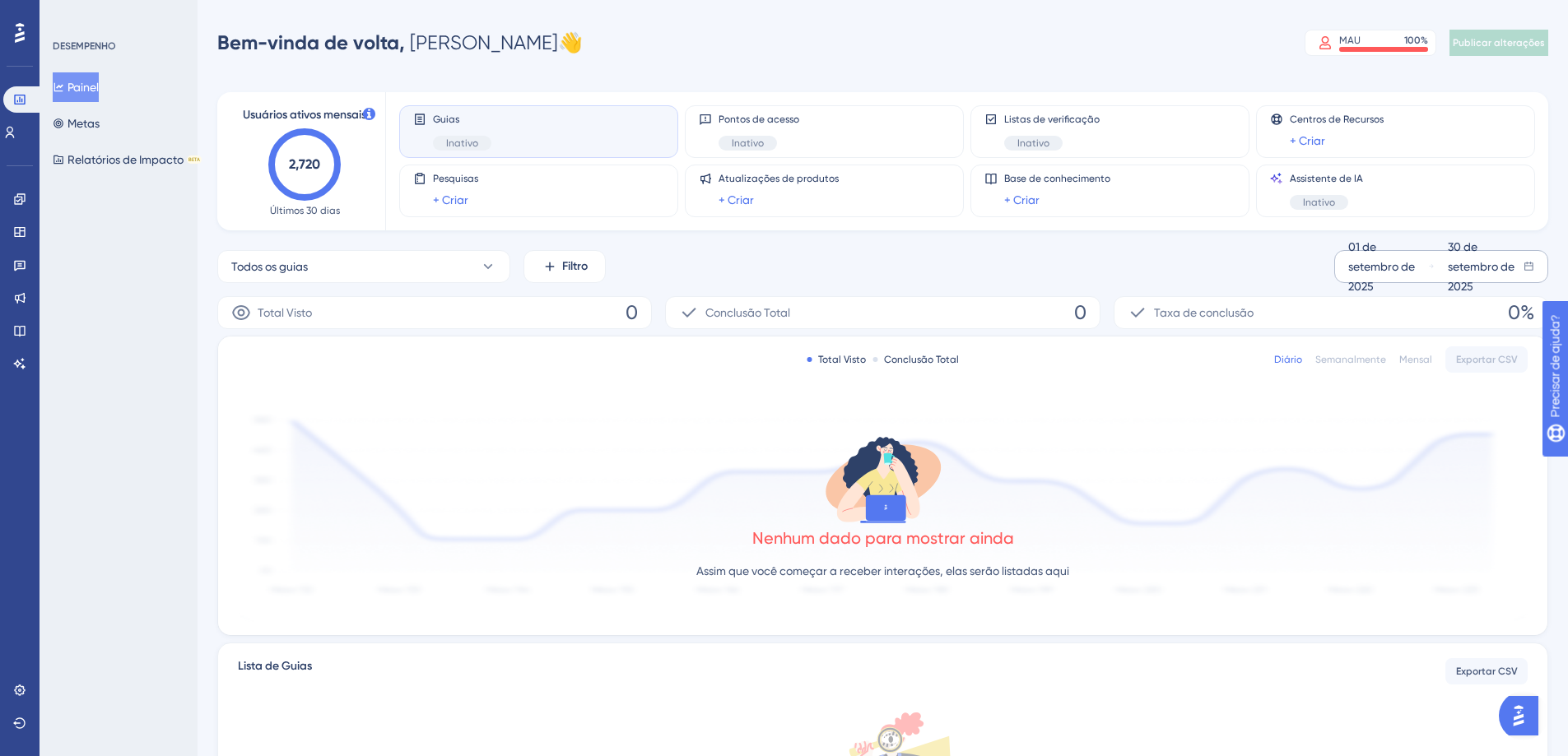
click at [306, 177] on icon "2,720" at bounding box center [304, 164] width 72 height 72
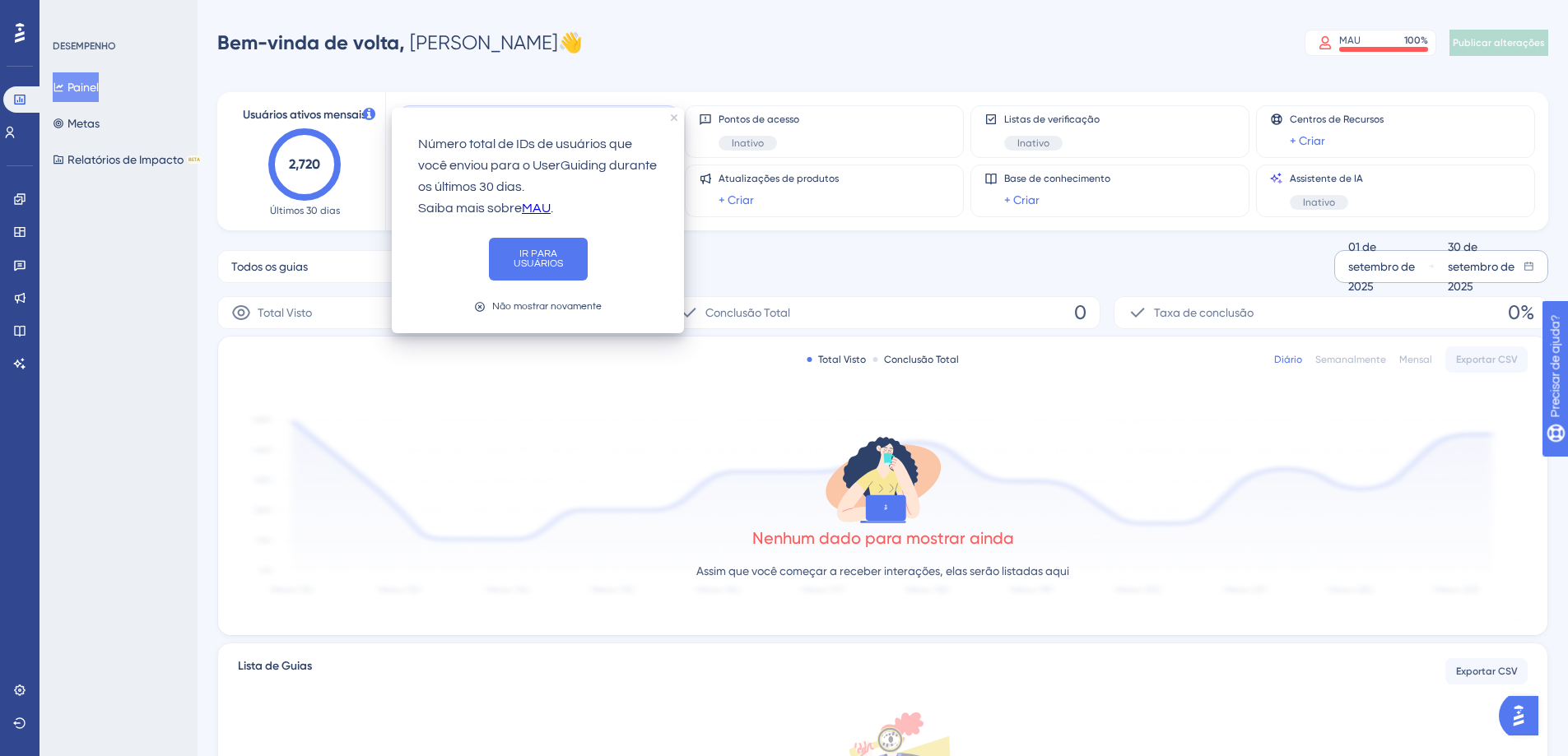
click at [372, 110] on icon at bounding box center [369, 114] width 12 height 12
click at [556, 253] on font "IR PARA USUÁRIOS" at bounding box center [537, 258] width 49 height 21
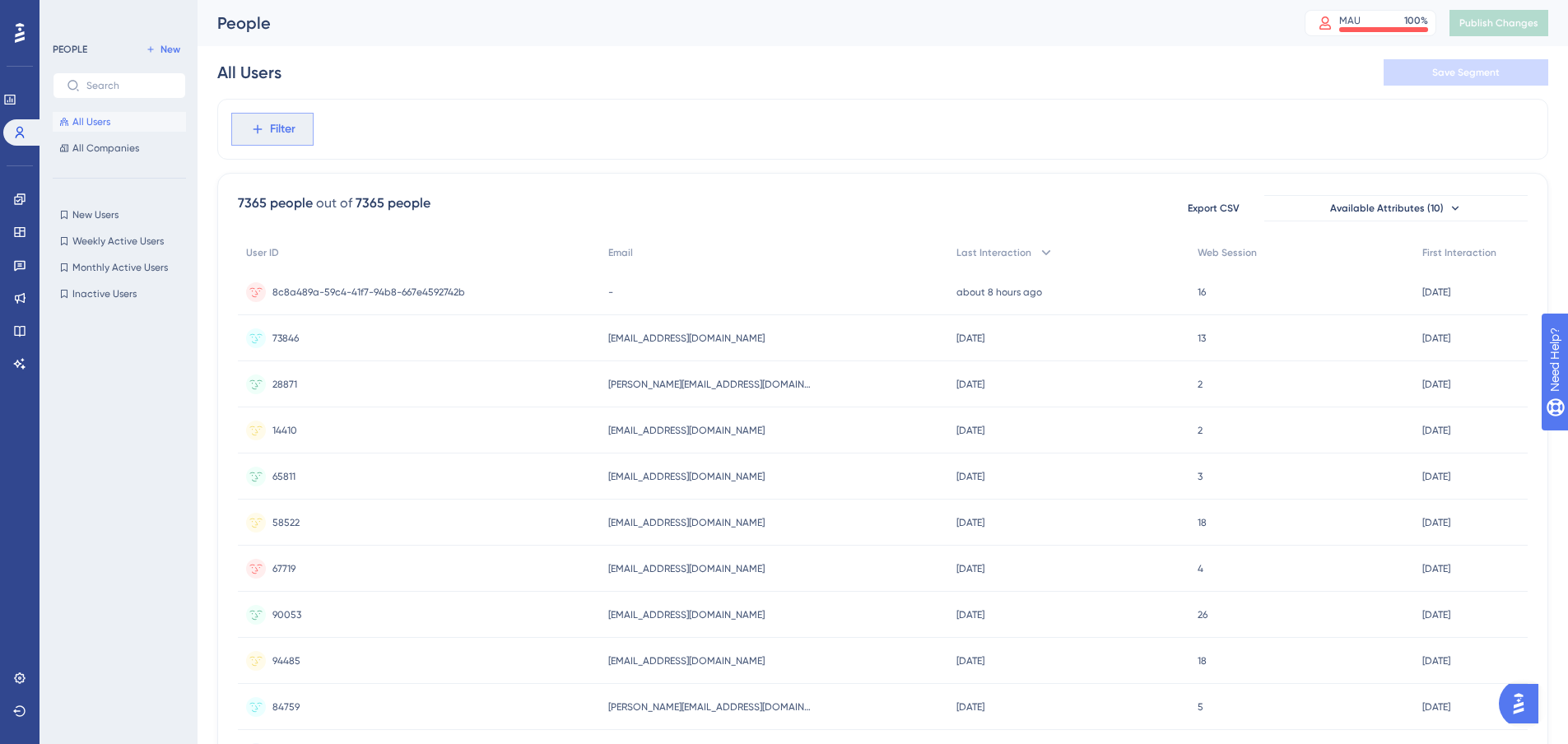
click at [259, 124] on icon at bounding box center [257, 128] width 15 height 15
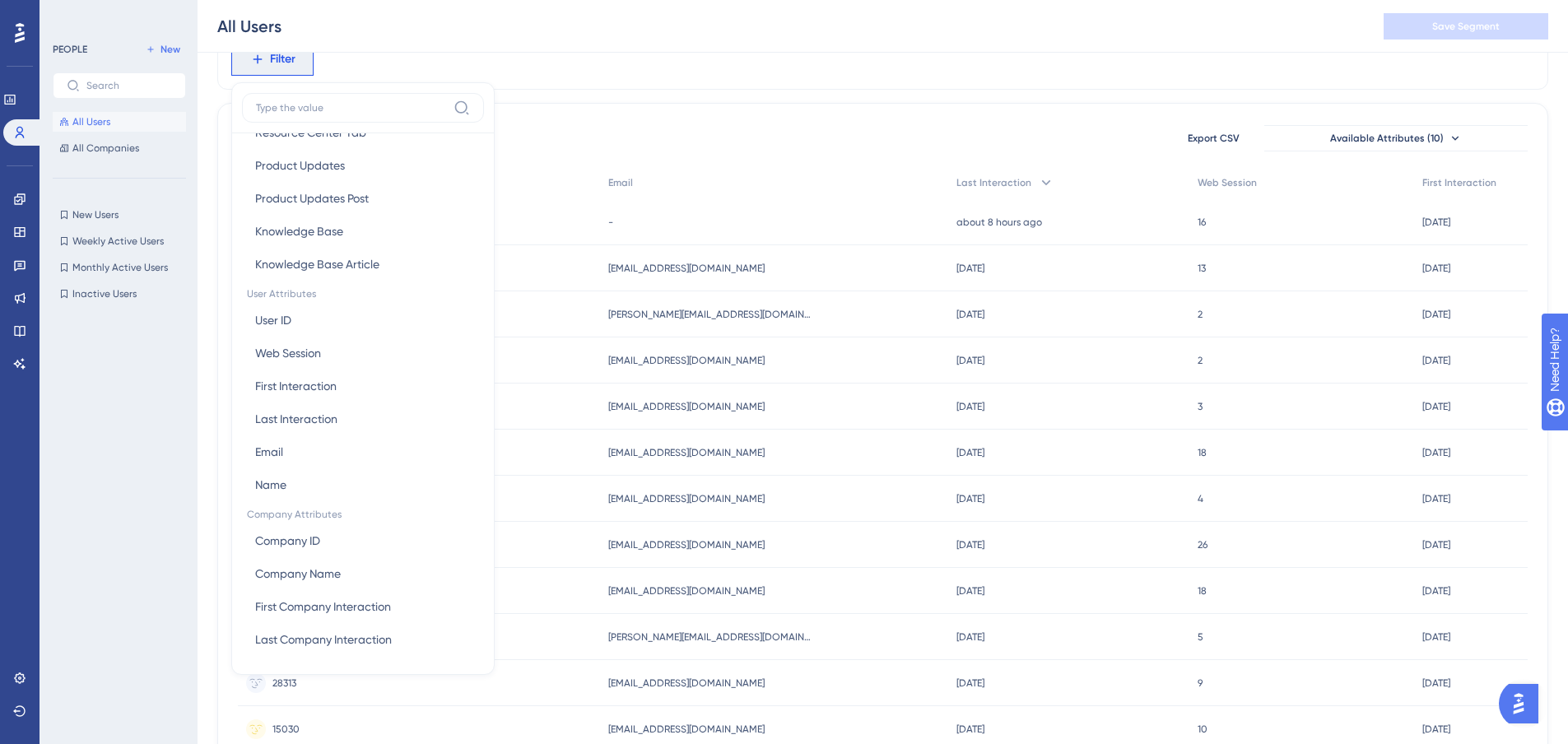
scroll to position [601, 0]
click at [625, 24] on div "All Users Save Segment" at bounding box center [882, 26] width 1370 height 53
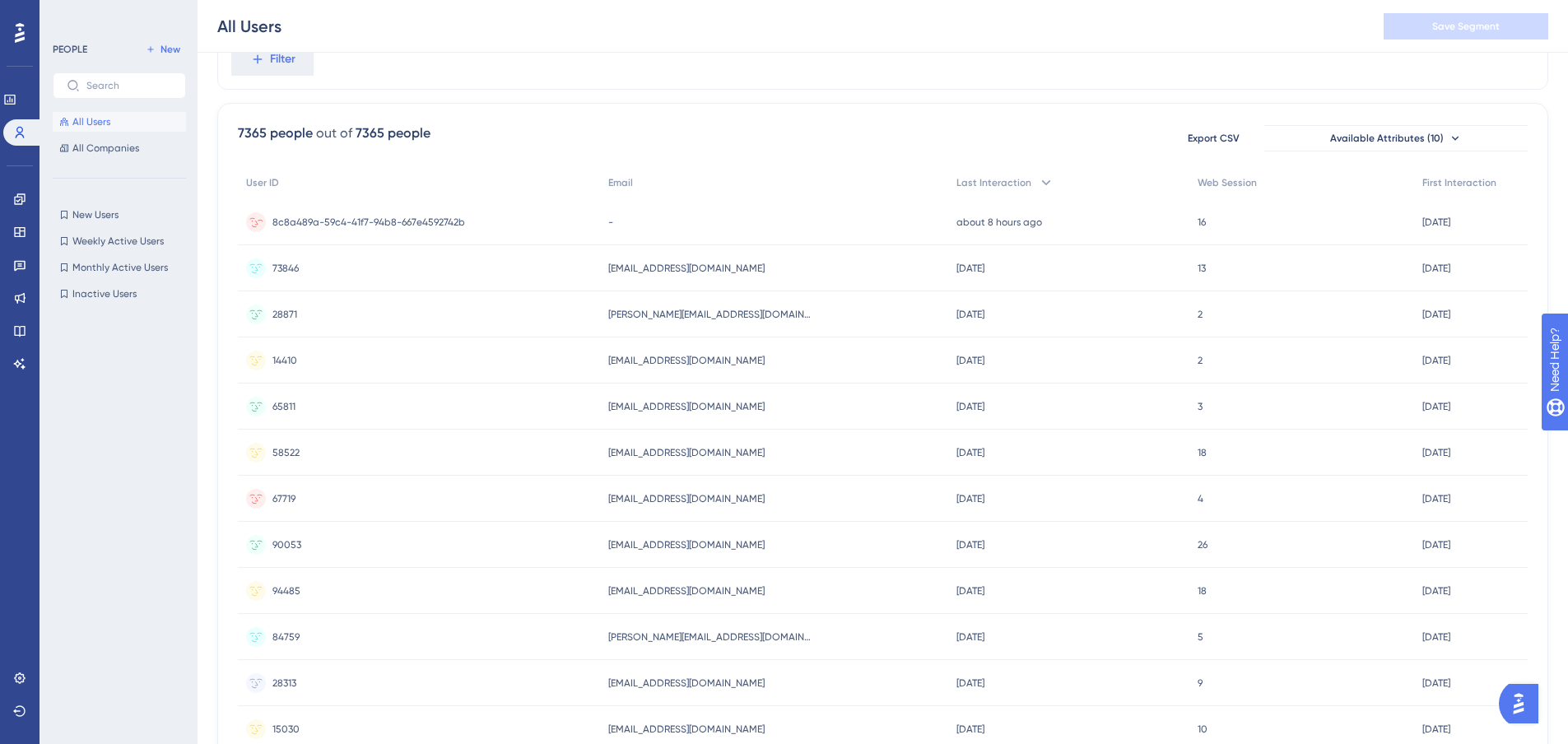
click at [1414, 236] on div "16 16" at bounding box center [1301, 222] width 226 height 46
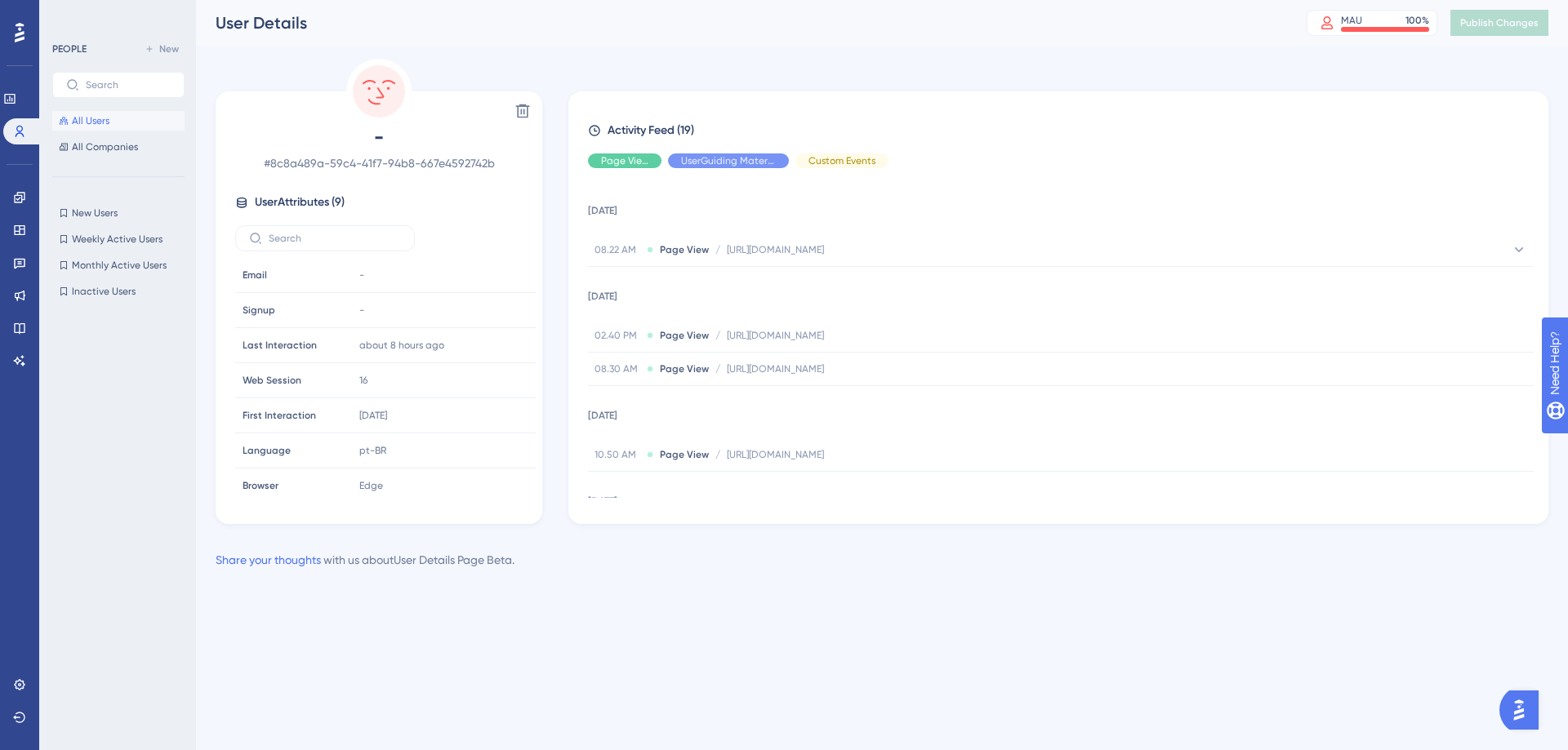
click at [1403, 234] on div "08.22 AM Page View / https://app.nfemail.com.br/ConsultaNFExibe https://app.nfe…" at bounding box center [1061, 250] width 946 height 33
click at [1037, 169] on div "Activity Feed (19) Page View UserGuiding Material Custom Events 1 October 2025 …" at bounding box center [1059, 309] width 941 height 377
click at [303, 199] on span "User Attributes ( 9 )" at bounding box center [299, 203] width 89 height 19
click at [339, 203] on span "User Attributes ( 9 )" at bounding box center [299, 203] width 89 height 19
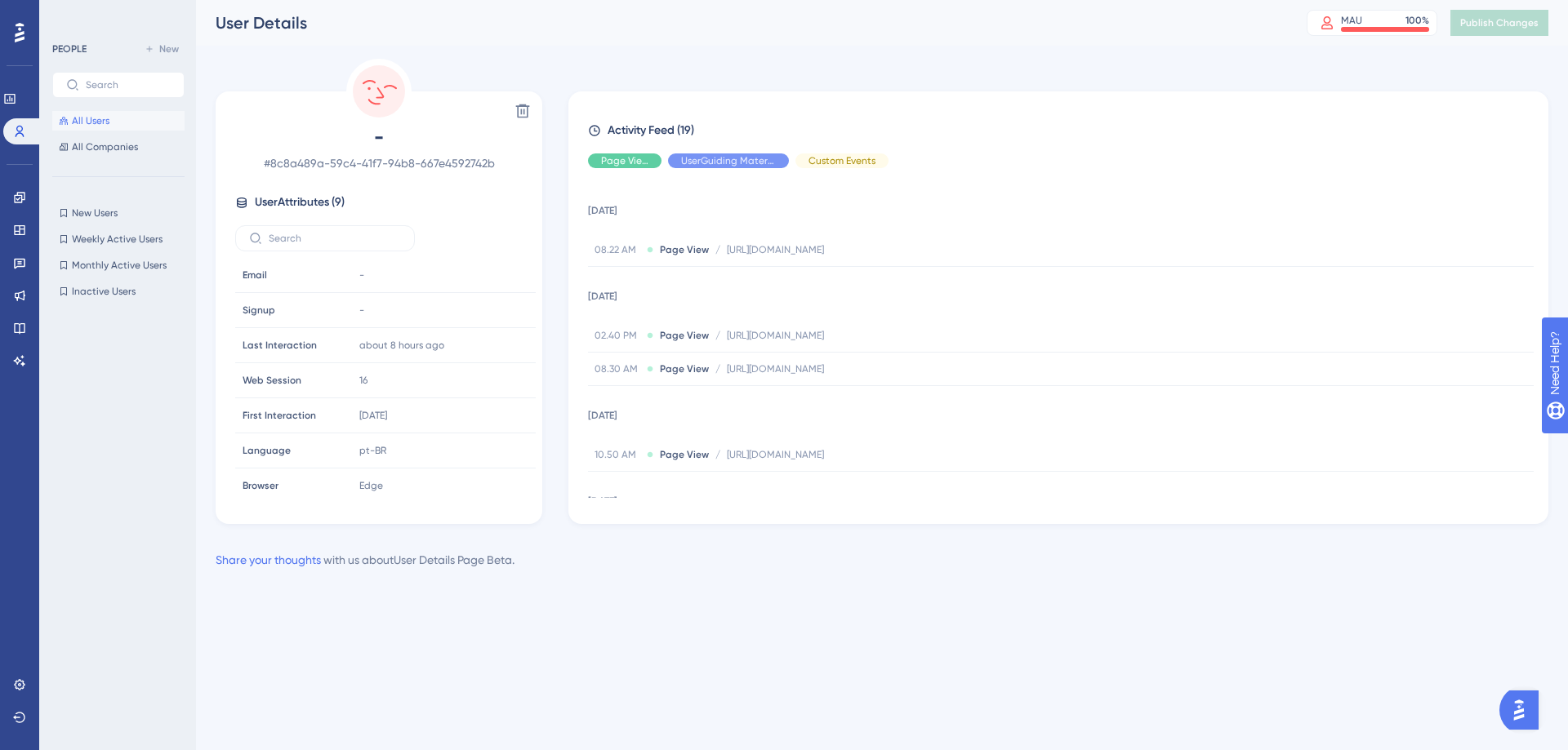
drag, startPoint x: 348, startPoint y: 208, endPoint x: 352, endPoint y: 220, distance: 12.6
click at [345, 209] on span "User Attributes ( 9 )" at bounding box center [299, 203] width 89 height 19
click at [386, 372] on div "16 Copy 16" at bounding box center [440, 380] width 176 height 33
click at [16, 93] on icon at bounding box center [10, 98] width 13 height 13
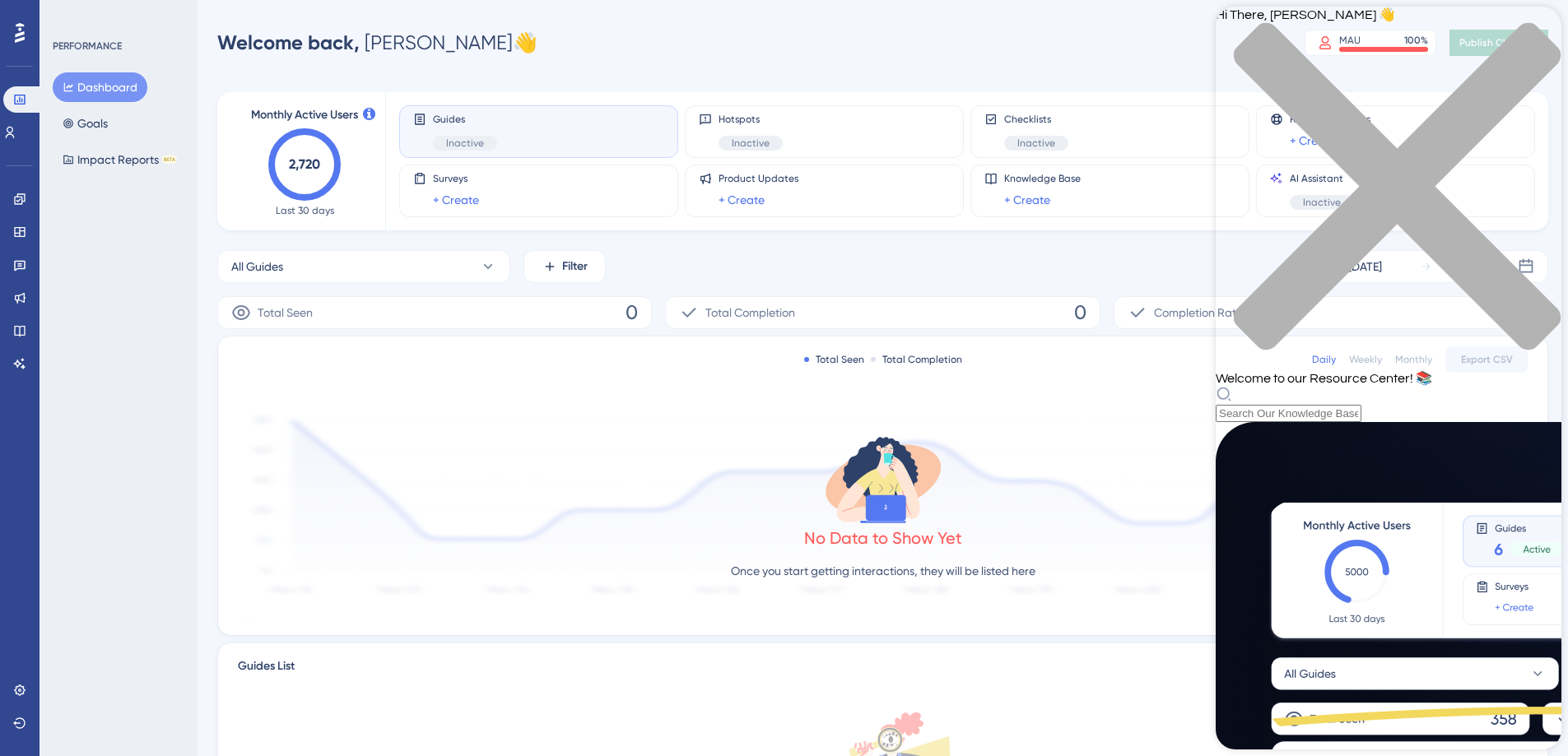
scroll to position [82, 0]
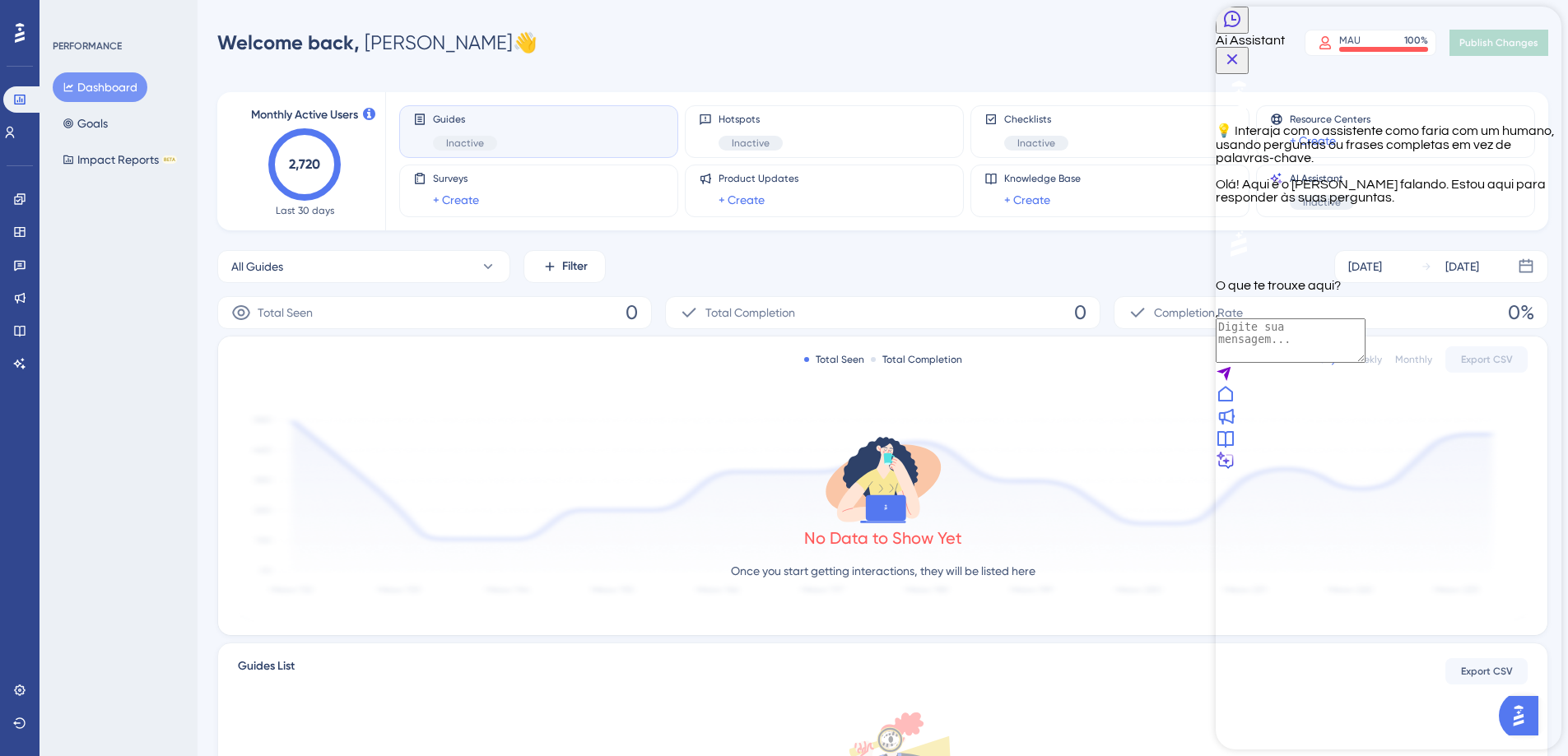
click at [1324, 363] on textarea "AI Assistant Text Input" at bounding box center [1290, 341] width 150 height 45
click at [1323, 363] on textarea "AI Assistant Text Input" at bounding box center [1290, 341] width 150 height 45
type textarea "Tem como reiniciar o MAU?"
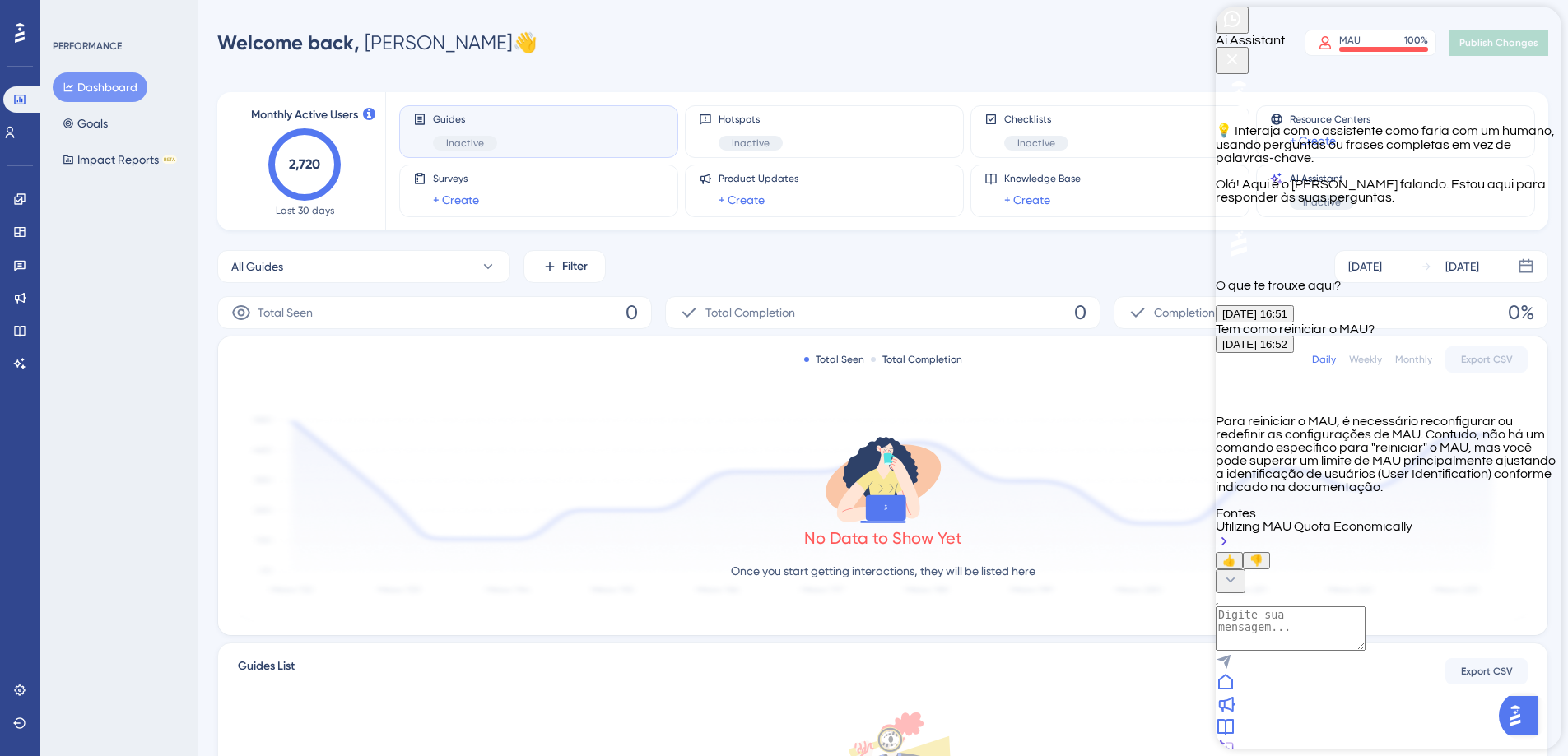
scroll to position [111, 0]
click at [1332, 627] on textarea "AI Assistant Text Input" at bounding box center [1290, 605] width 150 height 45
type textarea "Como verificar no analytic se já está configurado?"
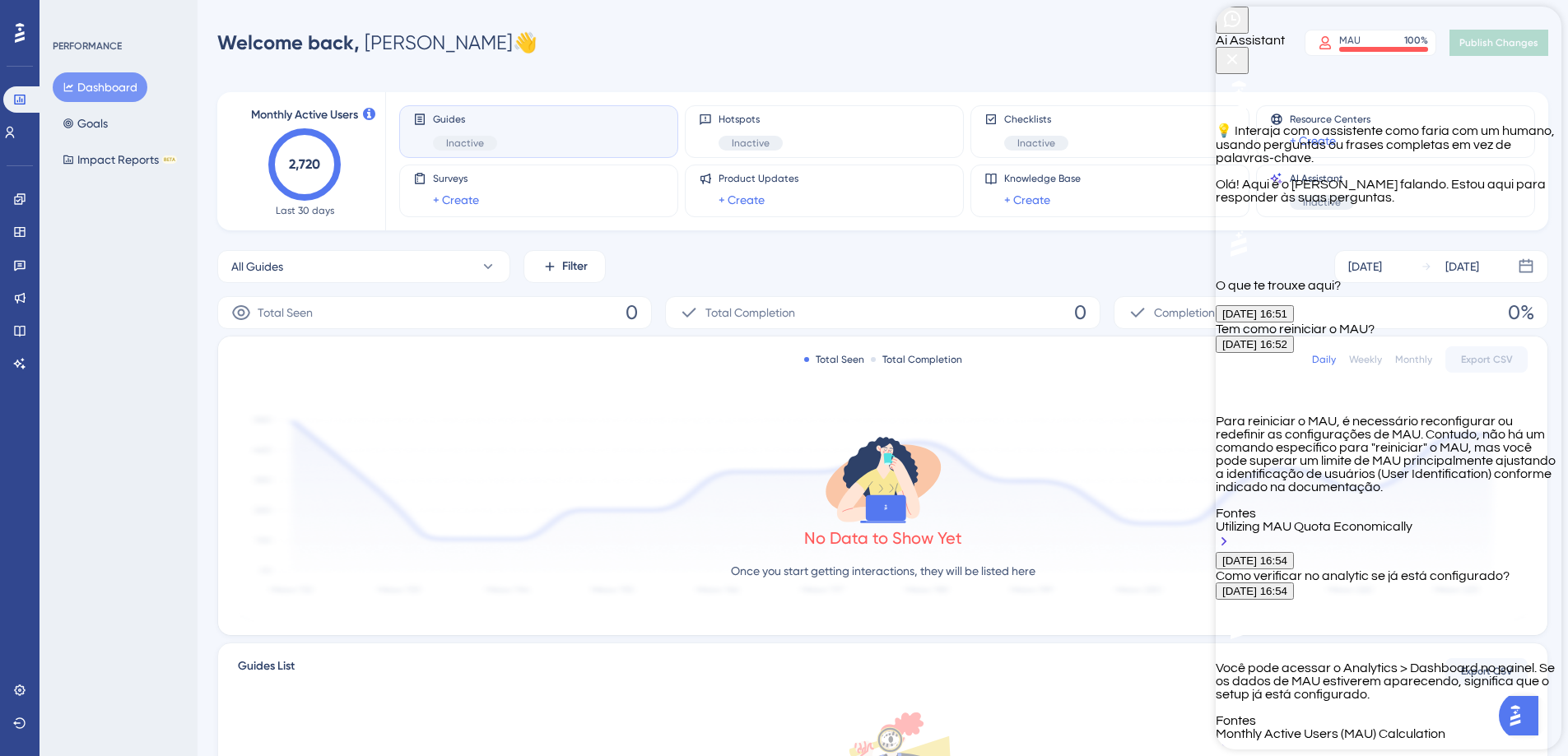
scroll to position [449, 0]
click at [313, 169] on text "2,720" at bounding box center [304, 164] width 31 height 16
click at [313, 170] on text "2,720" at bounding box center [304, 164] width 31 height 16
click at [313, 172] on icon "2,720" at bounding box center [304, 164] width 72 height 72
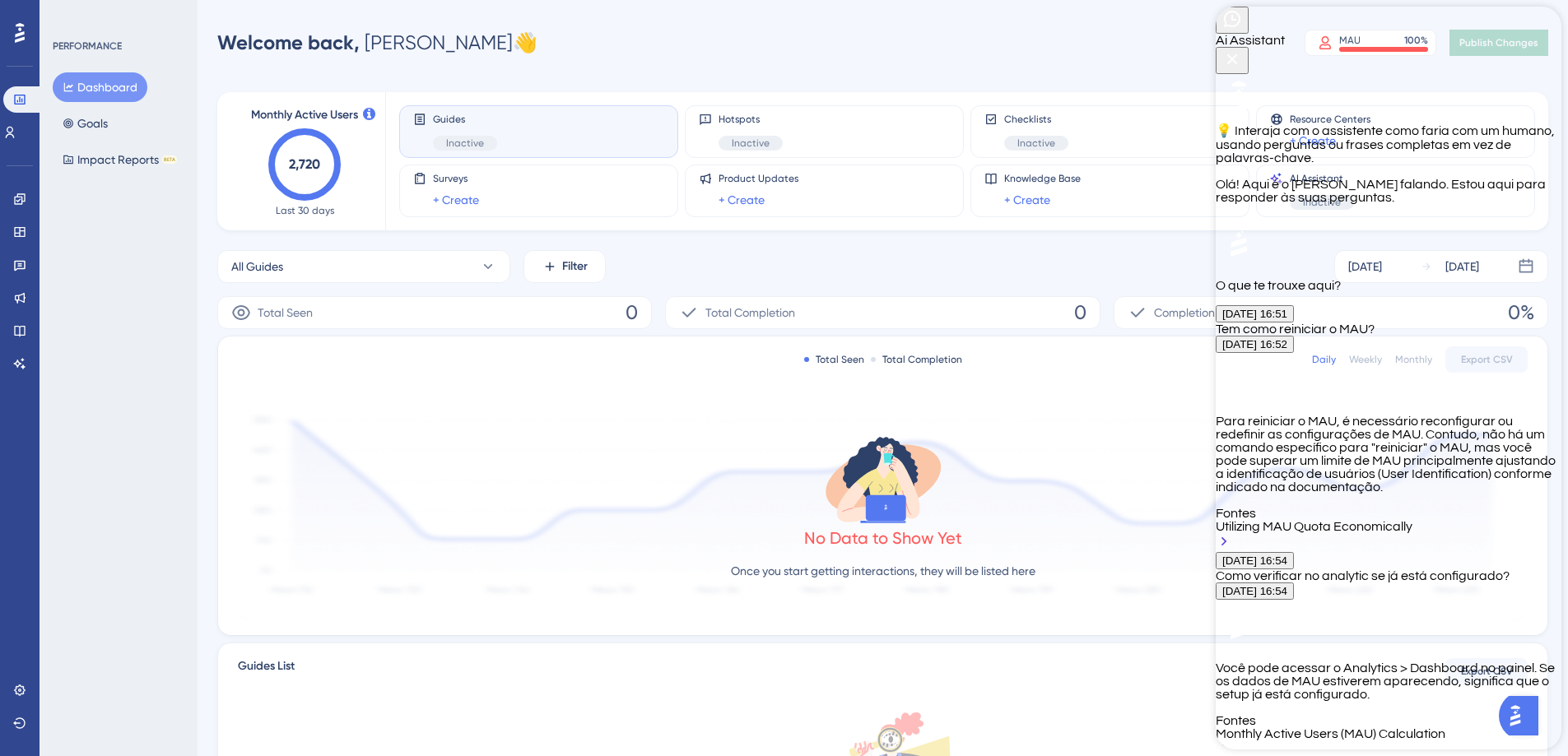
click at [310, 215] on span "Last 30 days" at bounding box center [304, 211] width 58 height 13
drag, startPoint x: 1399, startPoint y: 157, endPoint x: 1489, endPoint y: 155, distance: 90.0
click at [1489, 415] on p "Para reiniciar o MAU, é necessário reconfigurar ou redefinir as configurações d…" at bounding box center [1388, 454] width 345 height 79
copy p "User Identification"
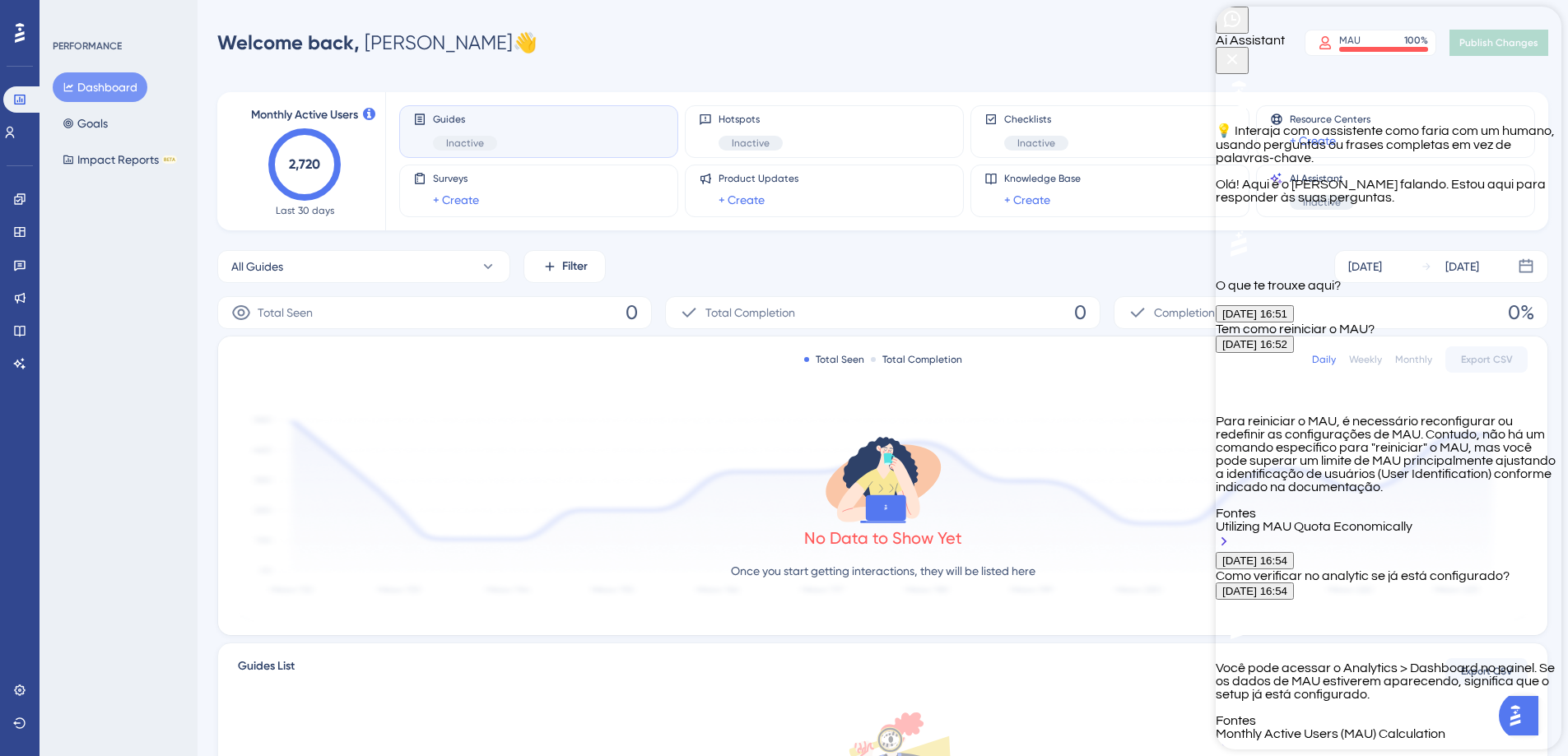
paste textarea "User Identification"
type textarea "O User Identification?"
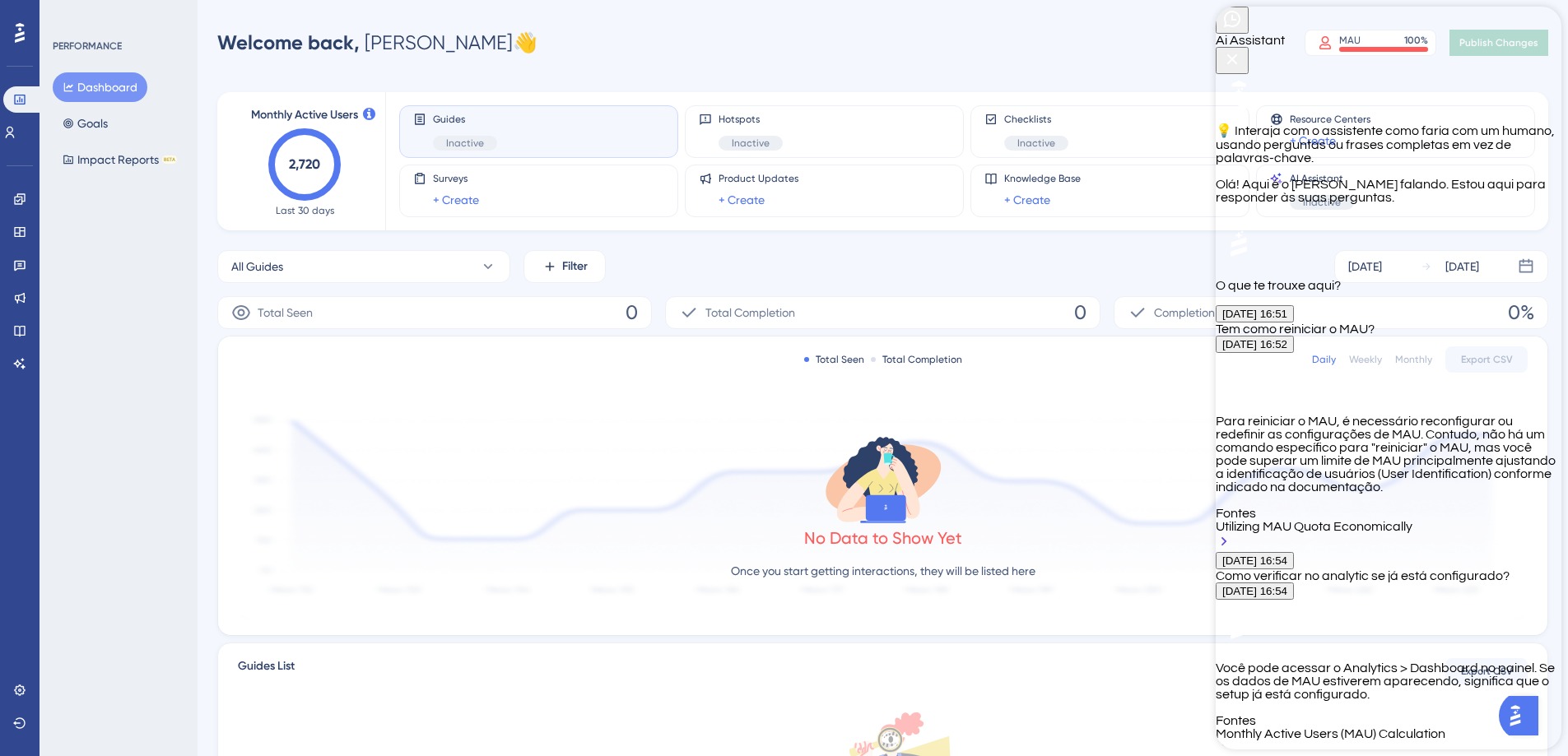
scroll to position [806, 0]
type textarea "Como reiniciar o MAU?"
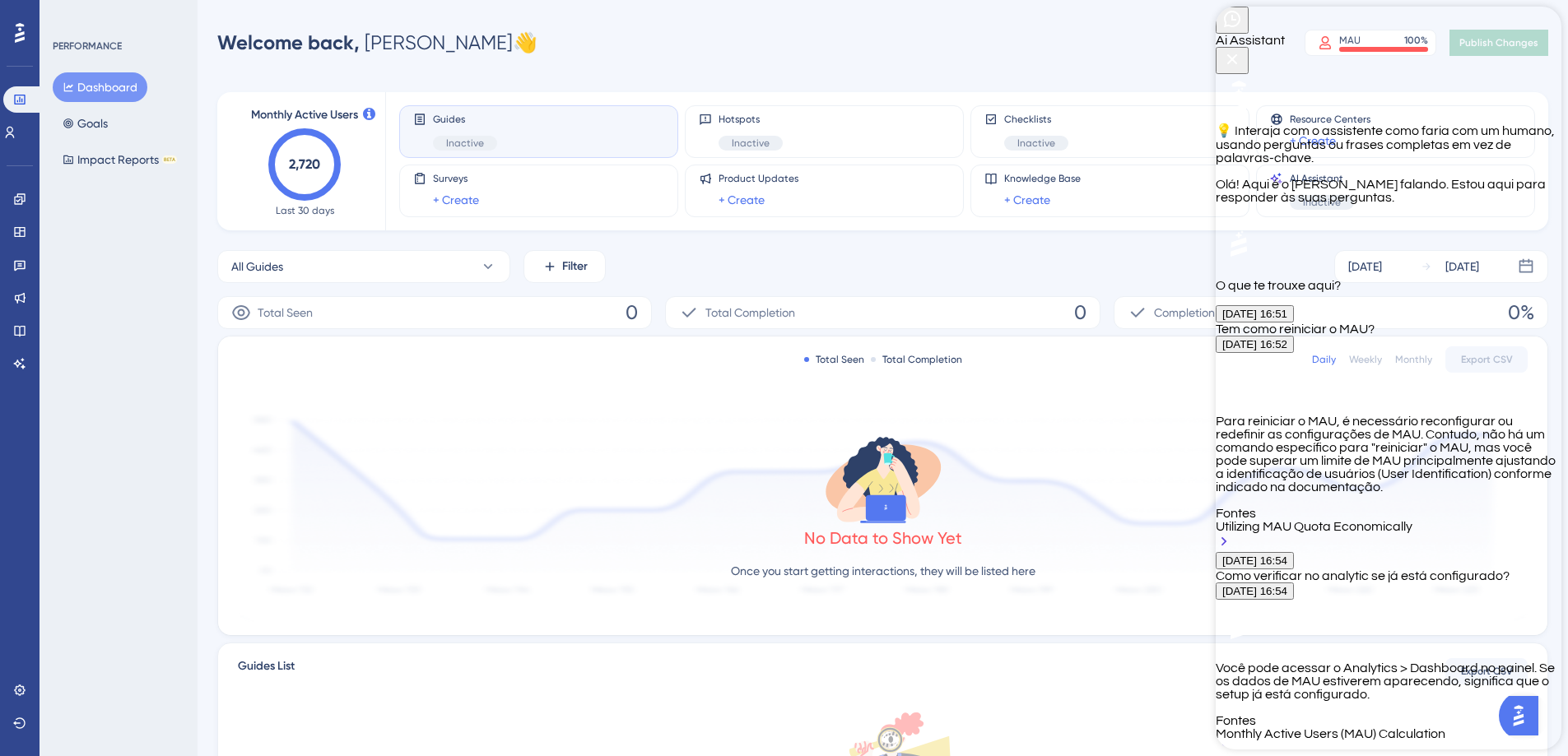
drag, startPoint x: 1405, startPoint y: 659, endPoint x: 1427, endPoint y: 660, distance: 22.0
type textarea "Como pode ser reconfigurado o MAU?"
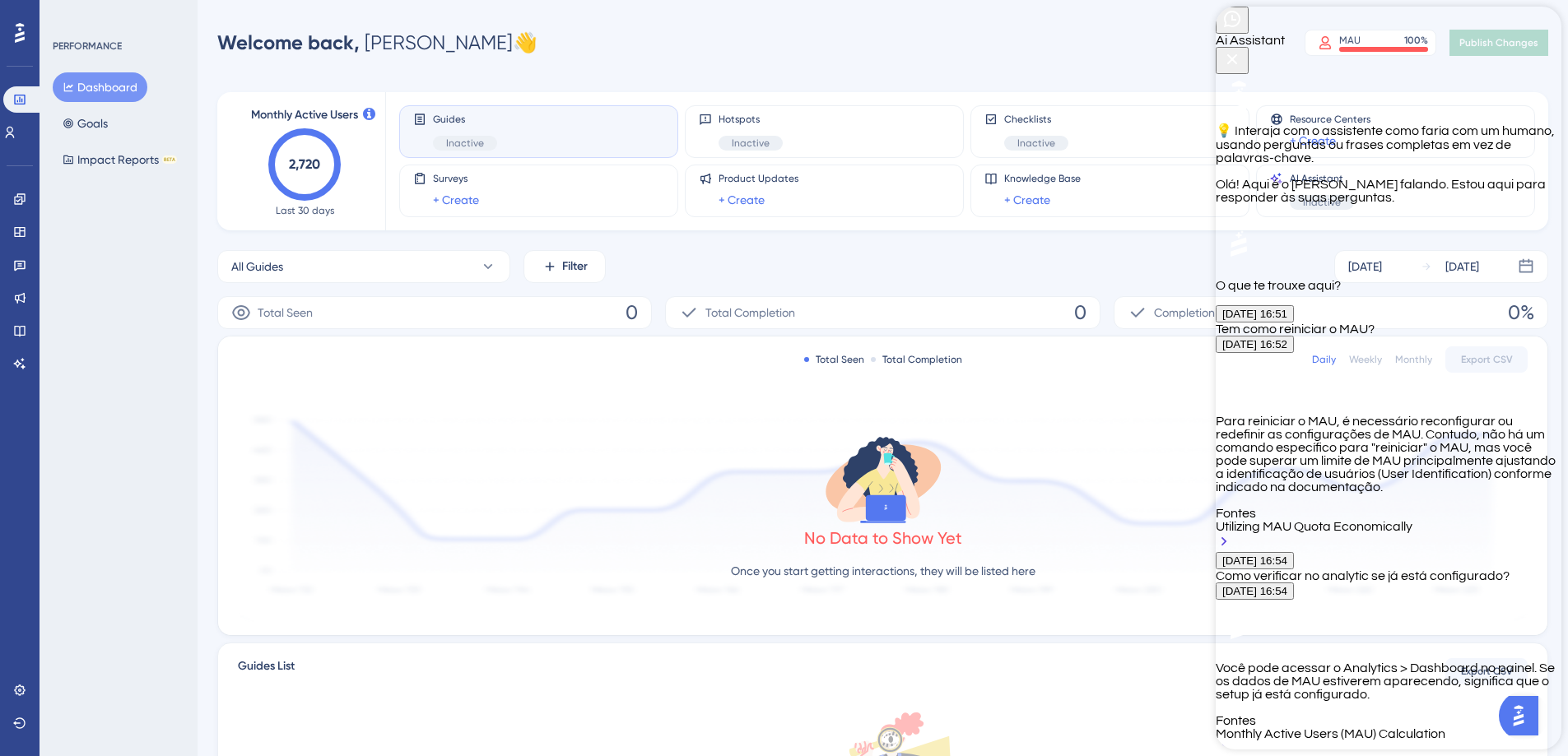
drag, startPoint x: 1442, startPoint y: 662, endPoint x: 1450, endPoint y: 669, distance: 10.6
drag, startPoint x: 1330, startPoint y: 418, endPoint x: 1460, endPoint y: 393, distance: 132.4
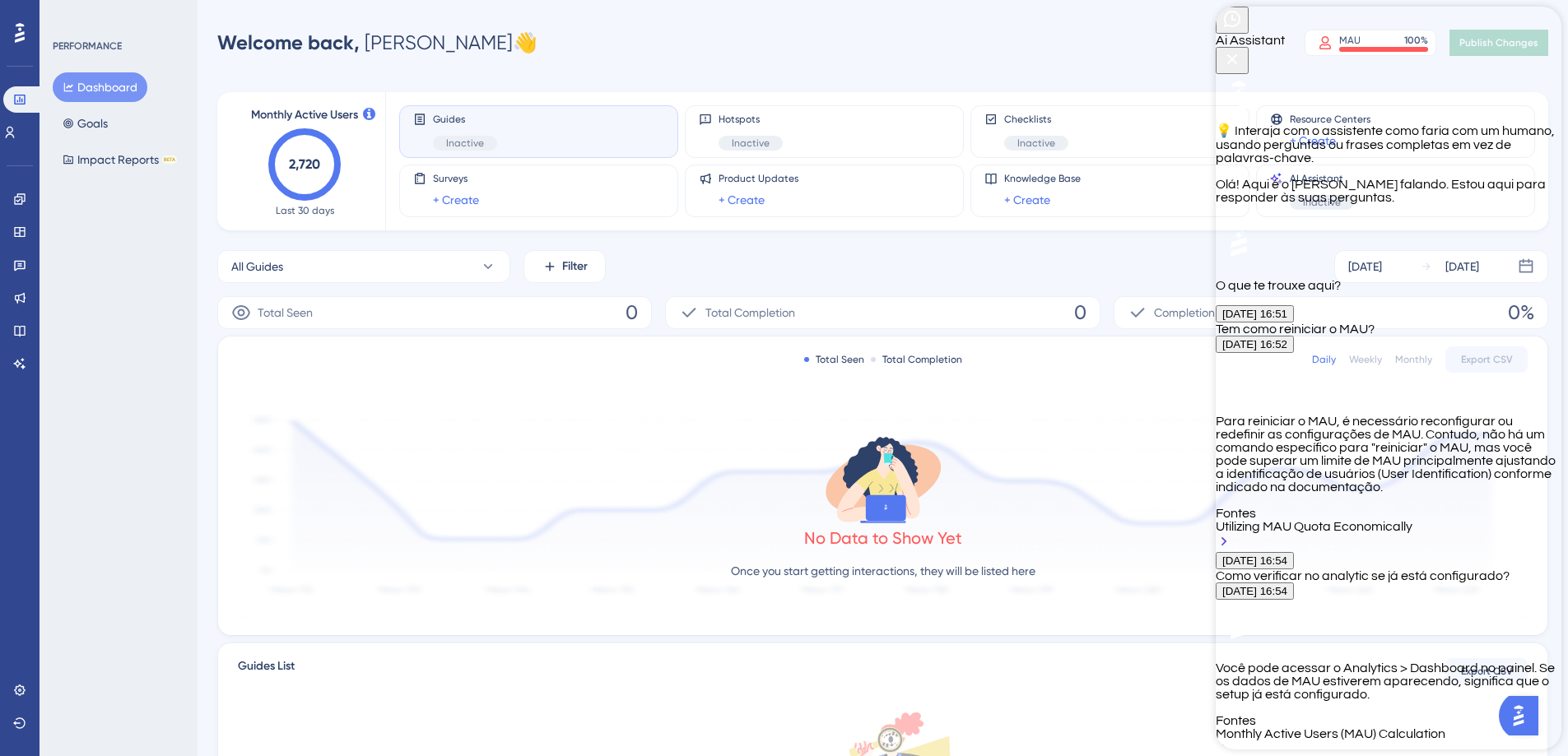
drag, startPoint x: 1456, startPoint y: 394, endPoint x: 1332, endPoint y: 409, distance: 124.9
copy p "User Identification"
paste textarea "User Identification"
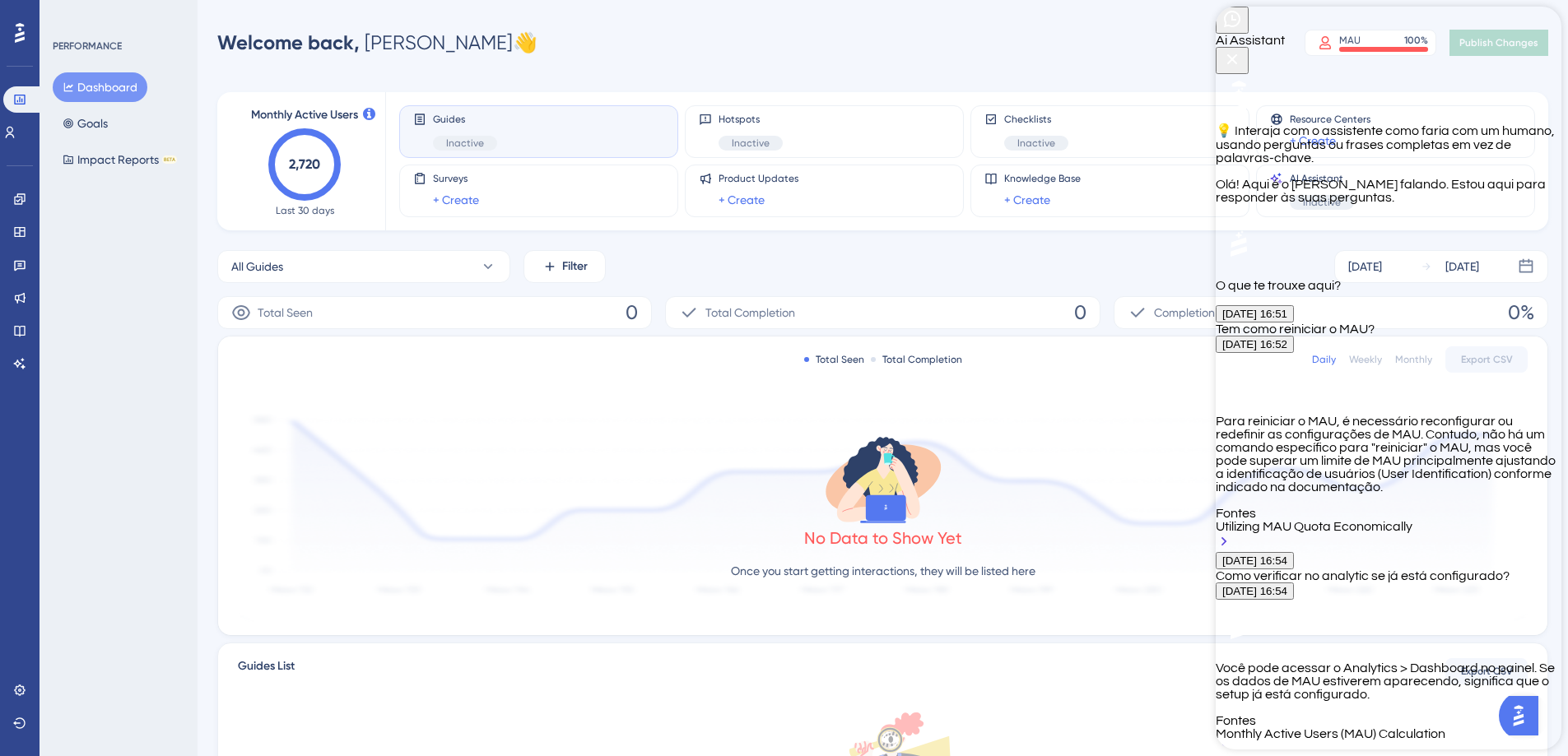
type textarea "Onde encontro as informações no meu sistema para o preenchimento do User Identi…"
click at [1241, 49] on icon "Close Button" at bounding box center [1232, 59] width 20 height 20
